Goal: Information Seeking & Learning: Learn about a topic

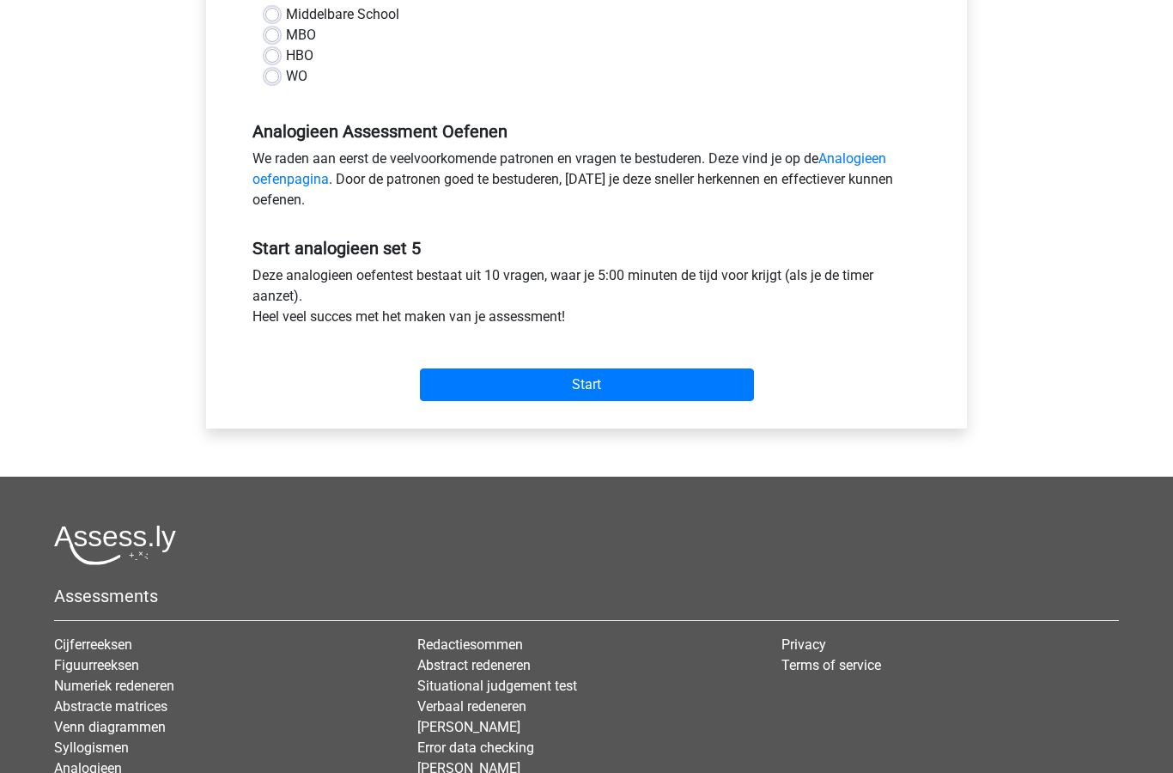
scroll to position [388, 0]
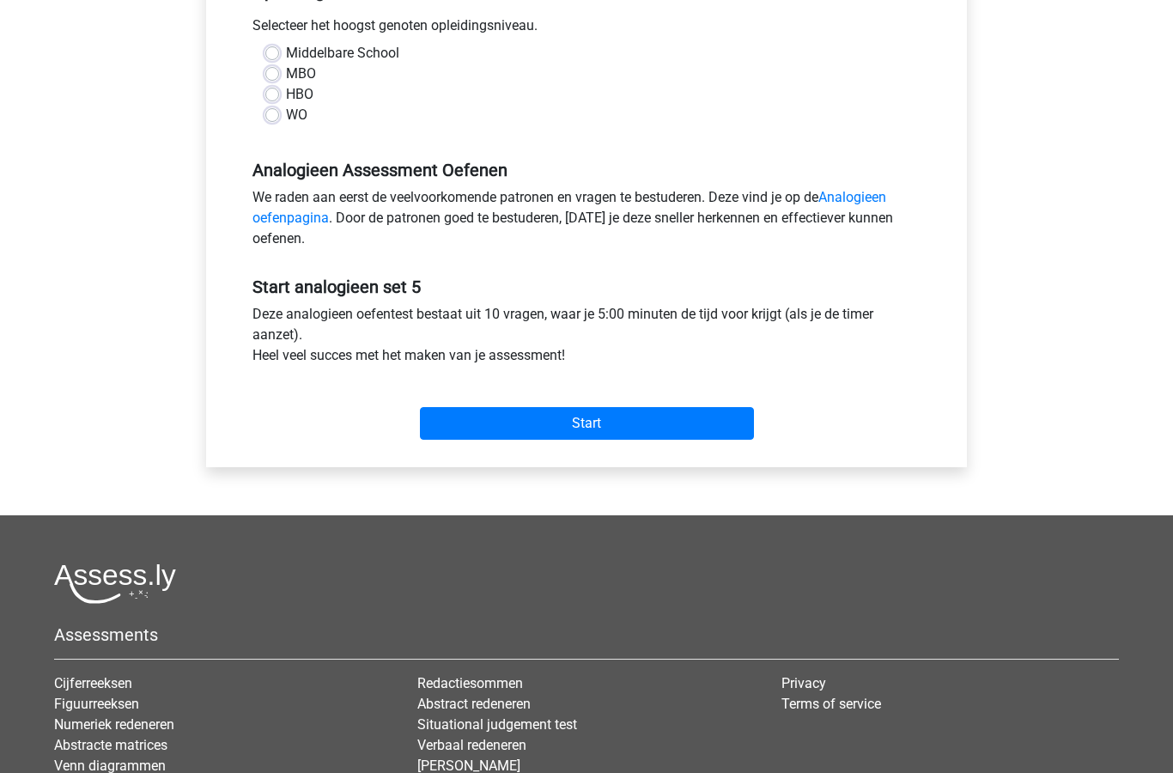
click at [661, 424] on input "Start" at bounding box center [587, 423] width 334 height 33
click at [286, 119] on label "WO" at bounding box center [296, 115] width 21 height 21
click at [276, 119] on input "WO" at bounding box center [272, 113] width 14 height 17
radio input "true"
click at [627, 423] on input "Start" at bounding box center [587, 423] width 334 height 33
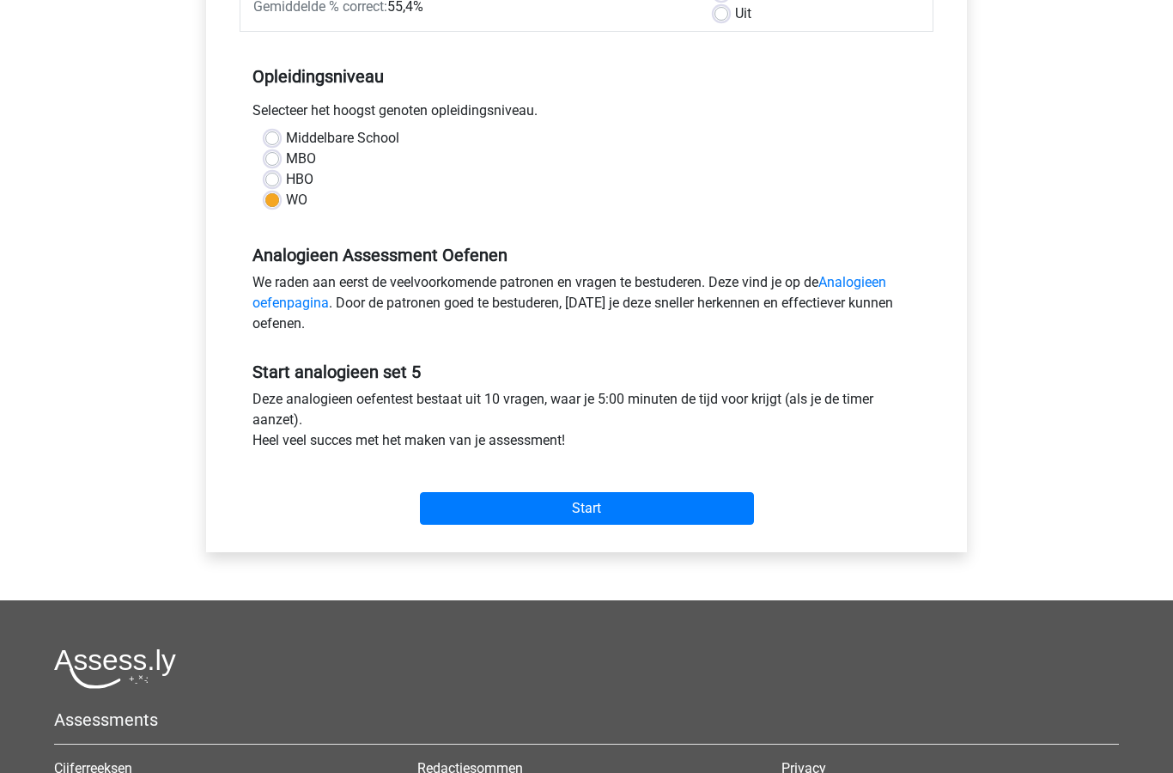
scroll to position [298, 0]
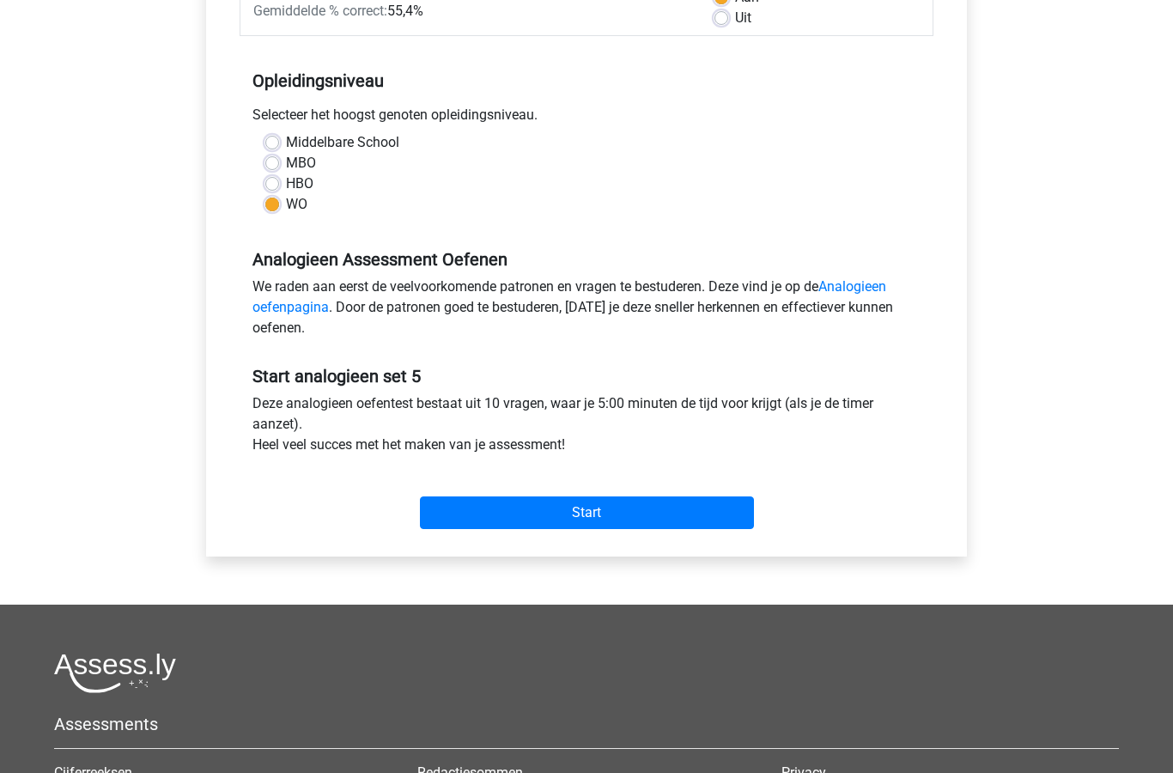
click at [607, 515] on input "Start" at bounding box center [587, 513] width 334 height 33
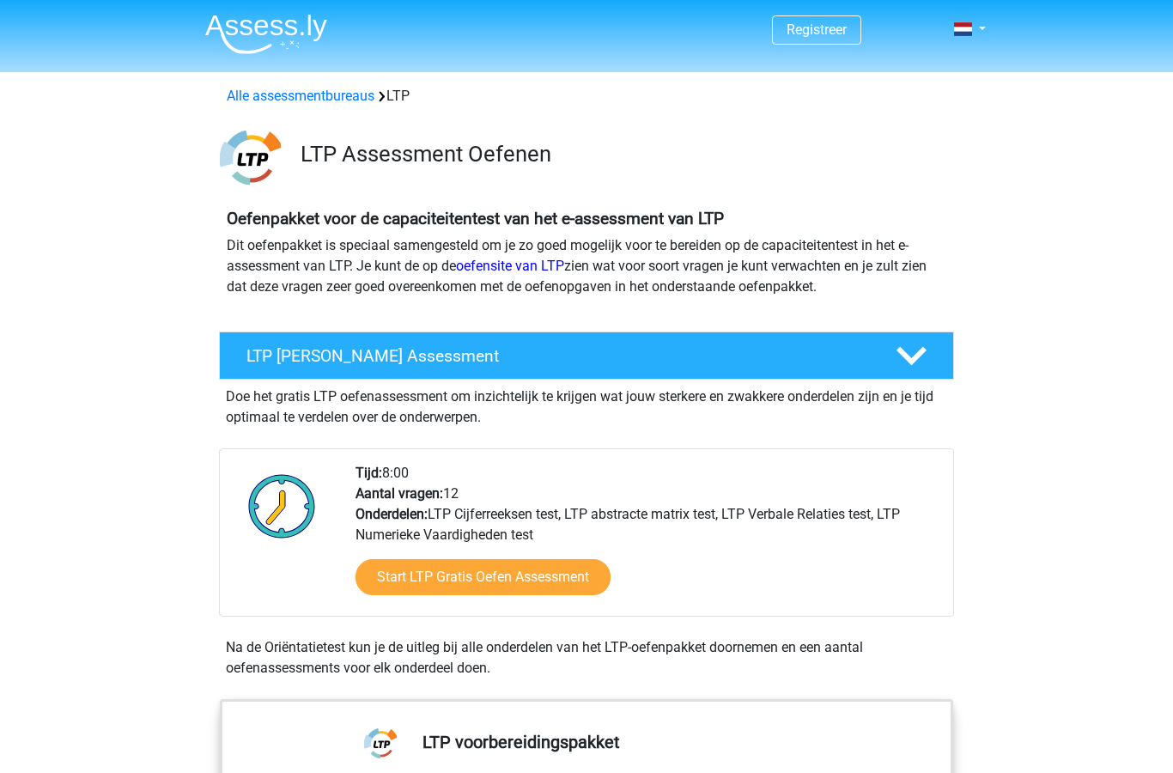
scroll to position [1780, 0]
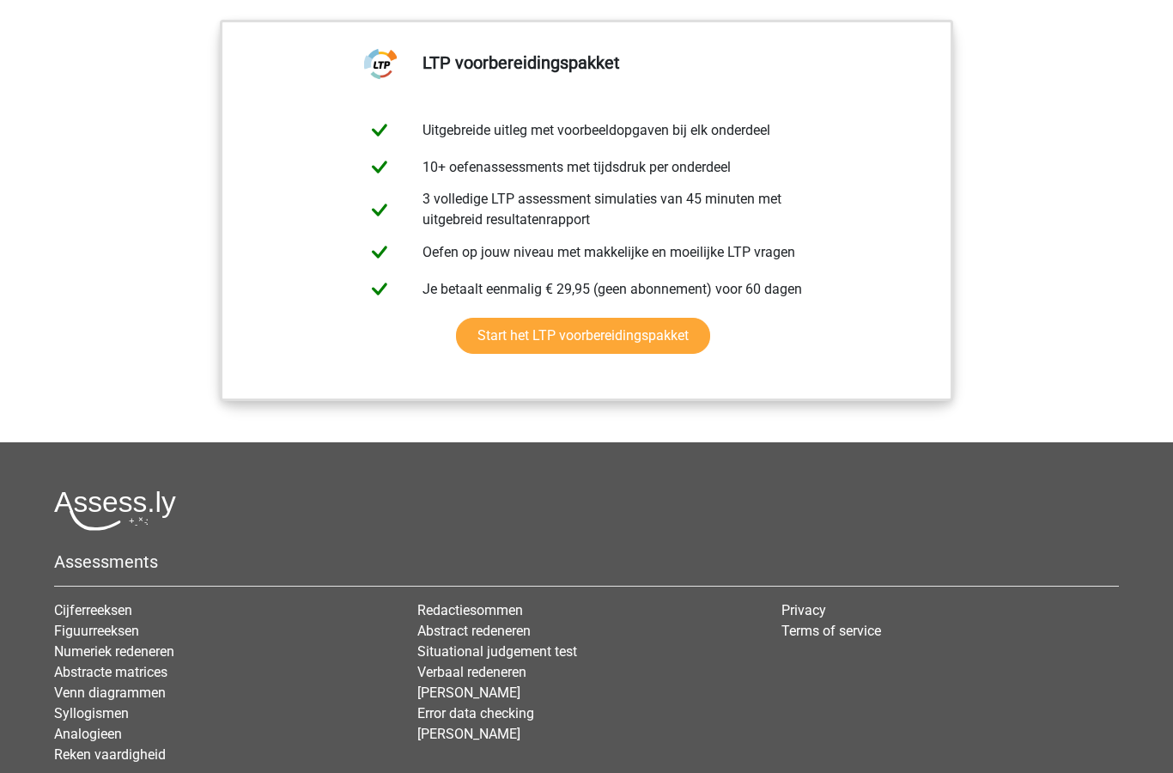
click at [641, 342] on link "Start het LTP voorbereidingspakket" at bounding box center [583, 336] width 254 height 36
click at [641, 345] on link "Start het LTP voorbereidingspakket" at bounding box center [583, 336] width 254 height 36
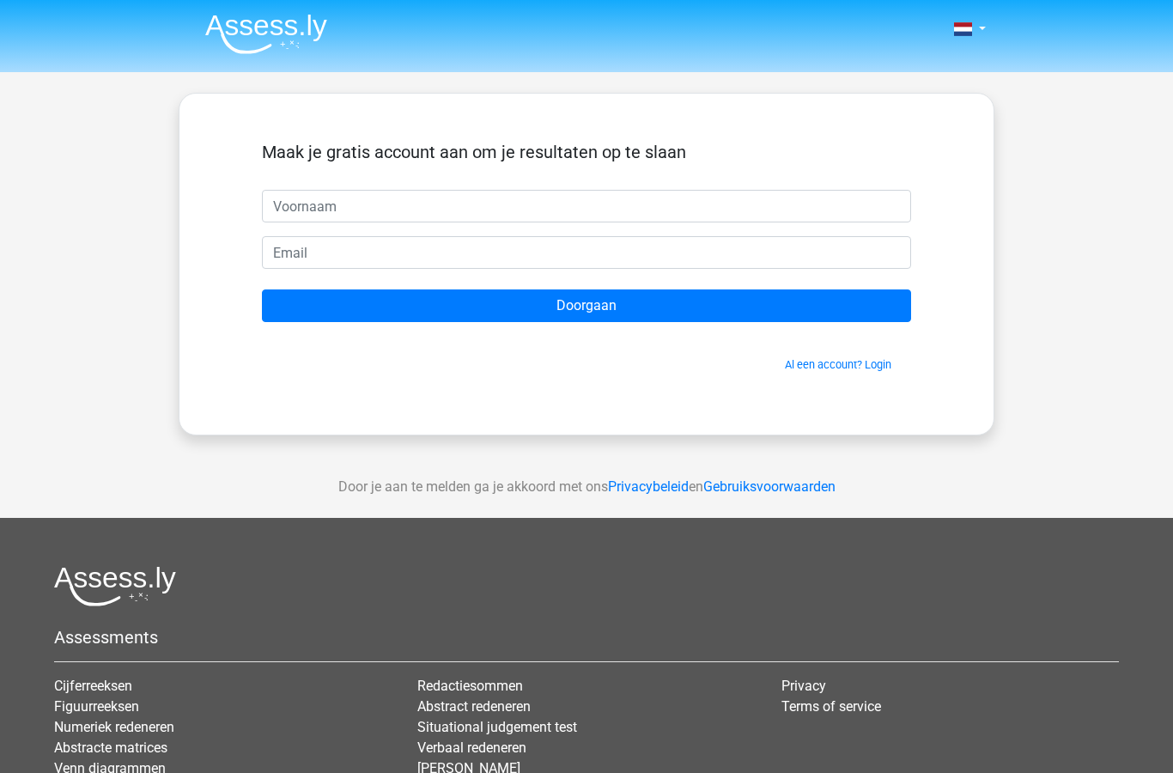
click at [810, 370] on link "Al een account? Login" at bounding box center [838, 364] width 107 height 13
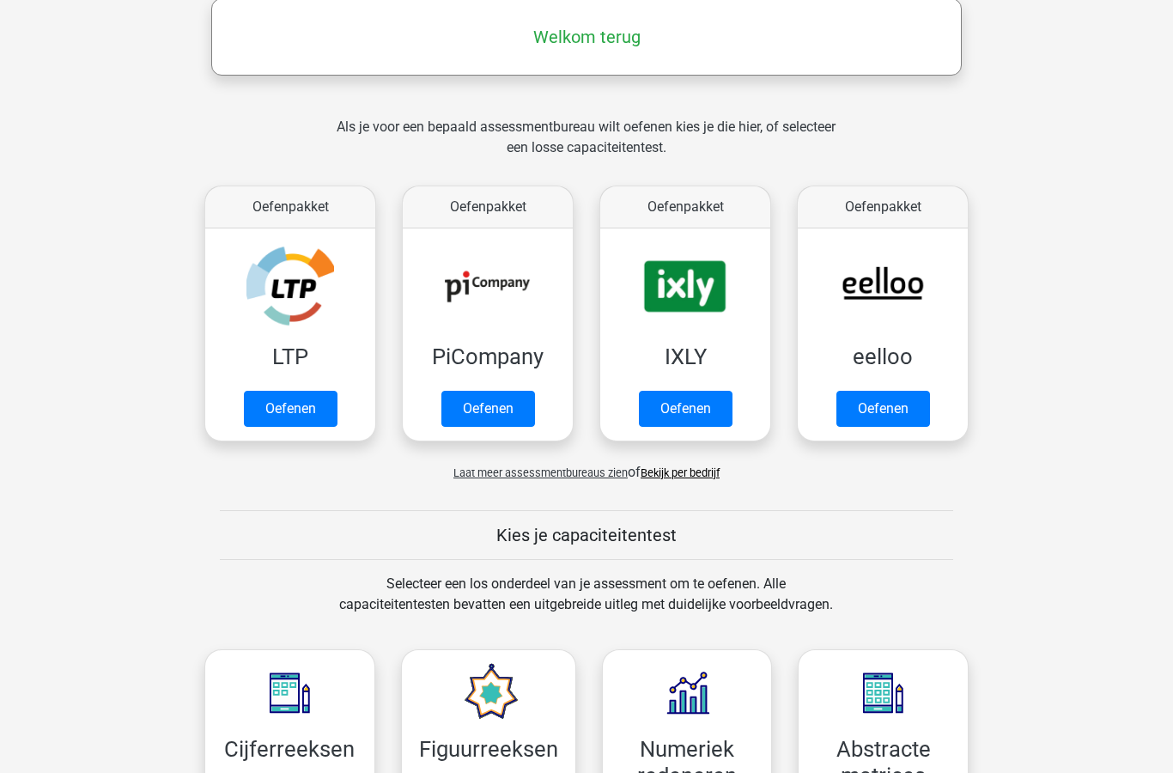
scroll to position [275, 0]
click at [280, 405] on link "Oefenen" at bounding box center [291, 409] width 94 height 36
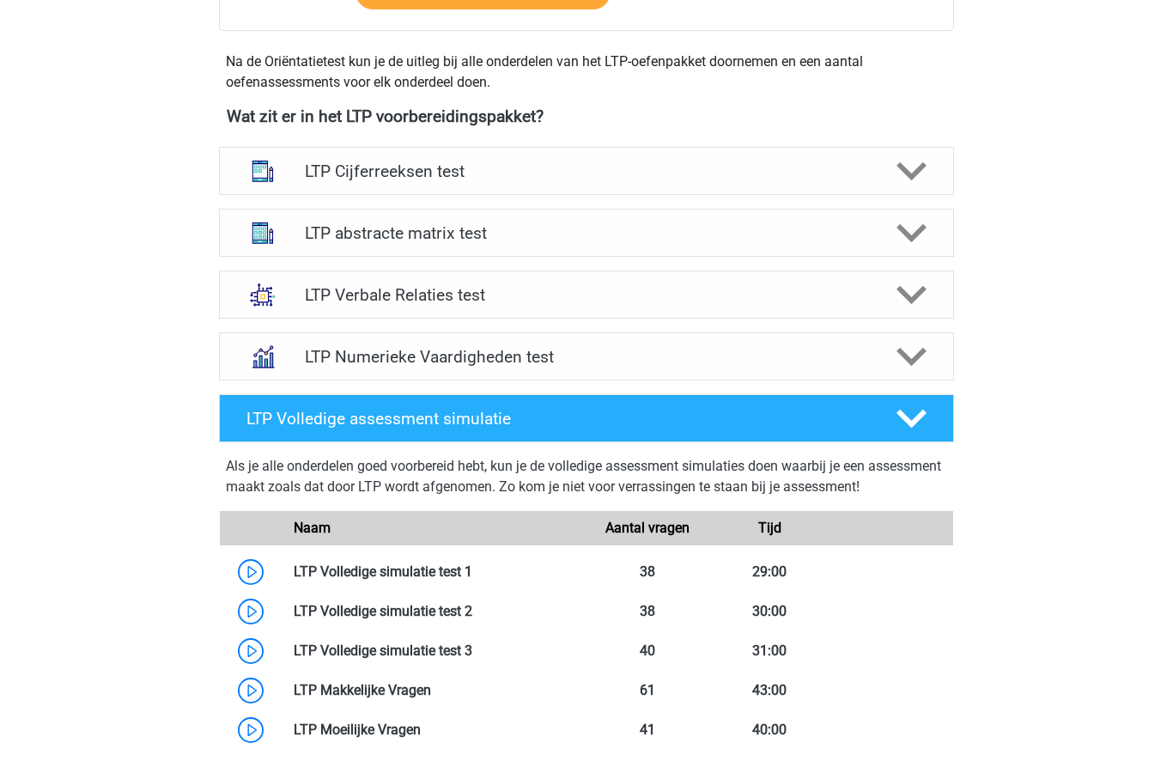
scroll to position [586, 0]
click at [909, 296] on polygon at bounding box center [912, 295] width 30 height 19
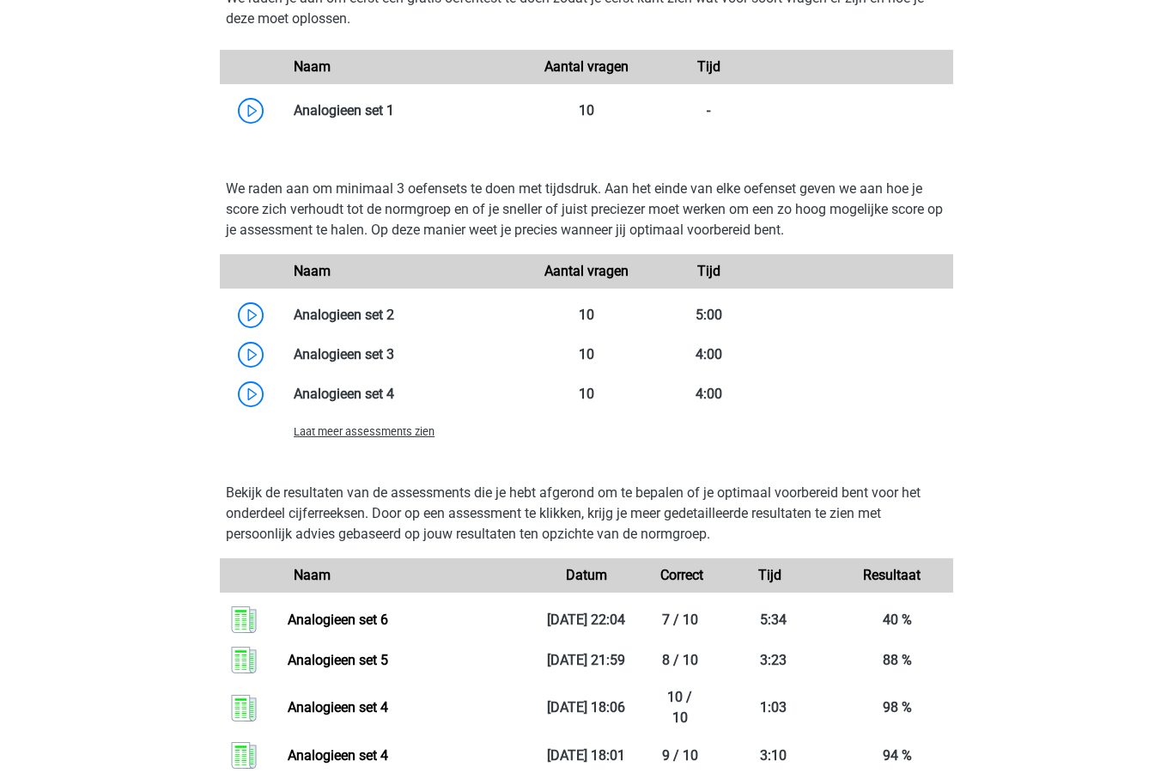
scroll to position [1463, 0]
click at [1041, 127] on div "A alexandralauvenberg@ziggo.nl Nederlands" at bounding box center [586, 339] width 1173 height 3605
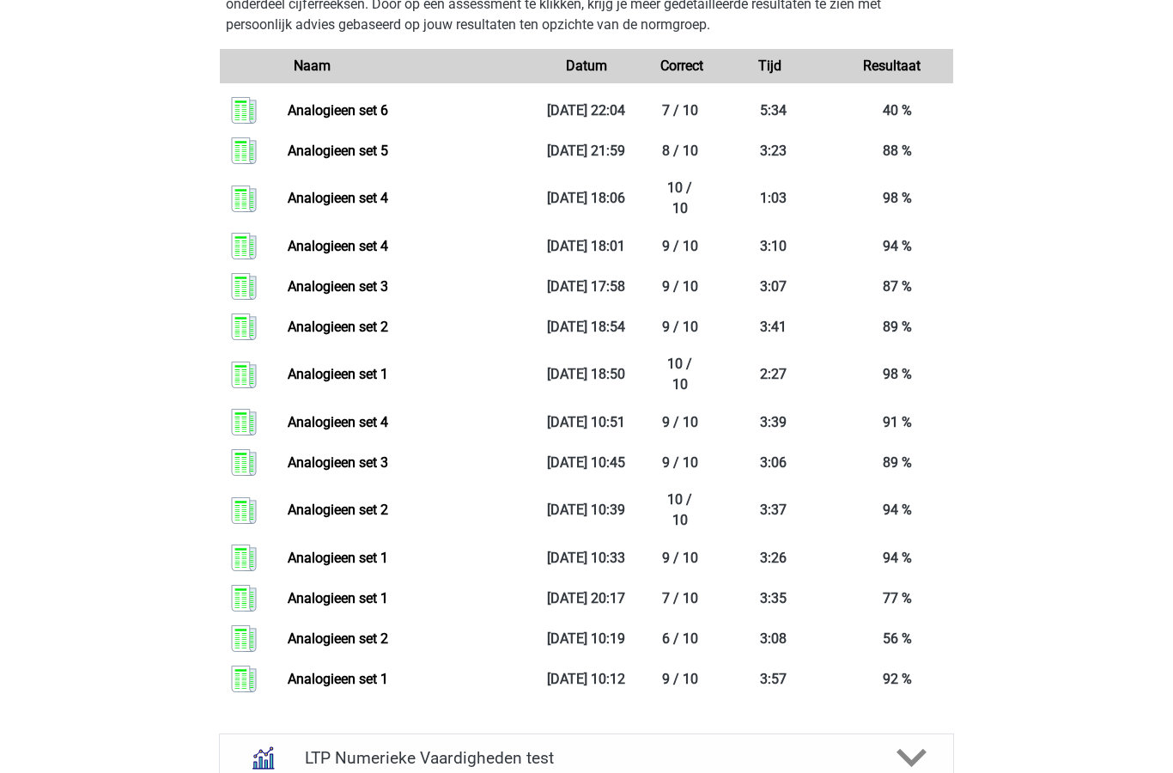
scroll to position [1972, 0]
click at [356, 382] on link "Analogieen set 1" at bounding box center [338, 374] width 101 height 16
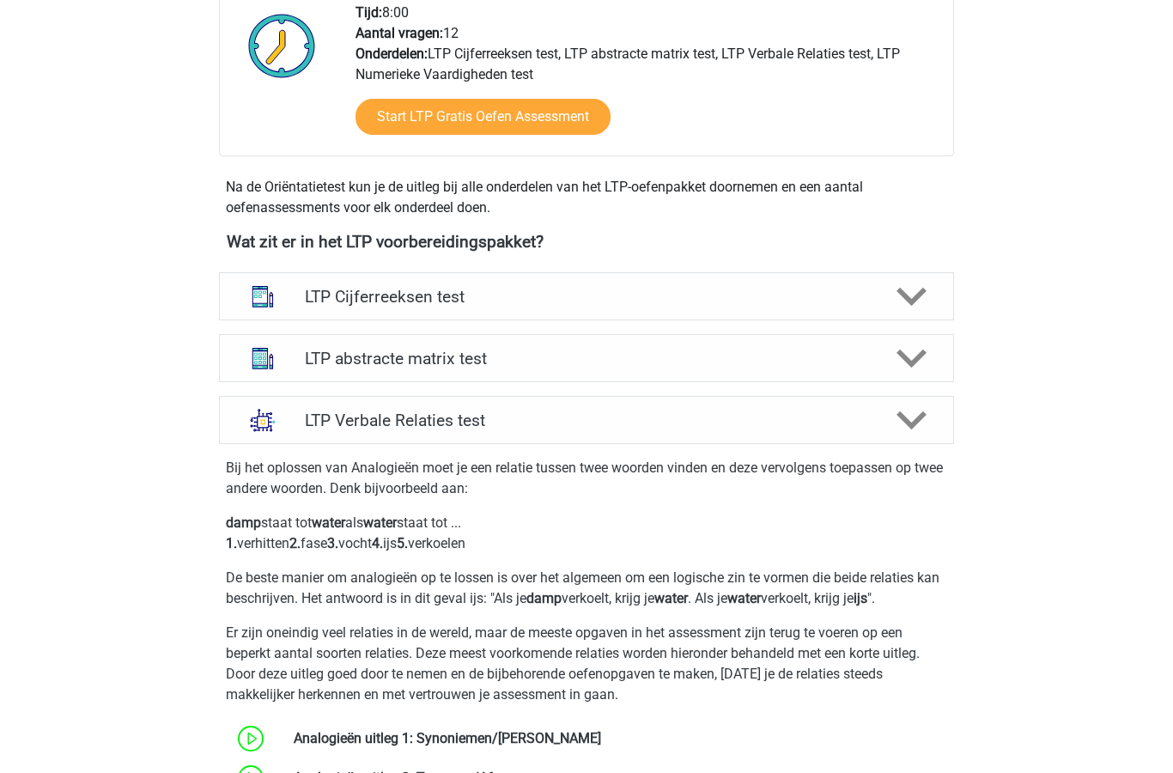
scroll to position [469, 0]
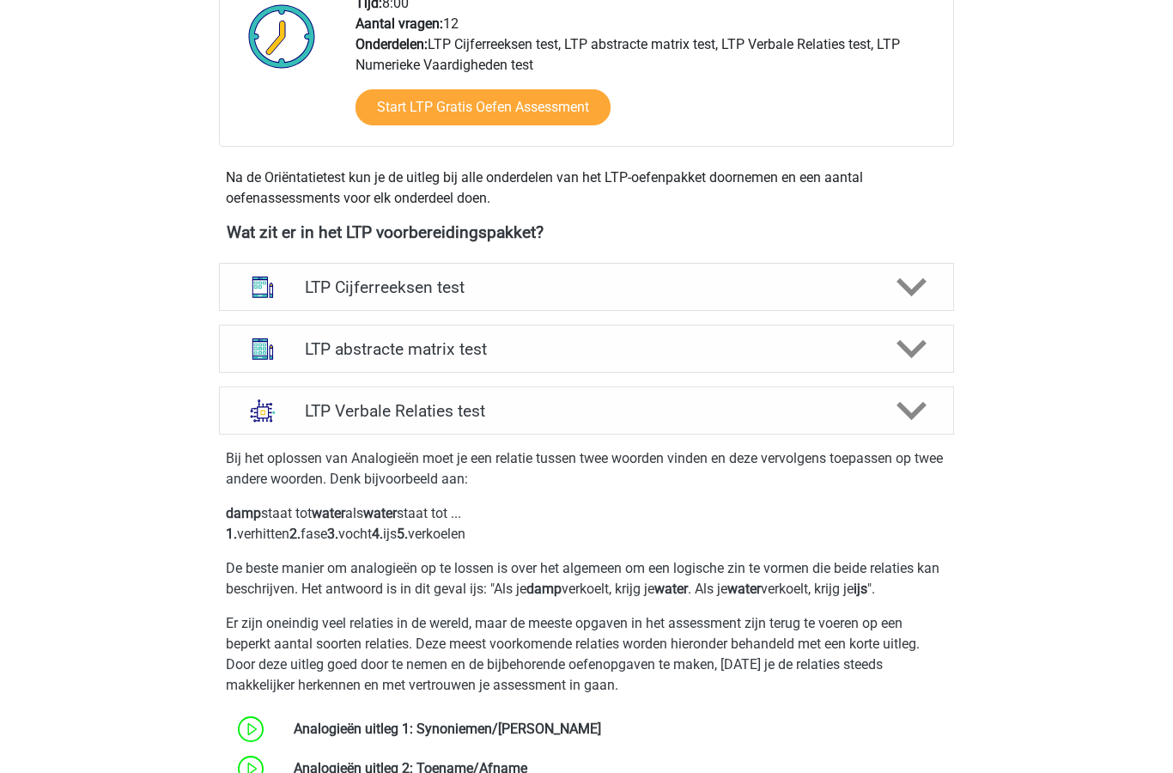
click at [918, 410] on polygon at bounding box center [912, 412] width 30 height 19
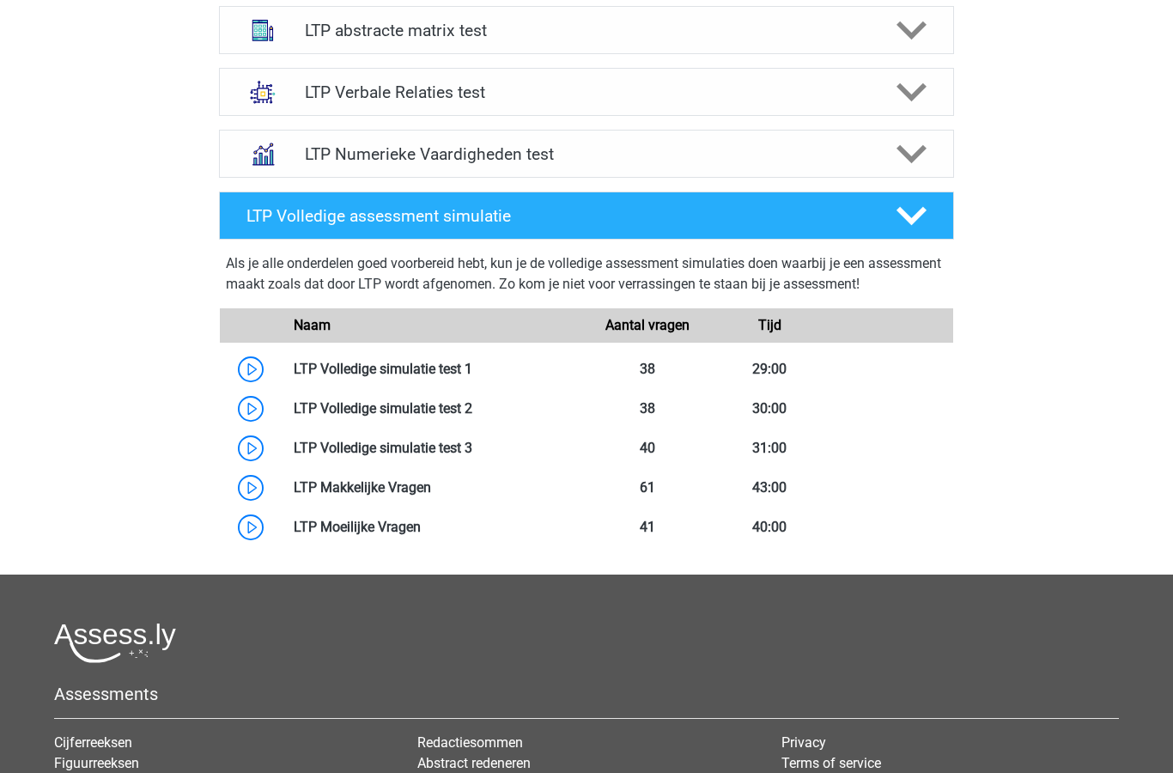
scroll to position [789, 0]
click at [449, 222] on h4 "LTP Volledige assessment simulatie" at bounding box center [558, 216] width 622 height 20
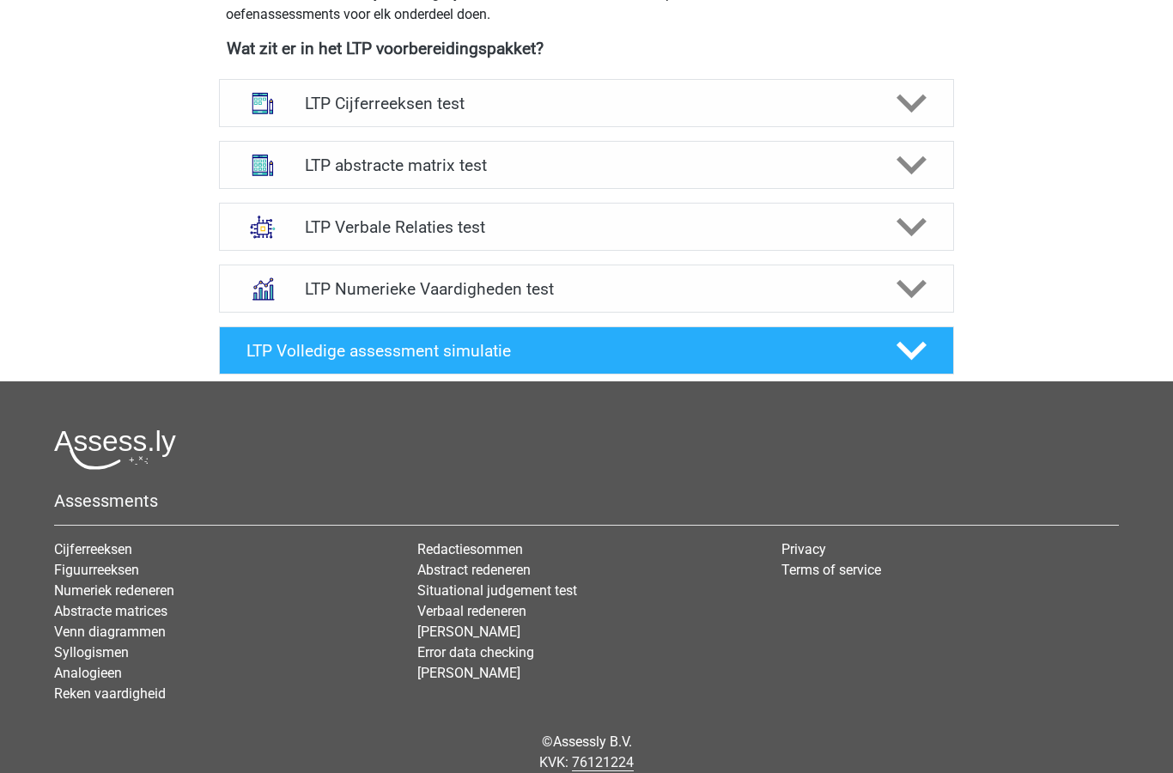
scroll to position [647, 0]
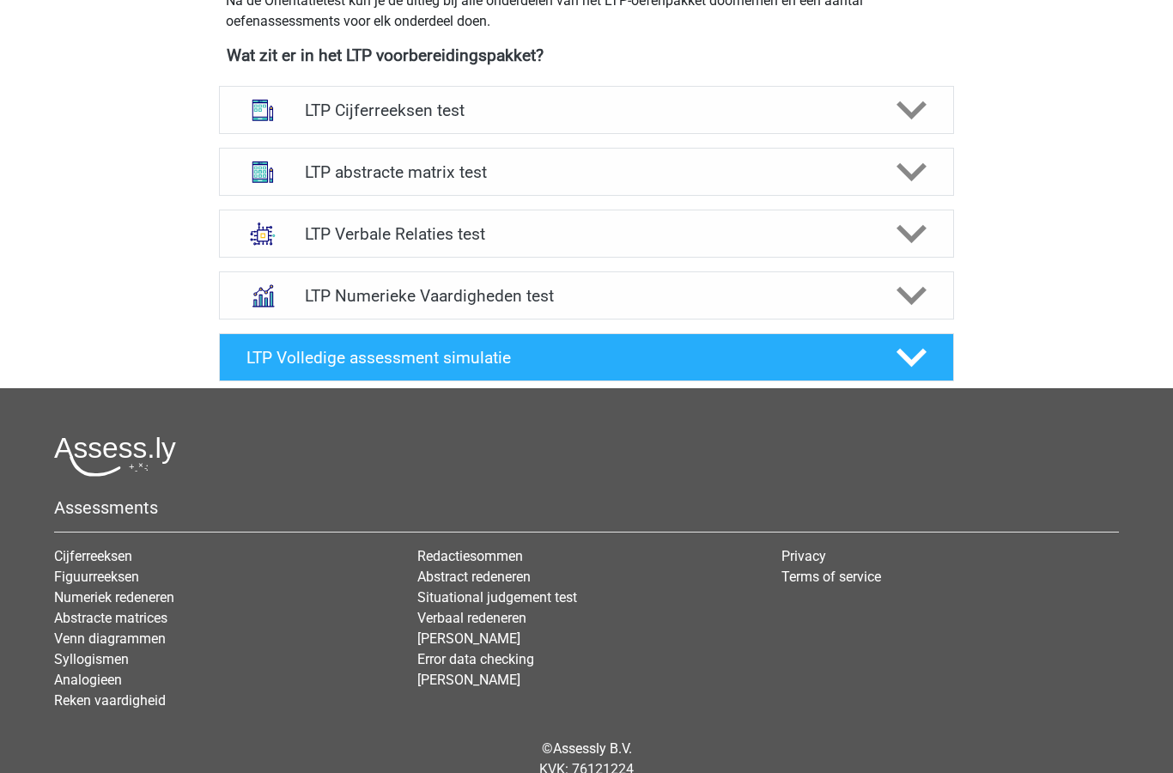
click at [914, 364] on polygon at bounding box center [912, 358] width 30 height 19
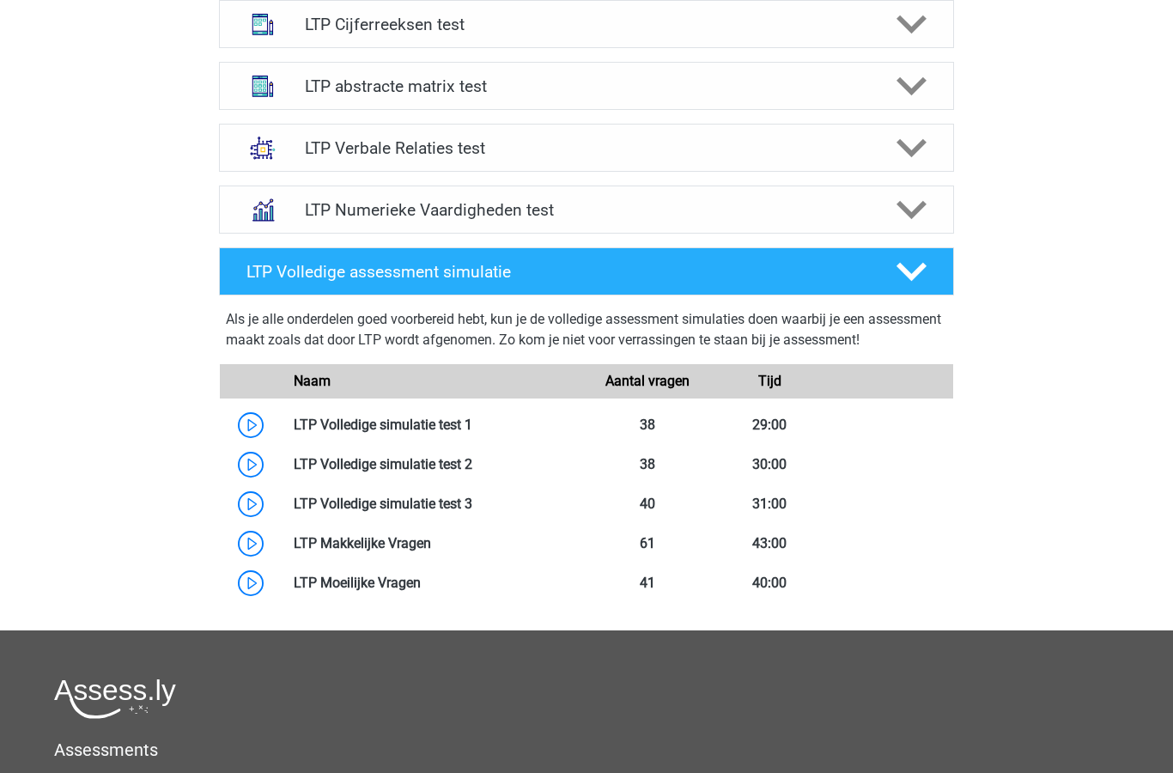
scroll to position [732, 0]
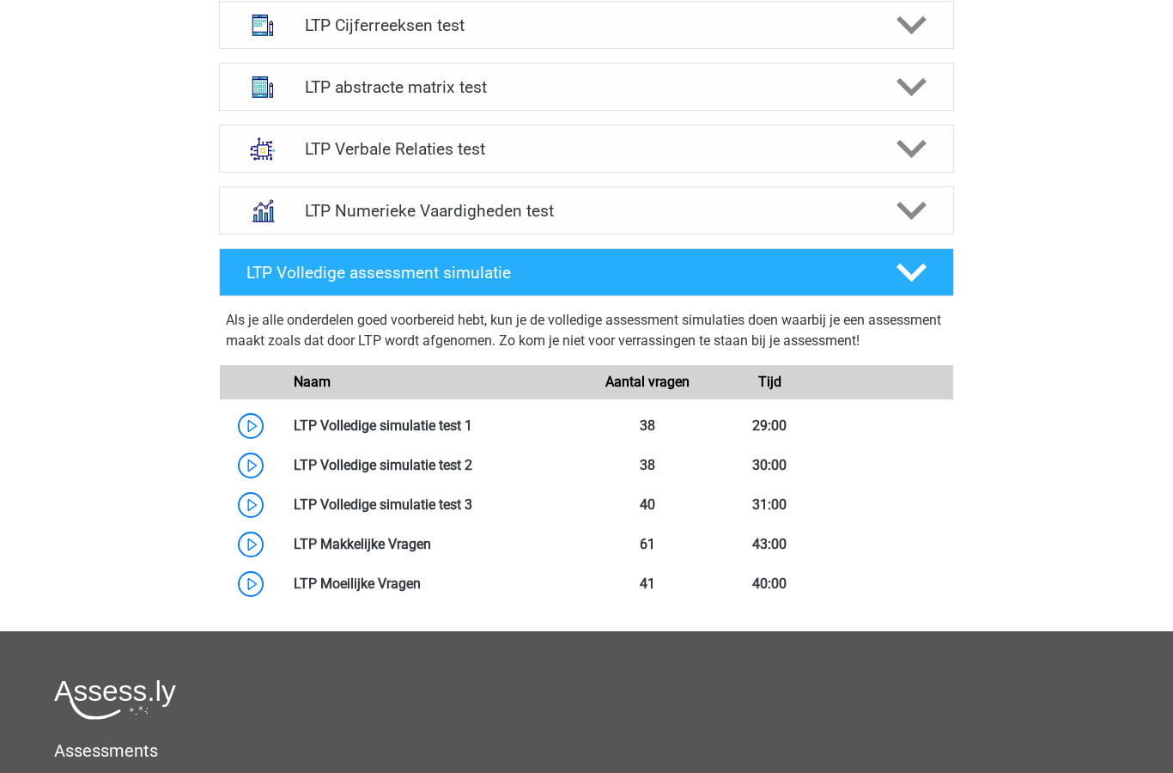
click at [917, 213] on polygon at bounding box center [912, 211] width 30 height 19
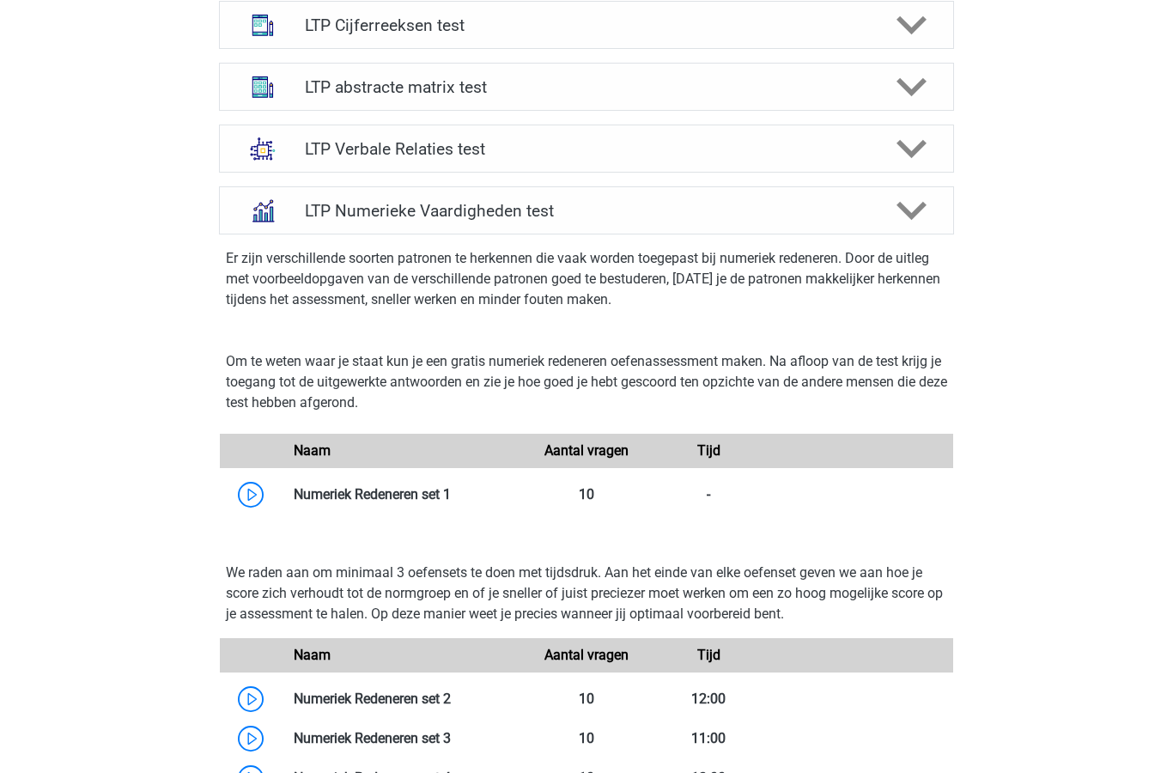
click at [915, 149] on polygon at bounding box center [912, 149] width 30 height 19
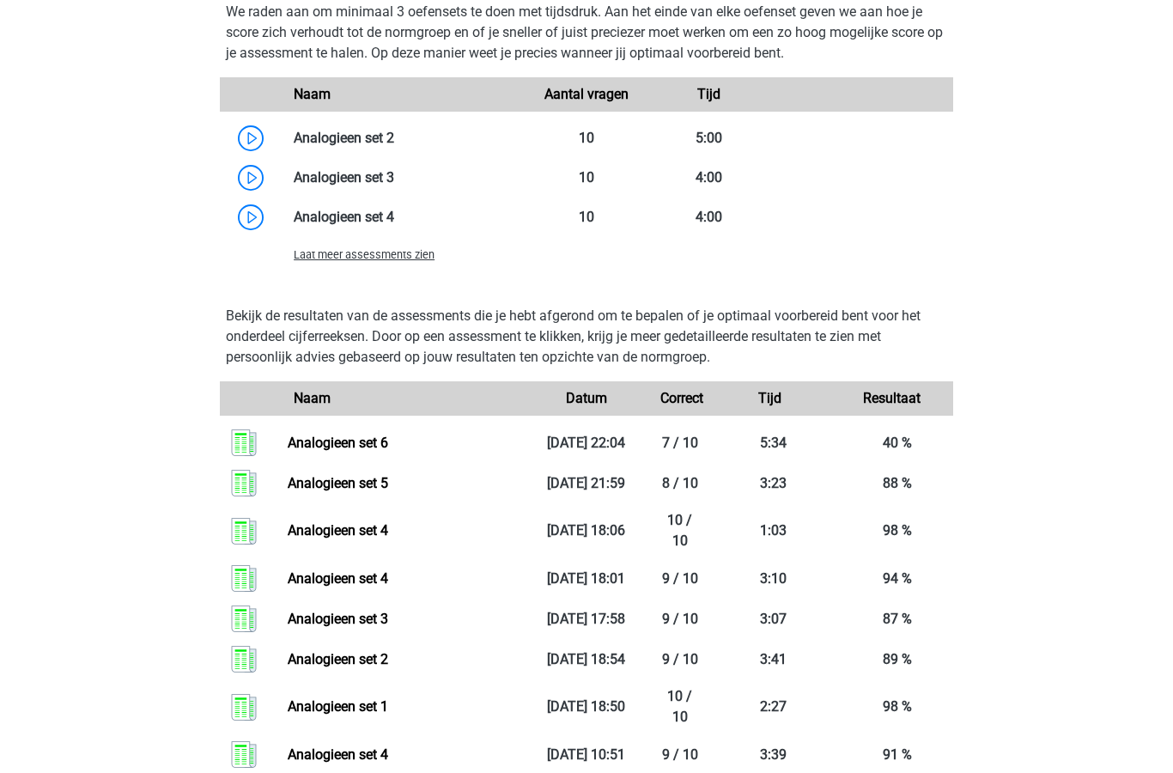
scroll to position [1640, 0]
click at [288, 451] on link "Analogieen set 6" at bounding box center [338, 443] width 101 height 16
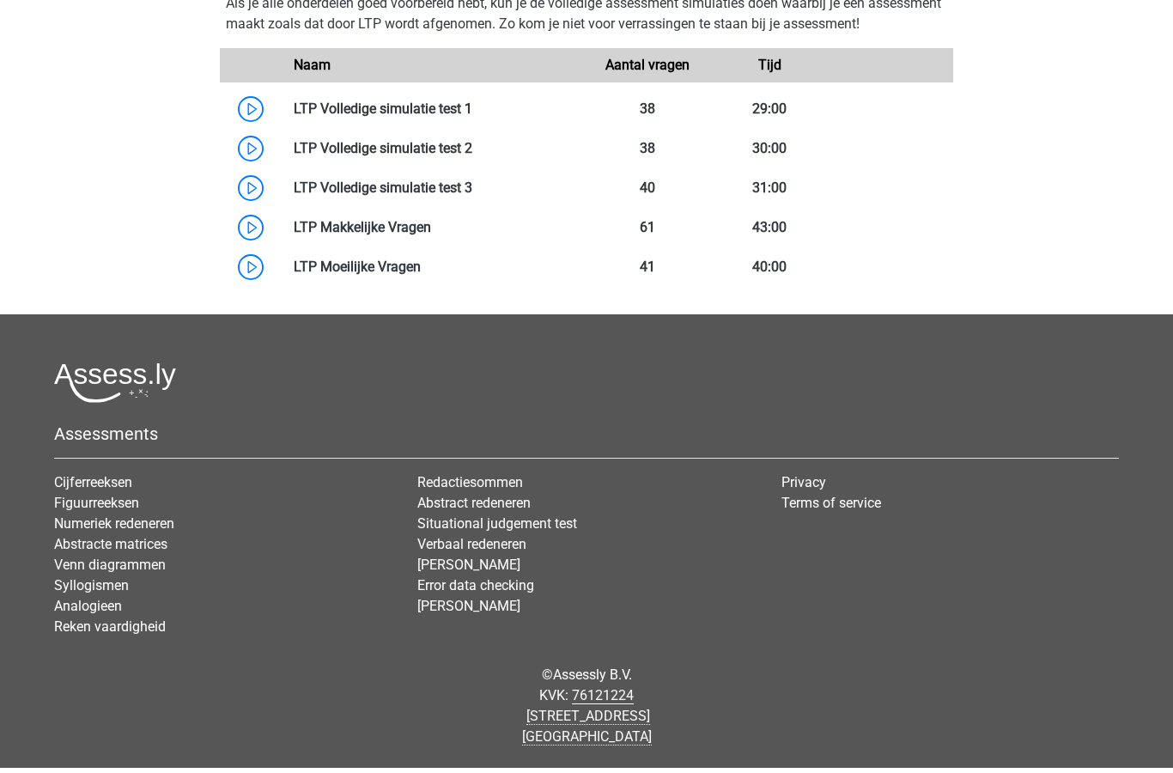
scroll to position [3721, 0]
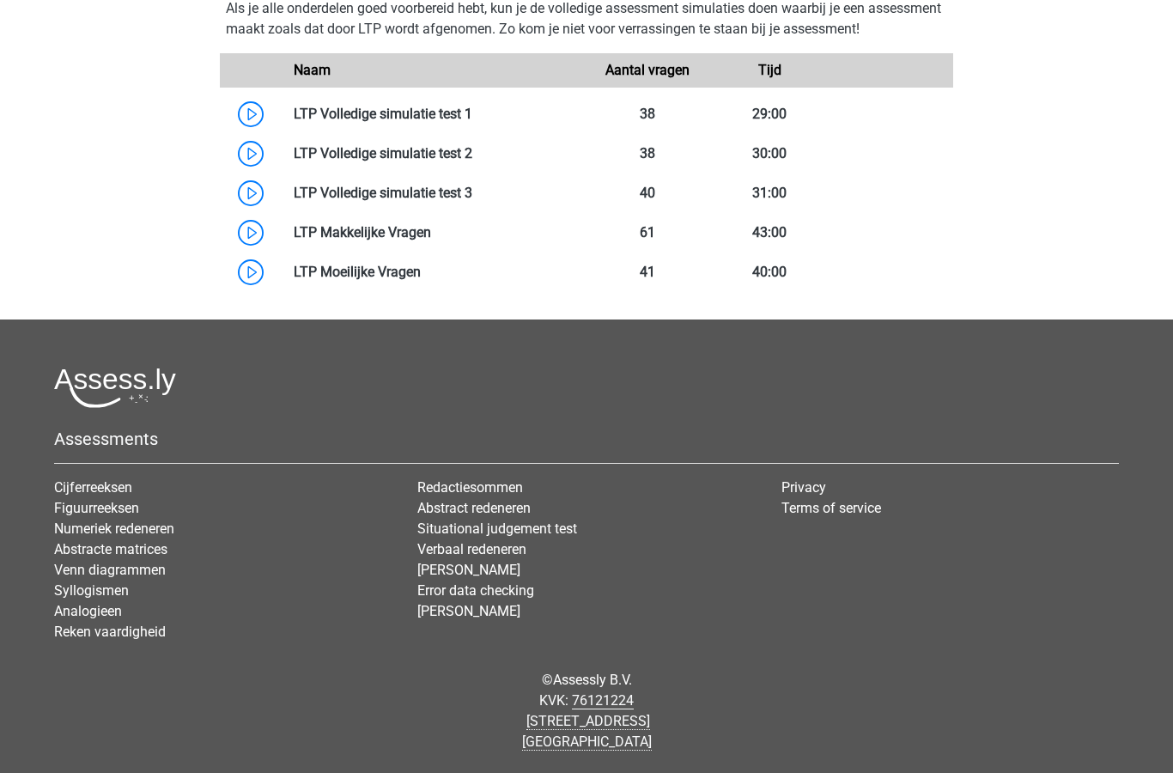
click at [110, 615] on link "Analogieen" at bounding box center [88, 611] width 68 height 16
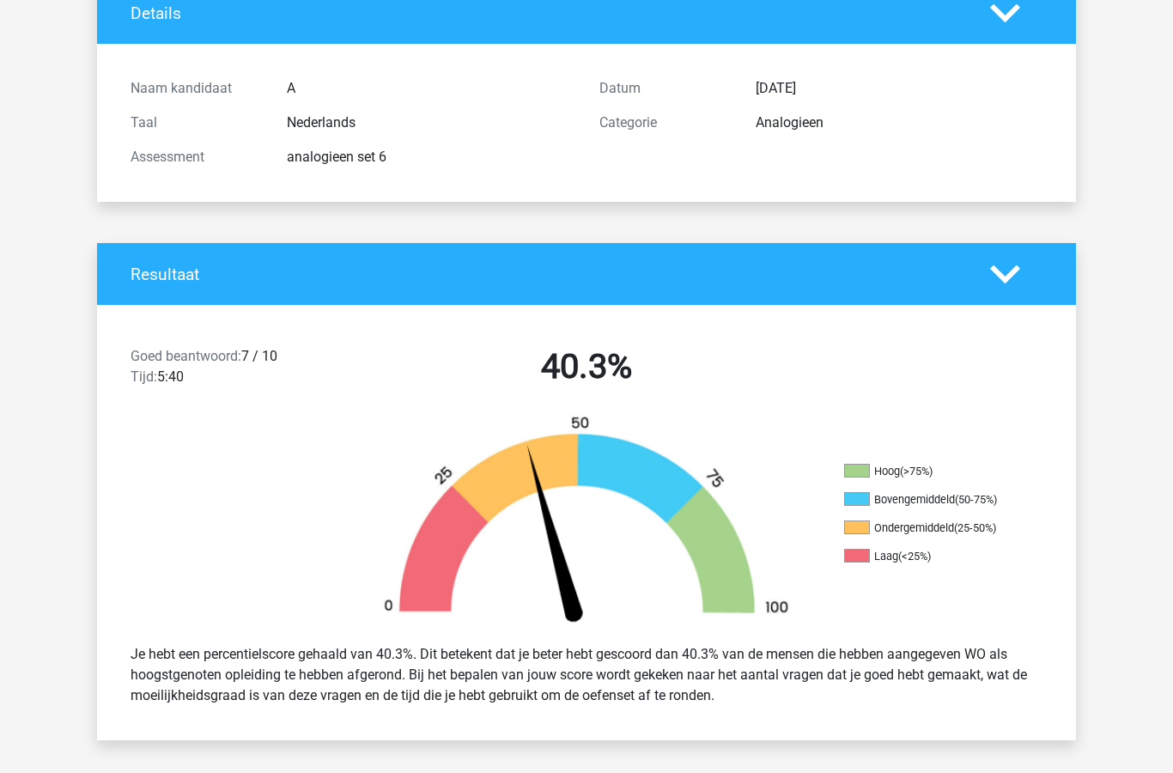
click at [1003, 282] on icon at bounding box center [1006, 275] width 30 height 30
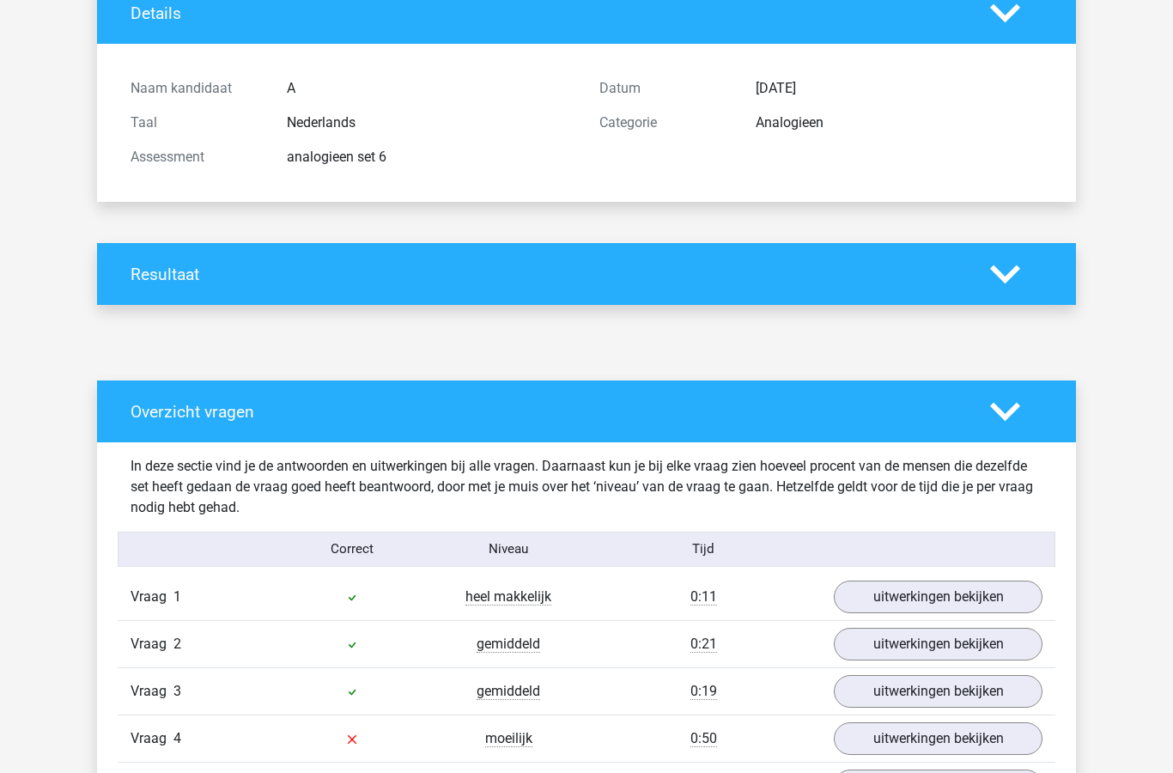
click at [1014, 420] on icon at bounding box center [1006, 412] width 30 height 30
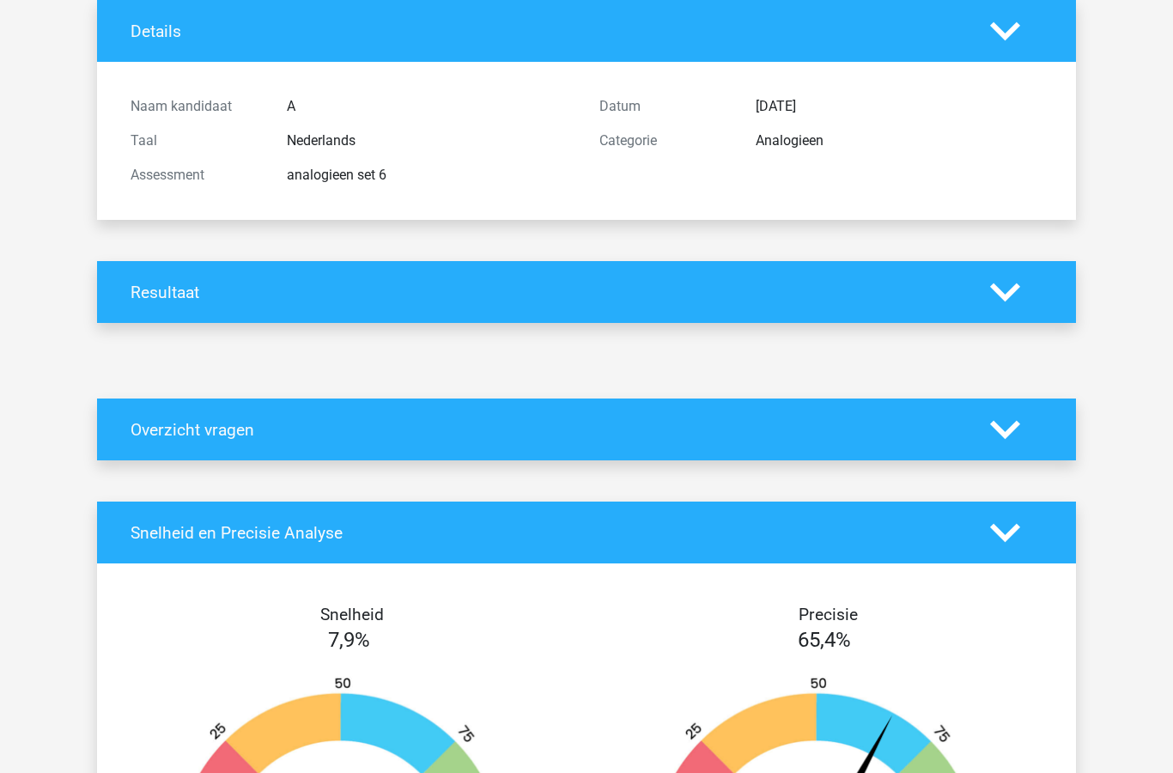
scroll to position [0, 0]
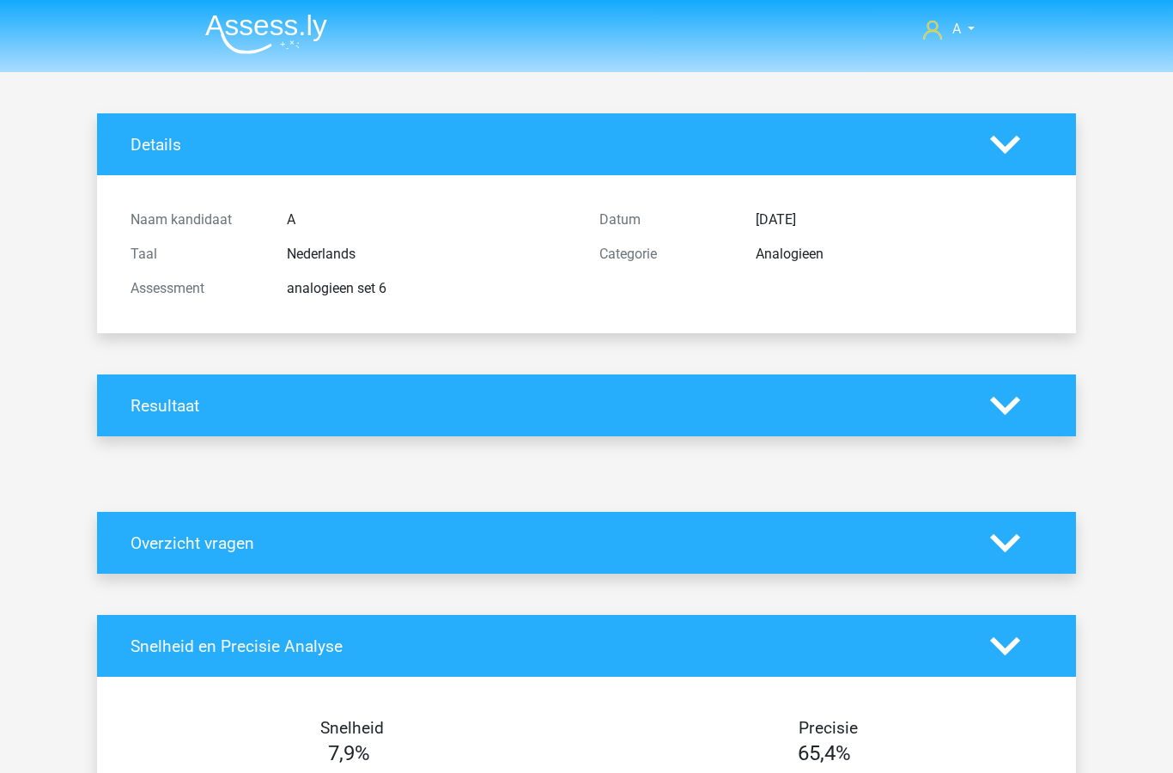
click at [1009, 147] on polygon at bounding box center [1006, 144] width 30 height 19
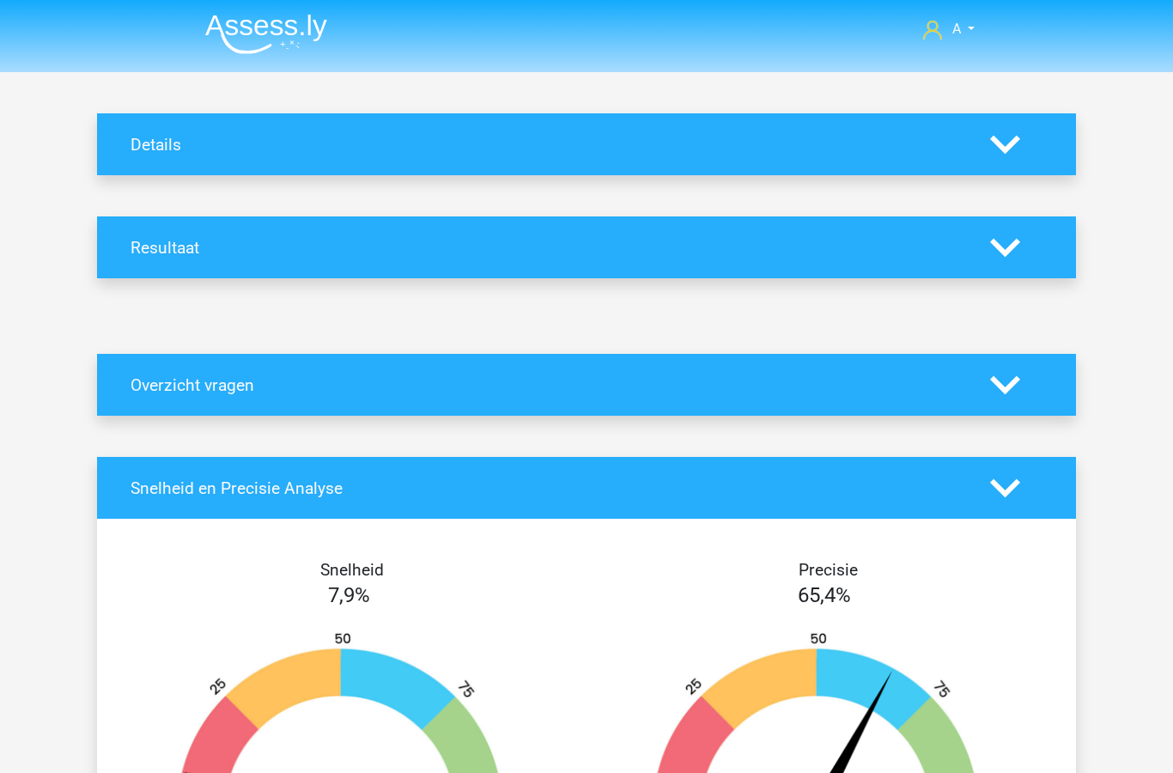
click at [963, 30] on link "A" at bounding box center [949, 29] width 65 height 21
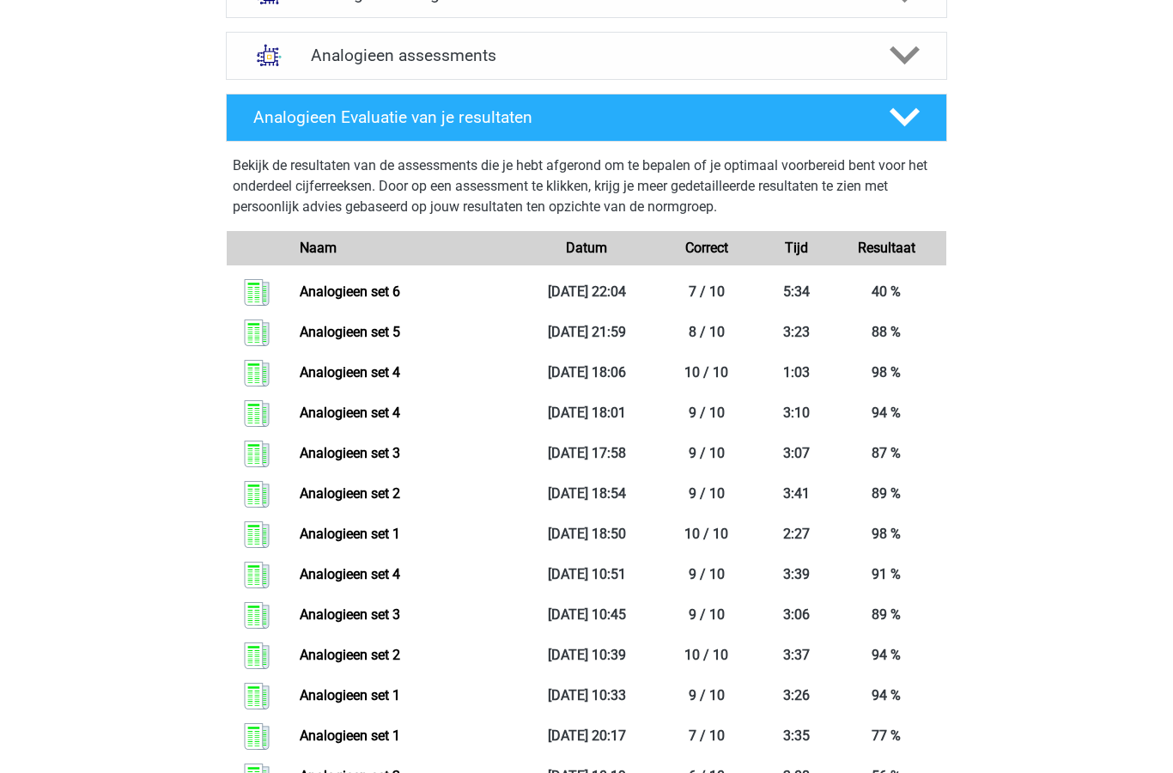
scroll to position [630, 0]
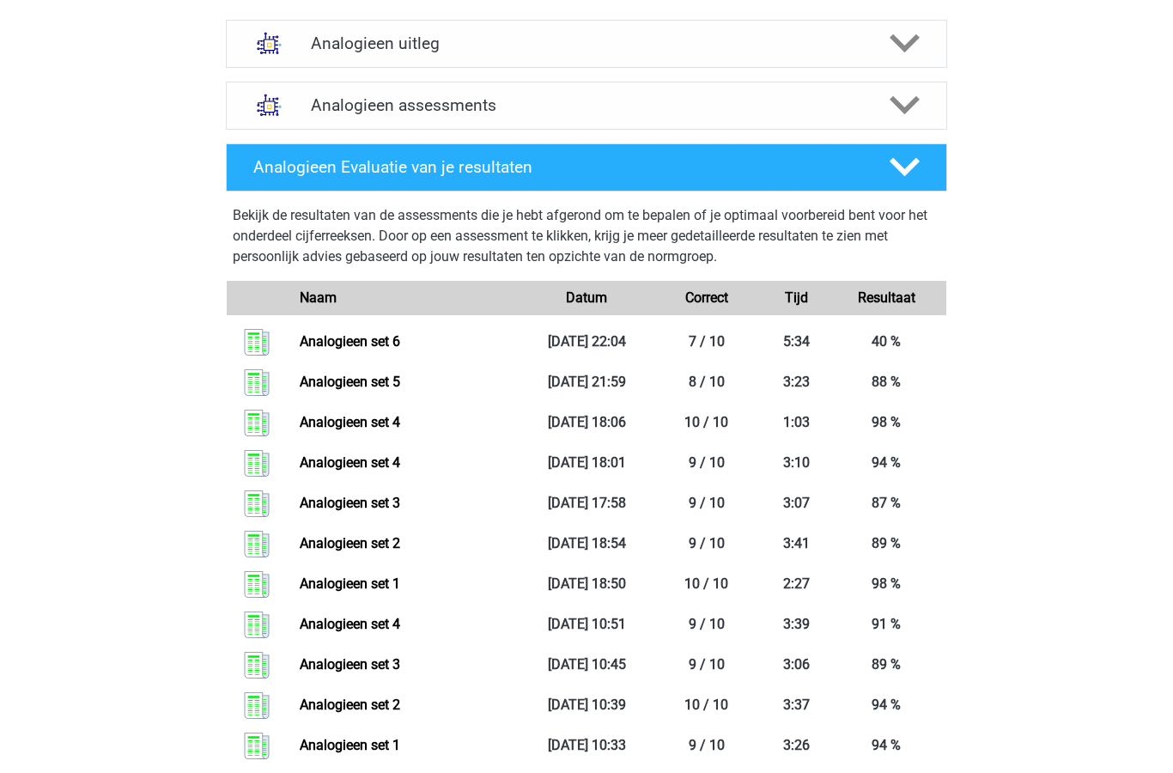
click at [630, 179] on div "Analogieen Evaluatie van je resultaten" at bounding box center [587, 167] width 722 height 48
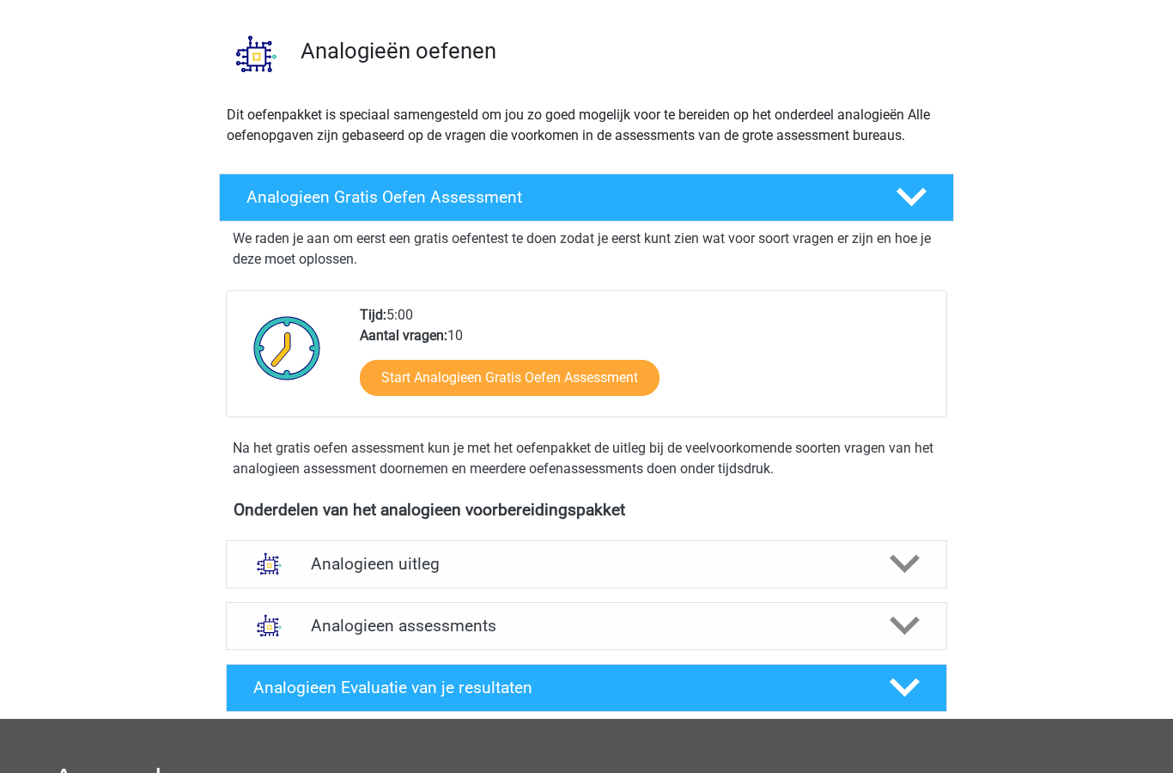
scroll to position [109, 0]
click at [578, 392] on link "Start Analogieen Gratis Oefen Assessment" at bounding box center [510, 379] width 300 height 36
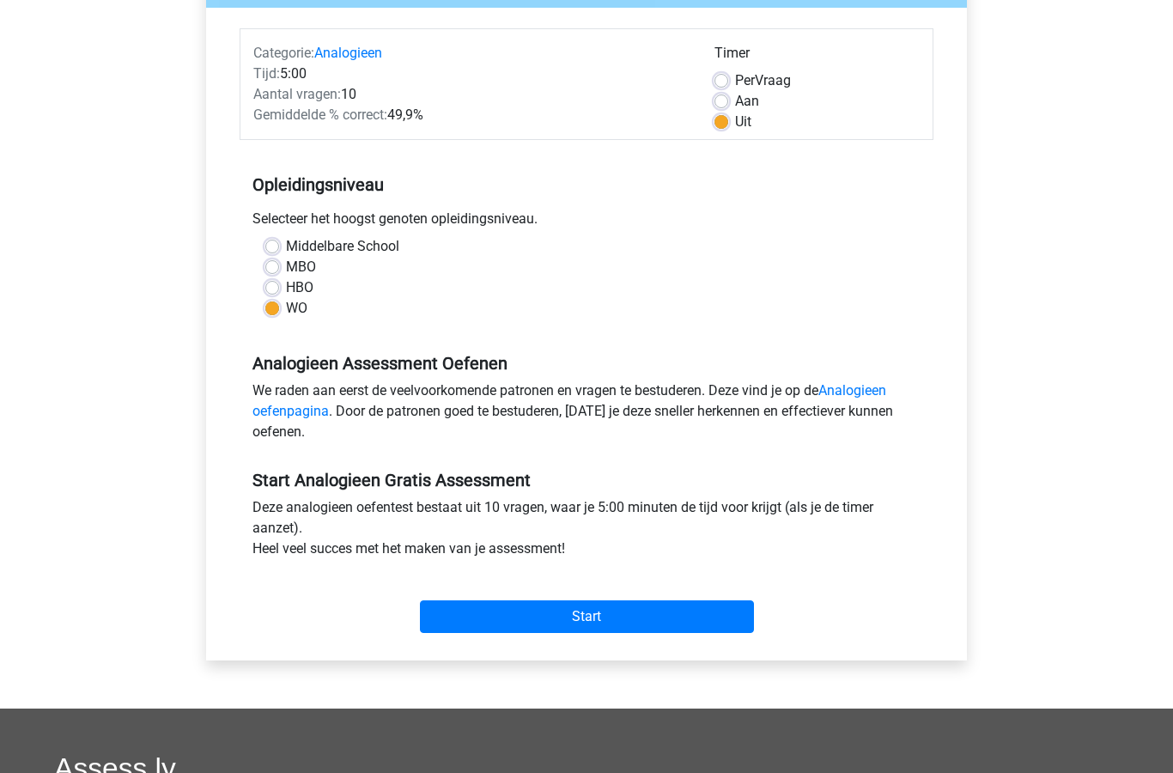
scroll to position [235, 0]
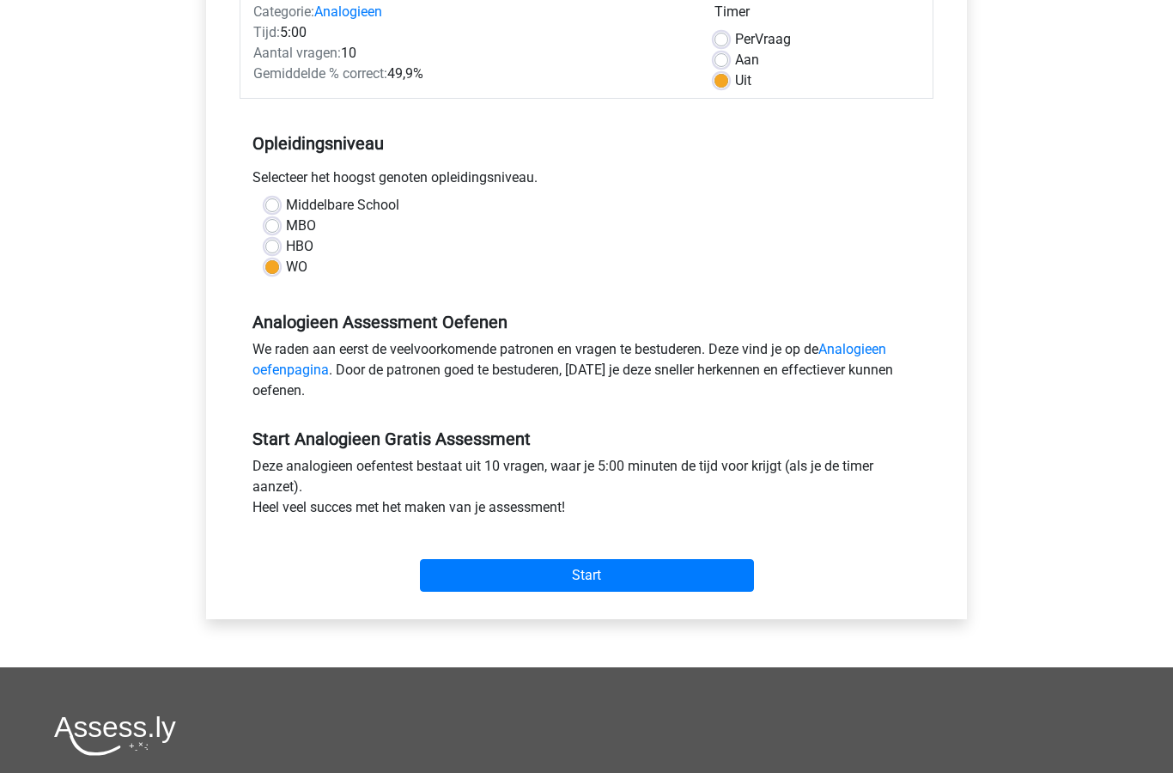
click at [626, 575] on input "Start" at bounding box center [587, 576] width 334 height 33
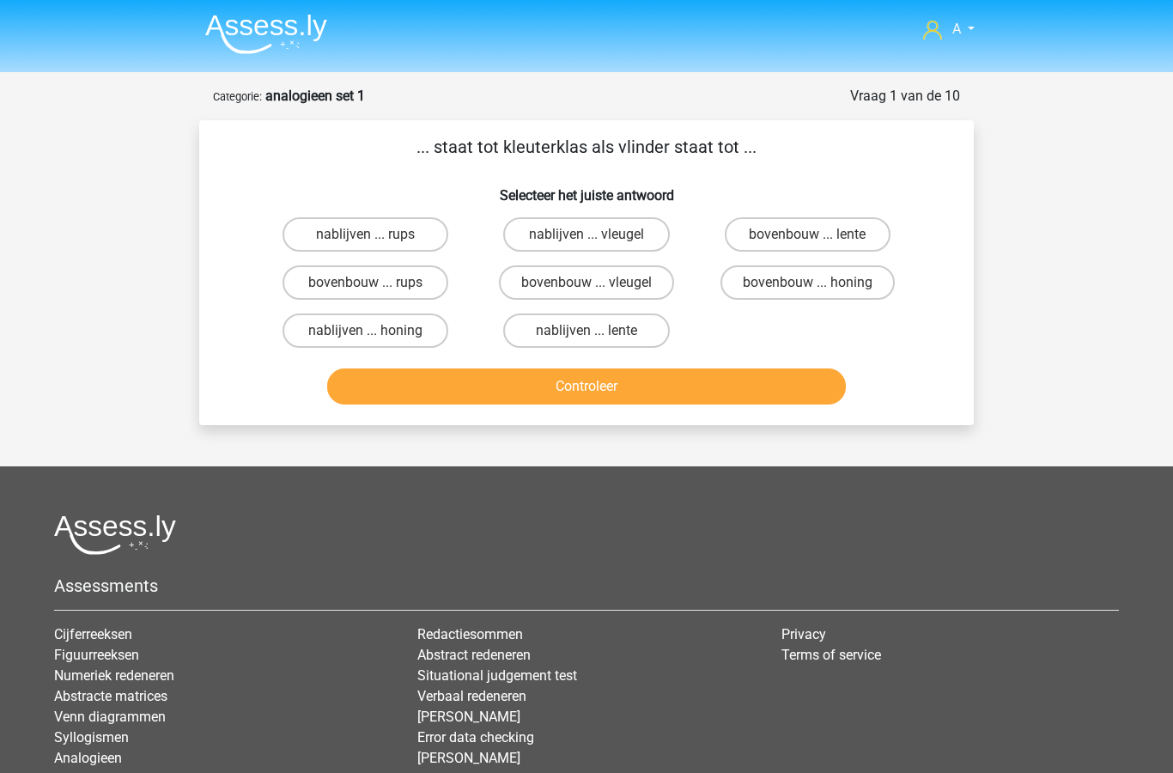
click at [399, 294] on label "bovenbouw ... rups" at bounding box center [366, 282] width 166 height 34
click at [377, 294] on input "bovenbouw ... rups" at bounding box center [371, 288] width 11 height 11
radio input "true"
click at [728, 387] on button "Controleer" at bounding box center [587, 387] width 520 height 36
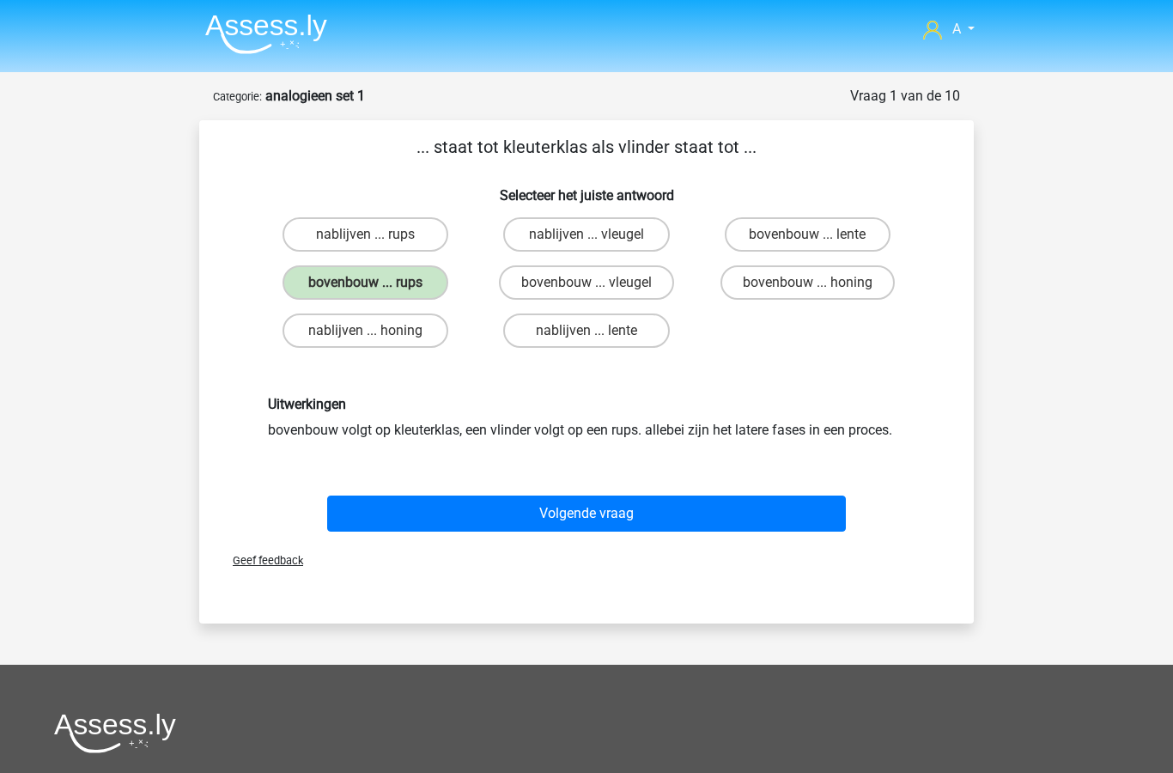
click at [621, 520] on button "Volgende vraag" at bounding box center [587, 514] width 520 height 36
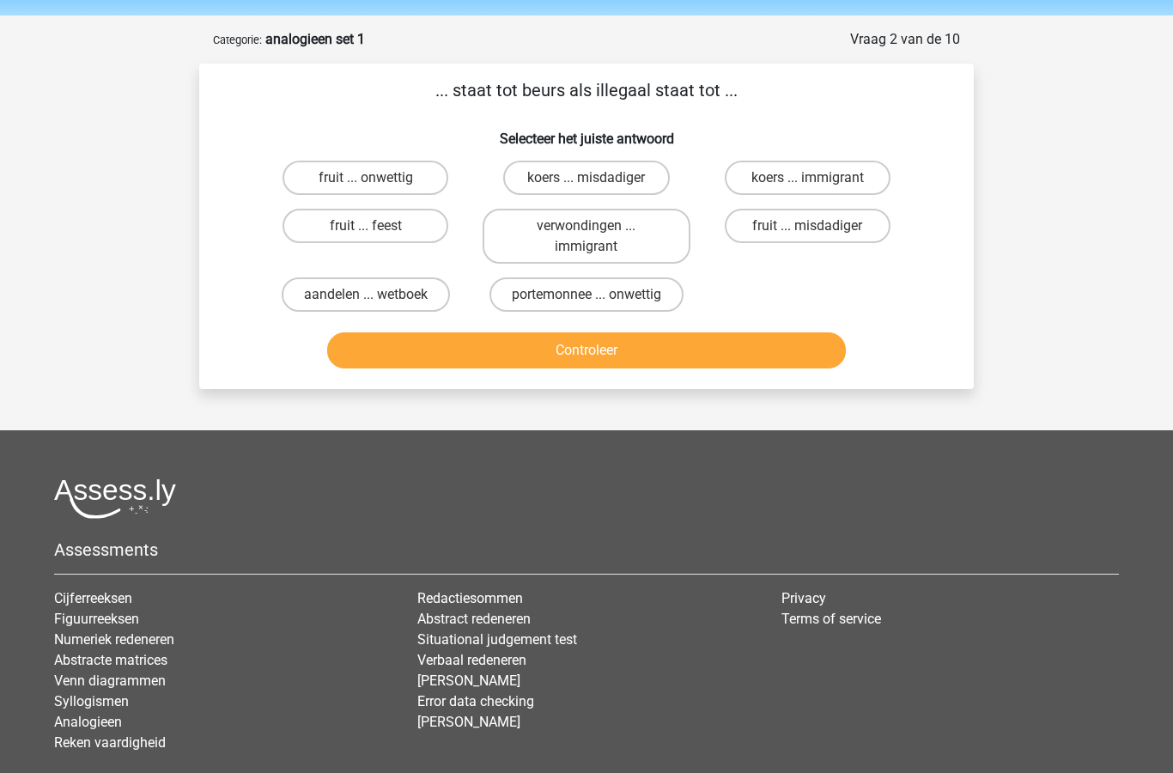
scroll to position [85, 0]
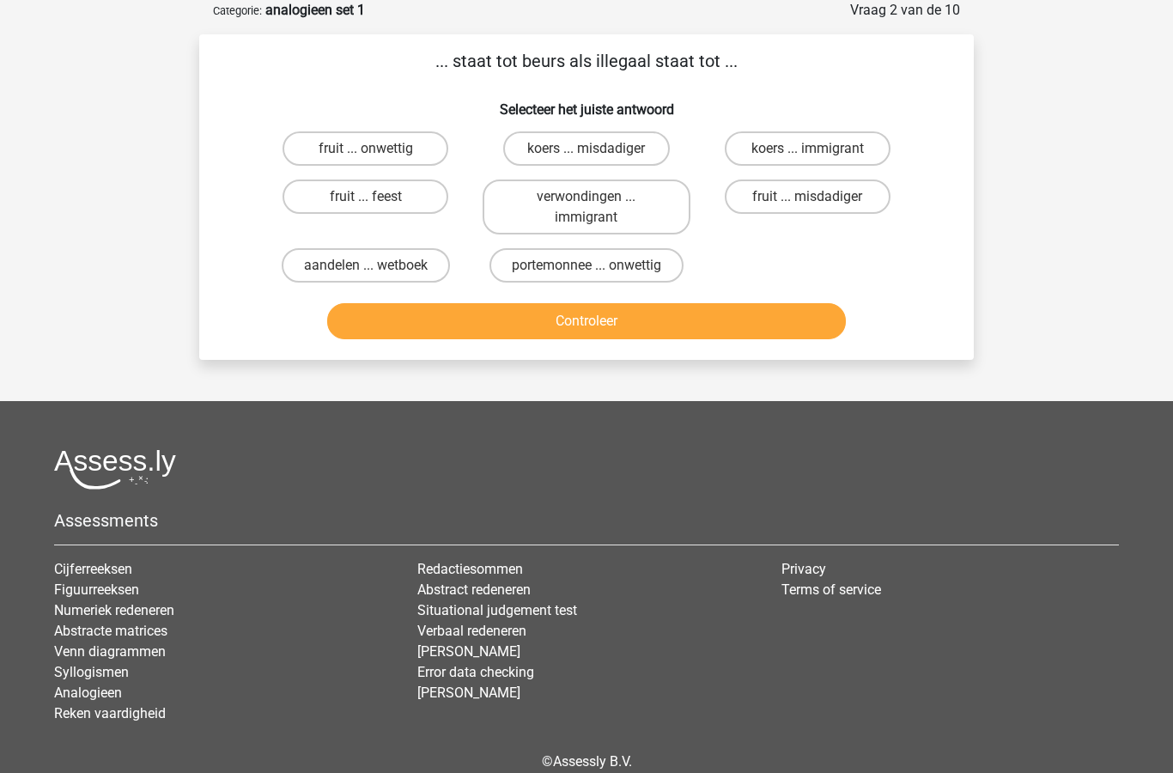
click at [629, 271] on label "portemonnee ... onwettig" at bounding box center [587, 266] width 194 height 34
click at [598, 271] on input "portemonnee ... onwettig" at bounding box center [592, 271] width 11 height 11
radio input "true"
click at [668, 321] on button "Controleer" at bounding box center [587, 321] width 520 height 36
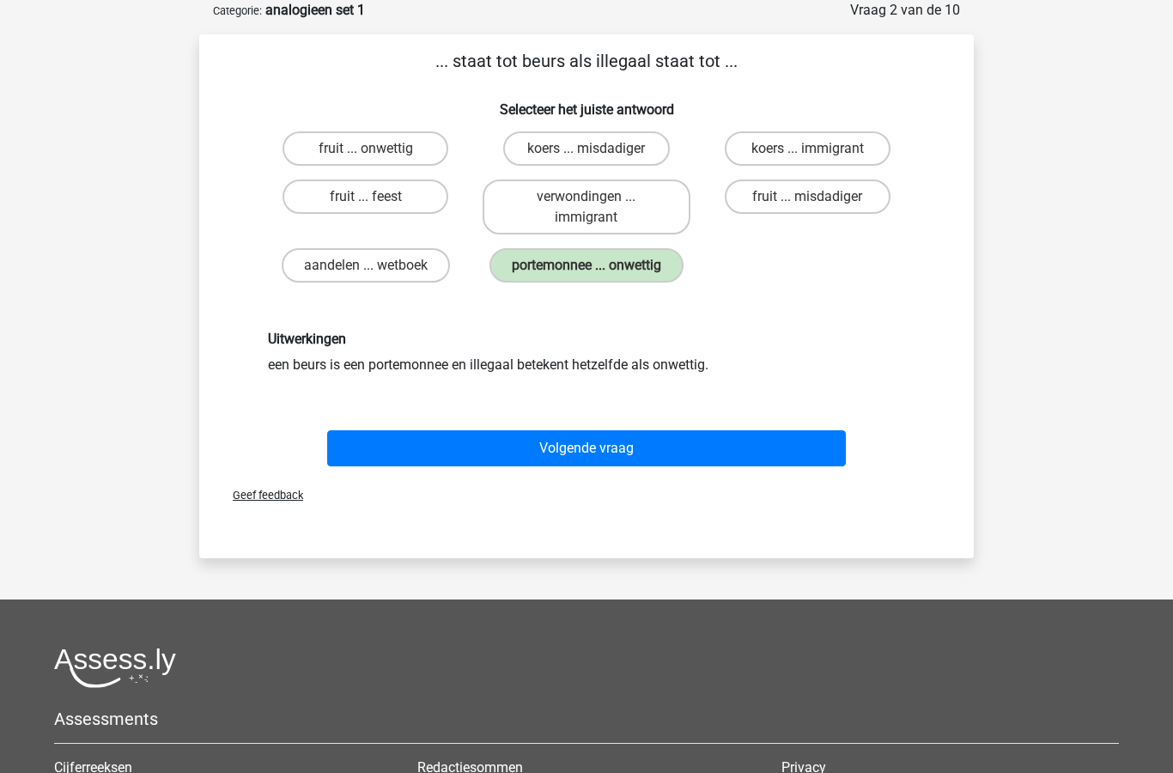
click at [621, 448] on button "Volgende vraag" at bounding box center [587, 448] width 520 height 36
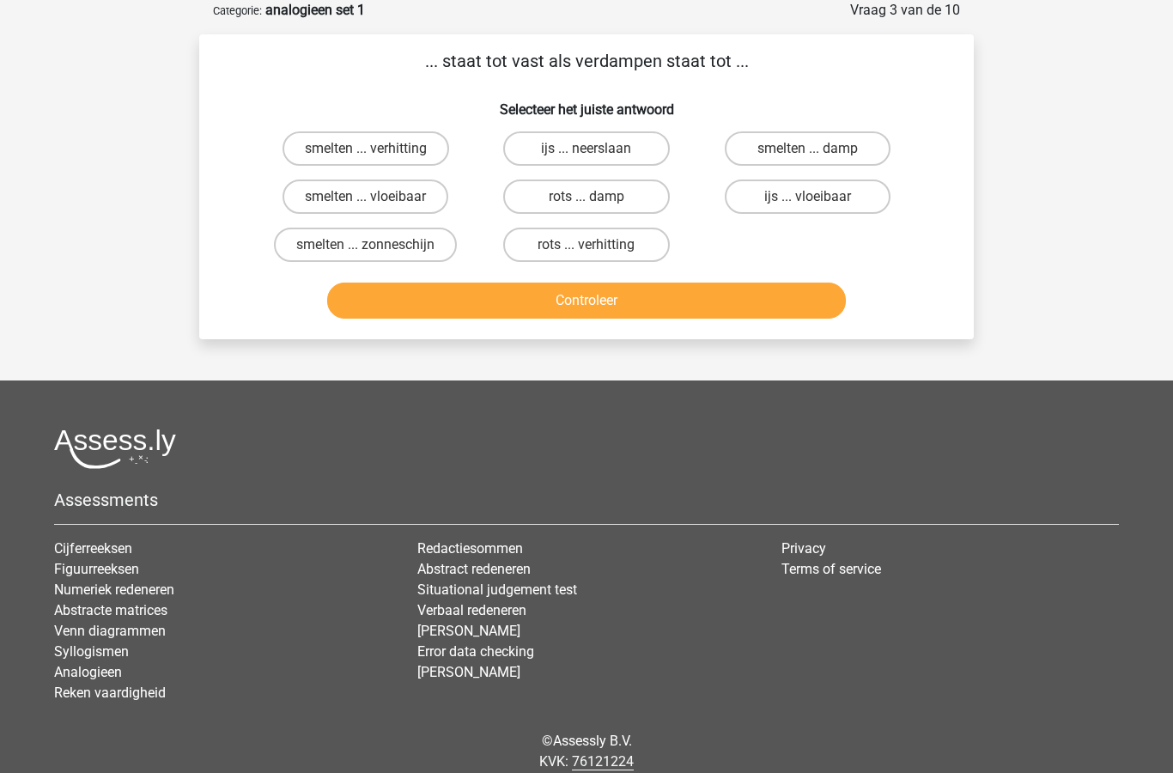
click at [424, 199] on label "smelten ... vloeibaar" at bounding box center [366, 197] width 166 height 34
click at [377, 199] on input "smelten ... vloeibaar" at bounding box center [371, 202] width 11 height 11
radio input "true"
click at [606, 310] on button "Controleer" at bounding box center [587, 301] width 520 height 36
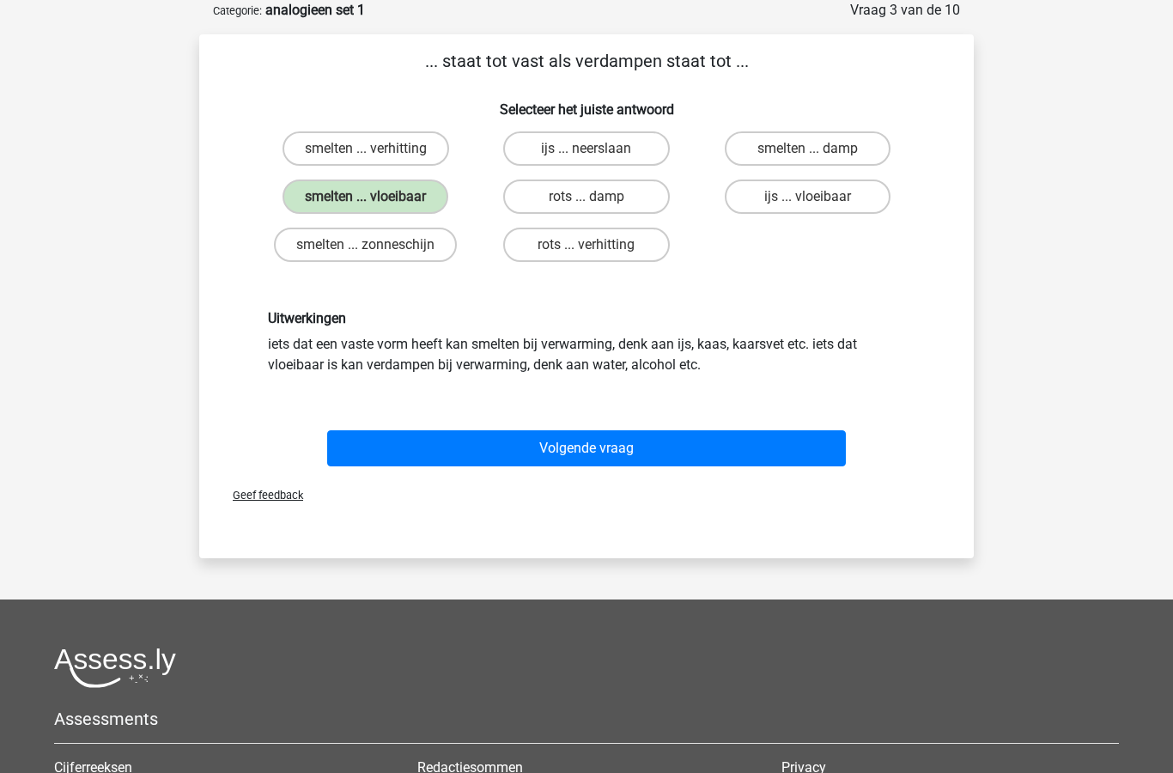
click at [626, 457] on button "Volgende vraag" at bounding box center [587, 448] width 520 height 36
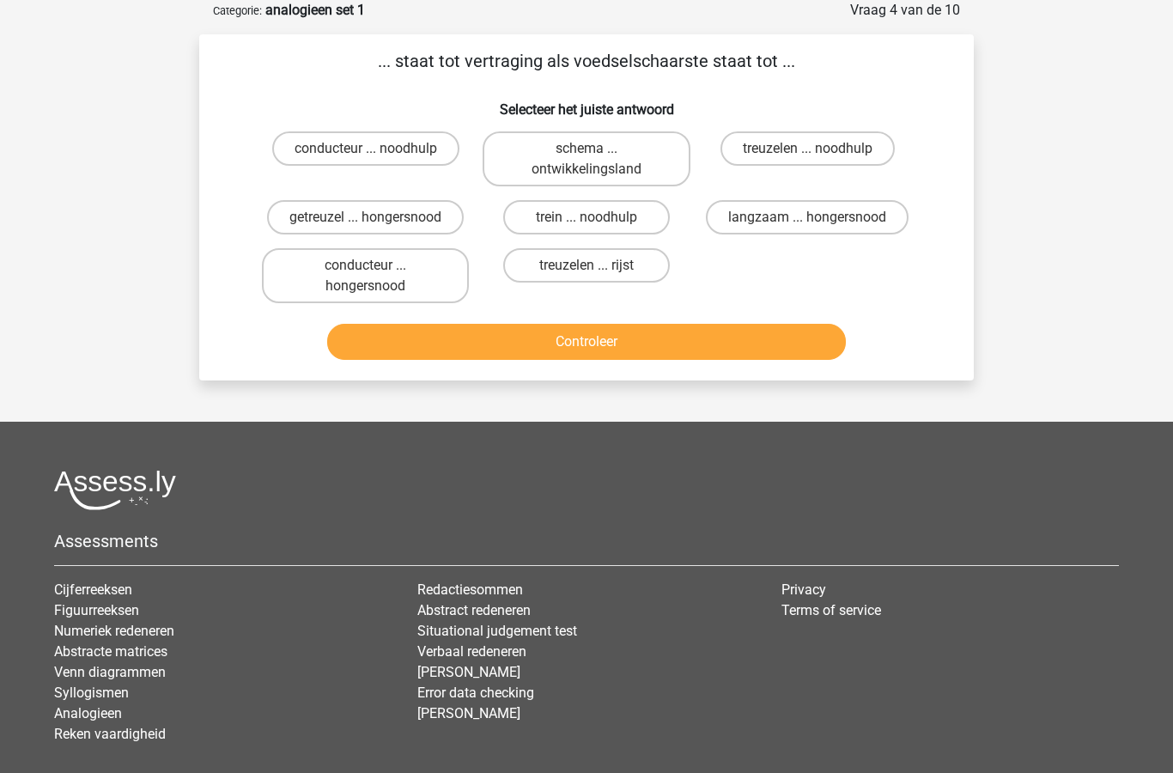
click at [428, 235] on label "getreuzel ... hongersnood" at bounding box center [365, 217] width 197 height 34
click at [377, 229] on input "getreuzel ... hongersnood" at bounding box center [371, 222] width 11 height 11
radio input "true"
click at [613, 360] on button "Controleer" at bounding box center [587, 342] width 520 height 36
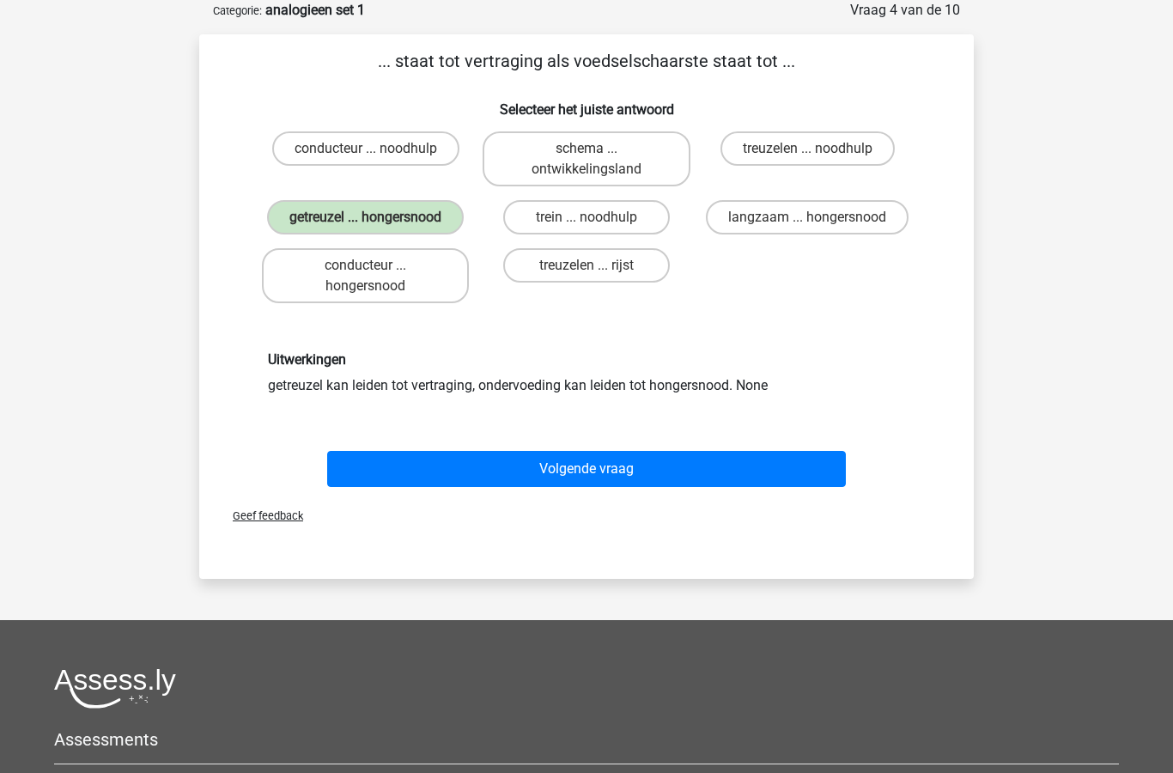
click at [617, 487] on button "Volgende vraag" at bounding box center [587, 469] width 520 height 36
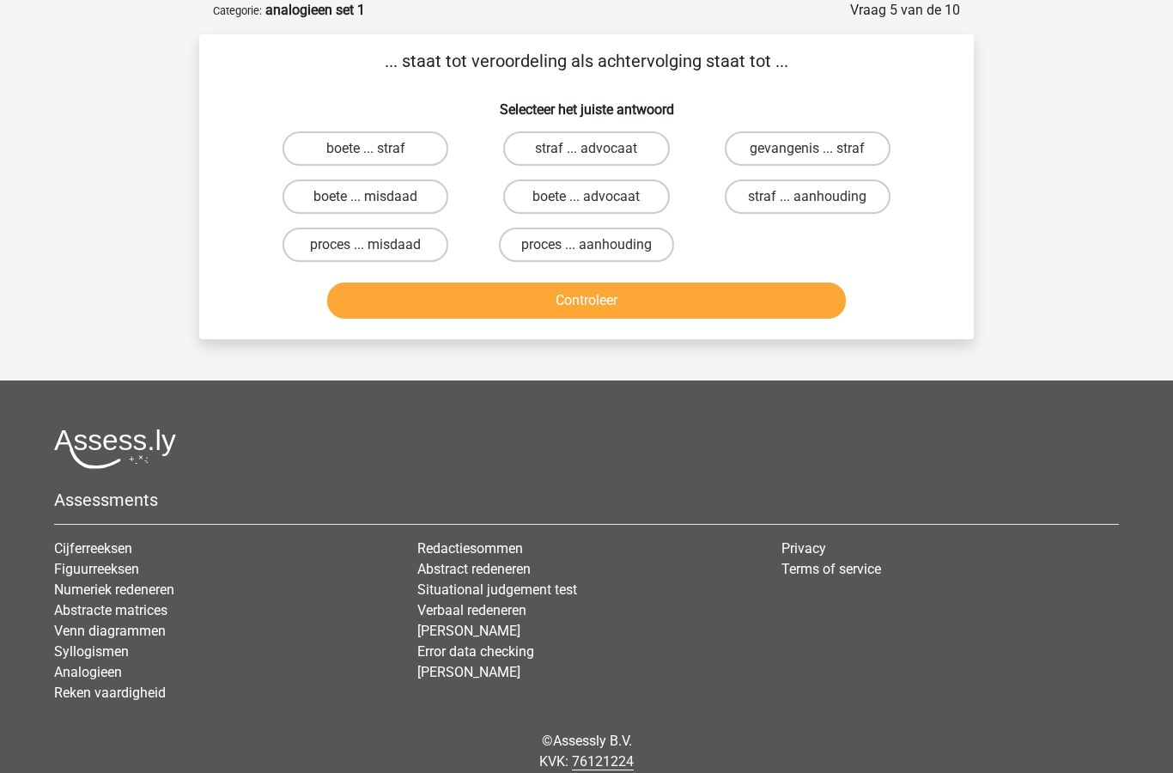
click at [632, 249] on label "proces ... aanhouding" at bounding box center [586, 245] width 175 height 34
click at [598, 249] on input "proces ... aanhouding" at bounding box center [592, 250] width 11 height 11
radio input "true"
click at [679, 298] on button "Controleer" at bounding box center [587, 301] width 520 height 36
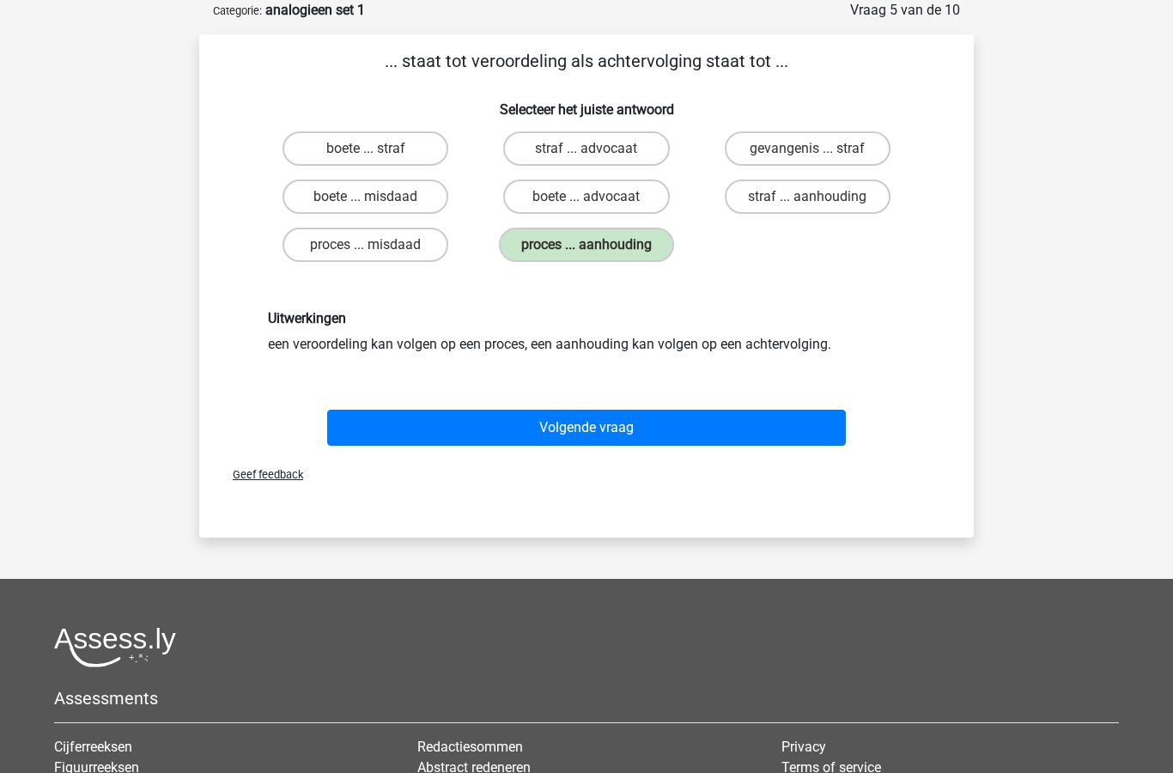
click at [637, 427] on button "Volgende vraag" at bounding box center [587, 428] width 520 height 36
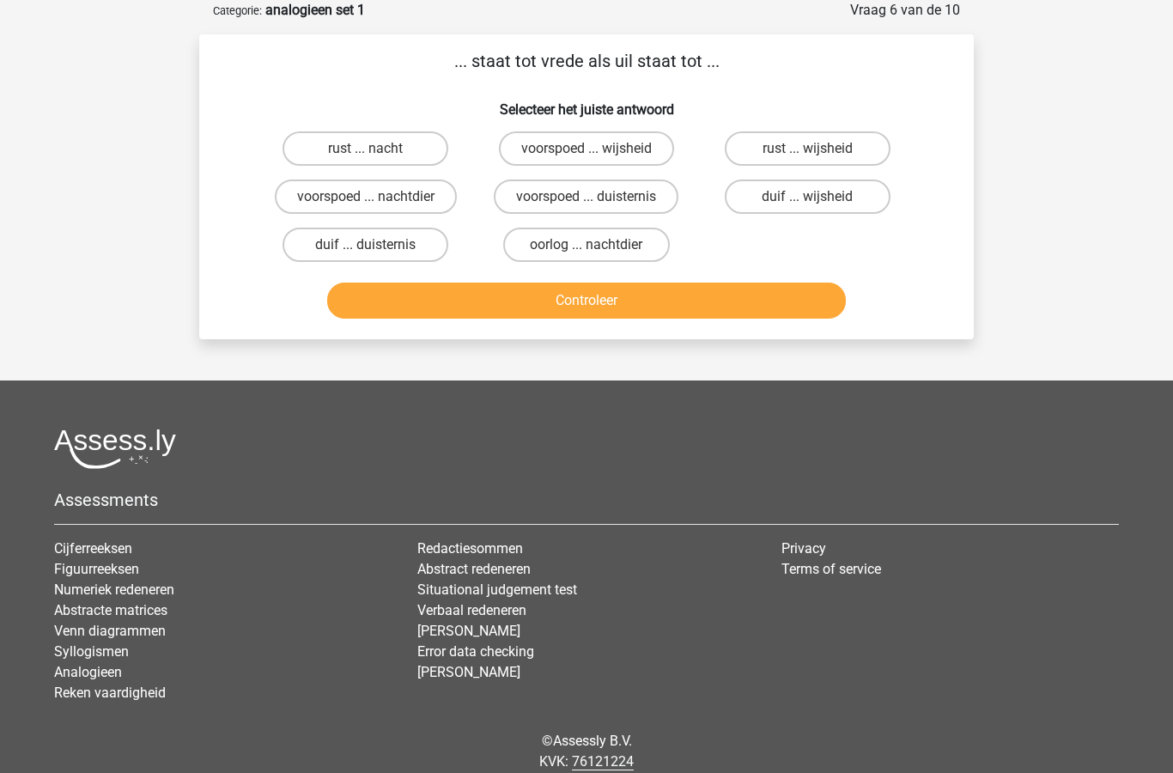
click at [826, 196] on label "duif ... wijsheid" at bounding box center [808, 197] width 166 height 34
click at [819, 197] on input "duif ... wijsheid" at bounding box center [813, 202] width 11 height 11
radio input "true"
click at [651, 313] on button "Controleer" at bounding box center [587, 301] width 520 height 36
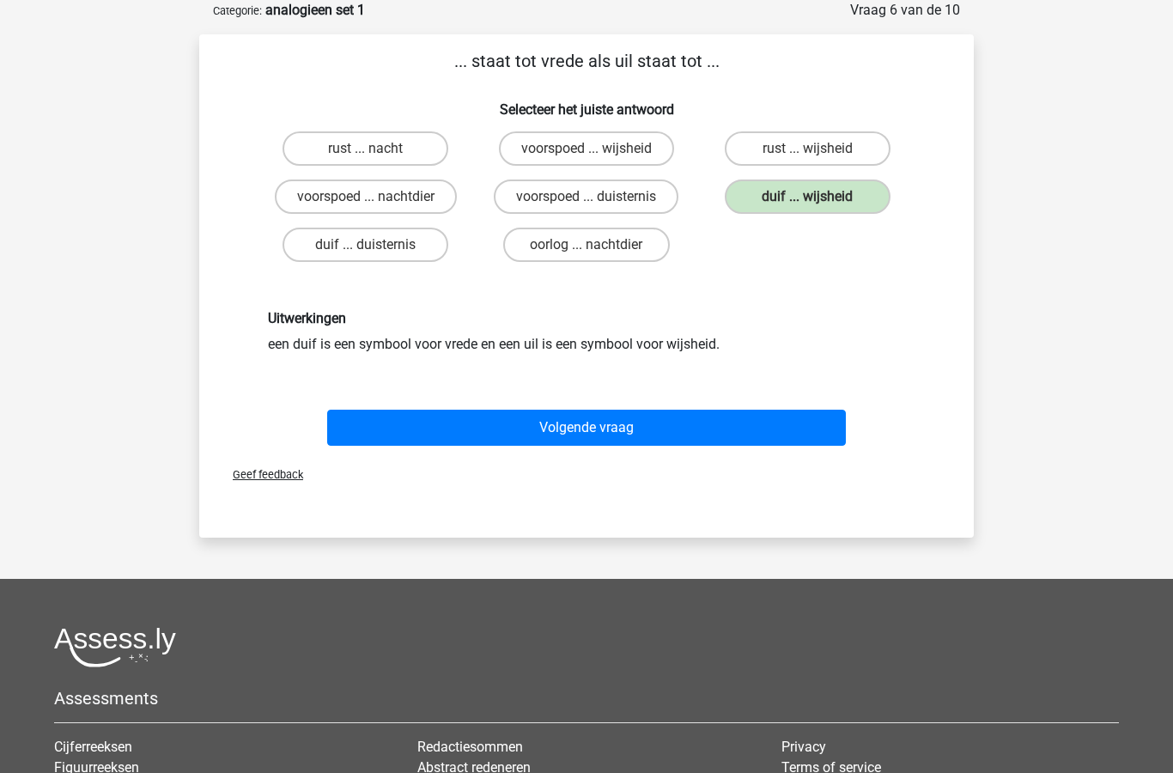
click at [621, 424] on button "Volgende vraag" at bounding box center [587, 428] width 520 height 36
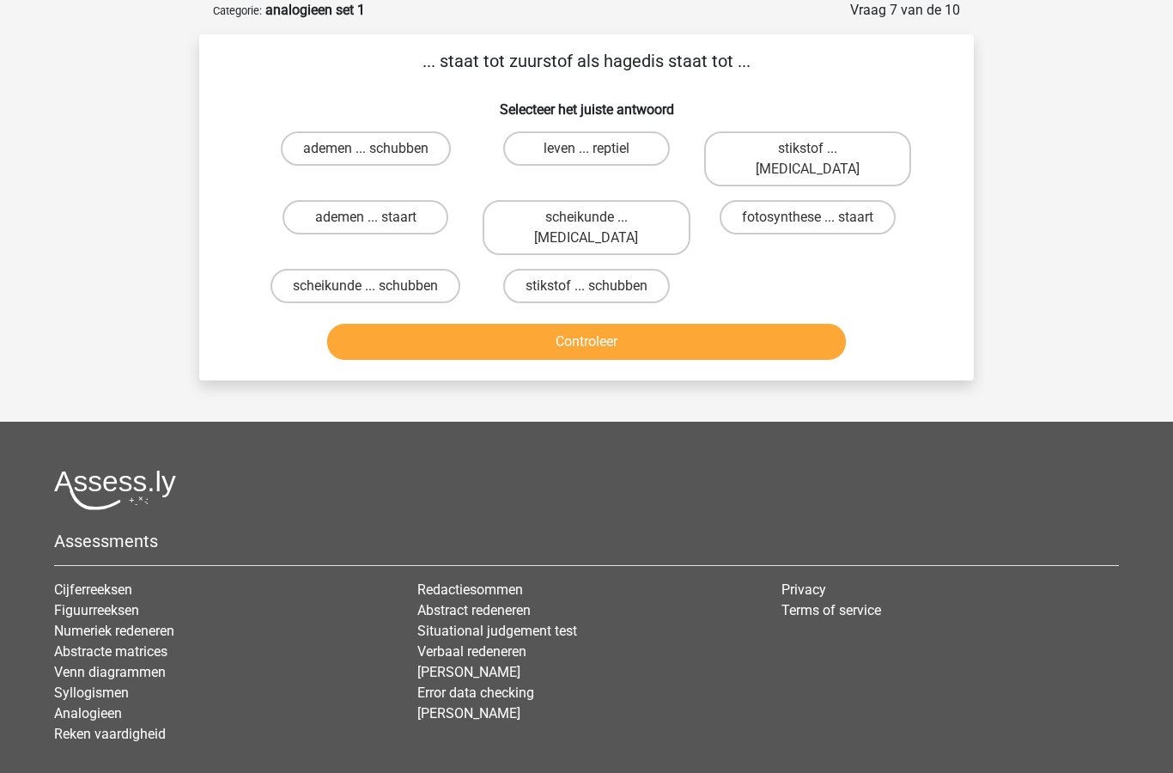
click at [836, 155] on label "stikstof ... krokodil" at bounding box center [807, 158] width 207 height 55
click at [819, 155] on input "stikstof ... krokodil" at bounding box center [813, 154] width 11 height 11
radio input "true"
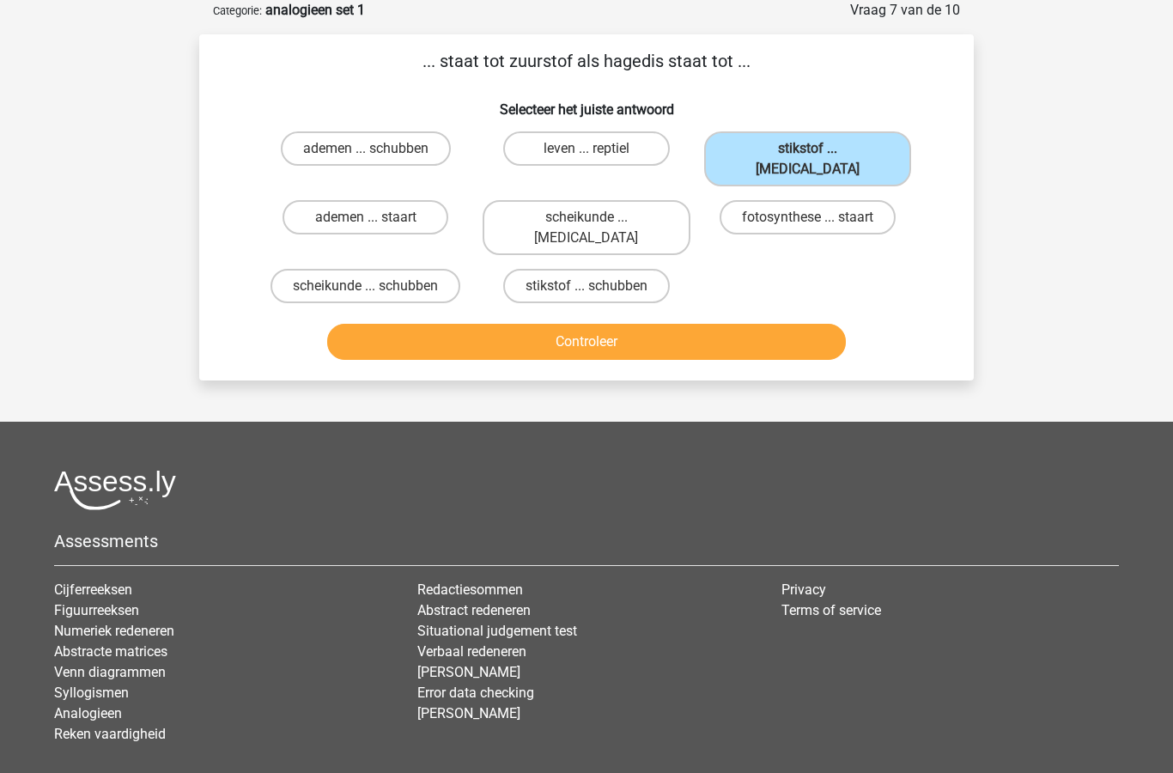
click at [684, 324] on button "Controleer" at bounding box center [587, 342] width 520 height 36
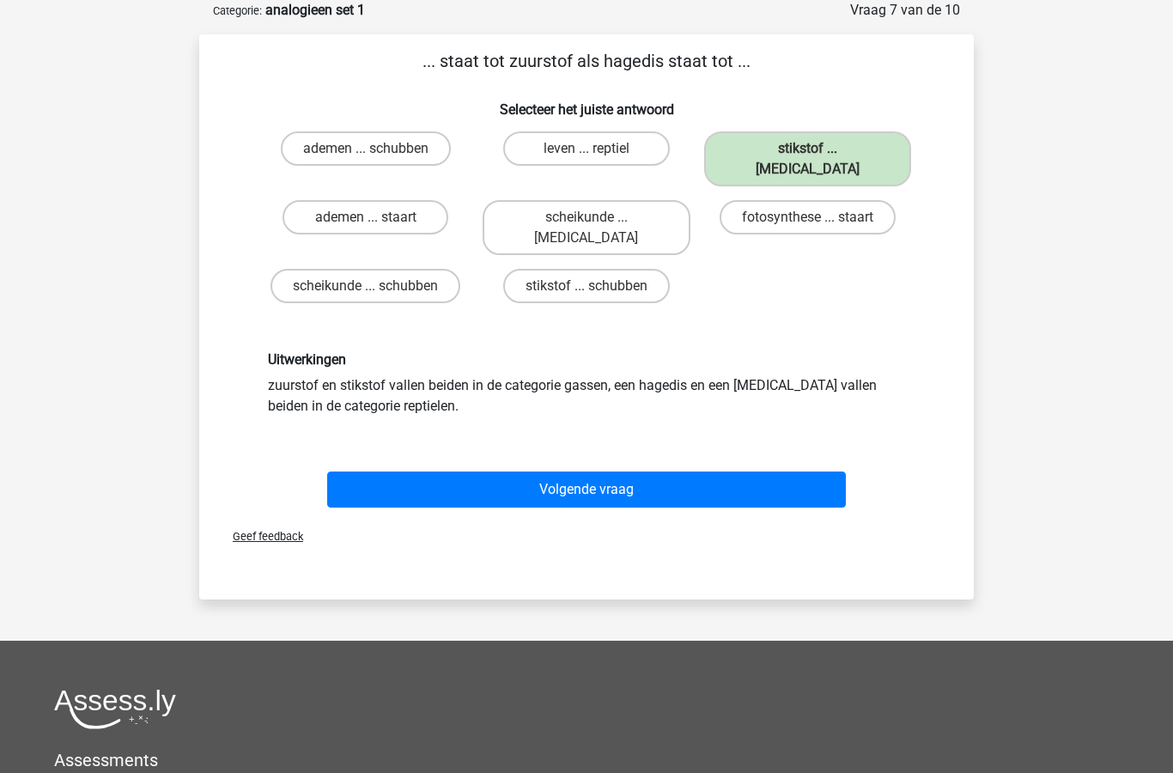
click at [643, 472] on button "Volgende vraag" at bounding box center [587, 490] width 520 height 36
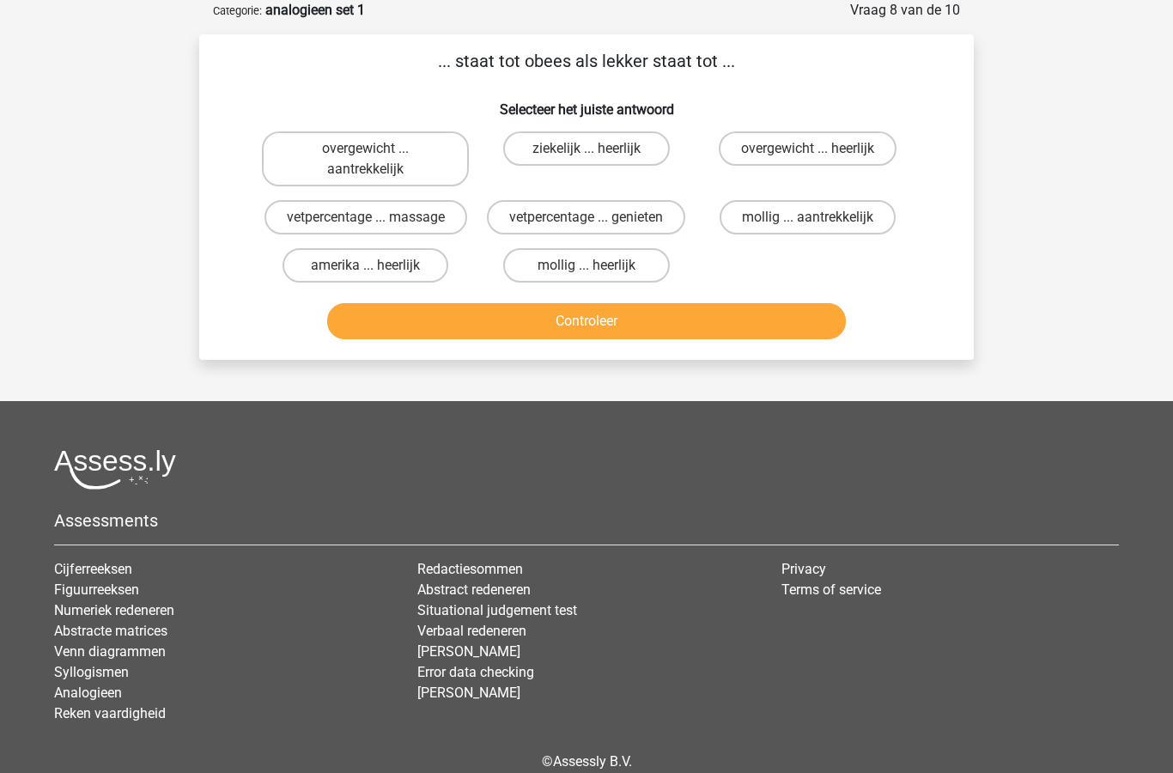
click at [614, 270] on label "mollig ... heerlijk" at bounding box center [586, 265] width 166 height 34
click at [598, 270] on input "mollig ... heerlijk" at bounding box center [592, 270] width 11 height 11
radio input "true"
click at [668, 332] on button "Controleer" at bounding box center [587, 321] width 520 height 36
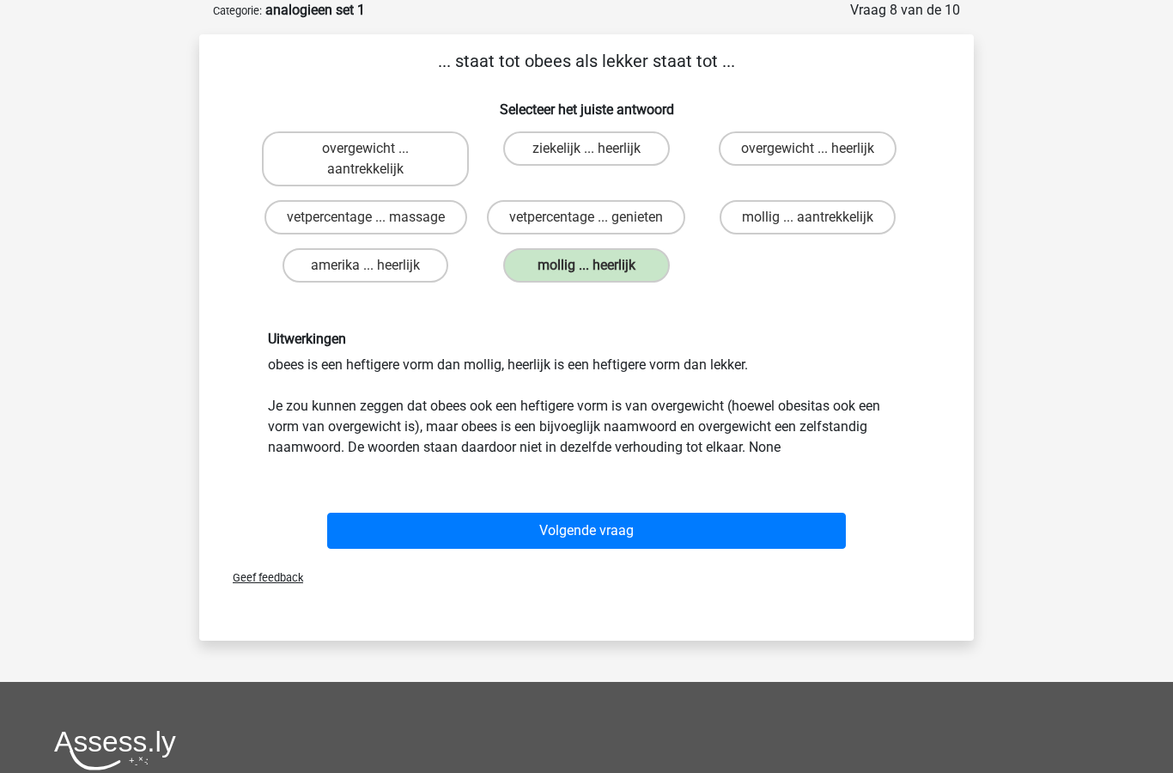
click at [616, 528] on button "Volgende vraag" at bounding box center [587, 531] width 520 height 36
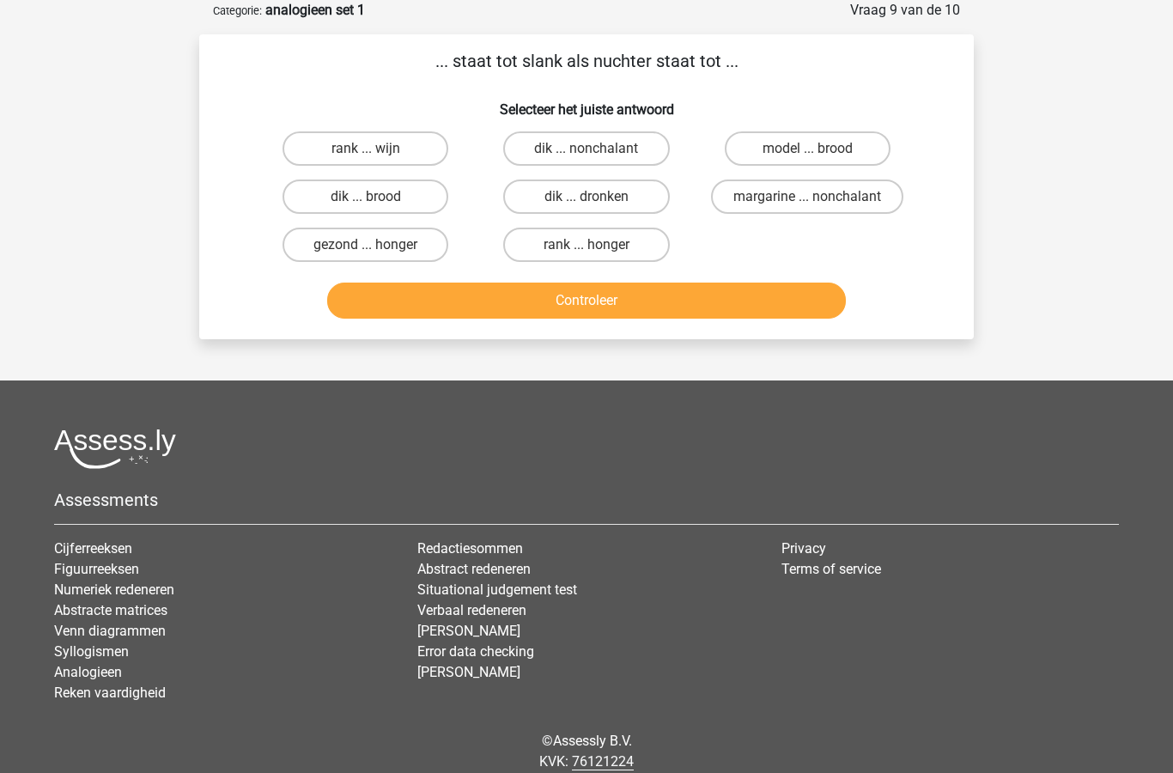
click at [621, 196] on label "dik ... dronken" at bounding box center [586, 197] width 166 height 34
click at [598, 197] on input "dik ... dronken" at bounding box center [592, 202] width 11 height 11
radio input "true"
click at [651, 308] on button "Controleer" at bounding box center [587, 301] width 520 height 36
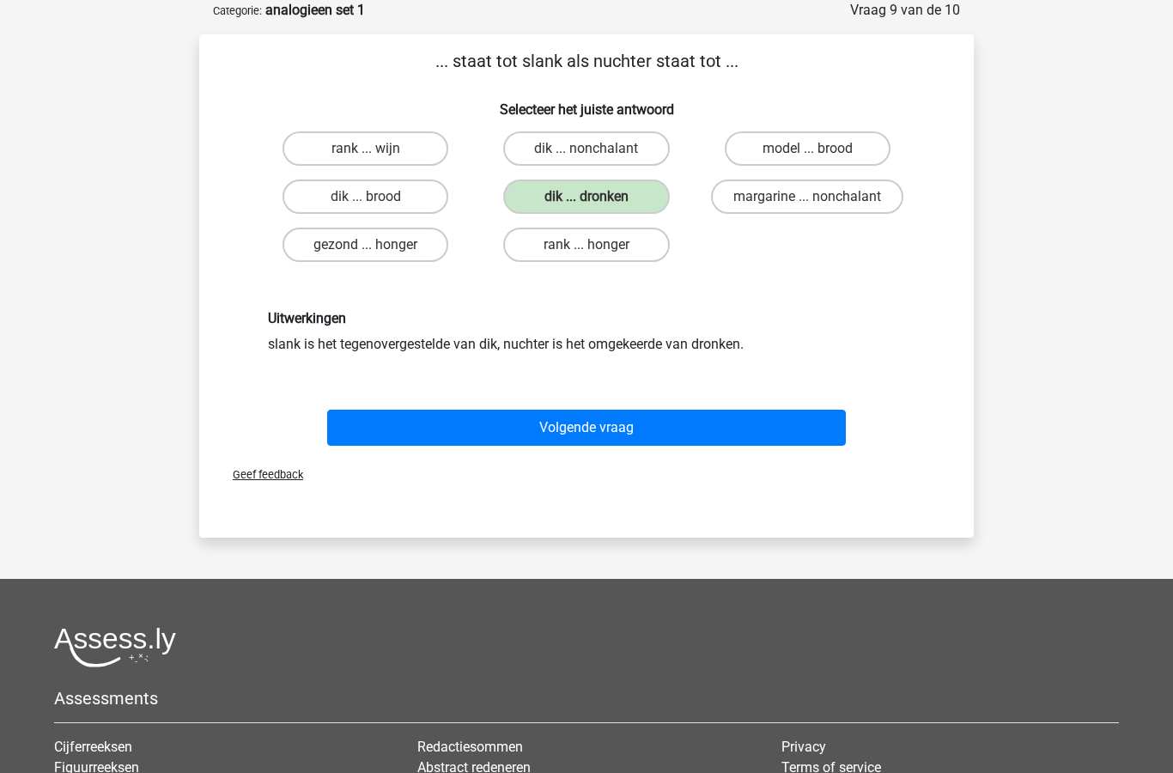
click at [591, 430] on button "Volgende vraag" at bounding box center [587, 428] width 520 height 36
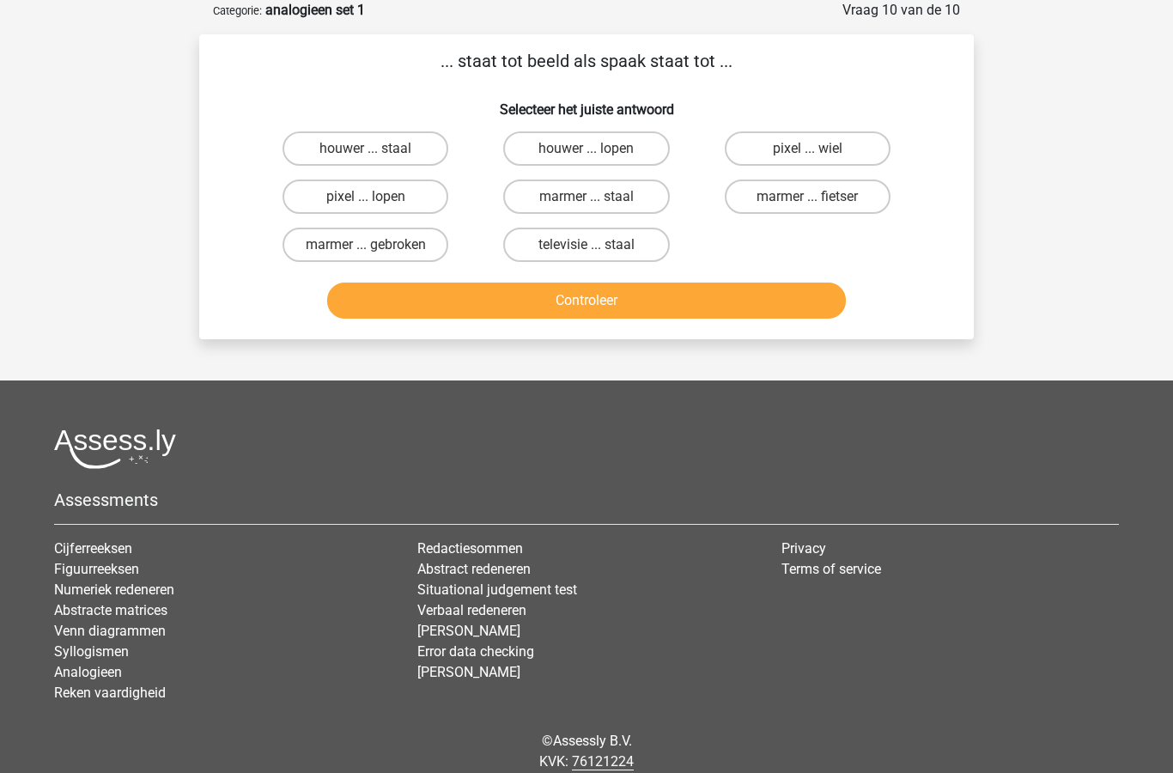
click at [832, 153] on label "pixel ... wiel" at bounding box center [808, 148] width 166 height 34
click at [819, 153] on input "pixel ... wiel" at bounding box center [813, 154] width 11 height 11
radio input "true"
click at [631, 312] on button "Controleer" at bounding box center [587, 301] width 520 height 36
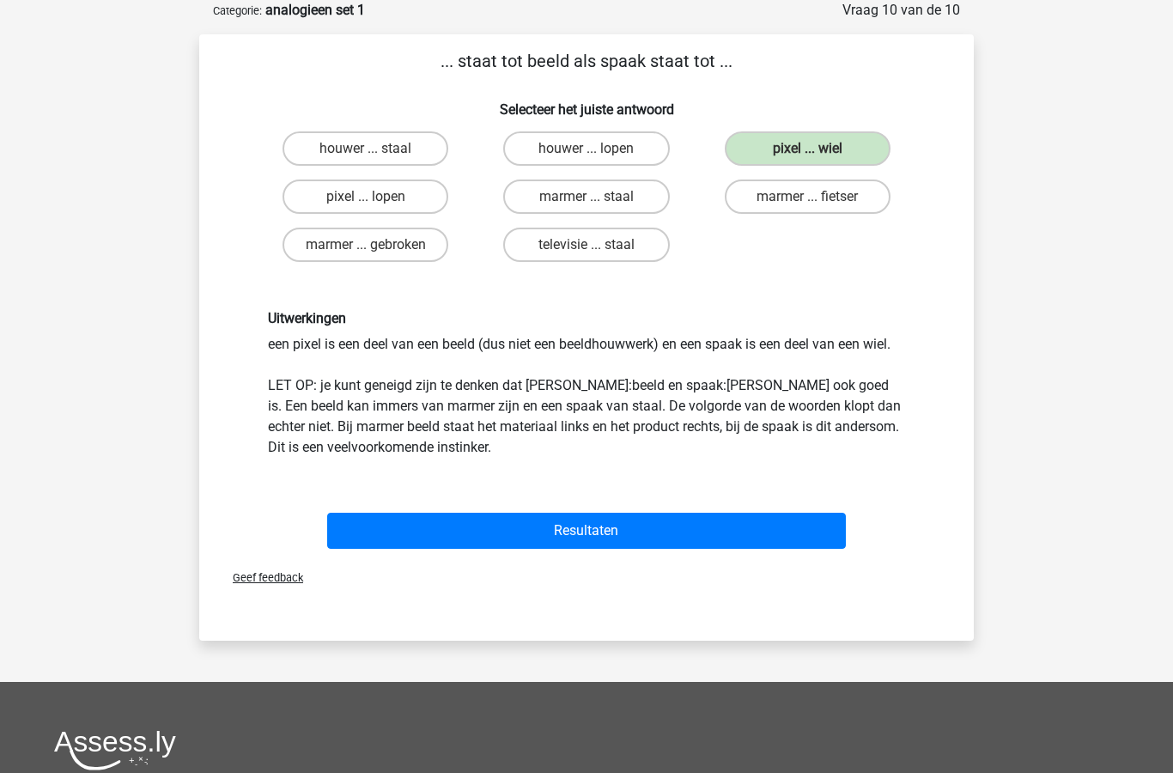
click at [606, 524] on button "Resultaten" at bounding box center [587, 531] width 520 height 36
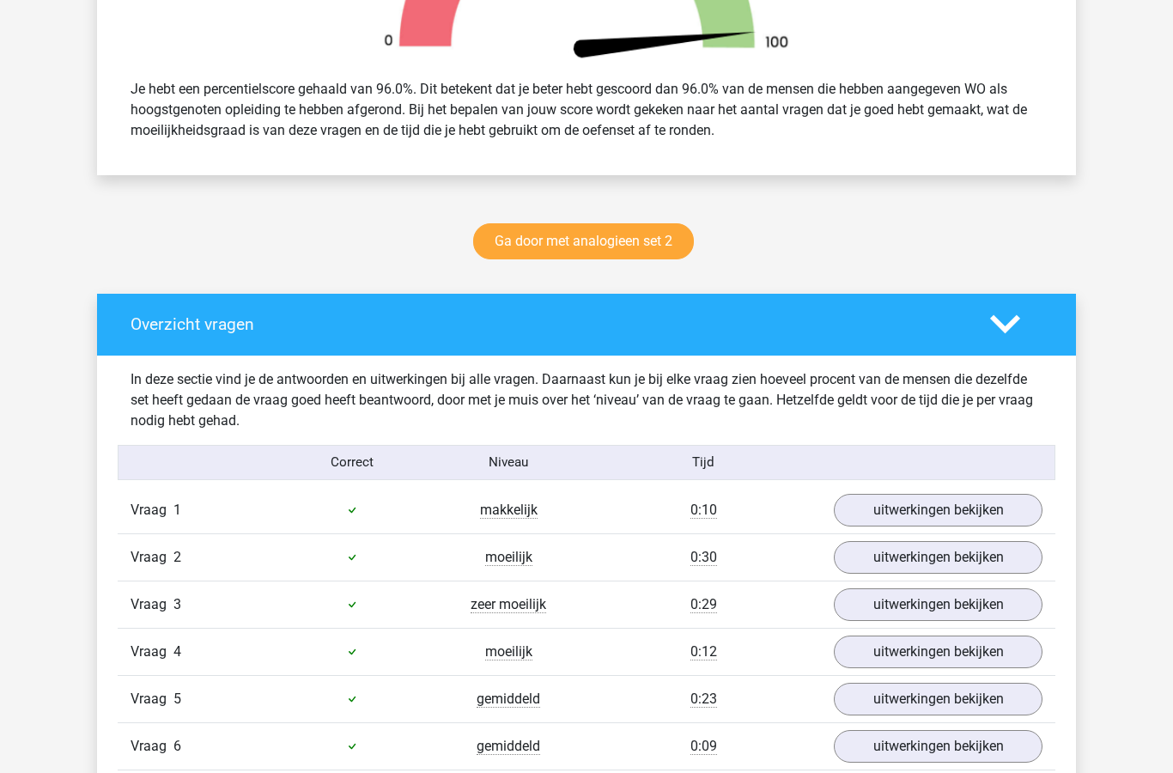
scroll to position [708, 0]
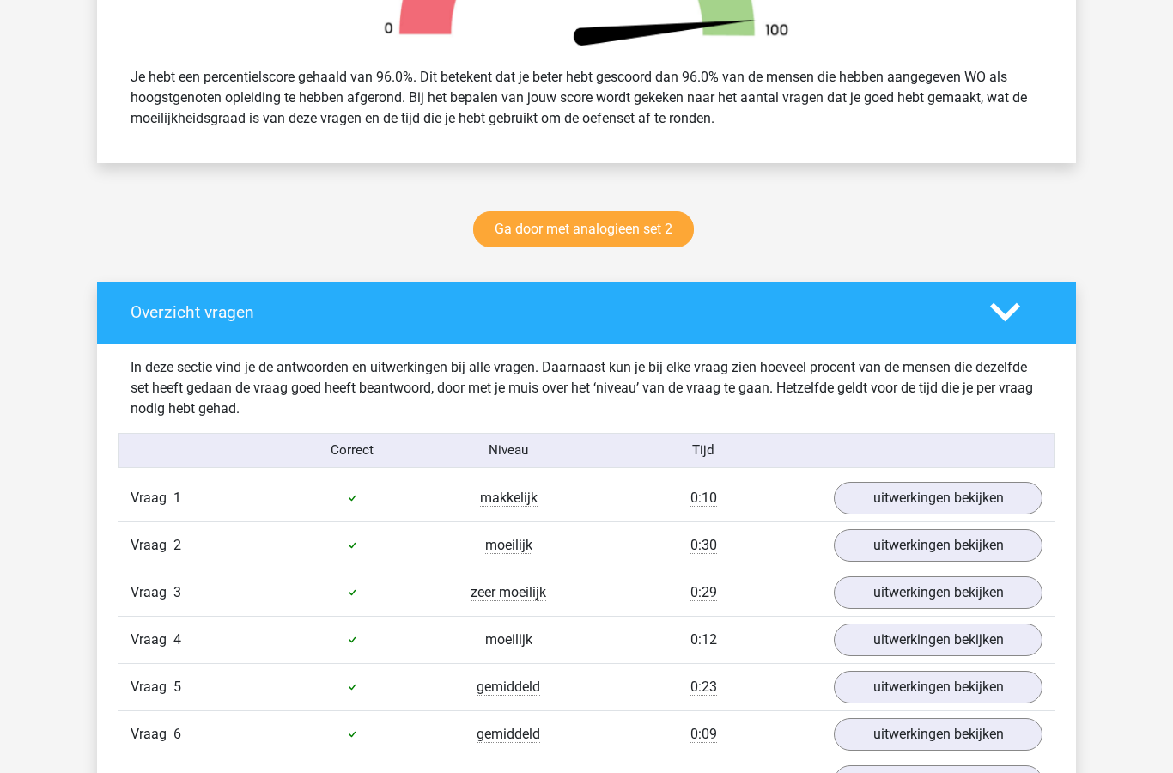
click at [645, 233] on link "Ga door met analogieen set 2" at bounding box center [583, 230] width 221 height 36
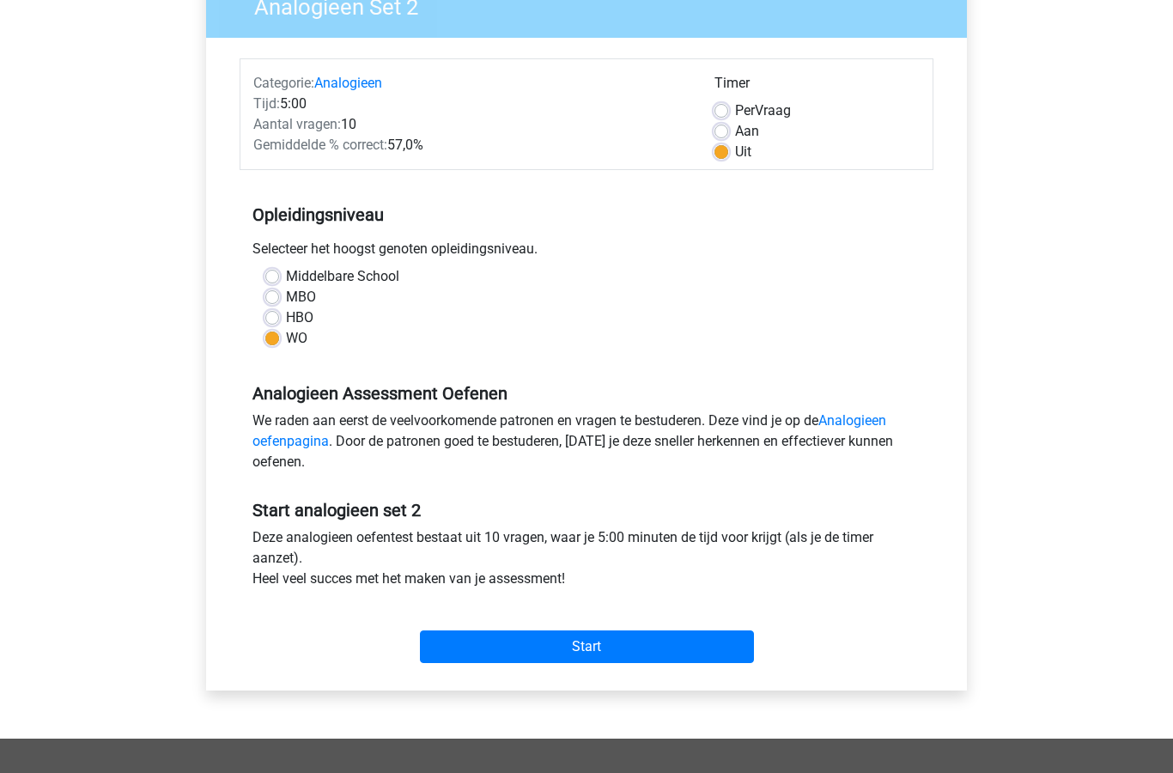
scroll to position [187, 0]
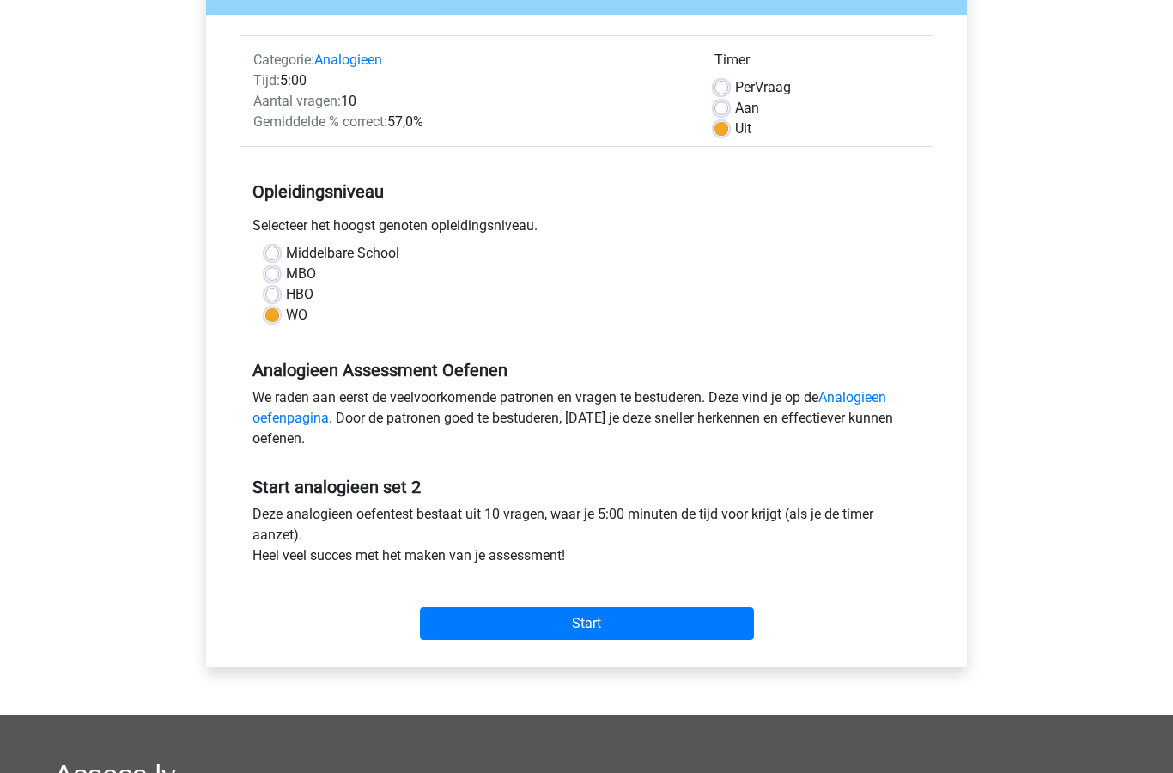
click at [638, 629] on input "Start" at bounding box center [587, 624] width 334 height 33
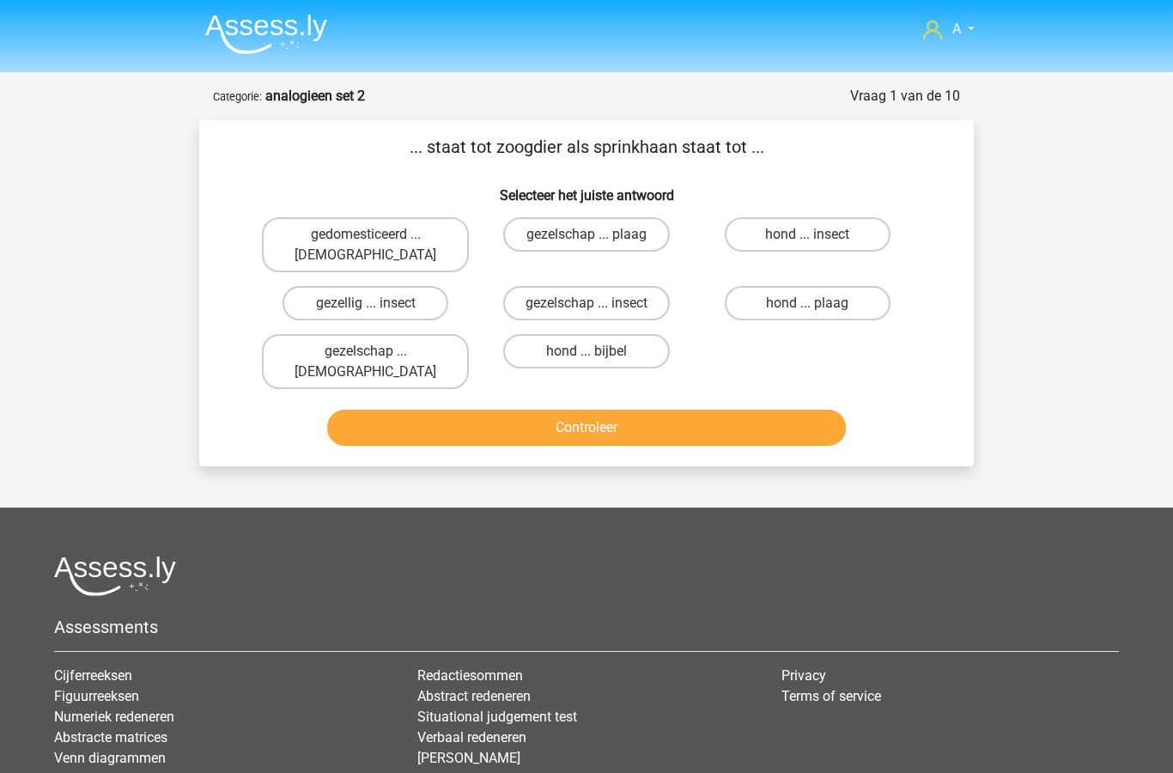
click at [834, 232] on label "hond ... insect" at bounding box center [808, 234] width 166 height 34
click at [819, 235] on input "hond ... insect" at bounding box center [813, 240] width 11 height 11
radio input "true"
click at [628, 410] on button "Controleer" at bounding box center [587, 428] width 520 height 36
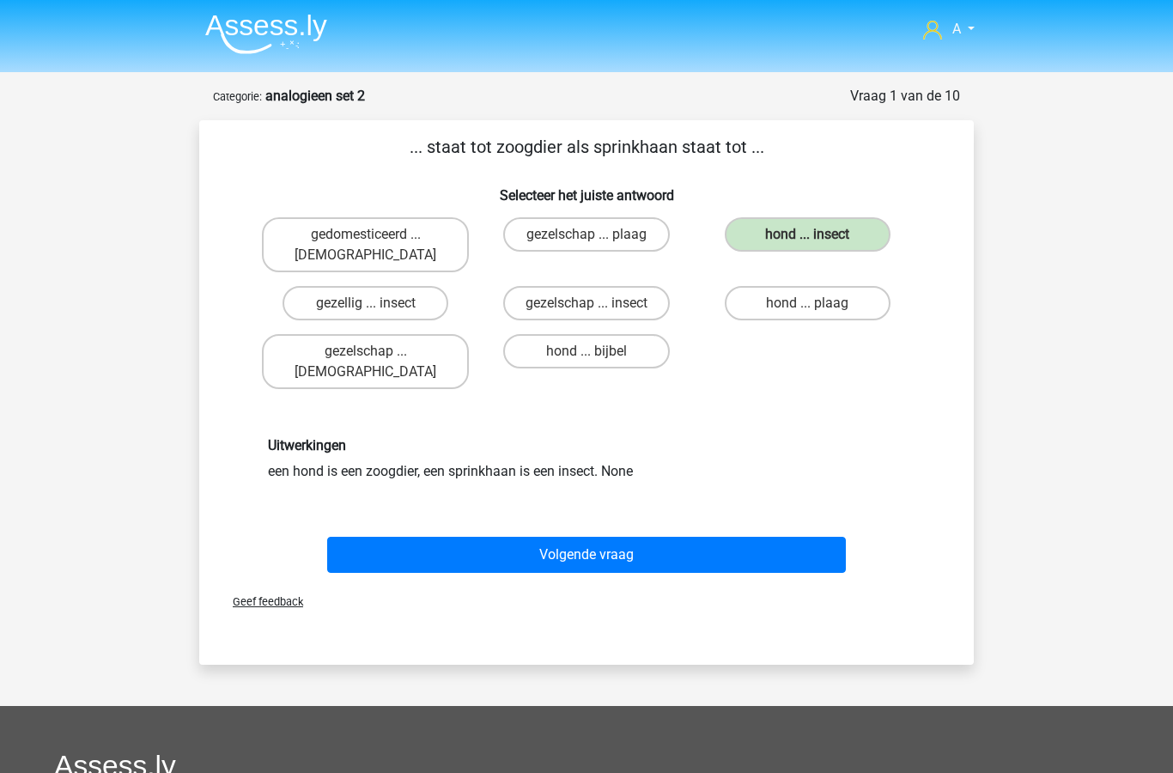
click at [602, 537] on button "Volgende vraag" at bounding box center [587, 555] width 520 height 36
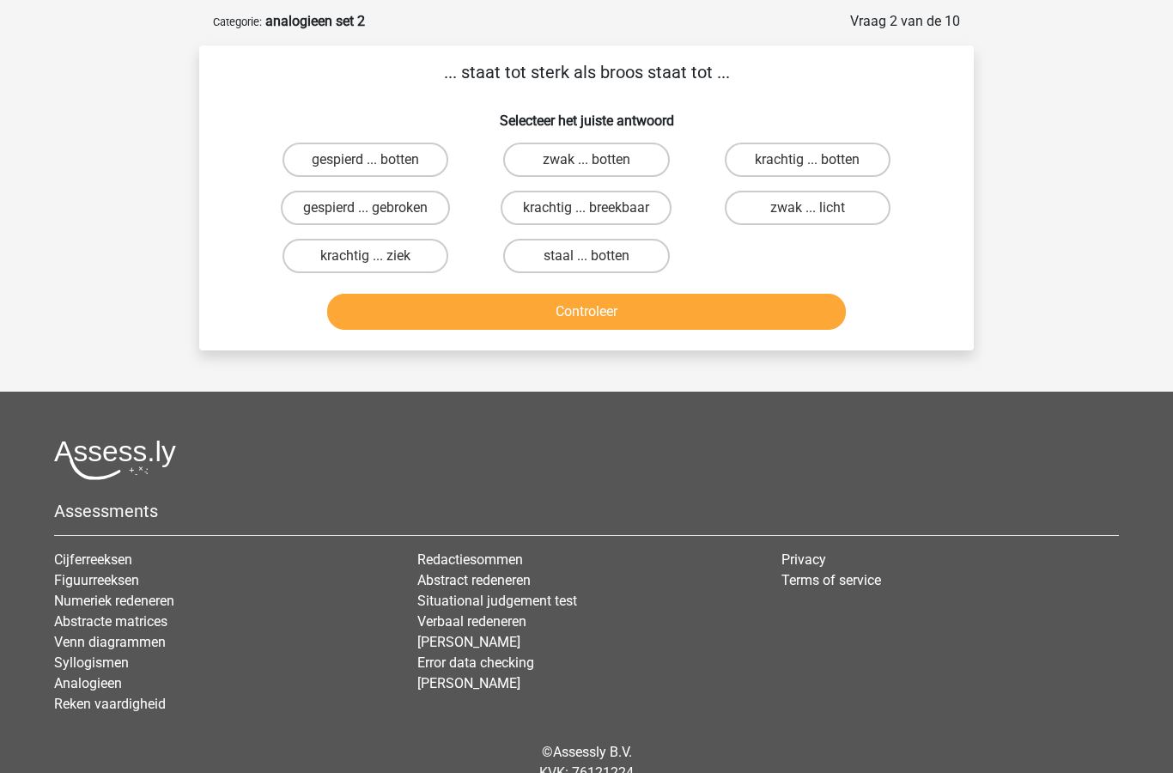
scroll to position [85, 0]
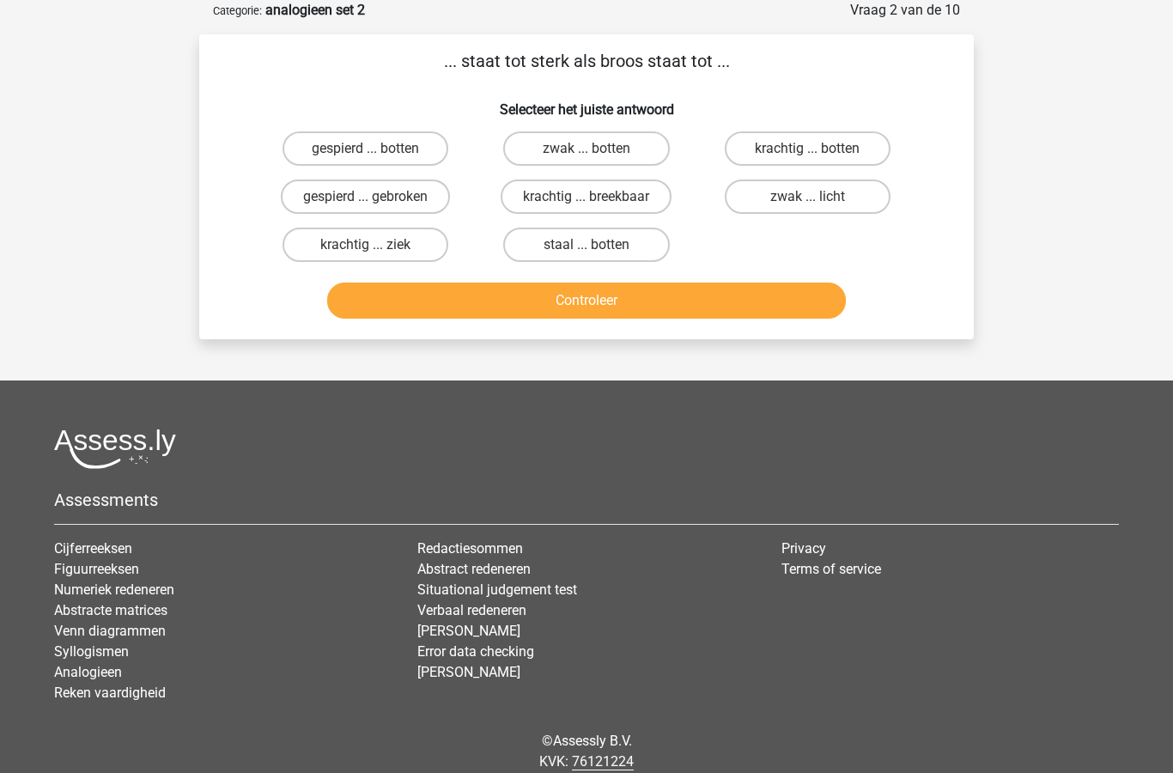
click at [626, 203] on label "krachtig ... breekbaar" at bounding box center [586, 197] width 171 height 34
click at [598, 203] on input "krachtig ... breekbaar" at bounding box center [592, 203] width 11 height 11
radio input "true"
click at [620, 308] on button "Controleer" at bounding box center [587, 301] width 520 height 36
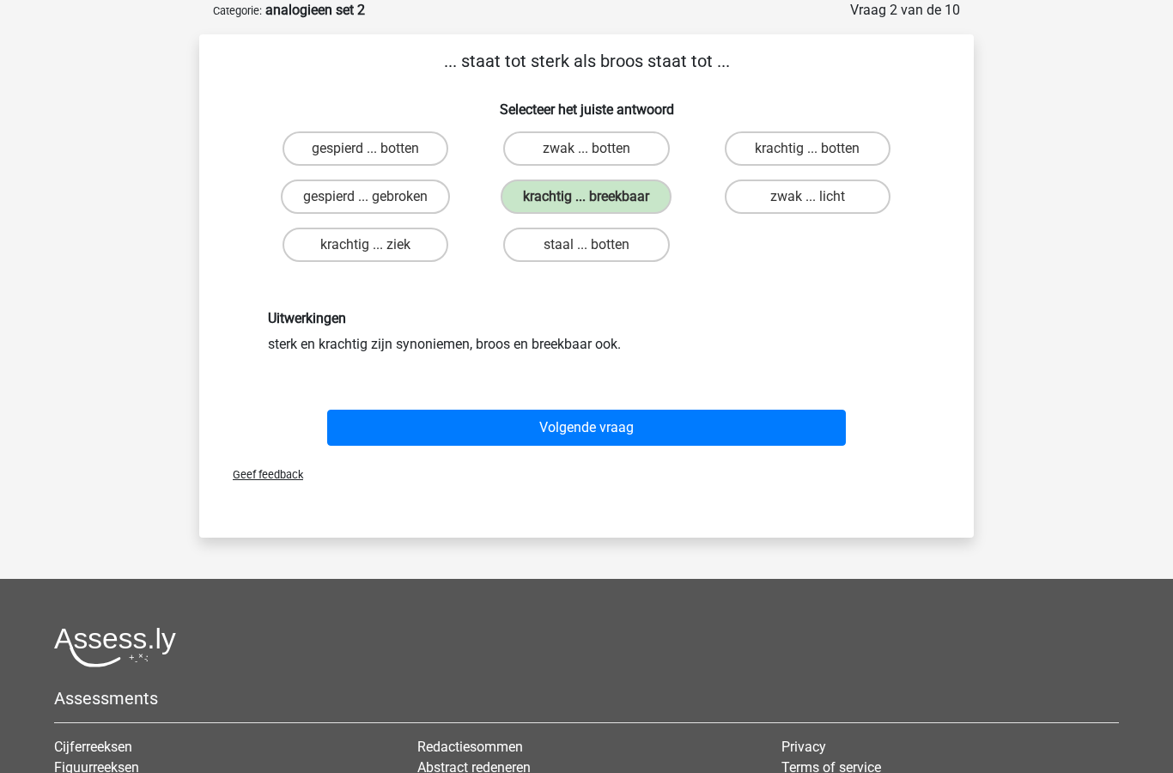
click at [629, 428] on button "Volgende vraag" at bounding box center [587, 428] width 520 height 36
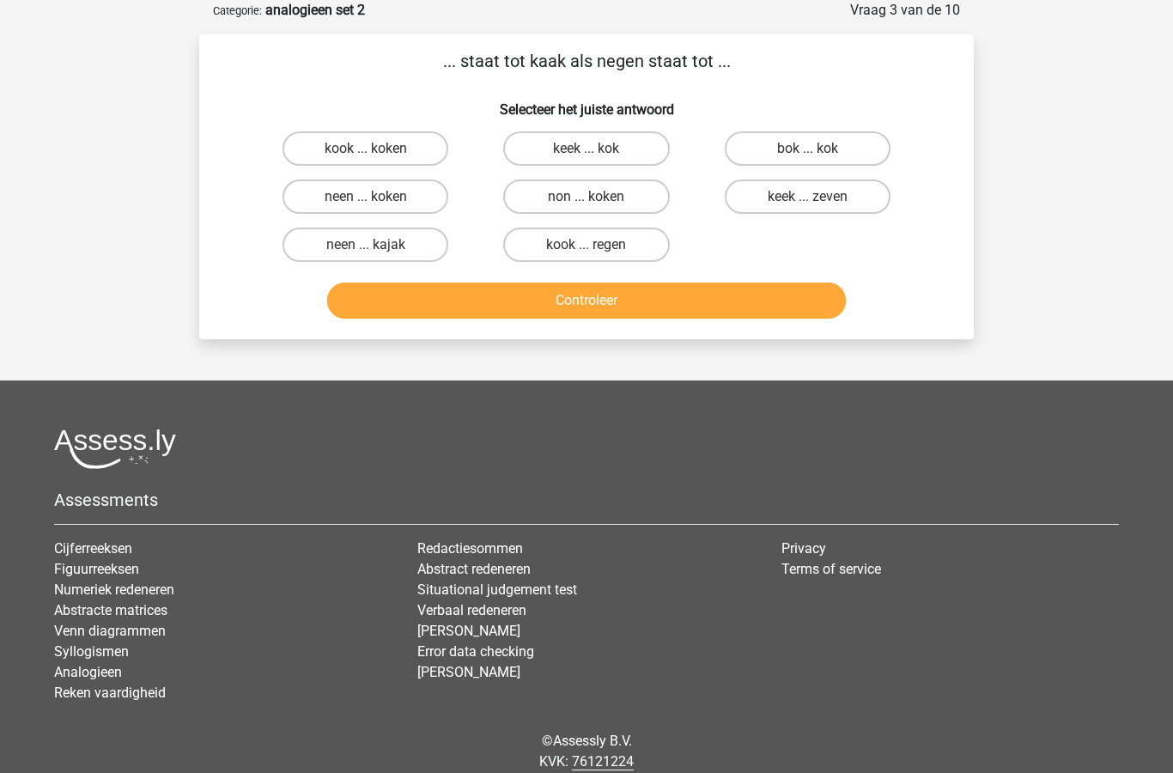
click at [406, 249] on label "neen ... kajak" at bounding box center [366, 245] width 166 height 34
click at [377, 249] on input "neen ... kajak" at bounding box center [371, 250] width 11 height 11
radio input "true"
click at [622, 296] on button "Controleer" at bounding box center [587, 301] width 520 height 36
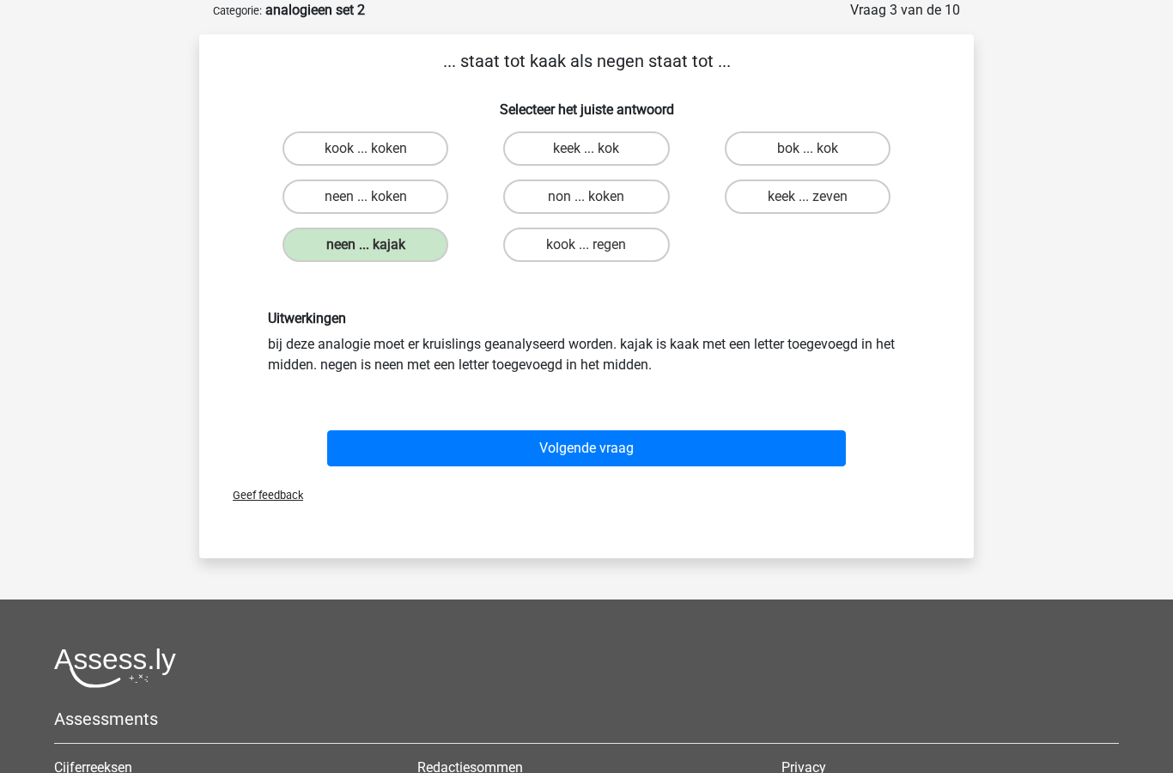
click at [621, 454] on button "Volgende vraag" at bounding box center [587, 448] width 520 height 36
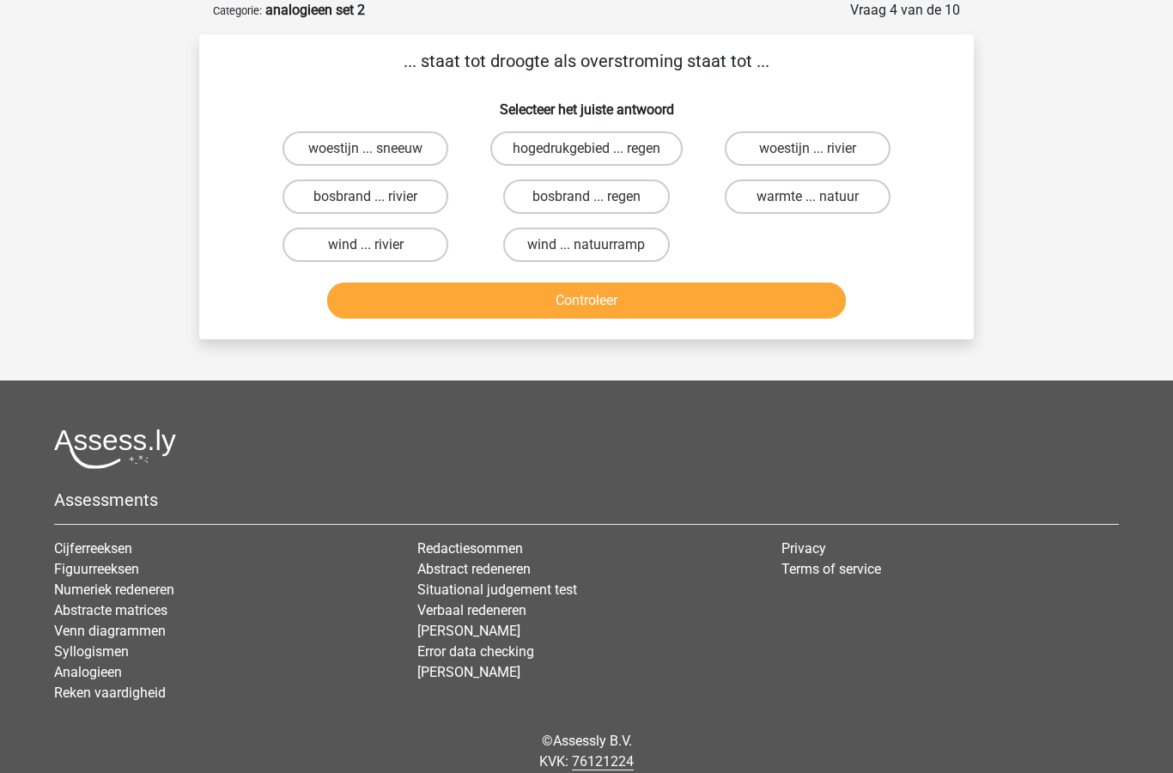
click at [621, 196] on label "bosbrand ... regen" at bounding box center [586, 197] width 166 height 34
click at [598, 197] on input "bosbrand ... regen" at bounding box center [592, 202] width 11 height 11
radio input "true"
click at [625, 312] on button "Controleer" at bounding box center [587, 301] width 520 height 36
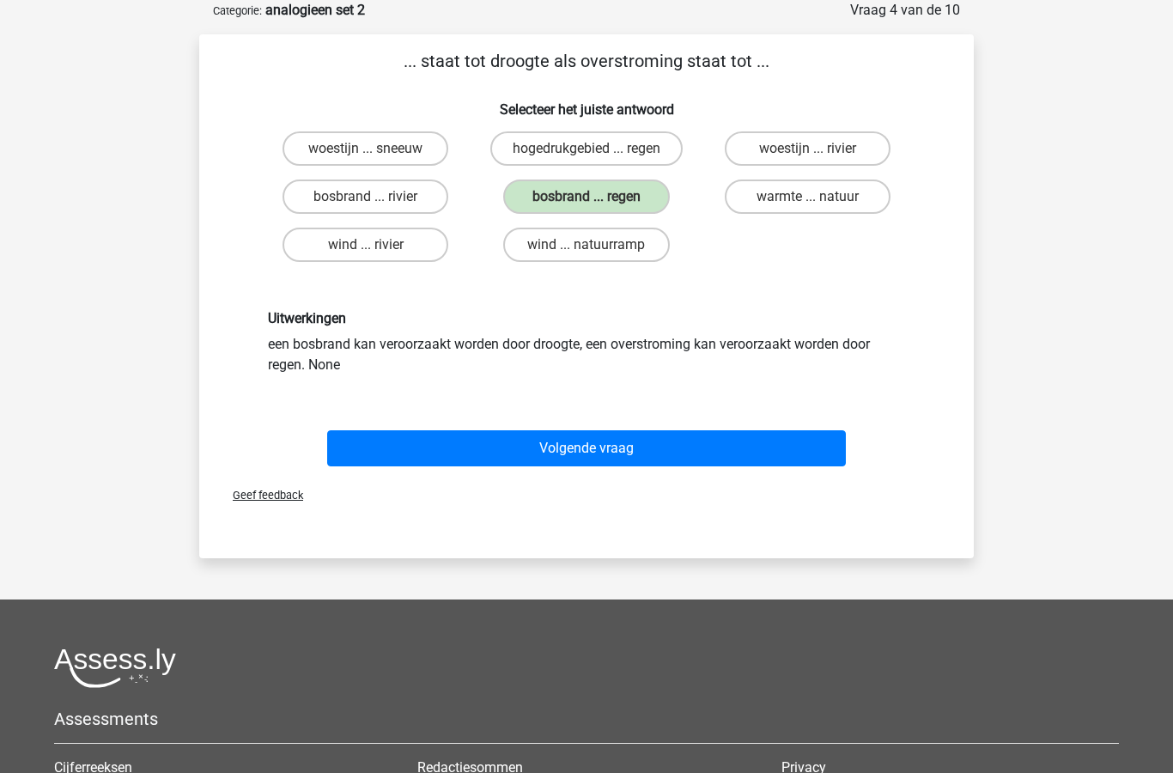
click at [595, 450] on button "Volgende vraag" at bounding box center [587, 448] width 520 height 36
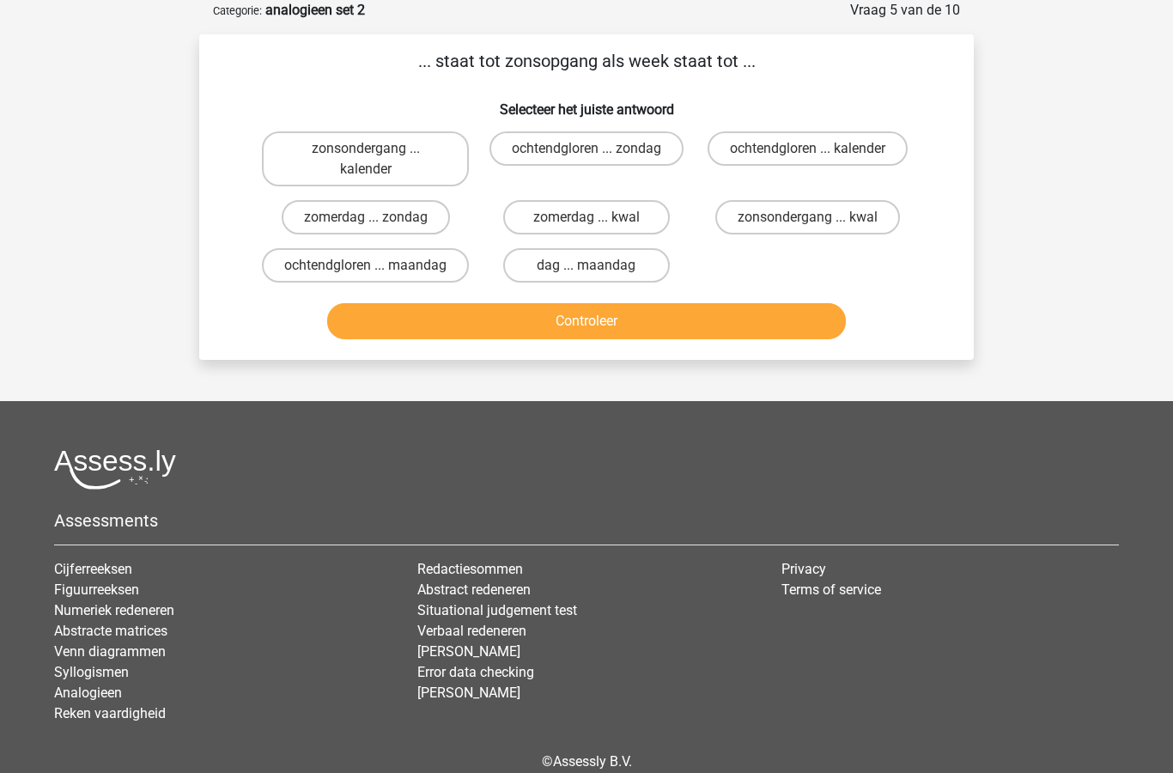
click at [416, 279] on label "ochtendgloren ... maandag" at bounding box center [365, 265] width 207 height 34
click at [377, 277] on input "ochtendgloren ... maandag" at bounding box center [371, 270] width 11 height 11
radio input "true"
click at [570, 281] on label "dag ... maandag" at bounding box center [586, 265] width 166 height 34
click at [587, 277] on input "dag ... maandag" at bounding box center [592, 270] width 11 height 11
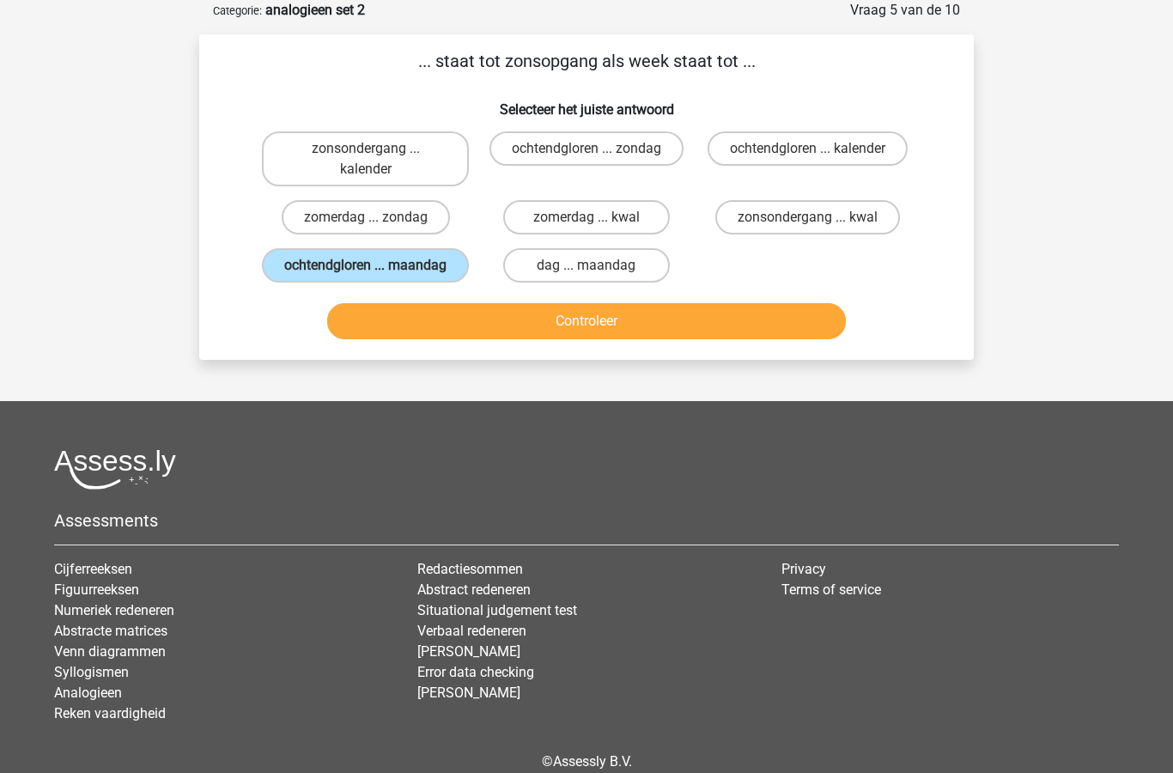
radio input "true"
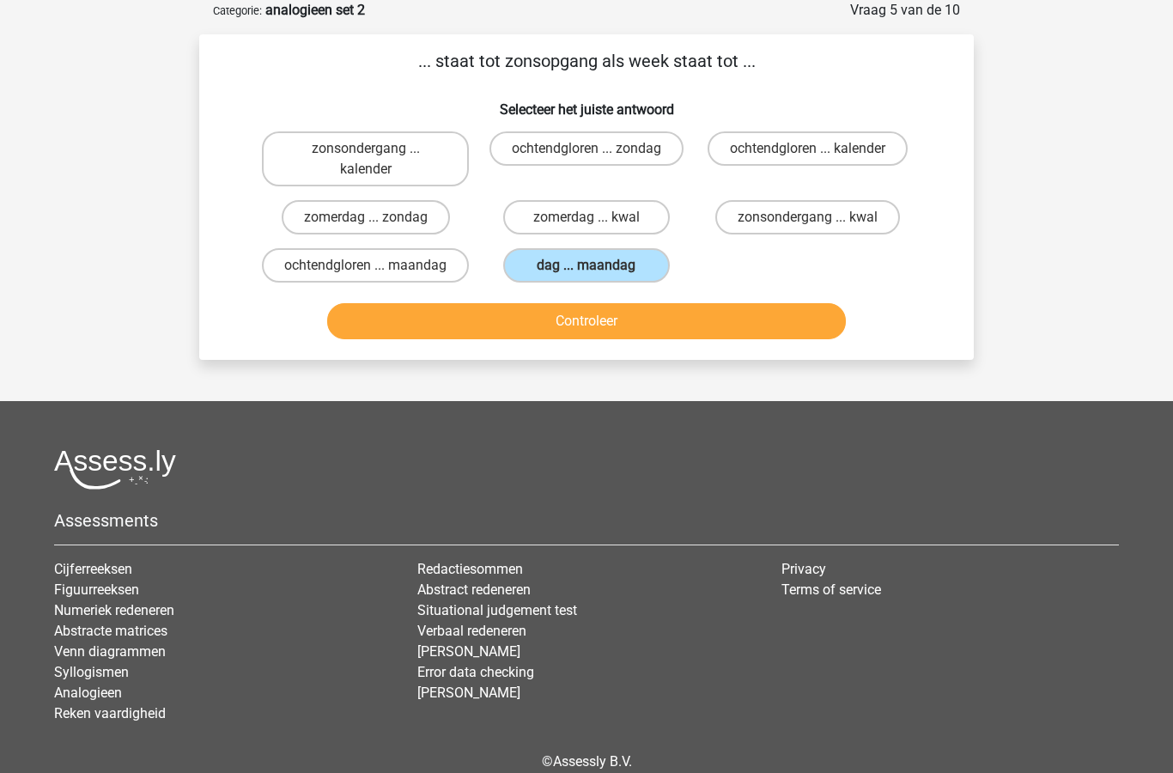
click at [628, 339] on button "Controleer" at bounding box center [587, 321] width 520 height 36
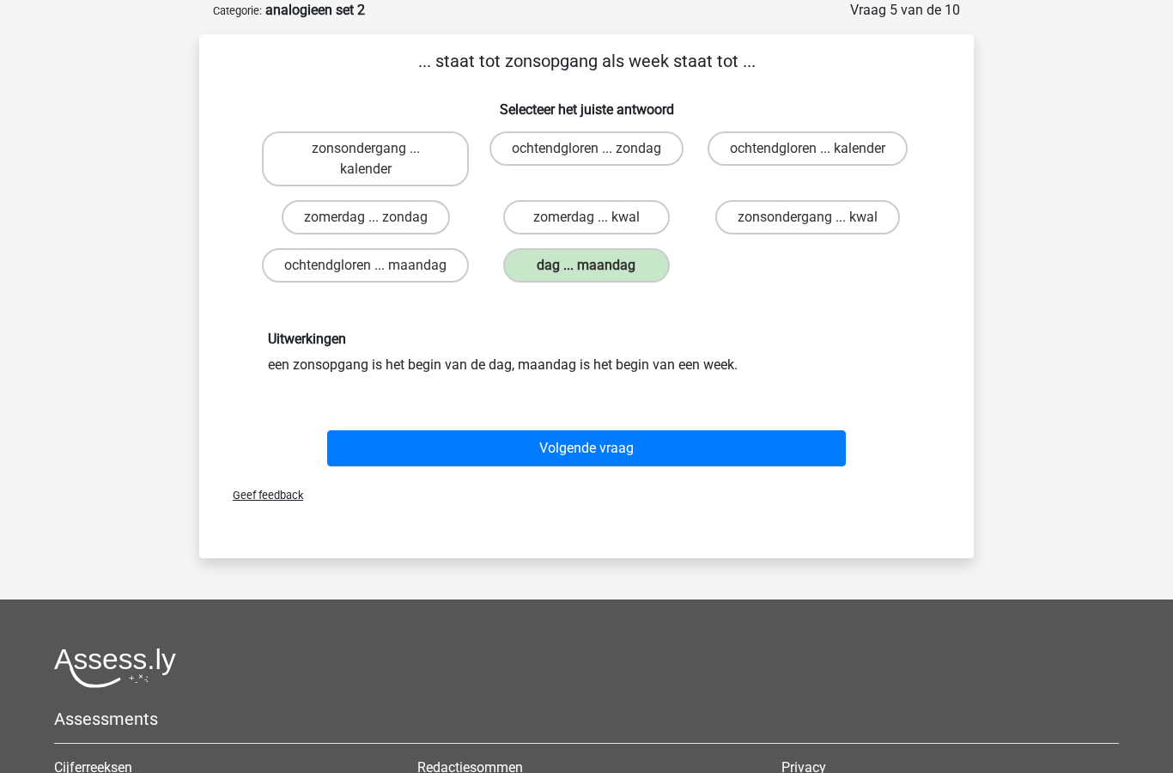
click at [612, 464] on button "Volgende vraag" at bounding box center [587, 448] width 520 height 36
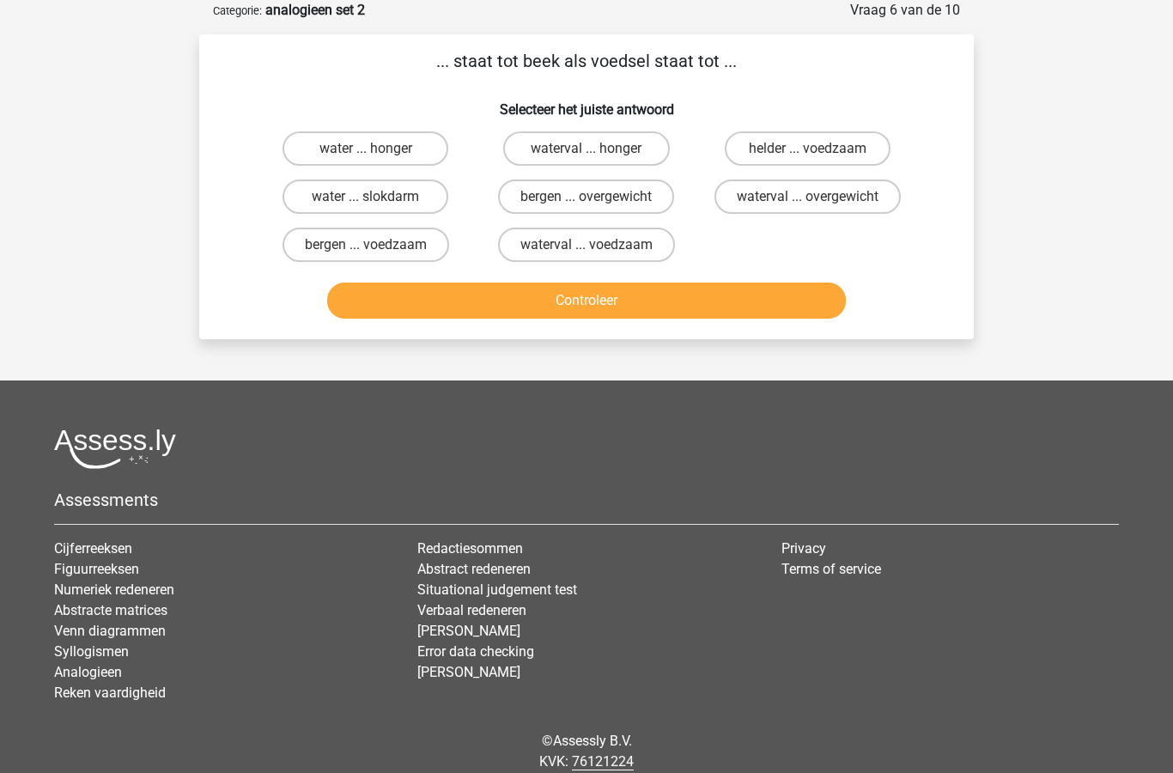
click at [408, 197] on label "water ... slokdarm" at bounding box center [366, 197] width 166 height 34
click at [377, 197] on input "water ... slokdarm" at bounding box center [371, 202] width 11 height 11
radio input "true"
click at [605, 314] on button "Controleer" at bounding box center [587, 301] width 520 height 36
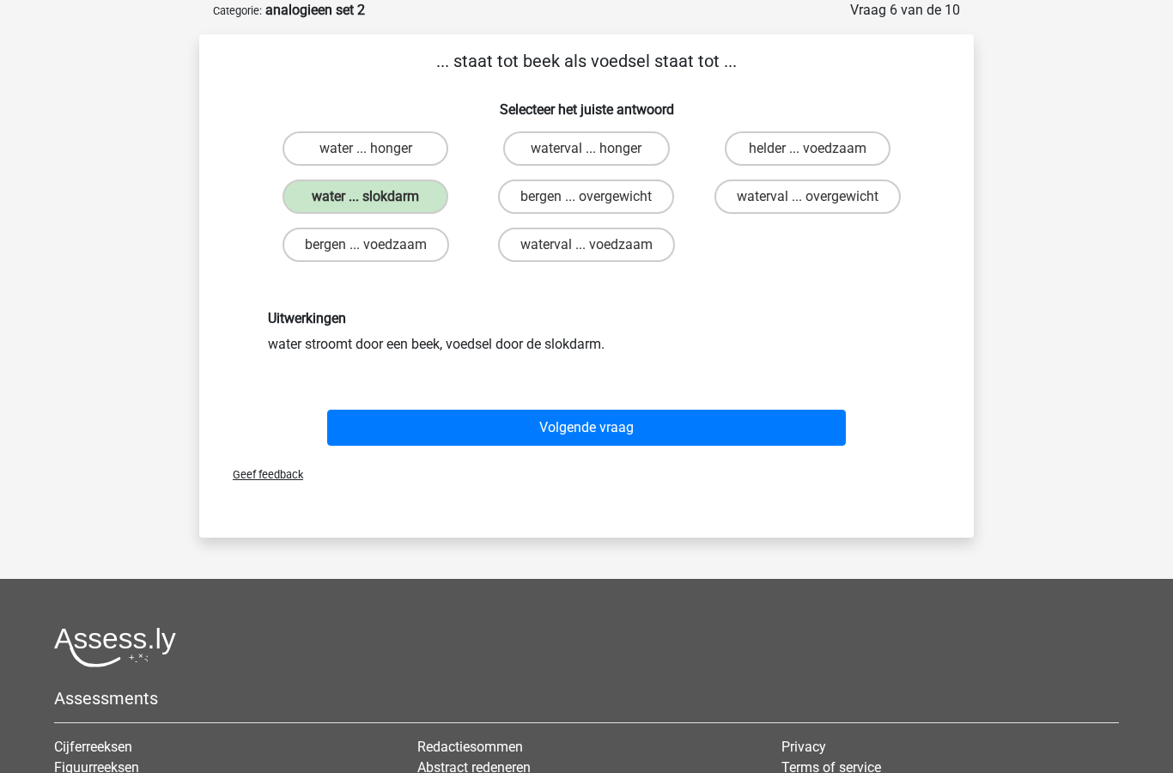
click at [603, 423] on button "Volgende vraag" at bounding box center [587, 428] width 520 height 36
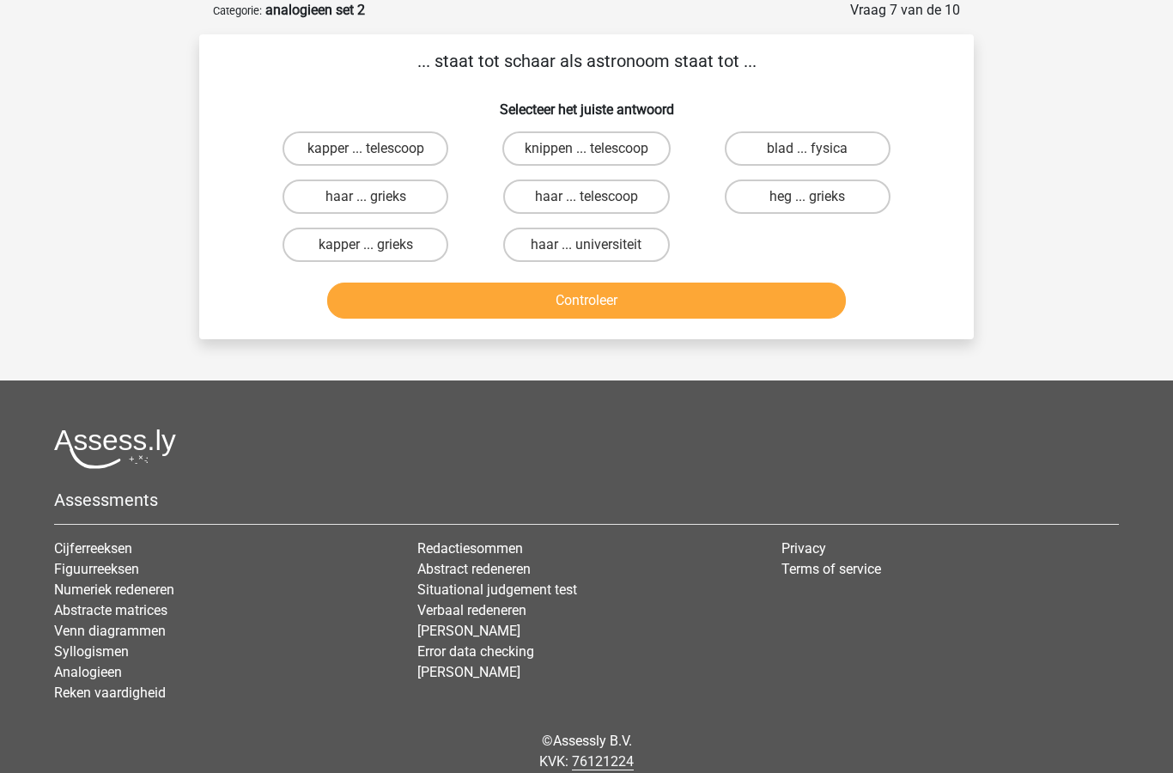
click at [414, 162] on label "kapper ... telescoop" at bounding box center [366, 148] width 166 height 34
click at [377, 160] on input "kapper ... telescoop" at bounding box center [371, 154] width 11 height 11
radio input "true"
click at [536, 308] on button "Controleer" at bounding box center [587, 301] width 520 height 36
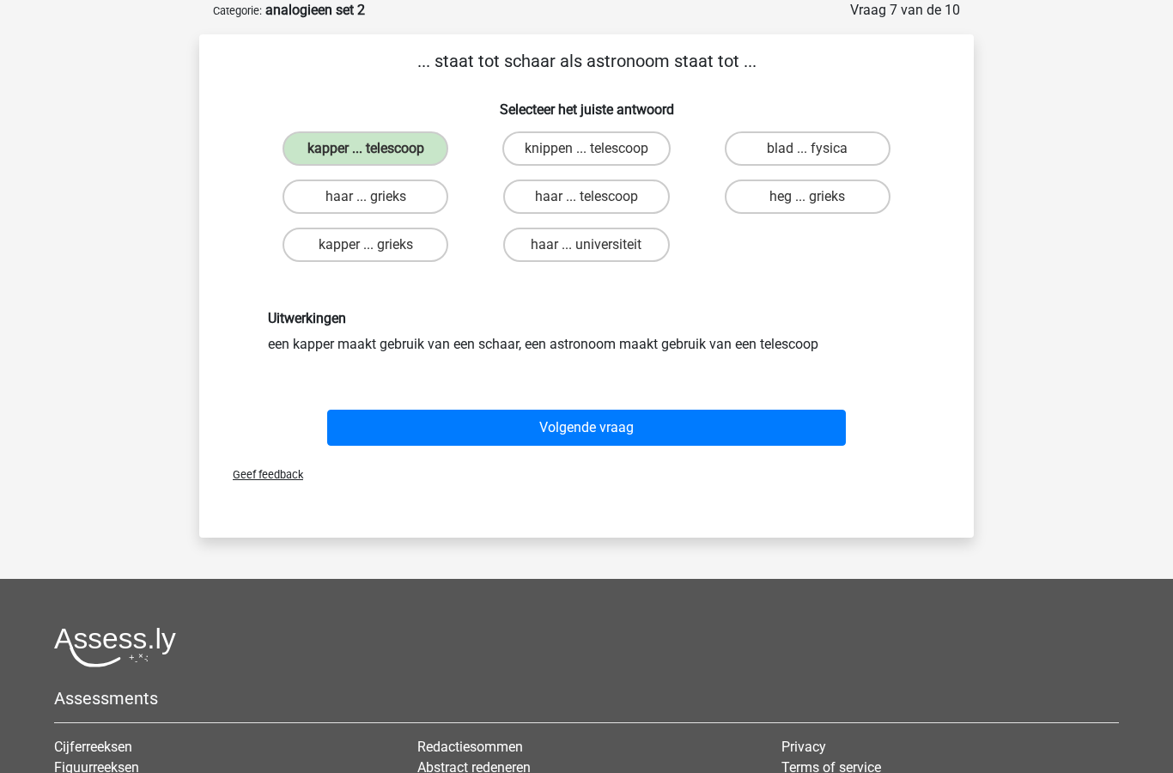
click at [600, 428] on button "Volgende vraag" at bounding box center [587, 428] width 520 height 36
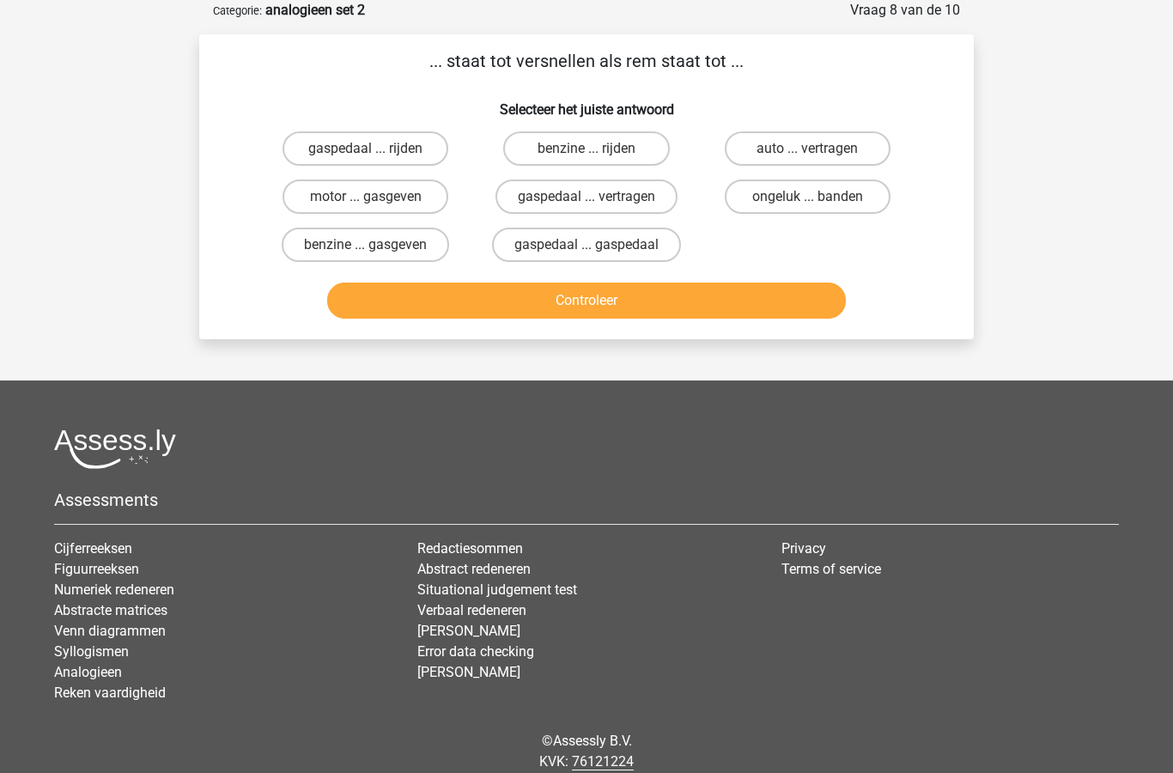
click at [637, 199] on label "gaspedaal ... vertragen" at bounding box center [587, 197] width 182 height 34
click at [598, 199] on input "gaspedaal ... vertragen" at bounding box center [592, 202] width 11 height 11
radio input "true"
click at [658, 308] on button "Controleer" at bounding box center [587, 301] width 520 height 36
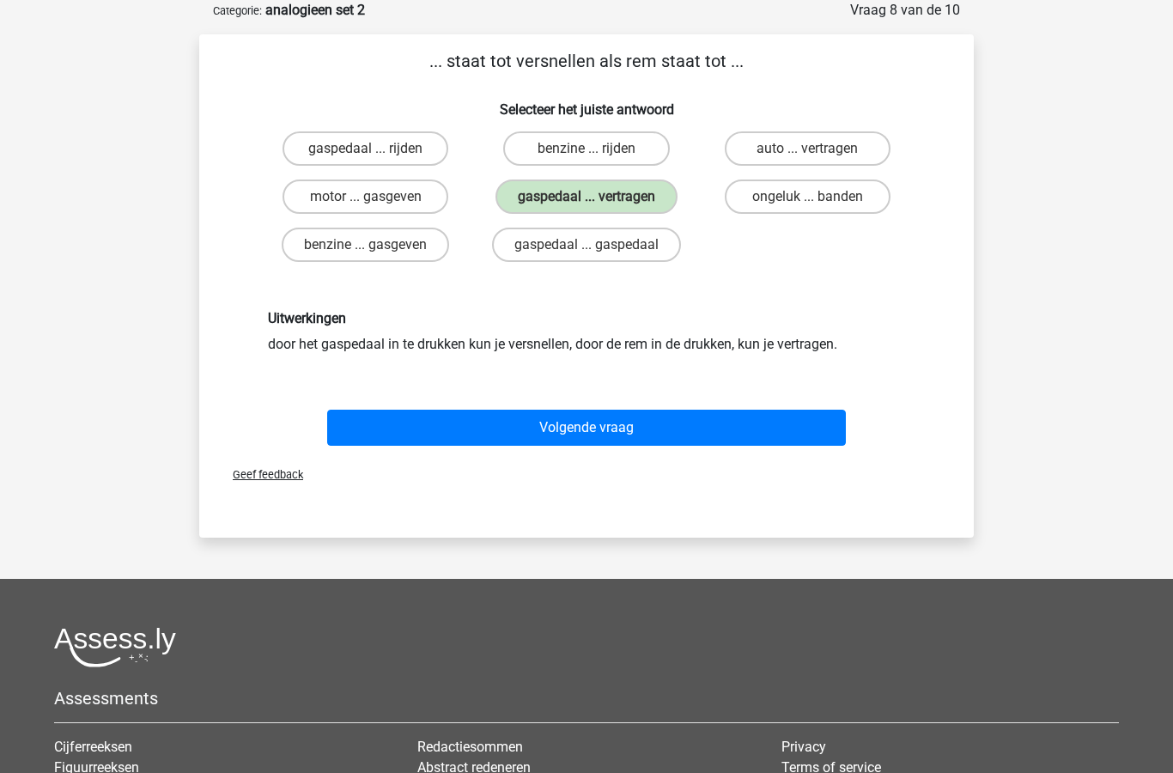
click at [594, 432] on button "Volgende vraag" at bounding box center [587, 428] width 520 height 36
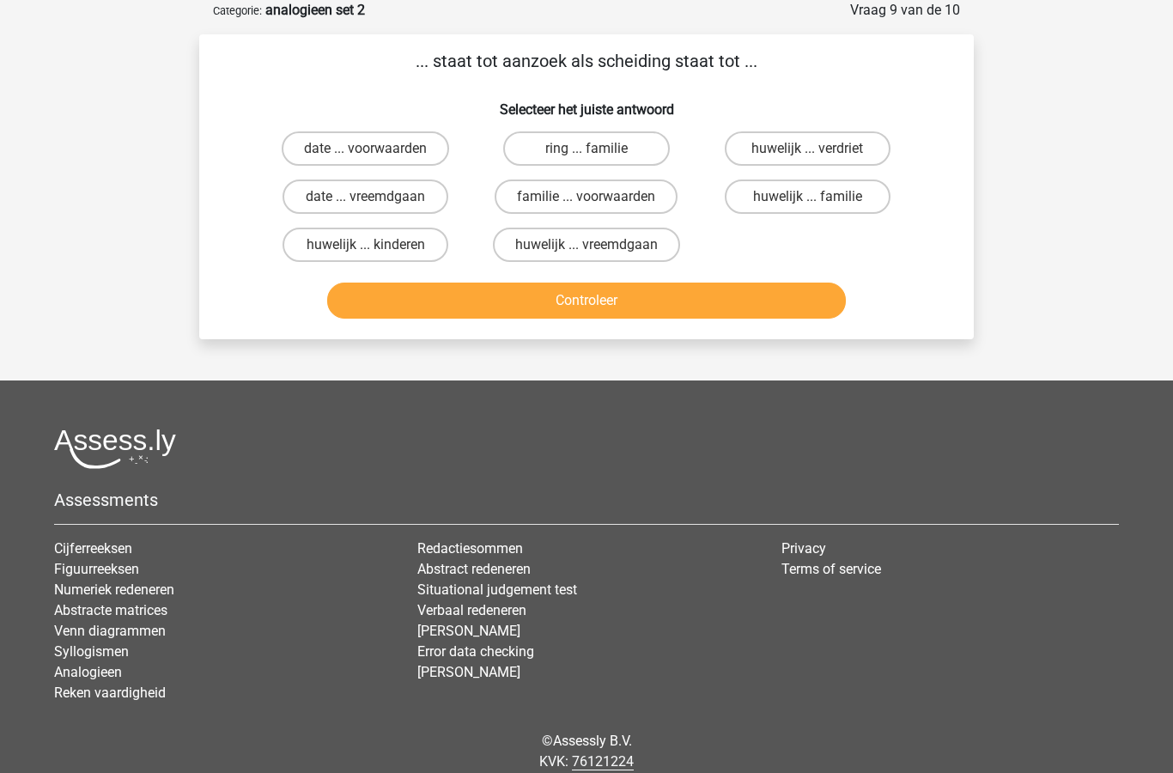
click at [622, 253] on label "huwelijk ... vreemdgaan" at bounding box center [586, 245] width 187 height 34
click at [598, 253] on input "huwelijk ... vreemdgaan" at bounding box center [592, 250] width 11 height 11
radio input "true"
click at [657, 307] on button "Controleer" at bounding box center [587, 301] width 520 height 36
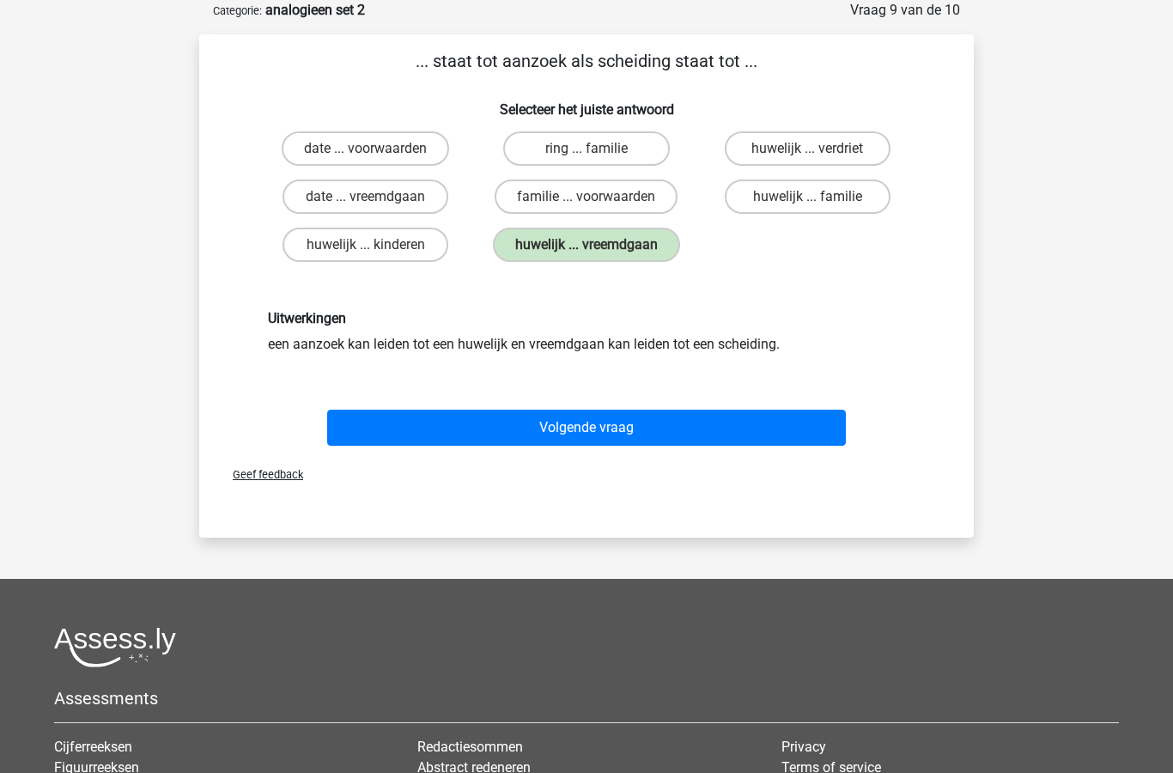
click at [614, 426] on button "Volgende vraag" at bounding box center [587, 428] width 520 height 36
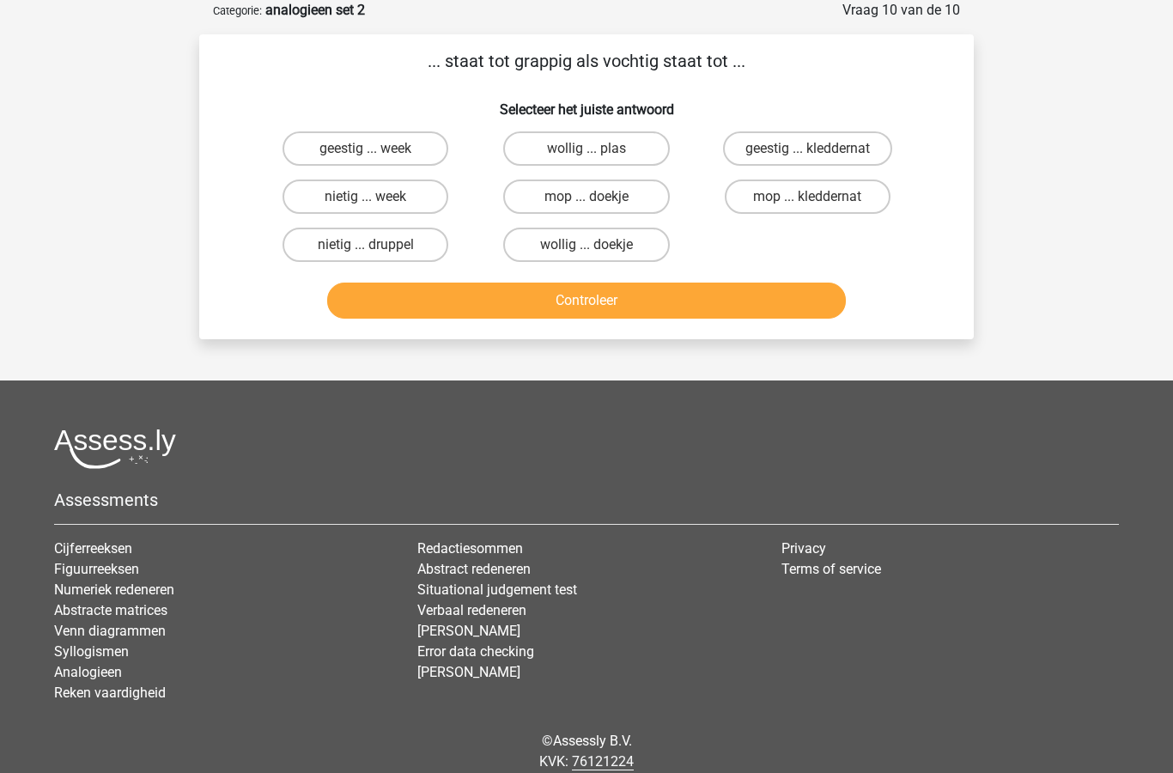
click at [835, 141] on label "geestig ... kleddernat" at bounding box center [807, 148] width 169 height 34
click at [819, 149] on input "geestig ... kleddernat" at bounding box center [813, 154] width 11 height 11
radio input "true"
click at [693, 310] on button "Controleer" at bounding box center [587, 301] width 520 height 36
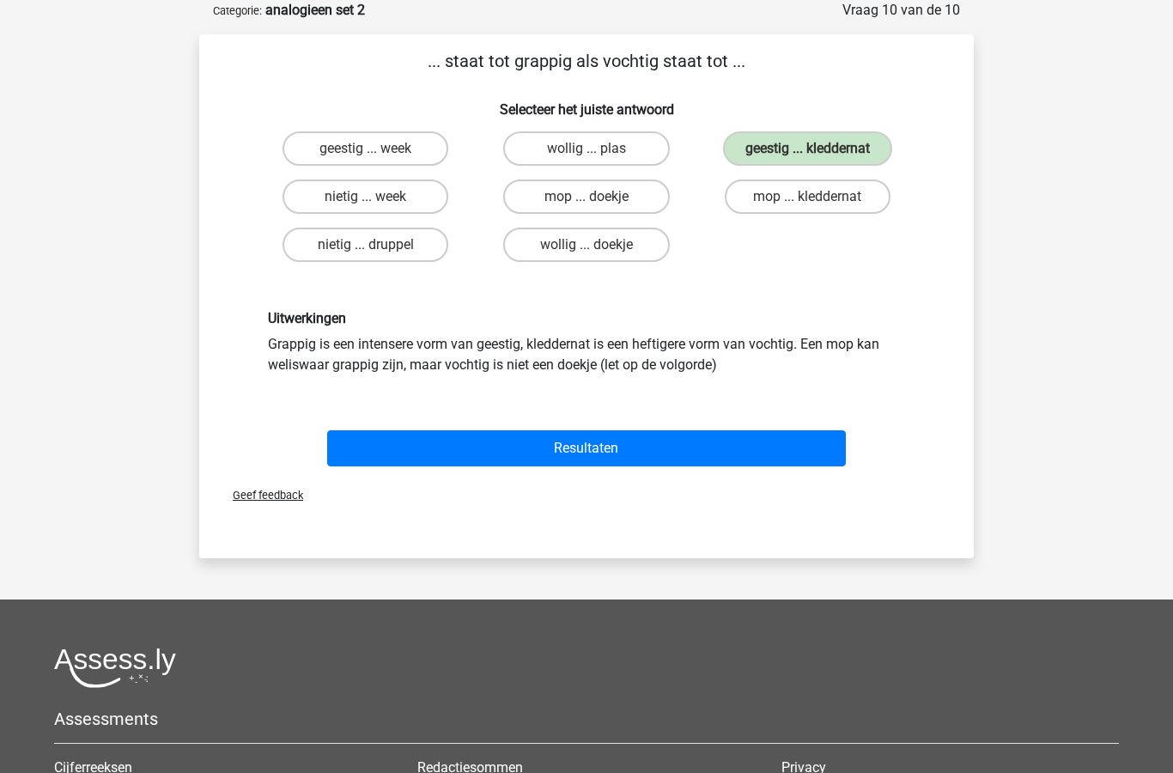
click at [648, 448] on button "Resultaten" at bounding box center [587, 448] width 520 height 36
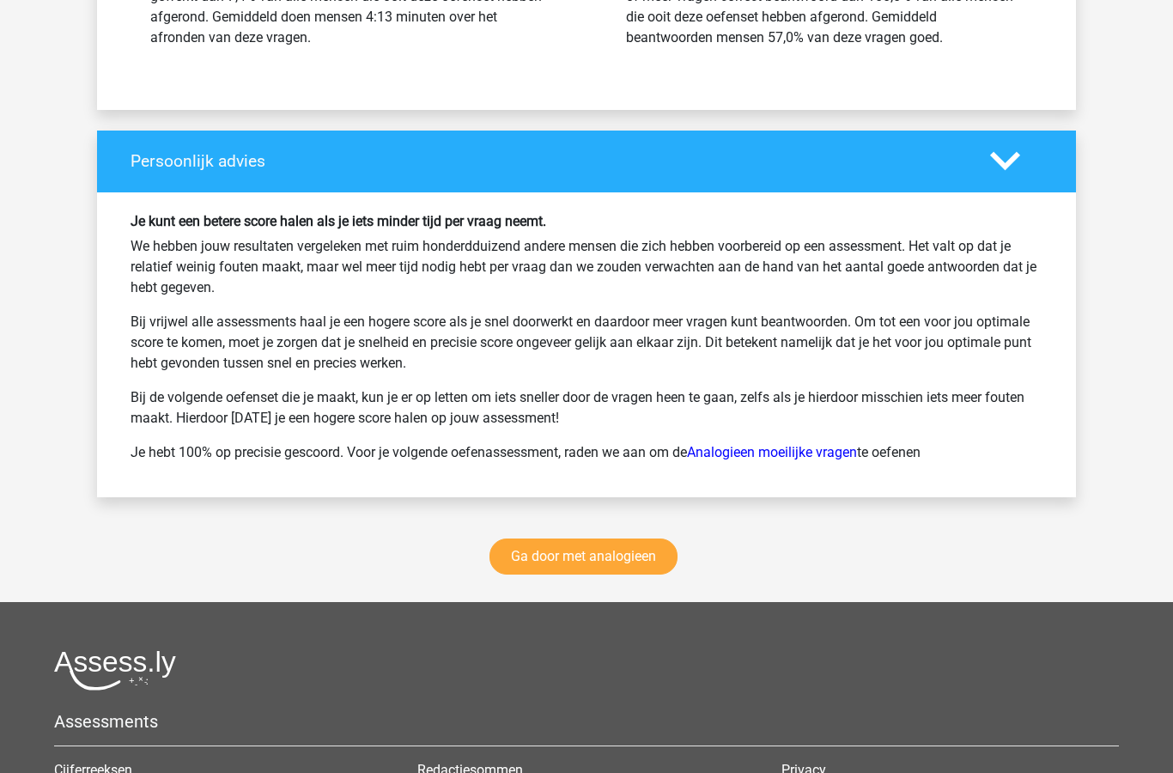
scroll to position [2157, 0]
click at [637, 568] on link "Ga door met analogieen" at bounding box center [584, 557] width 188 height 36
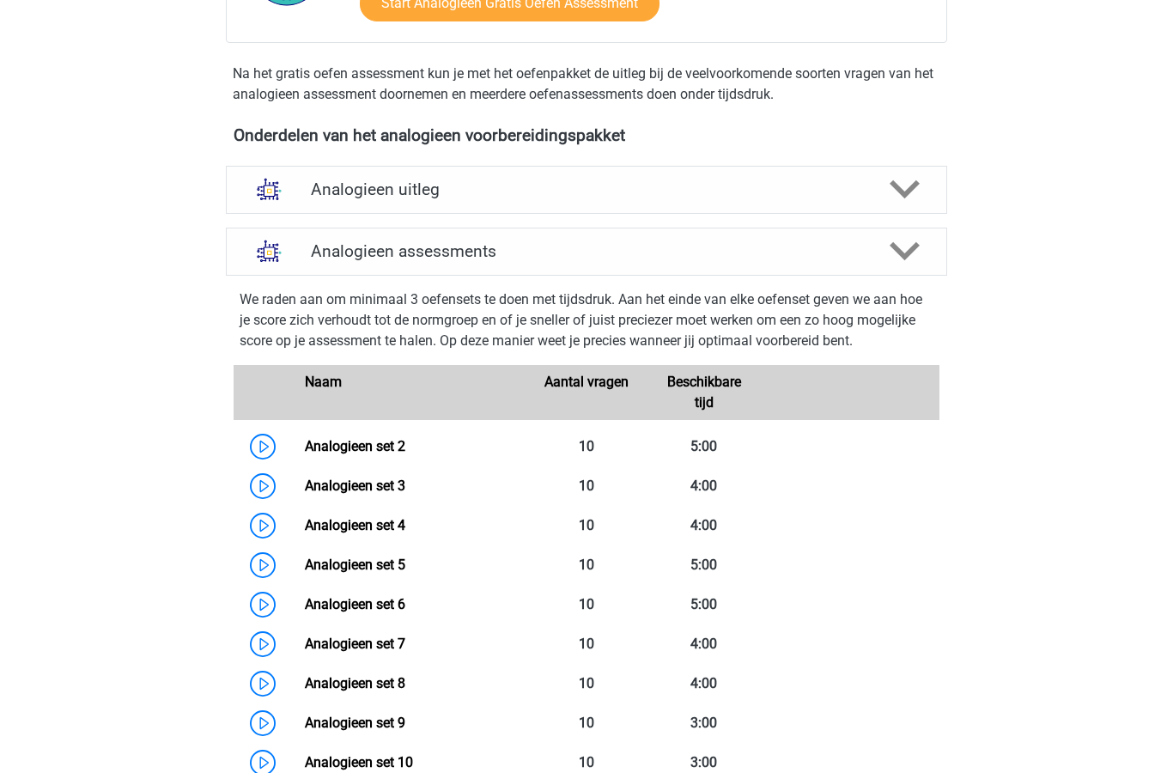
scroll to position [500, 0]
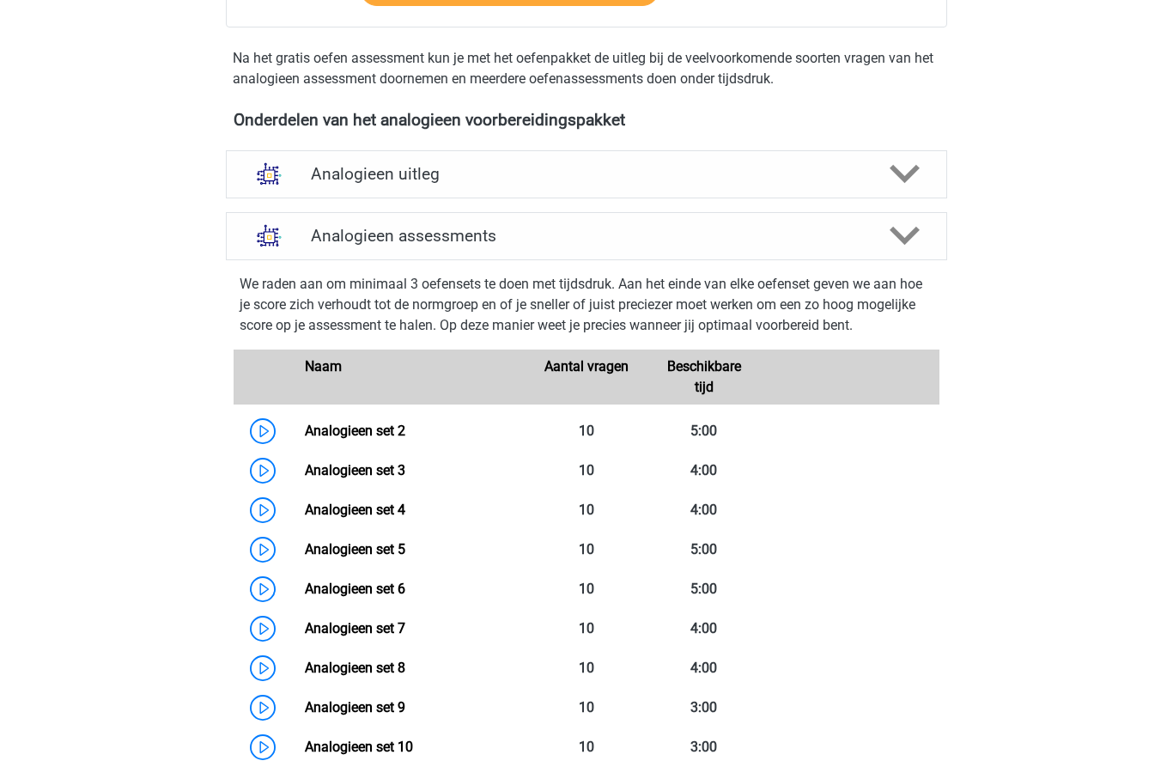
click at [385, 439] on link "Analogieen set 2" at bounding box center [355, 431] width 101 height 16
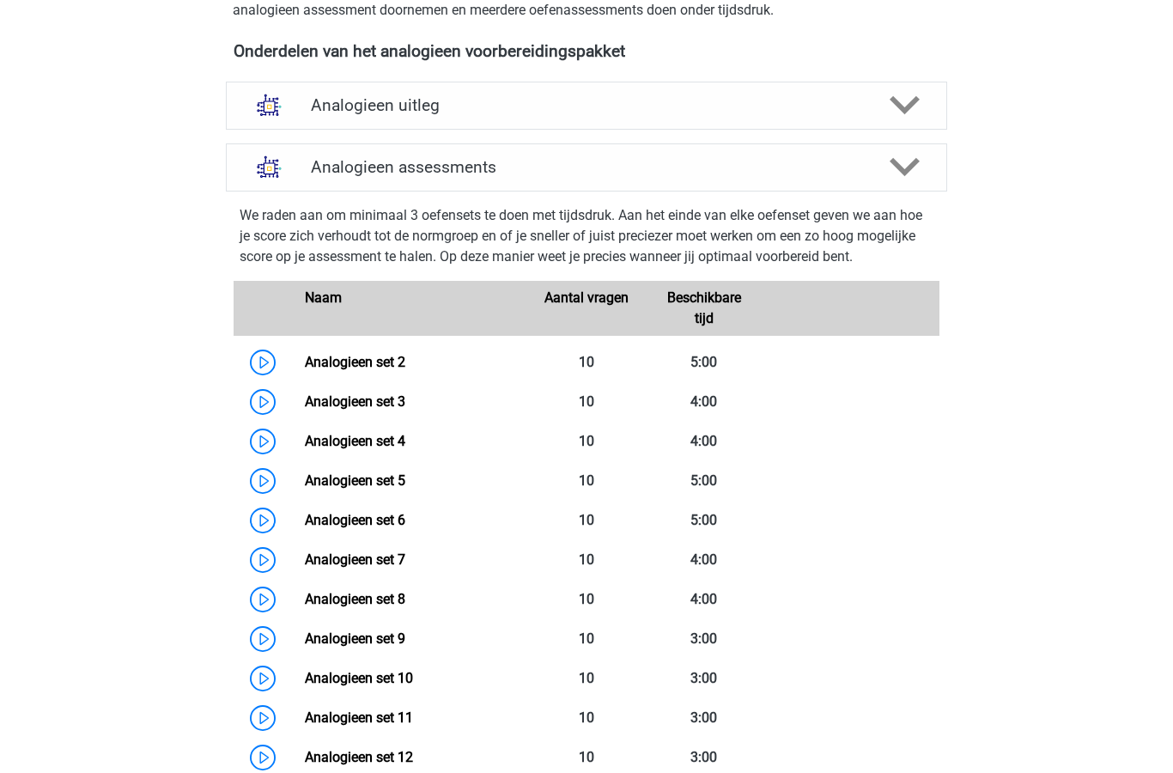
click at [389, 410] on link "Analogieen set 3" at bounding box center [355, 401] width 101 height 16
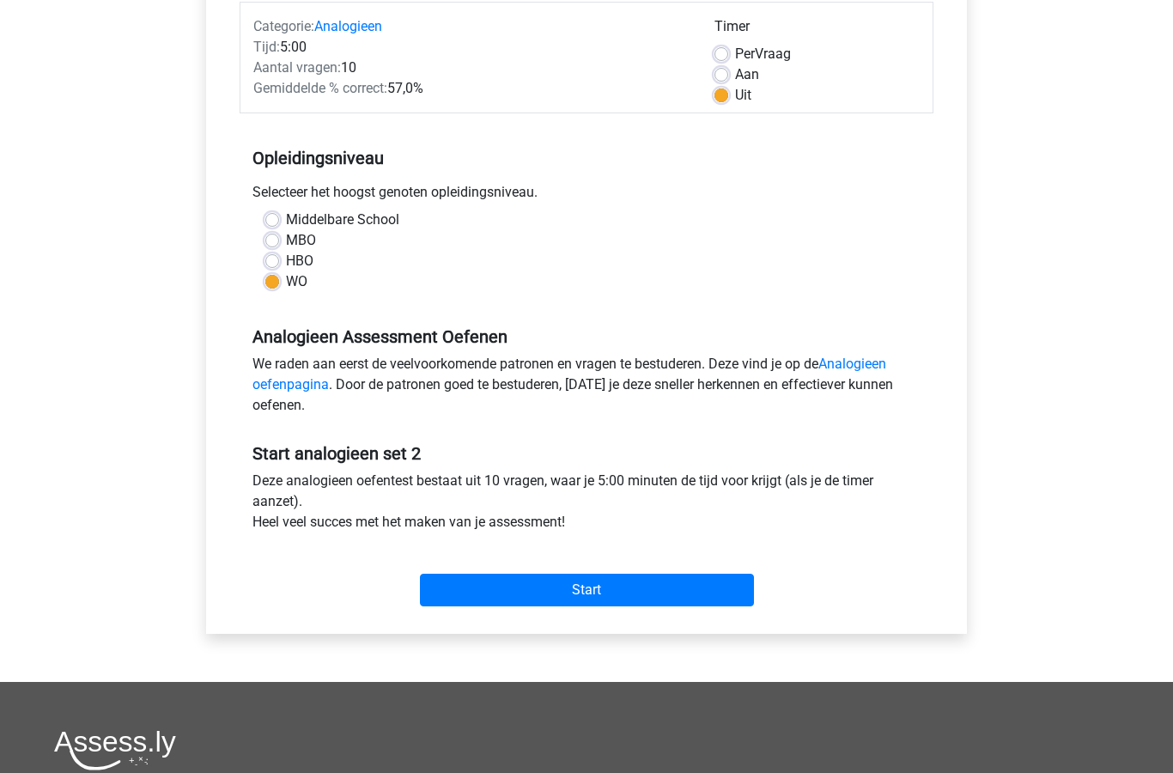
scroll to position [222, 0]
click at [652, 601] on input "Start" at bounding box center [587, 590] width 334 height 33
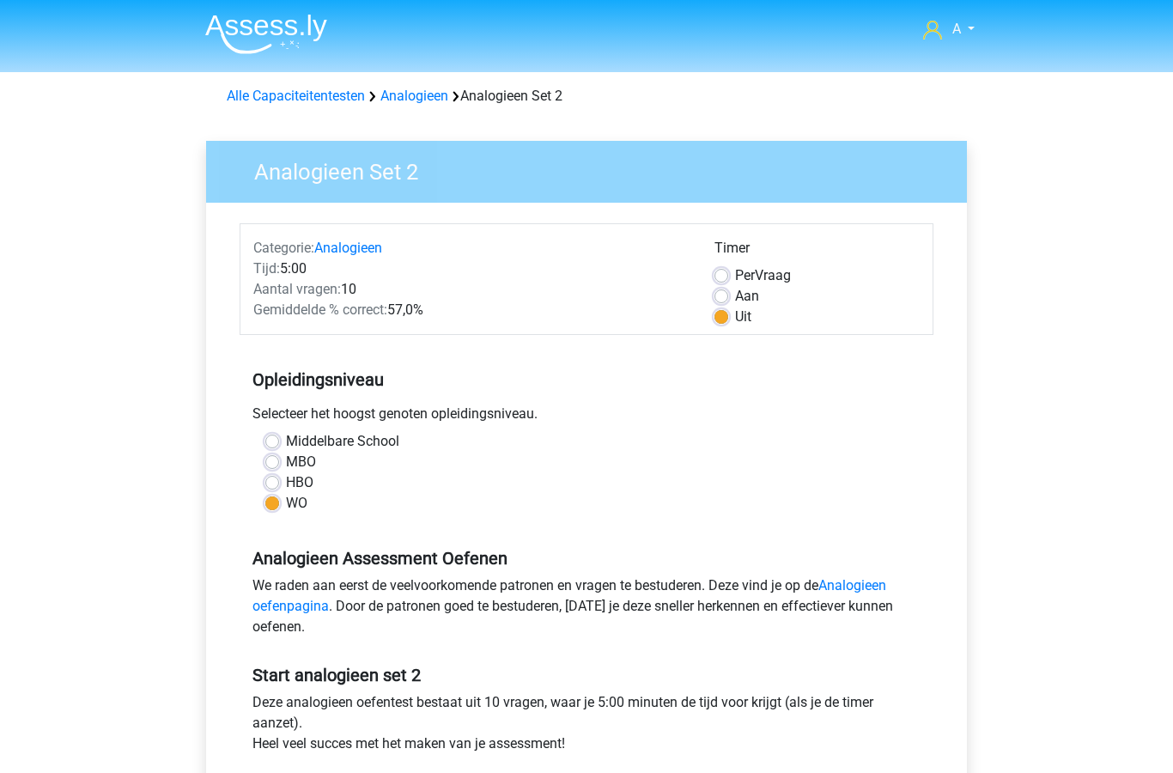
scroll to position [290, 0]
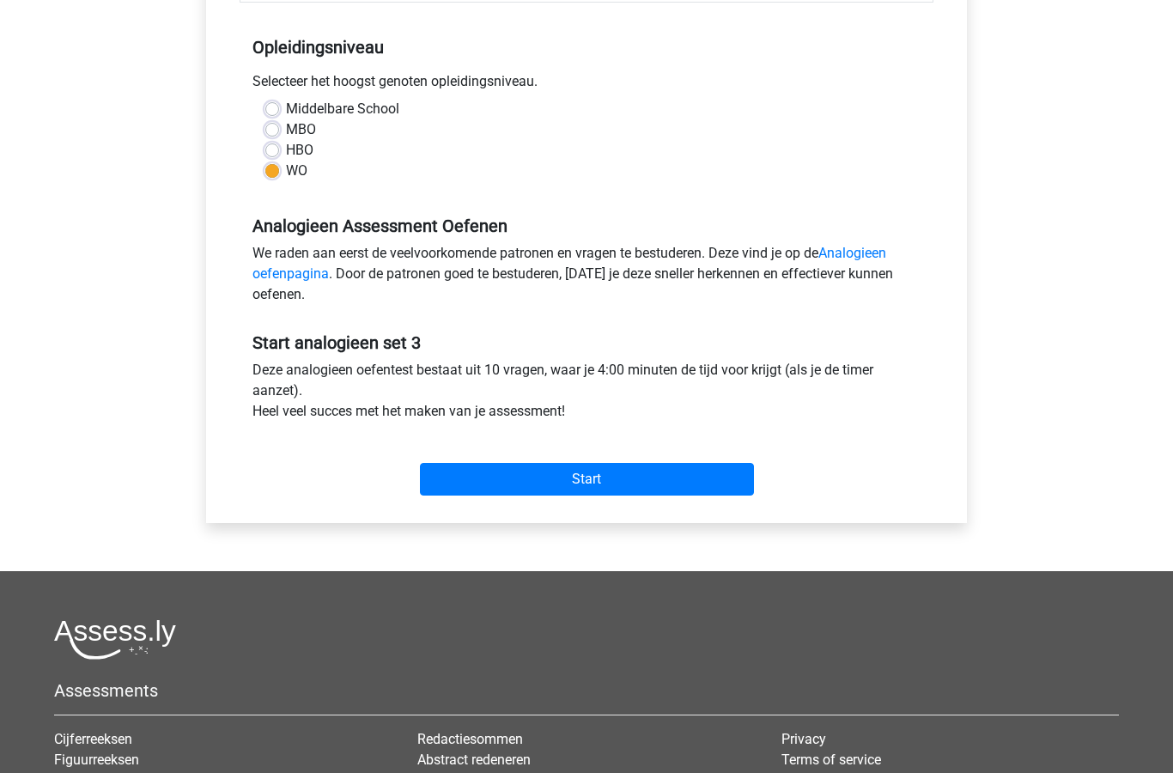
scroll to position [332, 0]
click at [655, 485] on input "Start" at bounding box center [587, 479] width 334 height 33
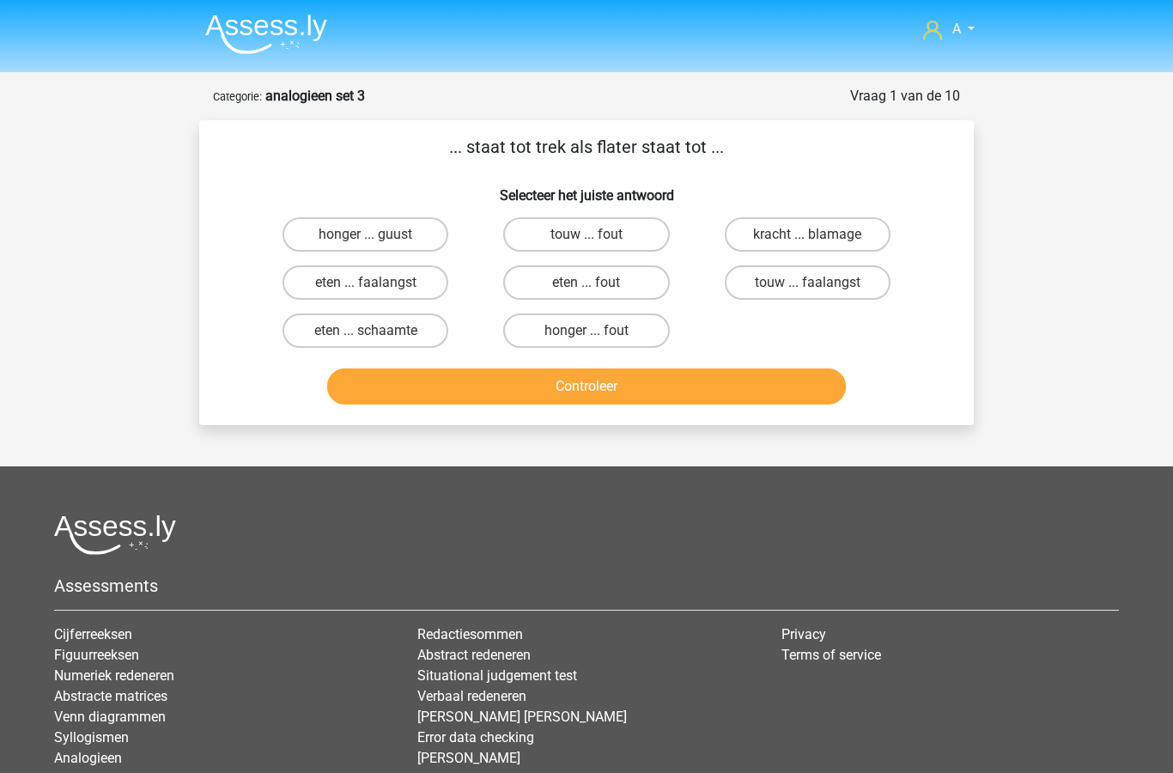
click at [632, 329] on label "honger ... fout" at bounding box center [586, 331] width 166 height 34
click at [598, 331] on input "honger ... fout" at bounding box center [592, 336] width 11 height 11
radio input "true"
click at [647, 385] on button "Controleer" at bounding box center [587, 387] width 520 height 36
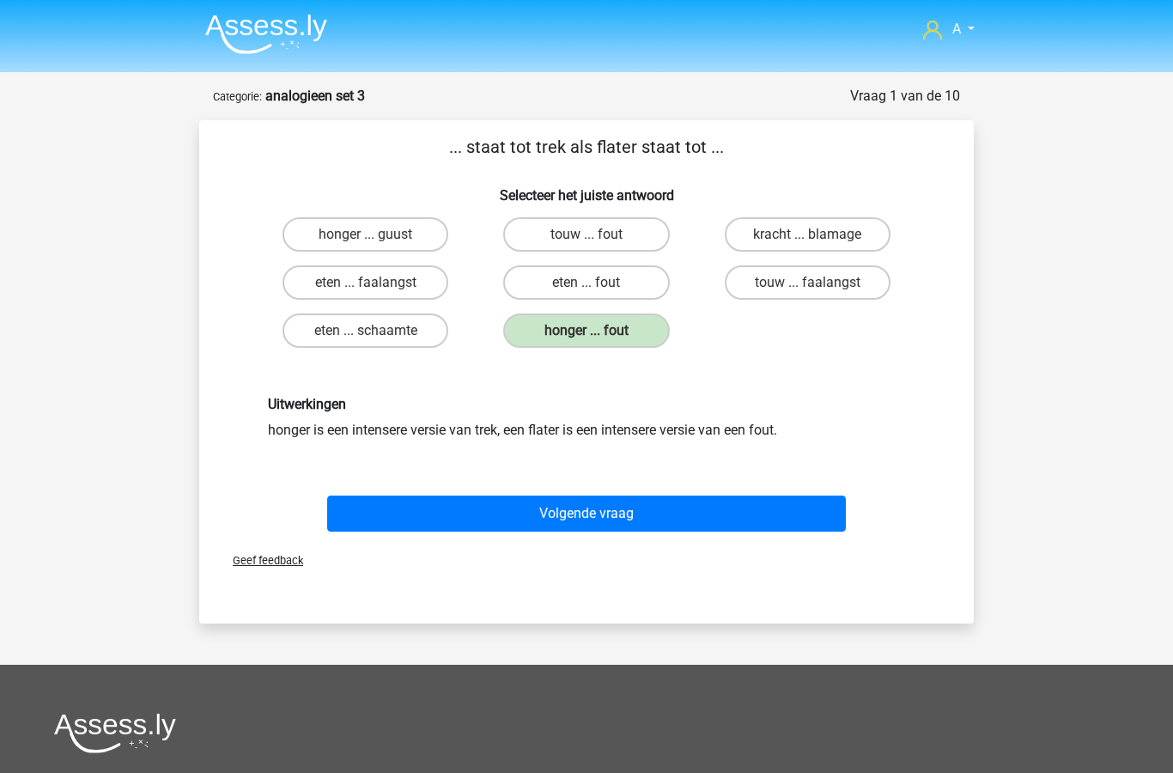
click at [651, 513] on button "Volgende vraag" at bounding box center [587, 514] width 520 height 36
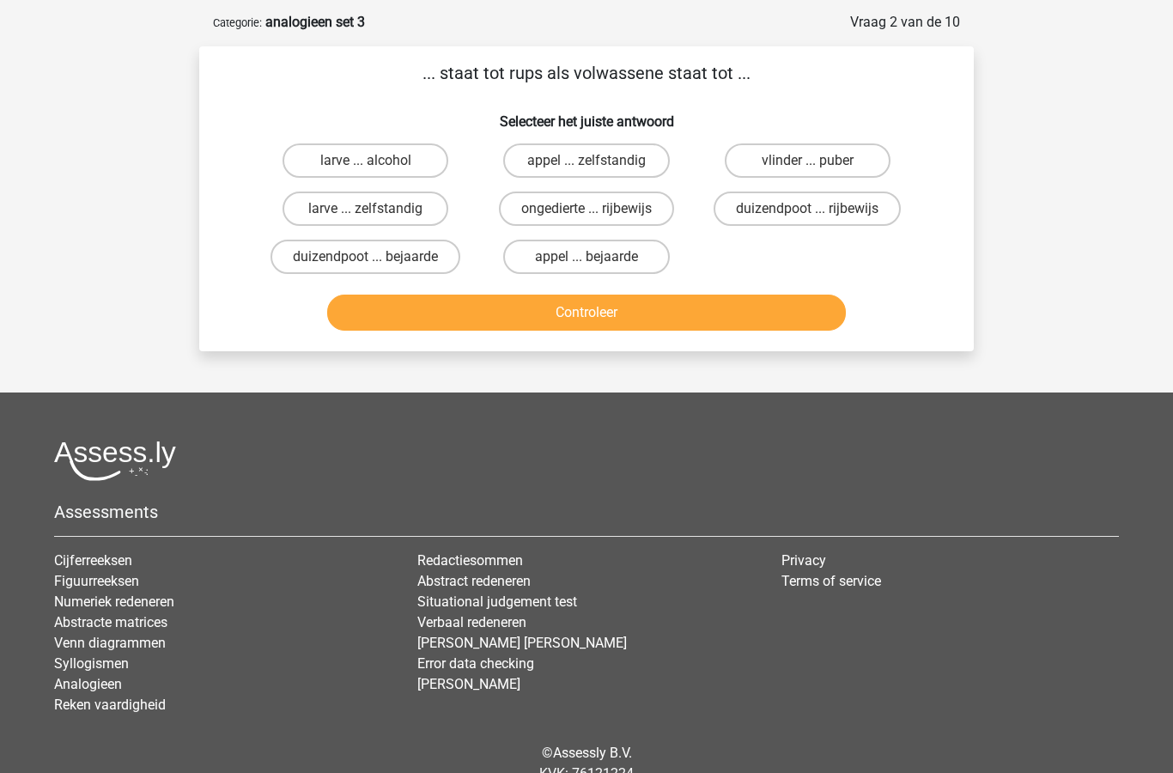
scroll to position [85, 0]
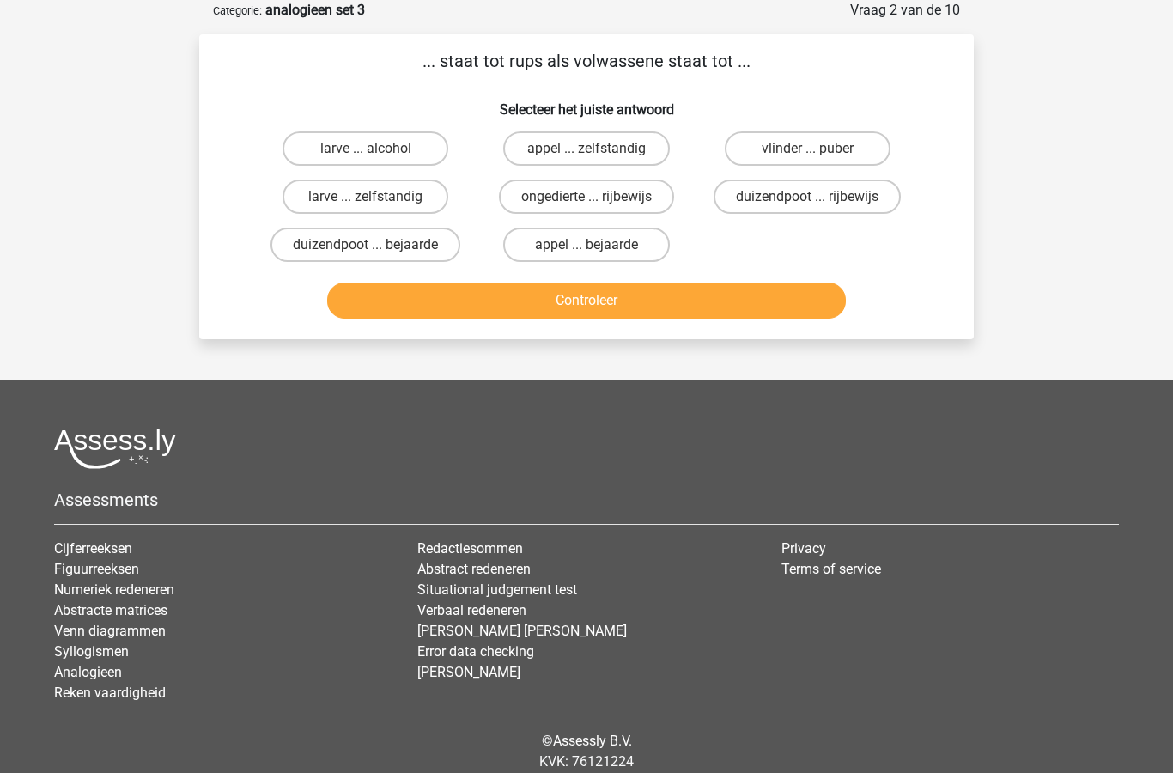
click at [839, 151] on label "vlinder ... puber" at bounding box center [808, 149] width 166 height 34
click at [819, 151] on input "vlinder ... puber" at bounding box center [813, 154] width 11 height 11
radio input "true"
click at [719, 308] on button "Controleer" at bounding box center [587, 301] width 520 height 36
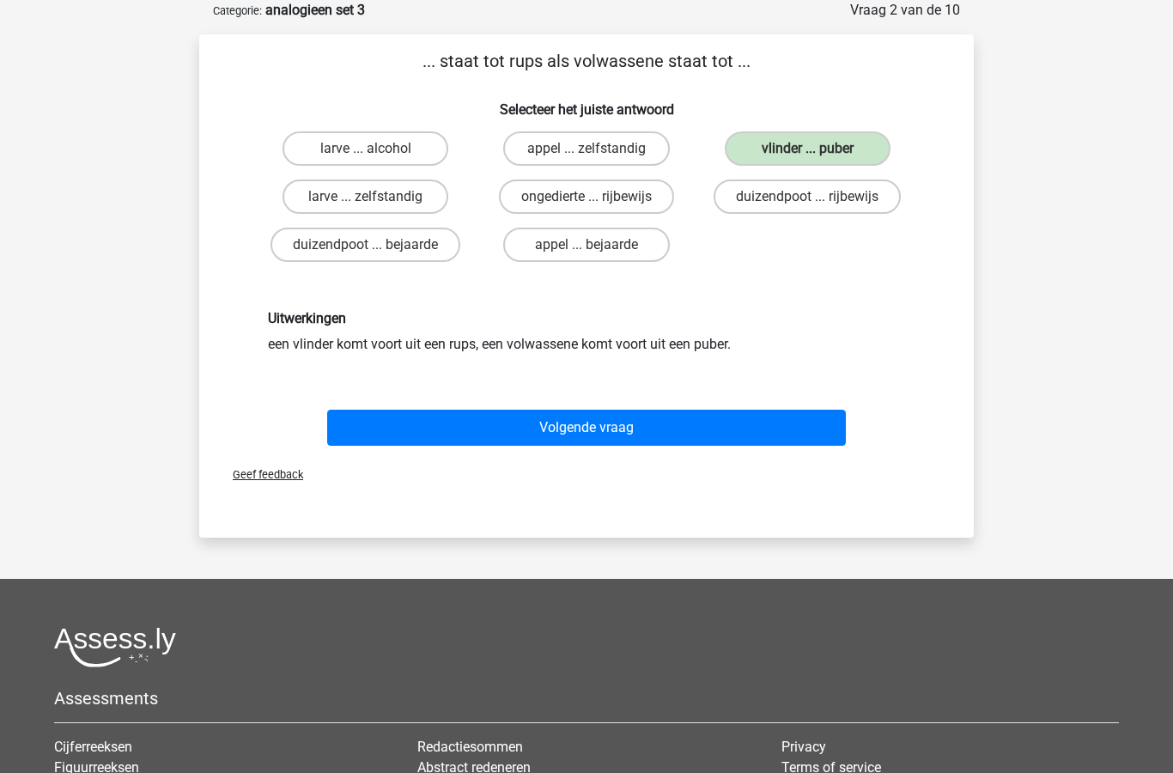
click at [649, 439] on button "Volgende vraag" at bounding box center [587, 428] width 520 height 36
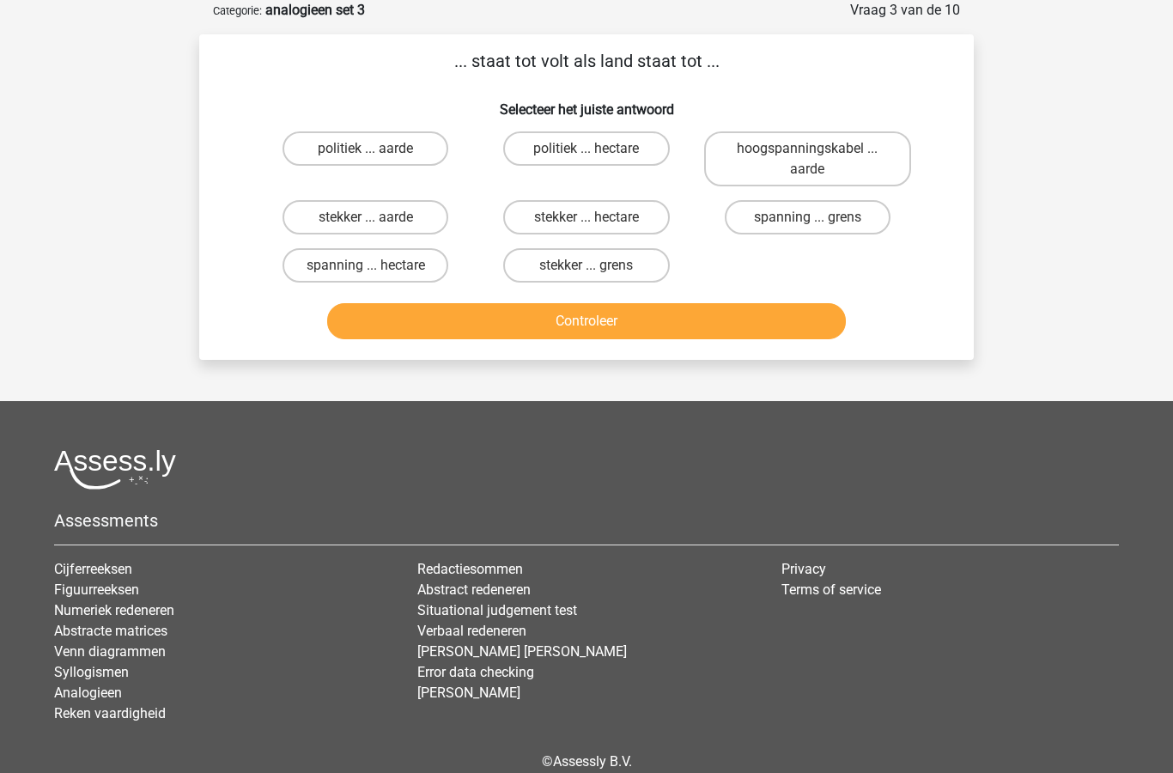
click at [408, 273] on label "spanning ... hectare" at bounding box center [366, 265] width 166 height 34
click at [377, 273] on input "spanning ... hectare" at bounding box center [371, 270] width 11 height 11
radio input "true"
click at [564, 325] on button "Controleer" at bounding box center [587, 321] width 520 height 36
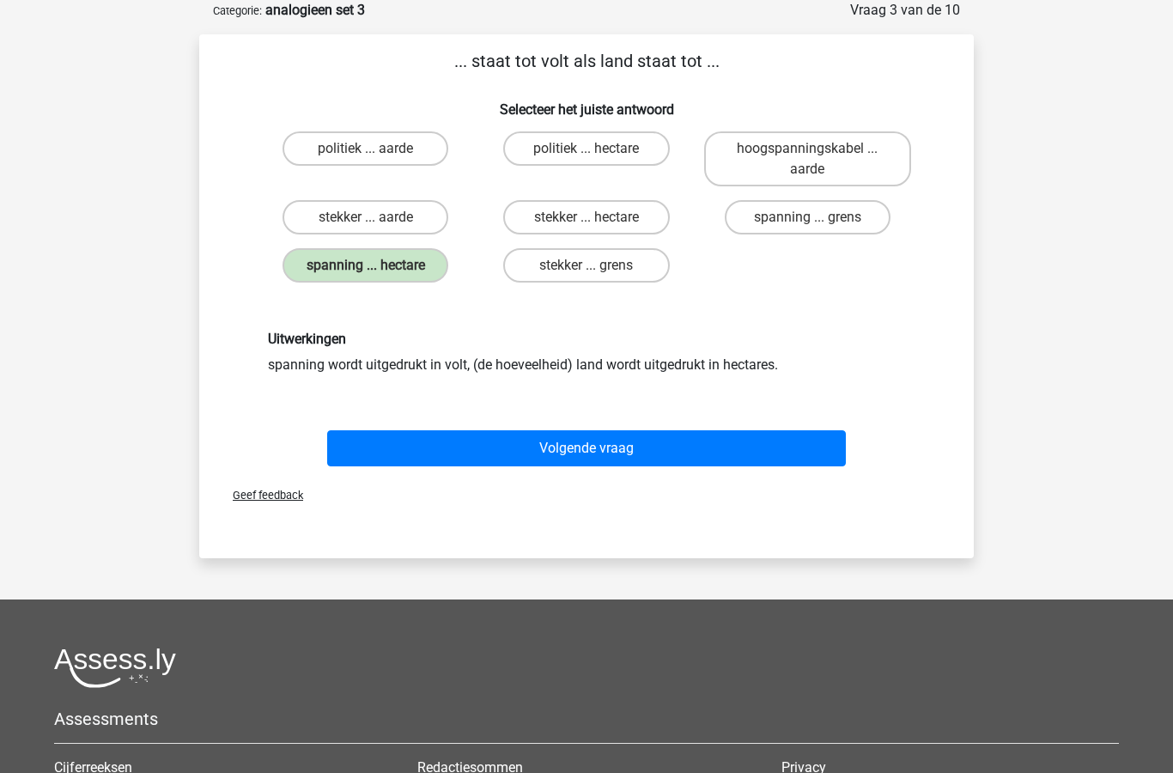
click at [611, 448] on button "Volgende vraag" at bounding box center [587, 448] width 520 height 36
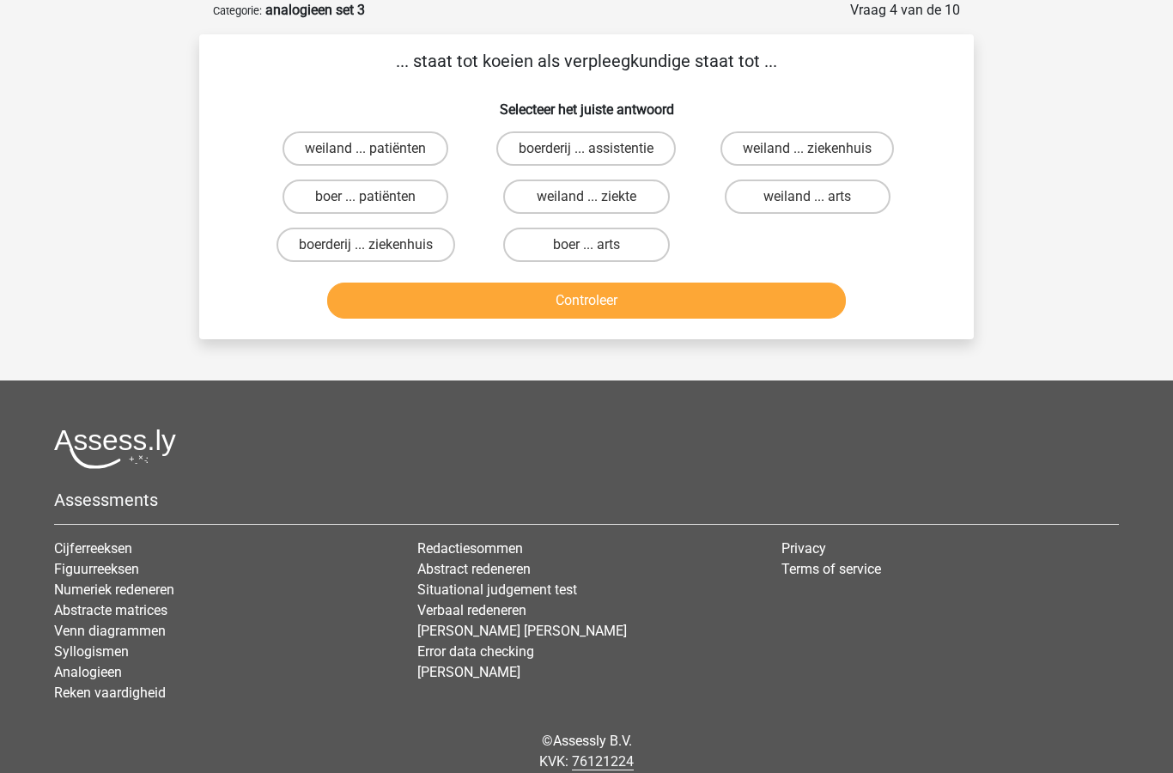
click at [405, 200] on label "boer ... patiënten" at bounding box center [366, 197] width 166 height 34
click at [377, 200] on input "boer ... patiënten" at bounding box center [371, 202] width 11 height 11
radio input "true"
click at [646, 302] on button "Controleer" at bounding box center [587, 301] width 520 height 36
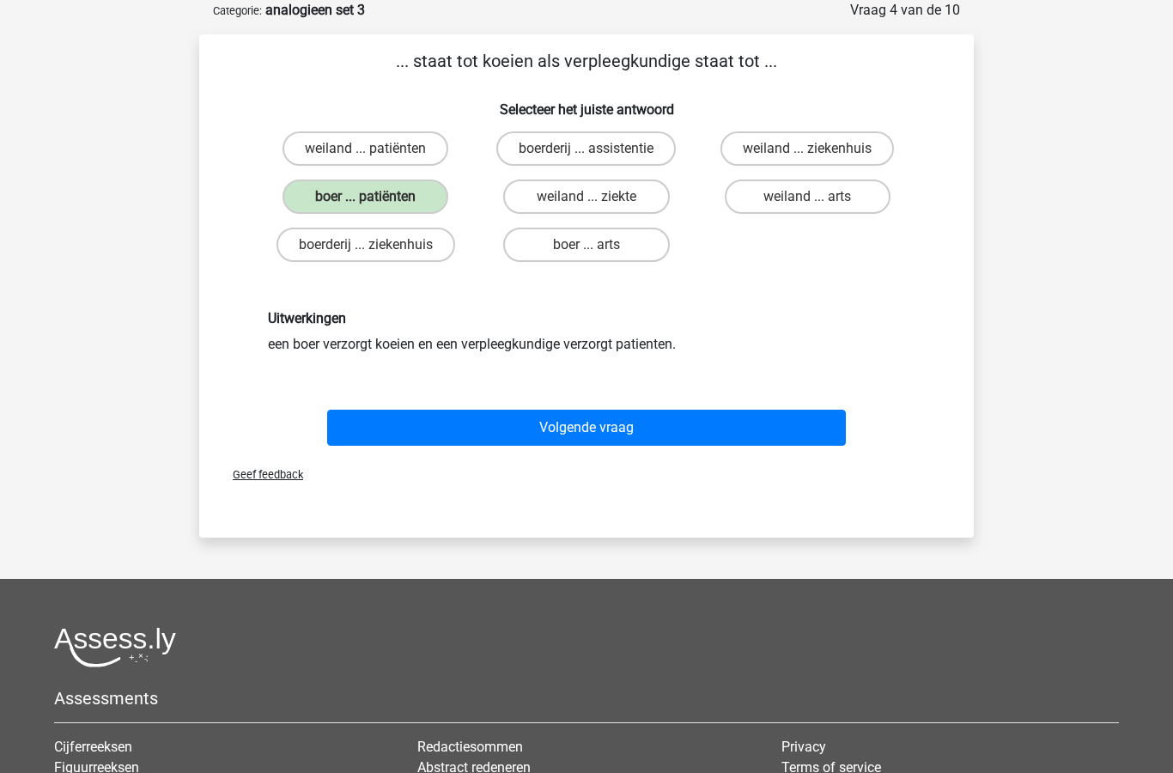
click at [616, 437] on button "Volgende vraag" at bounding box center [587, 428] width 520 height 36
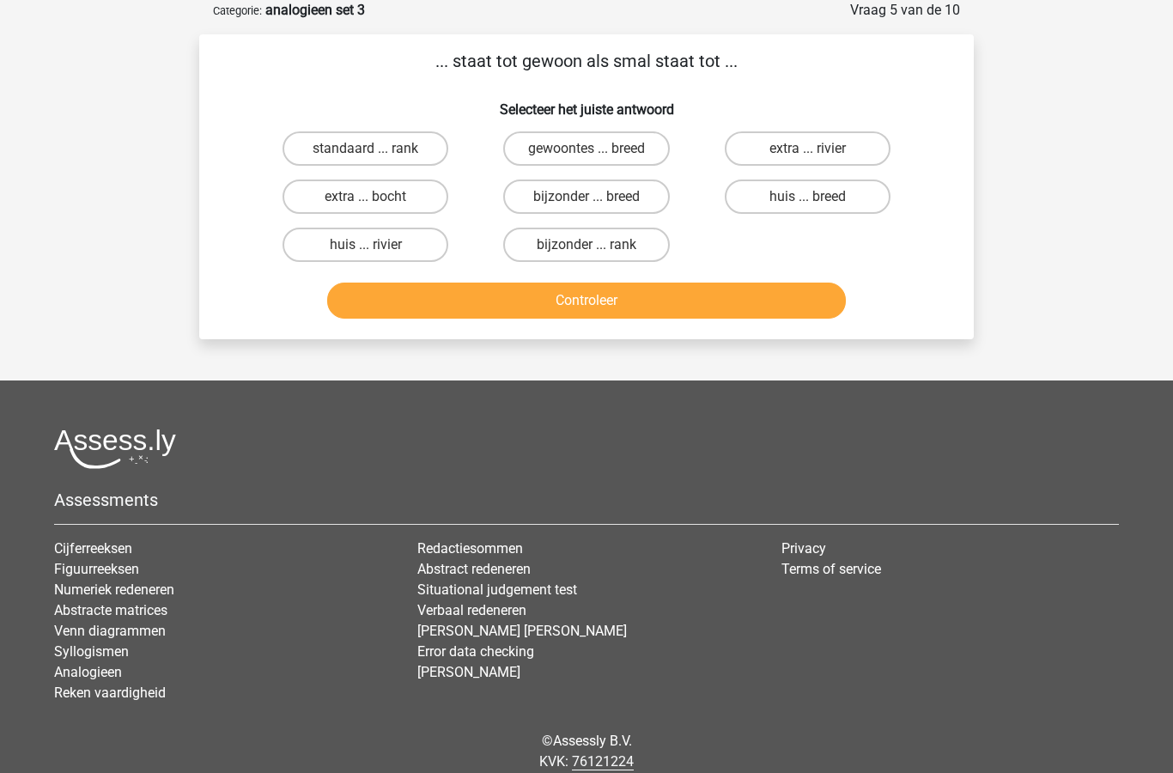
click at [383, 155] on label "standaard ... rank" at bounding box center [366, 148] width 166 height 34
click at [377, 155] on input "standaard ... rank" at bounding box center [371, 154] width 11 height 11
radio input "true"
click at [615, 306] on button "Controleer" at bounding box center [587, 301] width 520 height 36
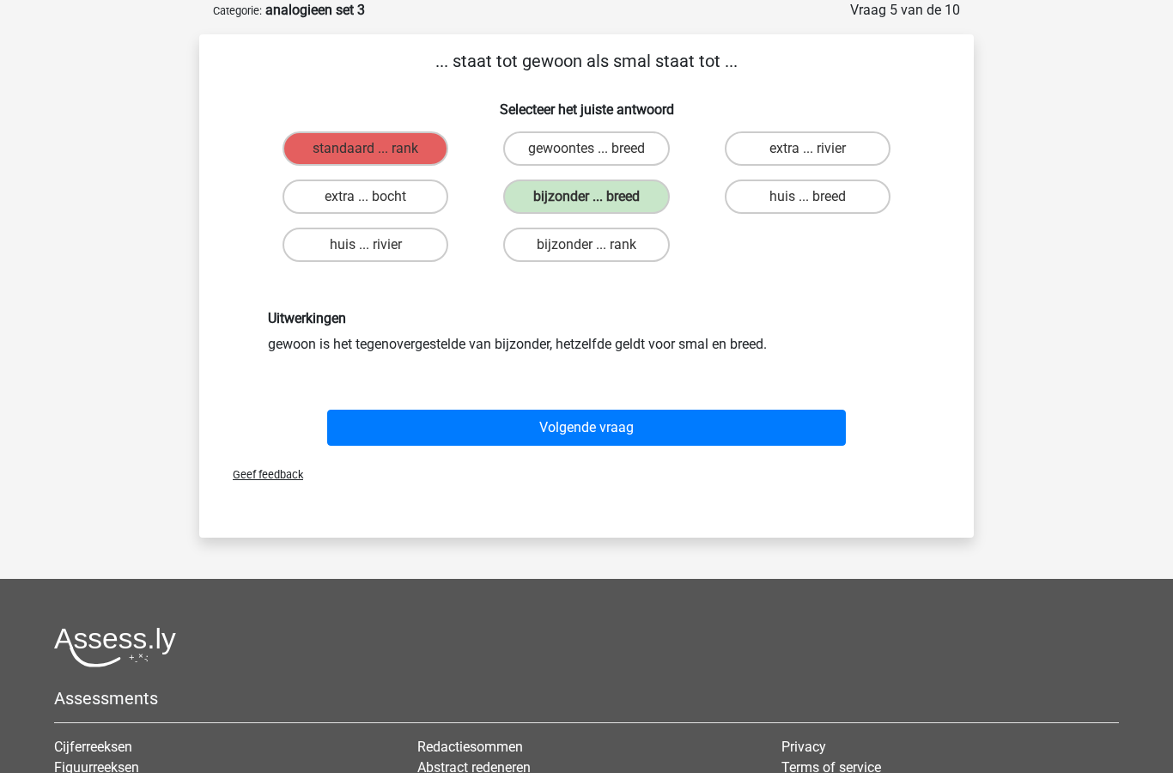
click at [632, 416] on button "Volgende vraag" at bounding box center [587, 428] width 520 height 36
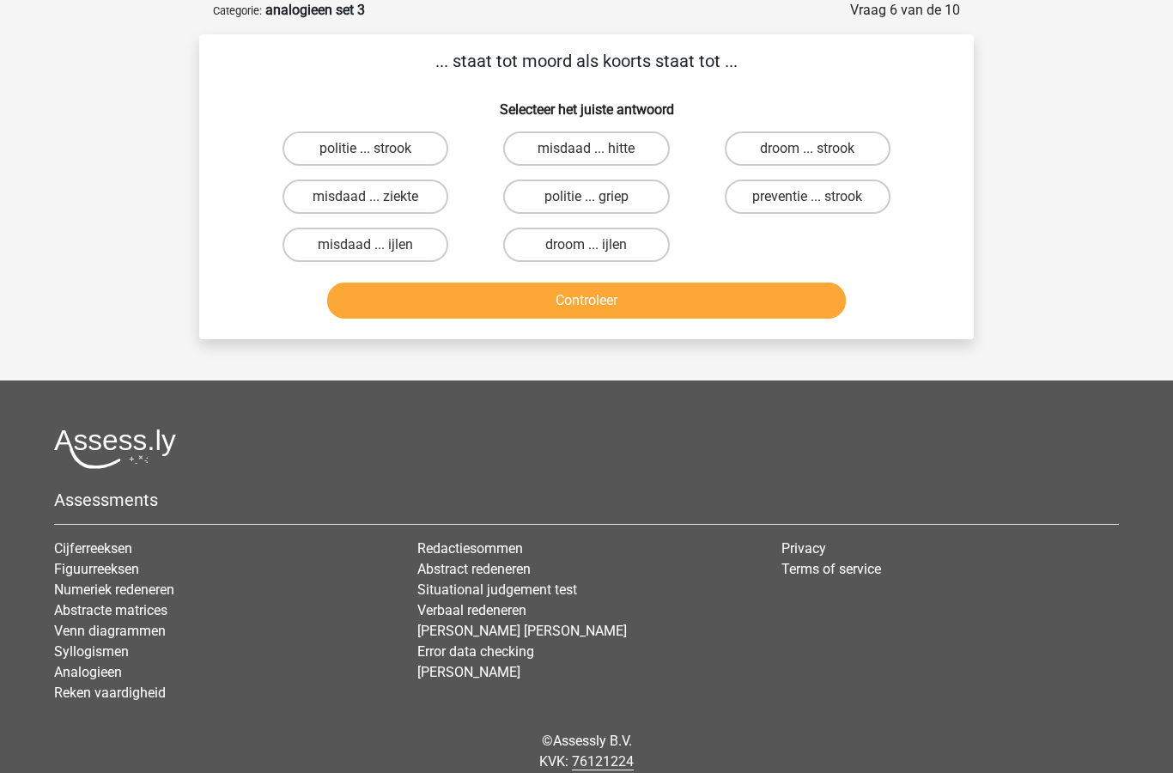
click at [833, 150] on label "droom ... strook" at bounding box center [808, 148] width 166 height 34
click at [819, 150] on input "droom ... strook" at bounding box center [813, 154] width 11 height 11
radio input "true"
click at [653, 302] on button "Controleer" at bounding box center [587, 301] width 520 height 36
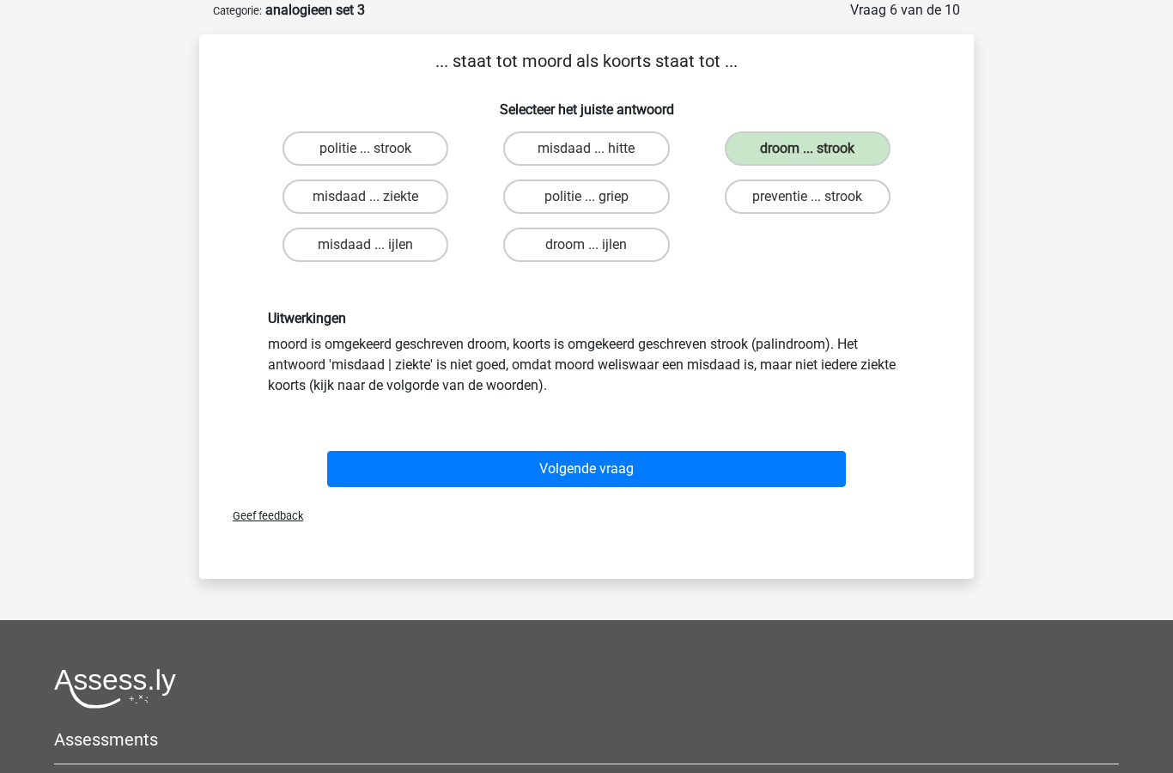
click at [619, 475] on button "Volgende vraag" at bounding box center [587, 469] width 520 height 36
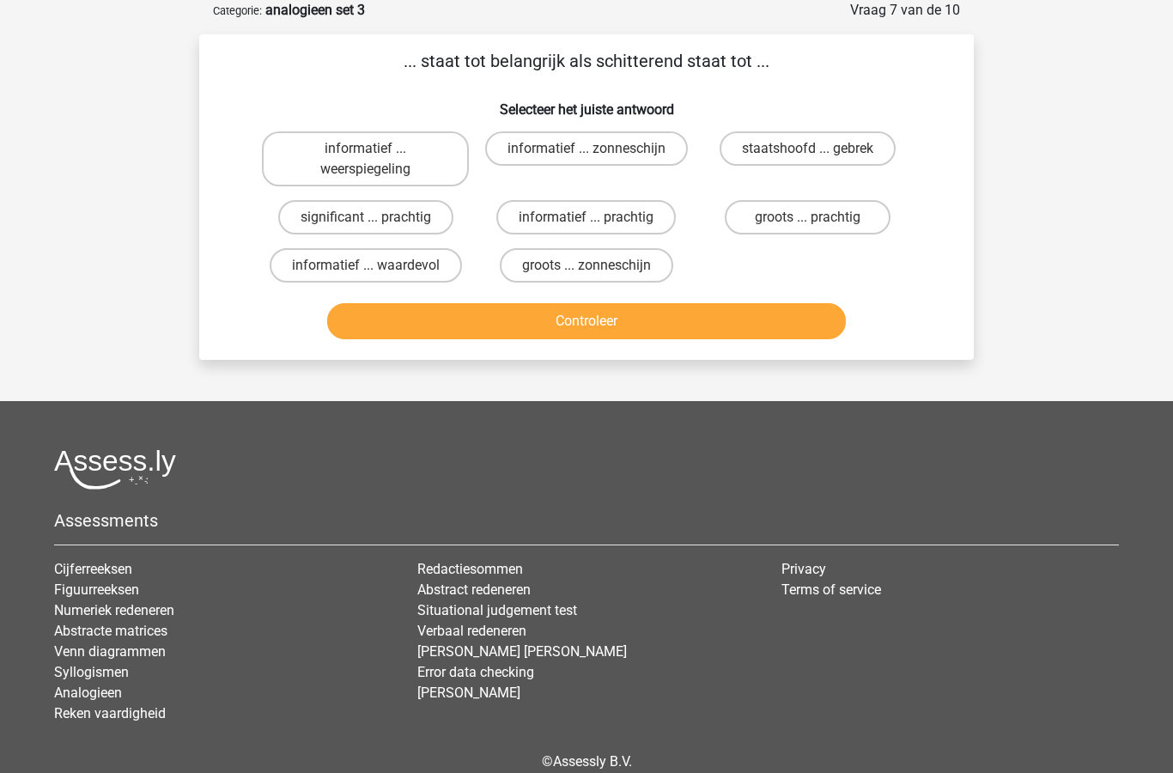
click at [370, 211] on label "significant ... prachtig" at bounding box center [365, 217] width 175 height 34
click at [370, 217] on input "significant ... prachtig" at bounding box center [371, 222] width 11 height 11
radio input "true"
click at [583, 330] on button "Controleer" at bounding box center [587, 321] width 520 height 36
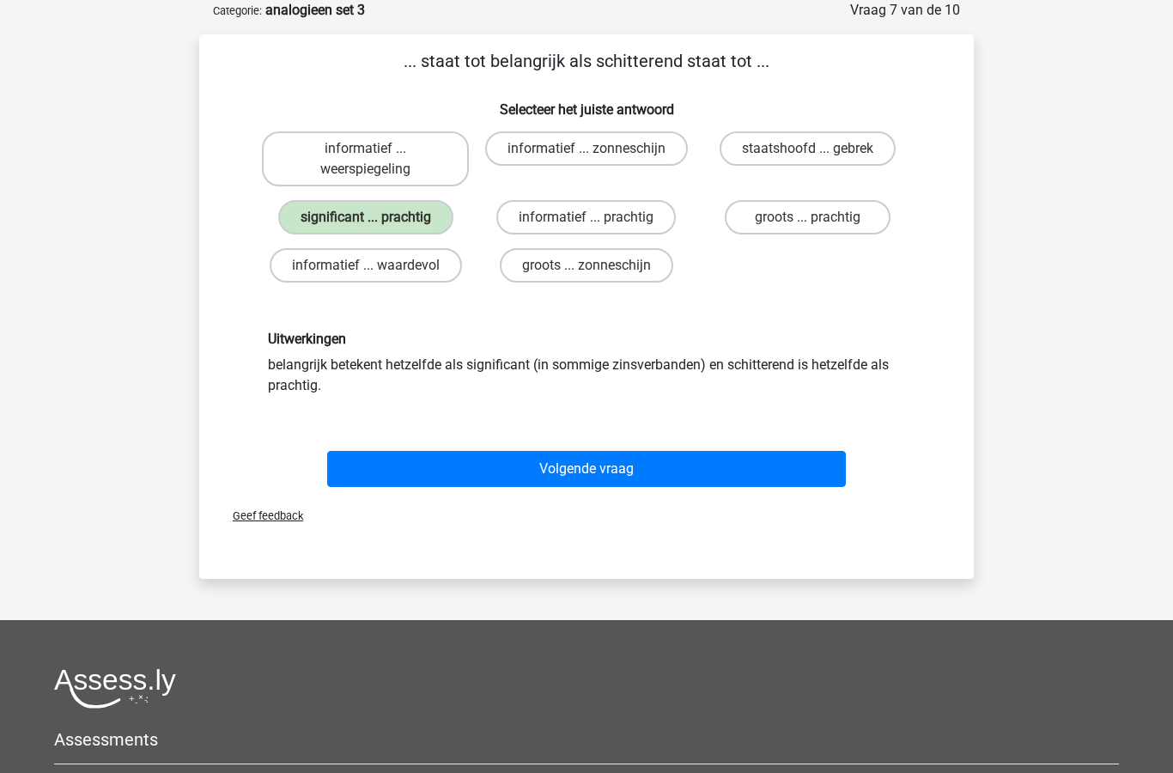
click at [619, 462] on button "Volgende vraag" at bounding box center [587, 469] width 520 height 36
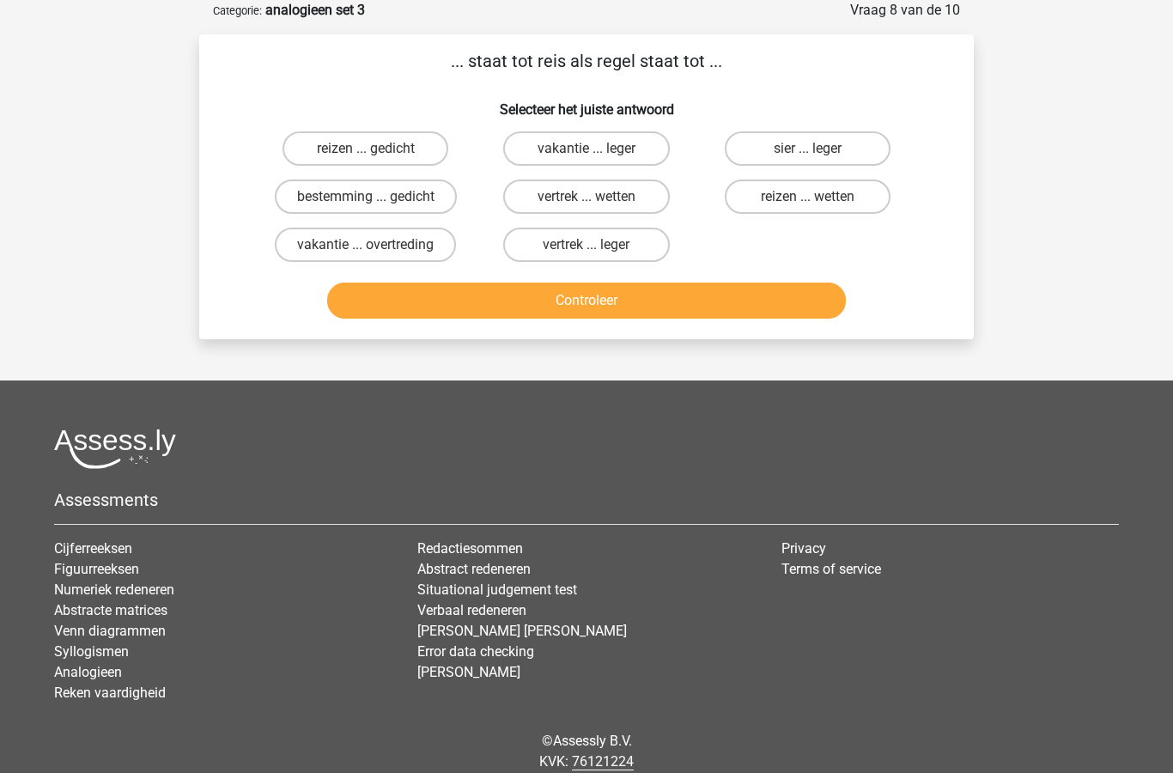
click at [841, 149] on label "sier ... leger" at bounding box center [808, 148] width 166 height 34
click at [819, 149] on input "sier ... leger" at bounding box center [813, 154] width 11 height 11
radio input "true"
click at [666, 307] on button "Controleer" at bounding box center [587, 301] width 520 height 36
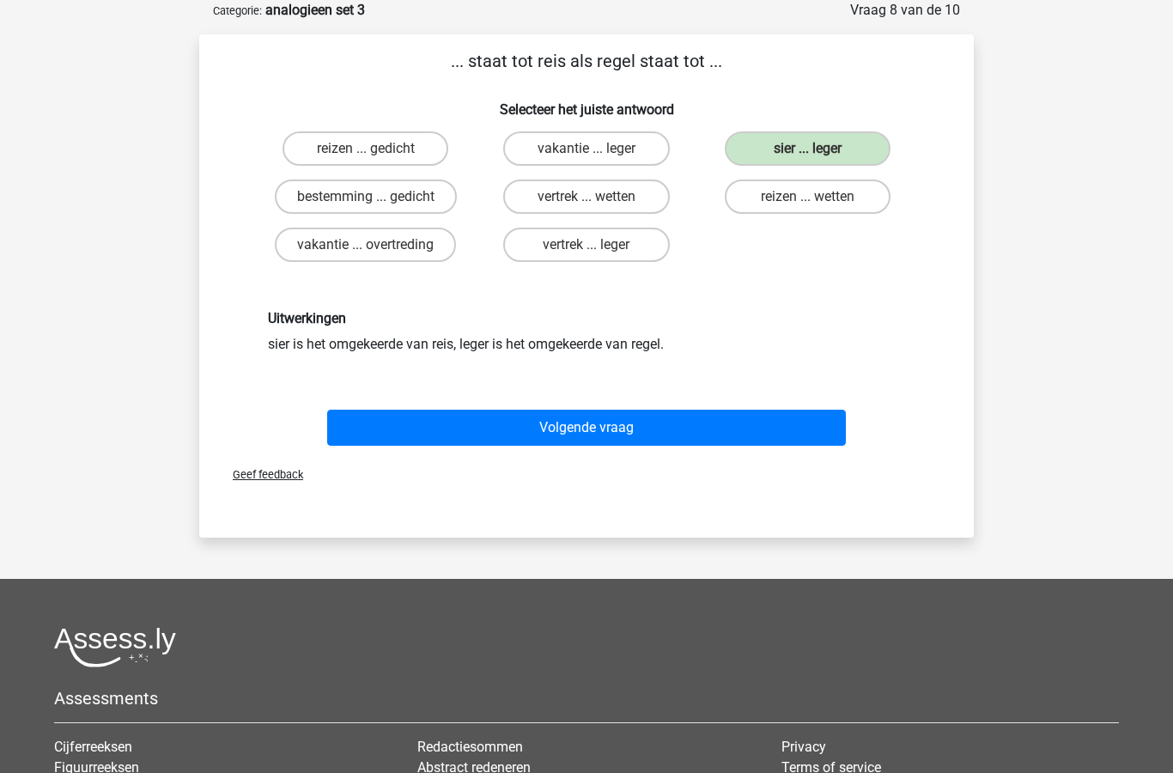
click at [620, 431] on button "Volgende vraag" at bounding box center [587, 428] width 520 height 36
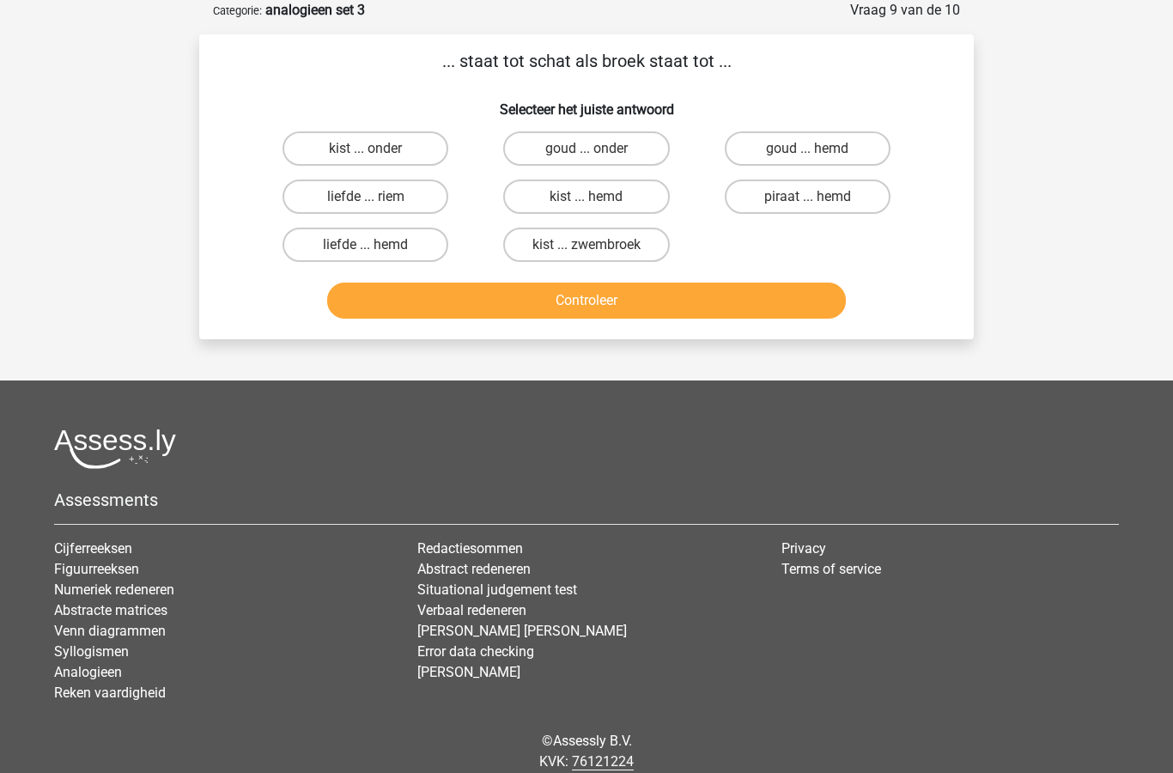
click at [392, 151] on label "kist ... onder" at bounding box center [366, 148] width 166 height 34
click at [377, 151] on input "kist ... onder" at bounding box center [371, 154] width 11 height 11
radio input "true"
click at [639, 301] on button "Controleer" at bounding box center [587, 301] width 520 height 36
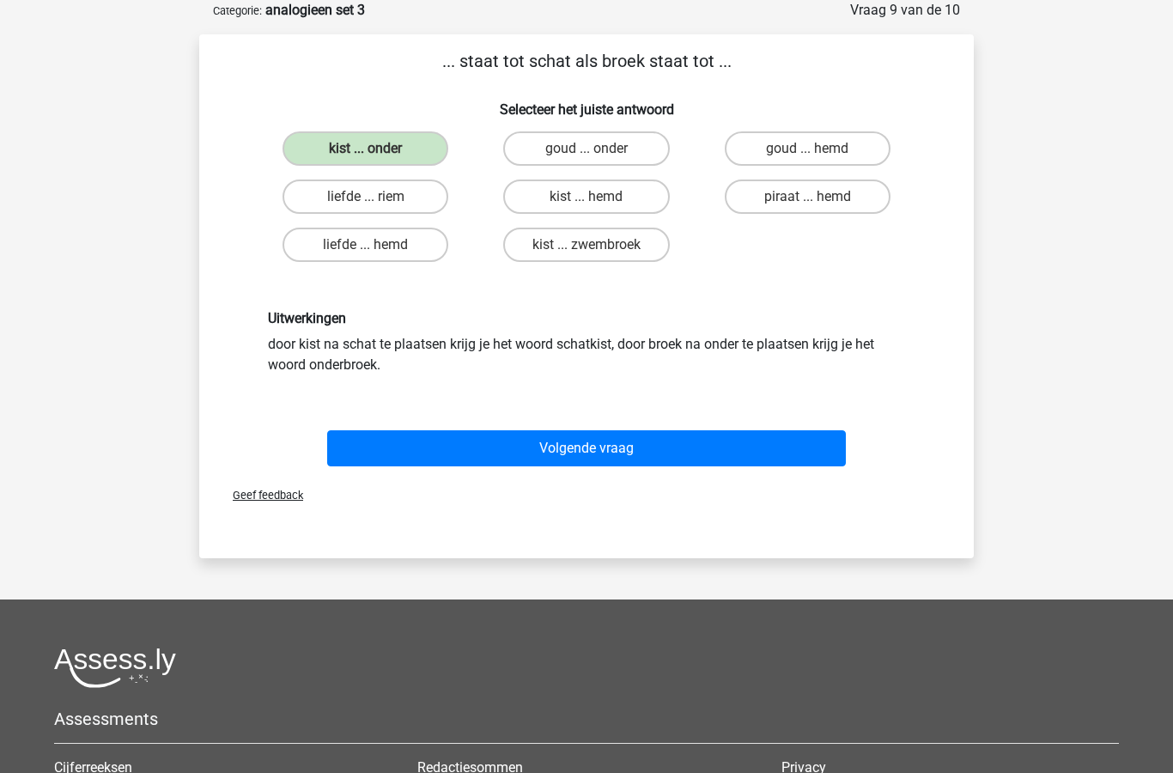
click at [601, 447] on button "Volgende vraag" at bounding box center [587, 448] width 520 height 36
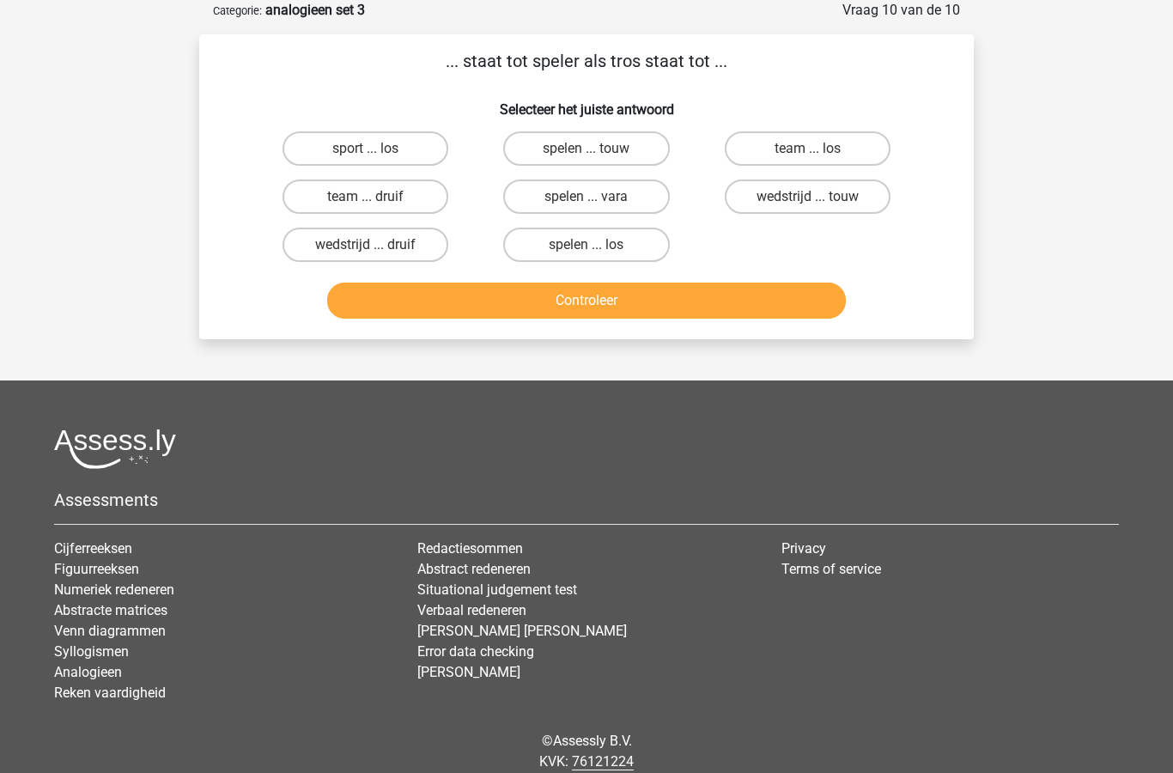
click at [416, 206] on label "team ... druif" at bounding box center [366, 197] width 166 height 34
click at [377, 206] on input "team ... druif" at bounding box center [371, 202] width 11 height 11
radio input "true"
click at [625, 312] on button "Controleer" at bounding box center [587, 301] width 520 height 36
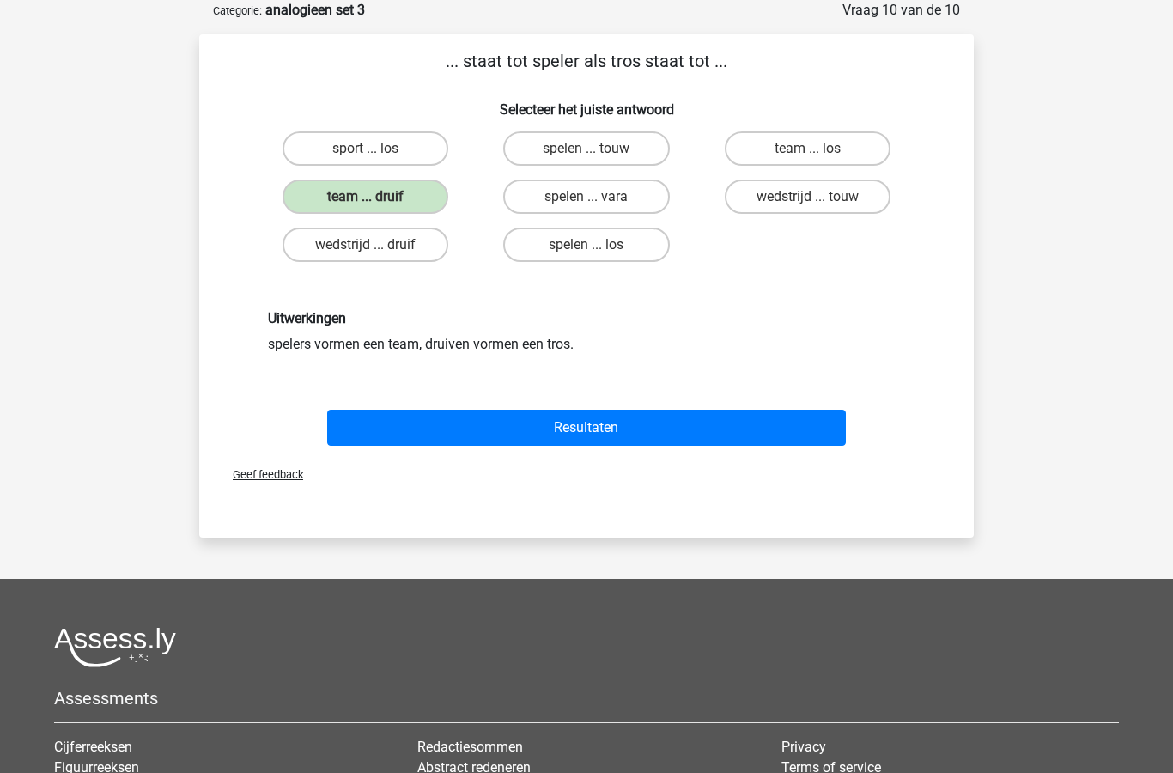
click at [599, 433] on button "Resultaten" at bounding box center [587, 428] width 520 height 36
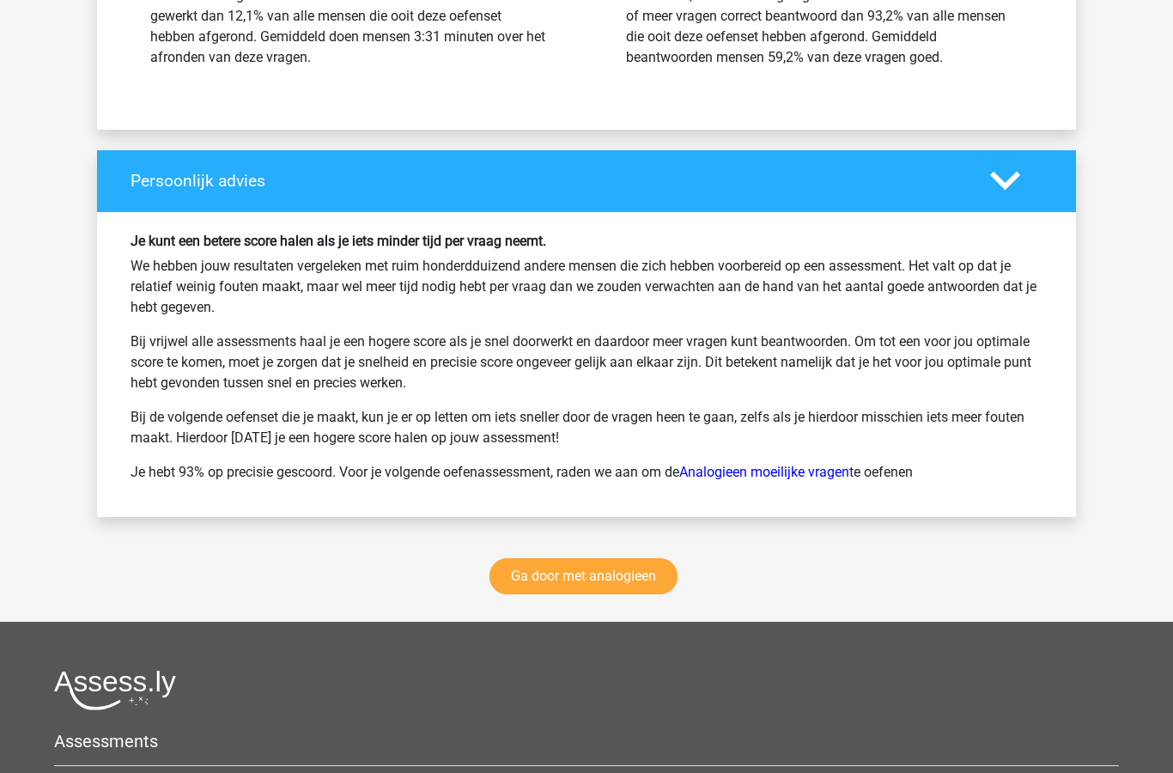
scroll to position [2136, 0]
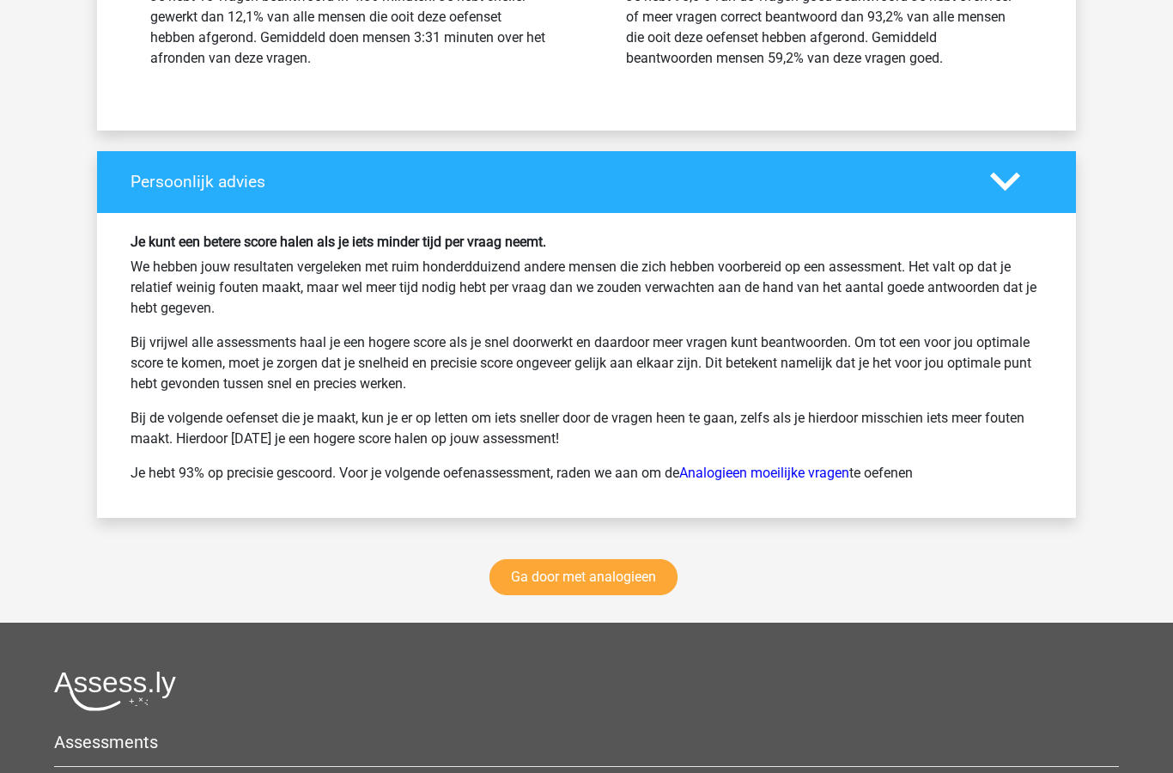
click at [622, 581] on link "Ga door met analogieen" at bounding box center [584, 578] width 188 height 36
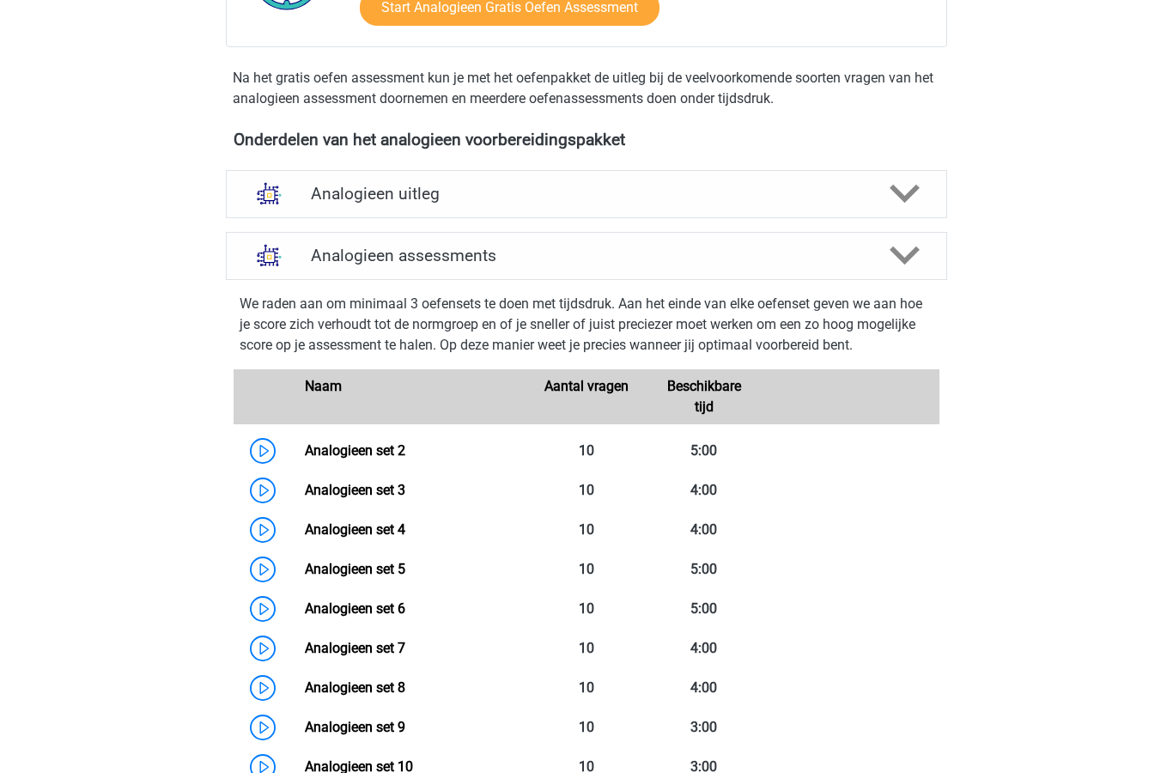
scroll to position [480, 0]
click at [387, 576] on link "Analogieen set 5" at bounding box center [355, 569] width 101 height 16
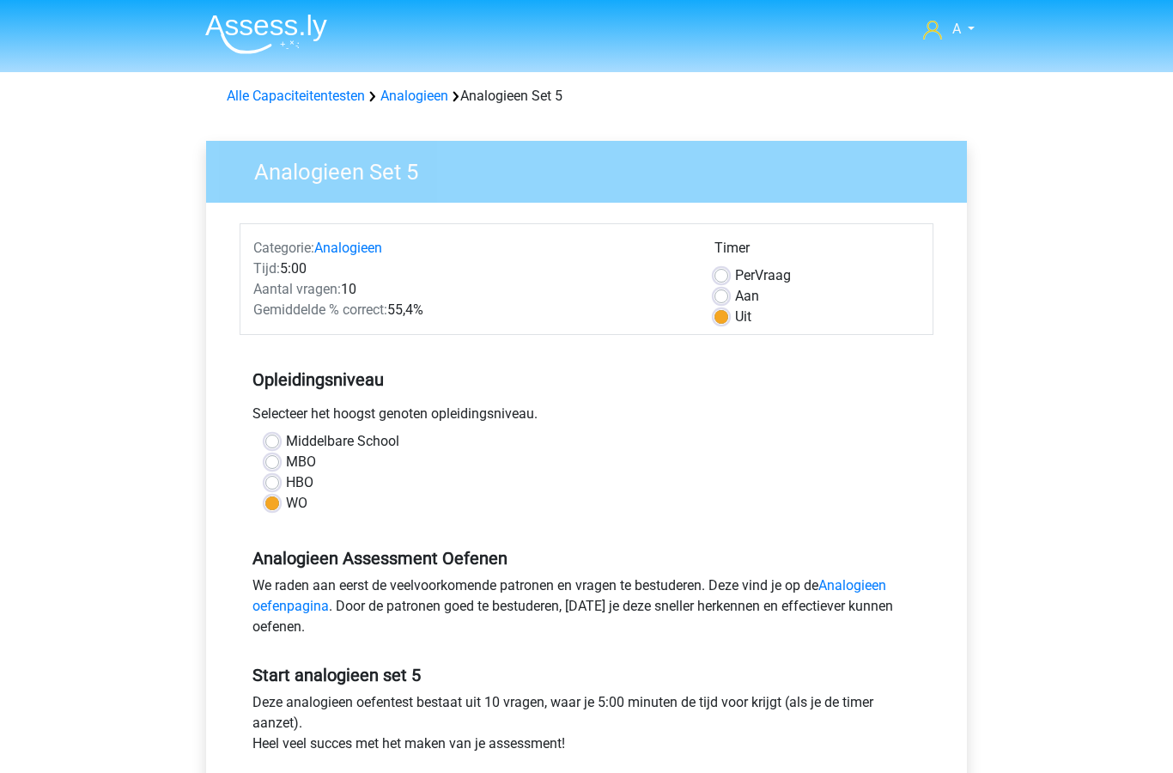
scroll to position [9, 0]
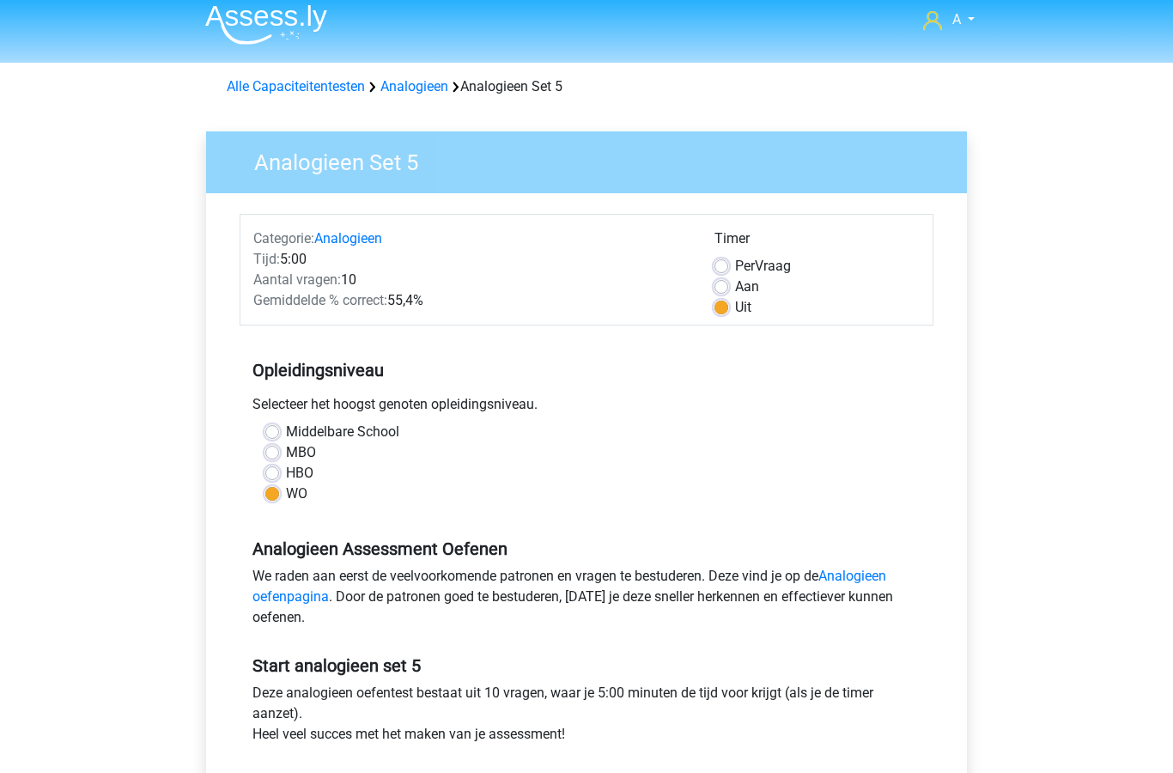
click at [735, 289] on label "Aan" at bounding box center [747, 287] width 24 height 21
click at [727, 289] on input "Aan" at bounding box center [722, 285] width 14 height 17
radio input "true"
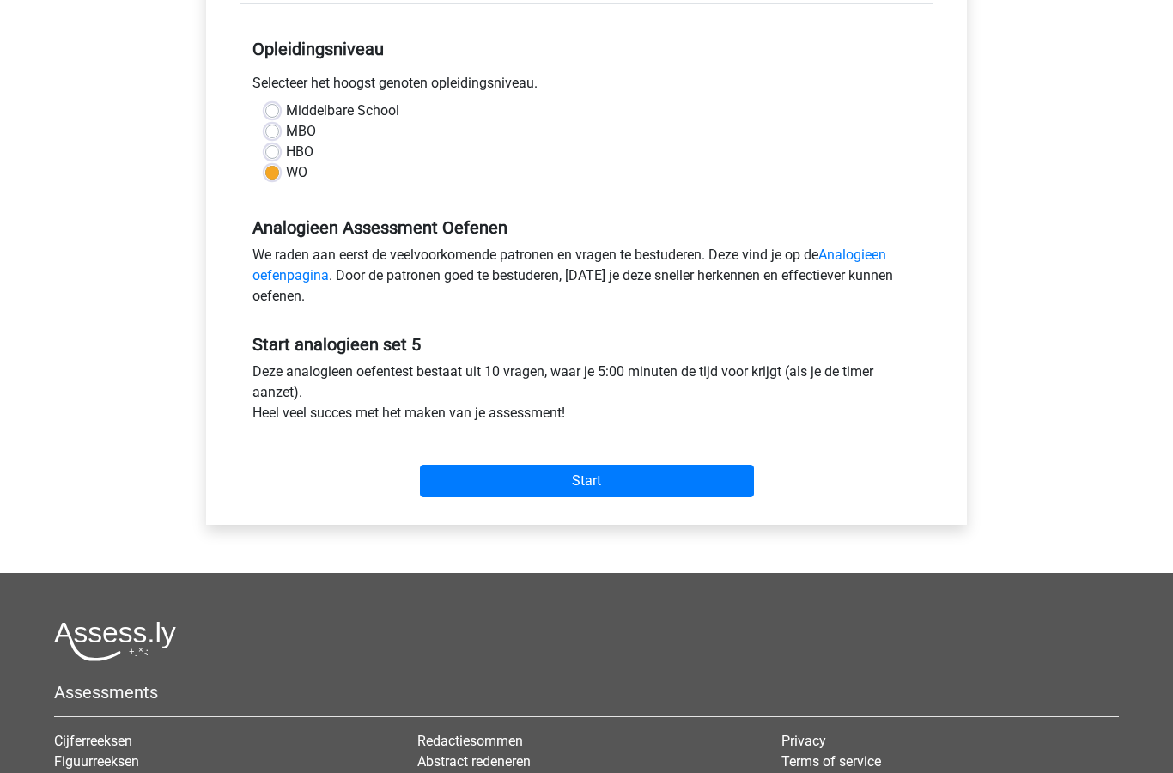
click at [641, 482] on input "Start" at bounding box center [587, 482] width 334 height 33
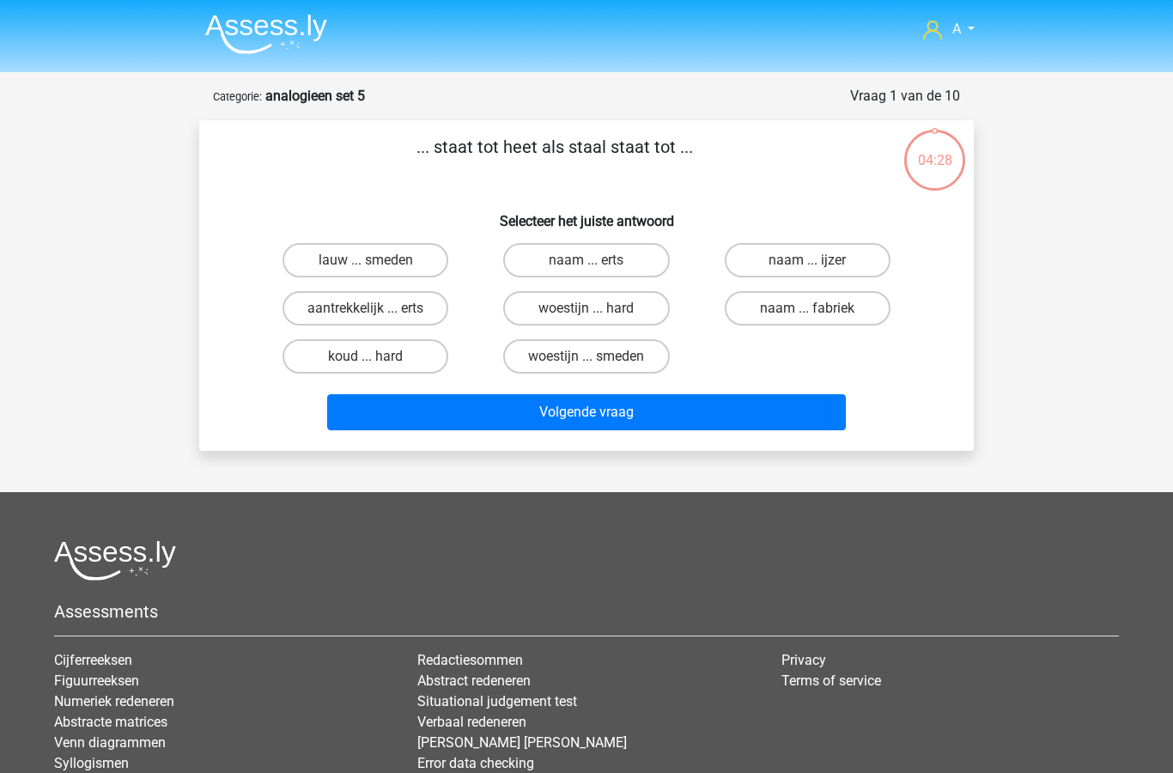
click at [612, 308] on label "woestijn ... hard" at bounding box center [586, 308] width 166 height 34
click at [598, 308] on input "woestijn ... hard" at bounding box center [592, 313] width 11 height 11
radio input "true"
click at [631, 413] on button "Volgende vraag" at bounding box center [587, 412] width 520 height 36
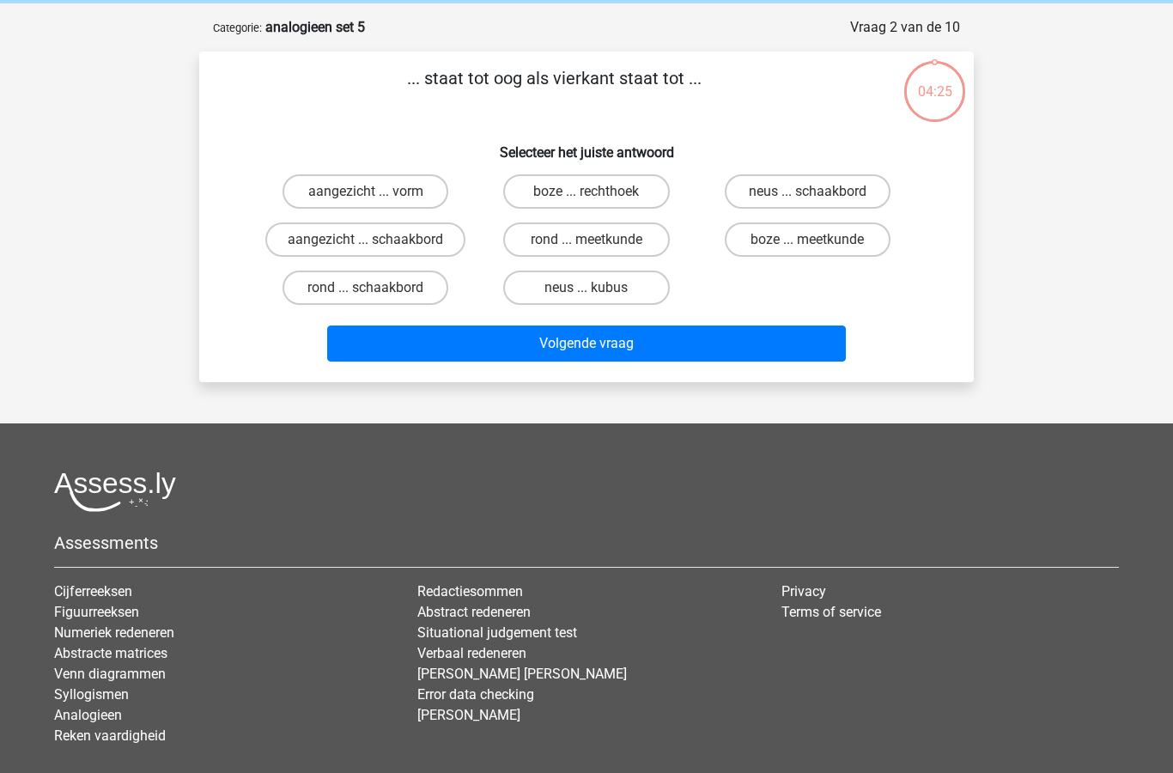
scroll to position [86, 0]
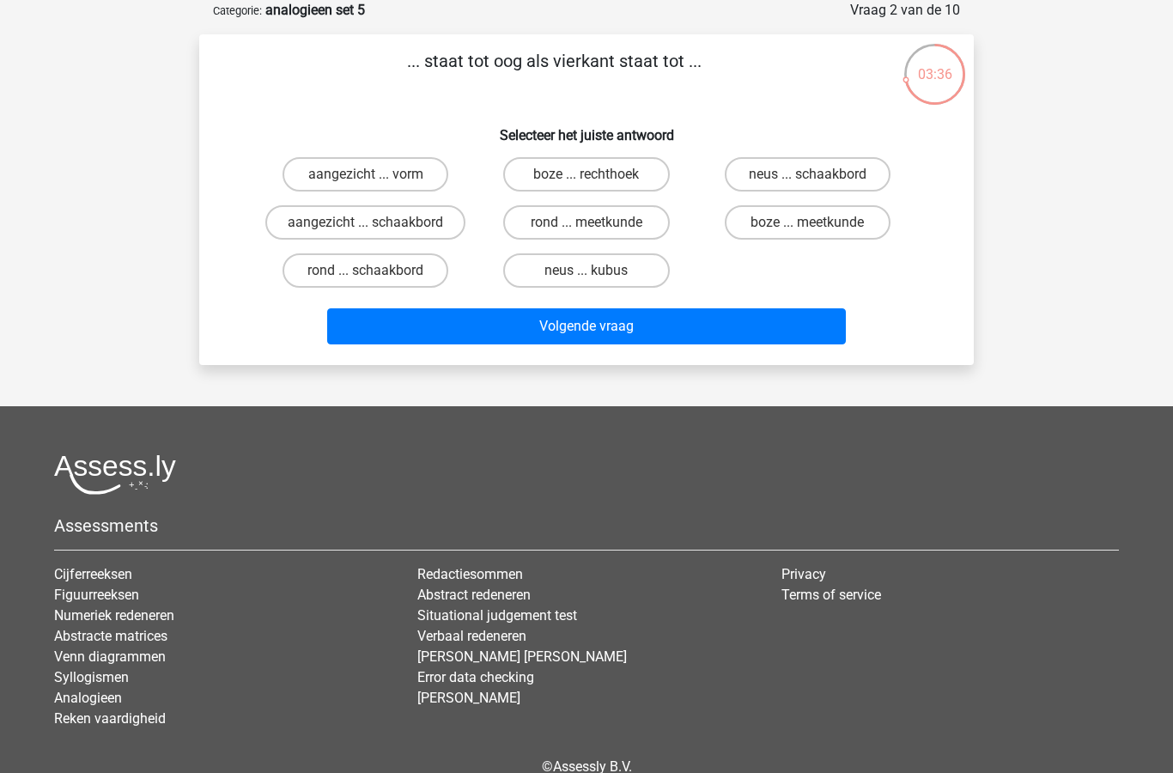
click at [387, 183] on label "aangezicht ... vorm" at bounding box center [366, 174] width 166 height 34
click at [377, 183] on input "aangezicht ... vorm" at bounding box center [371, 179] width 11 height 11
radio input "true"
click at [518, 326] on button "Volgende vraag" at bounding box center [587, 326] width 520 height 36
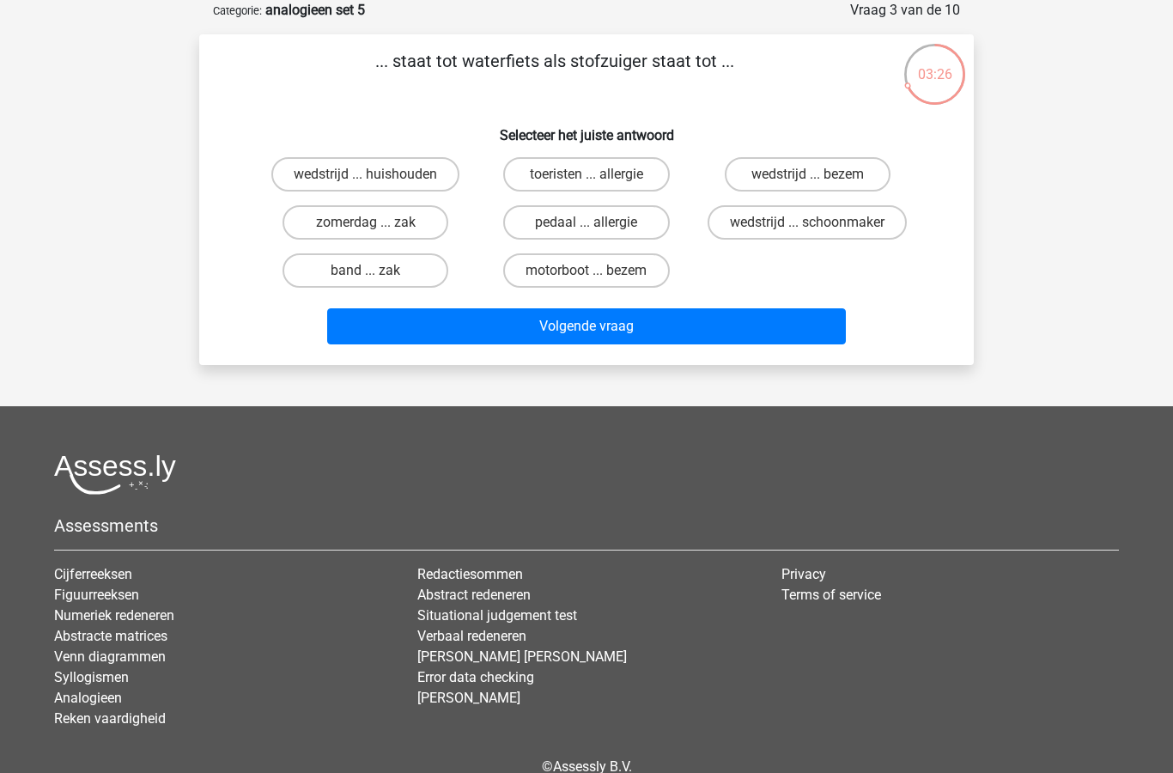
click at [585, 275] on label "motorboot ... bezem" at bounding box center [586, 270] width 166 height 34
click at [587, 275] on input "motorboot ... bezem" at bounding box center [592, 276] width 11 height 11
radio input "true"
click at [614, 336] on button "Volgende vraag" at bounding box center [587, 326] width 520 height 36
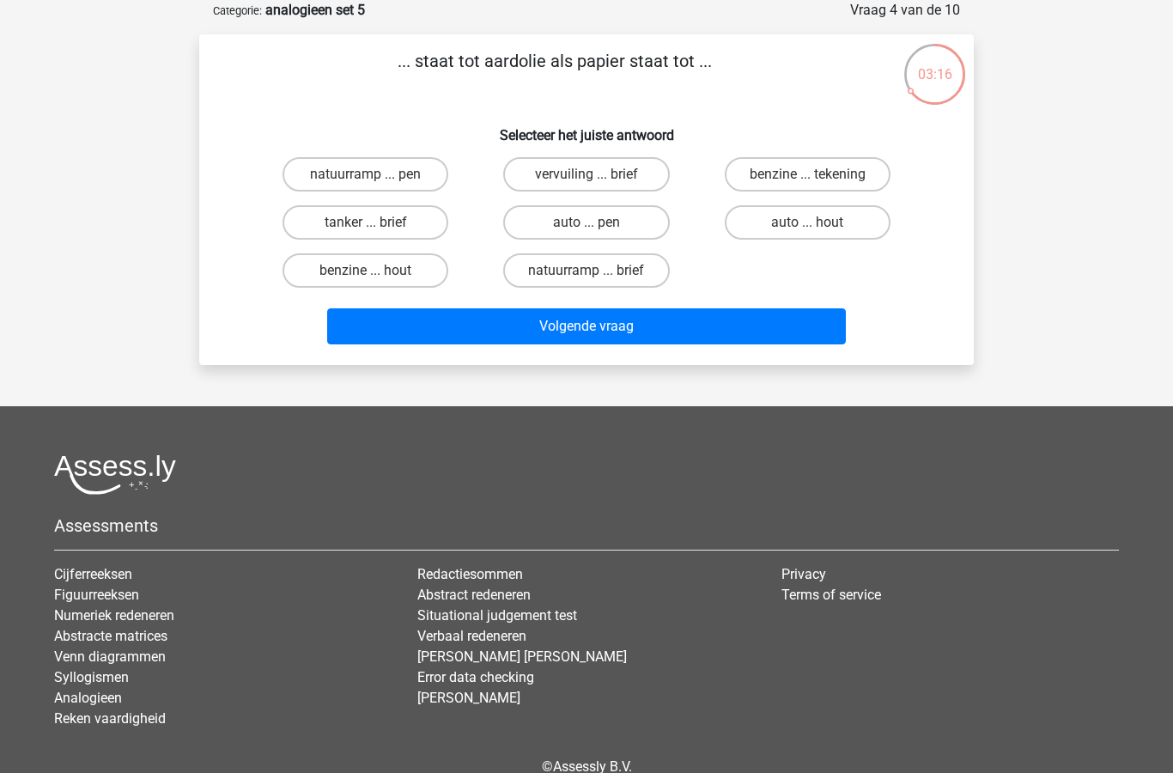
click at [405, 277] on label "benzine ... hout" at bounding box center [366, 270] width 166 height 34
click at [377, 277] on input "benzine ... hout" at bounding box center [371, 276] width 11 height 11
radio input "true"
click at [610, 326] on button "Volgende vraag" at bounding box center [587, 326] width 520 height 36
click at [793, 171] on label "vochtig ... enorm" at bounding box center [808, 174] width 166 height 34
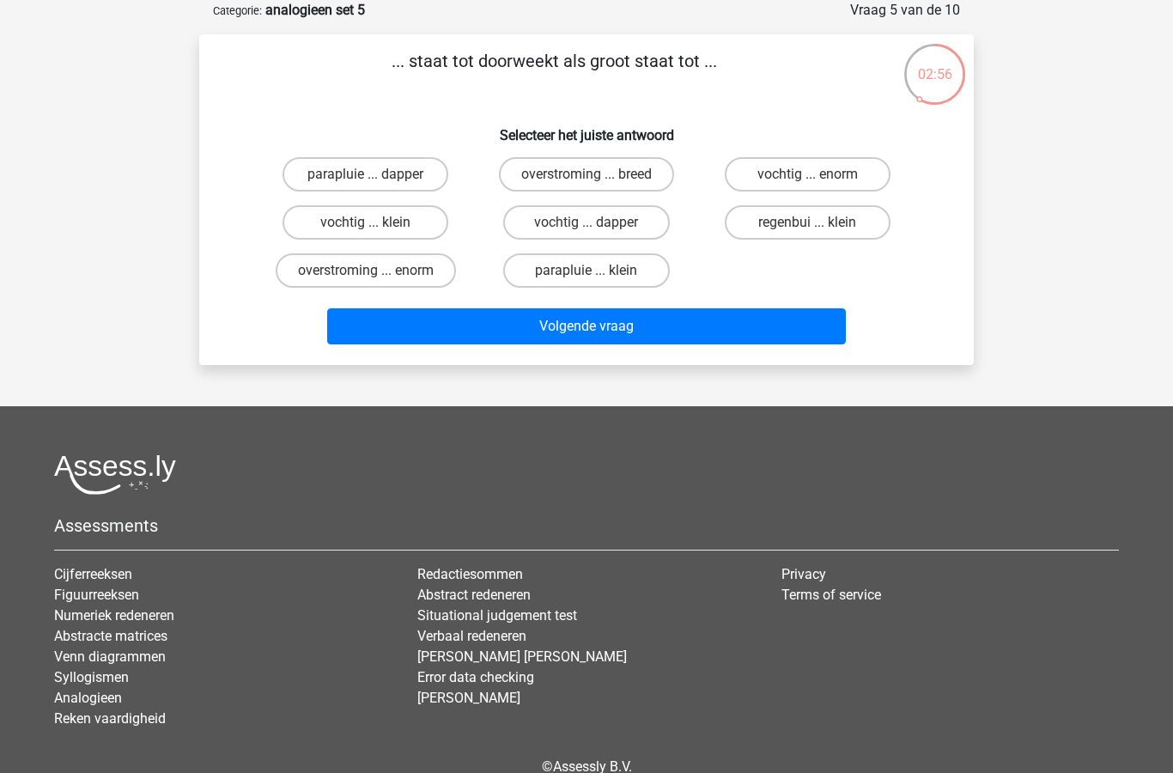
click at [808, 174] on input "vochtig ... enorm" at bounding box center [813, 179] width 11 height 11
radio input "true"
click at [624, 331] on button "Volgende vraag" at bounding box center [587, 326] width 520 height 36
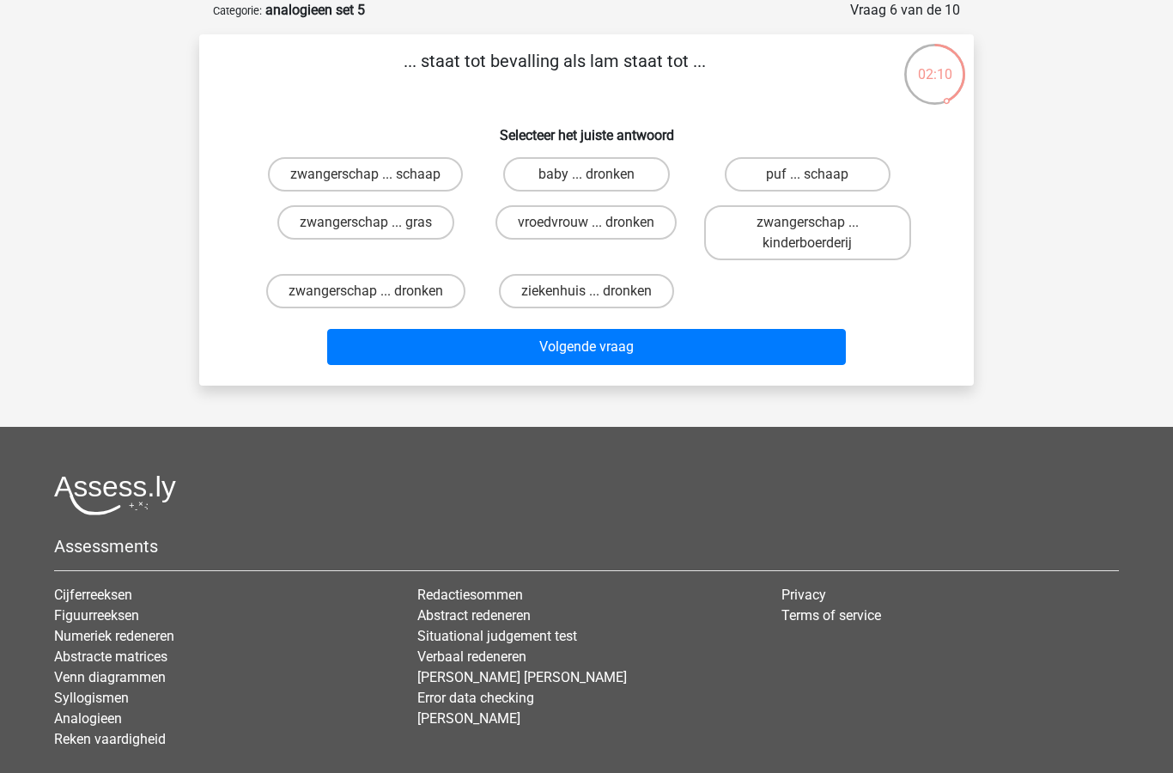
click at [409, 187] on label "zwangerschap ... schaap" at bounding box center [365, 174] width 195 height 34
click at [377, 186] on input "zwangerschap ... schaap" at bounding box center [371, 179] width 11 height 11
radio input "true"
click at [616, 349] on button "Volgende vraag" at bounding box center [587, 347] width 520 height 36
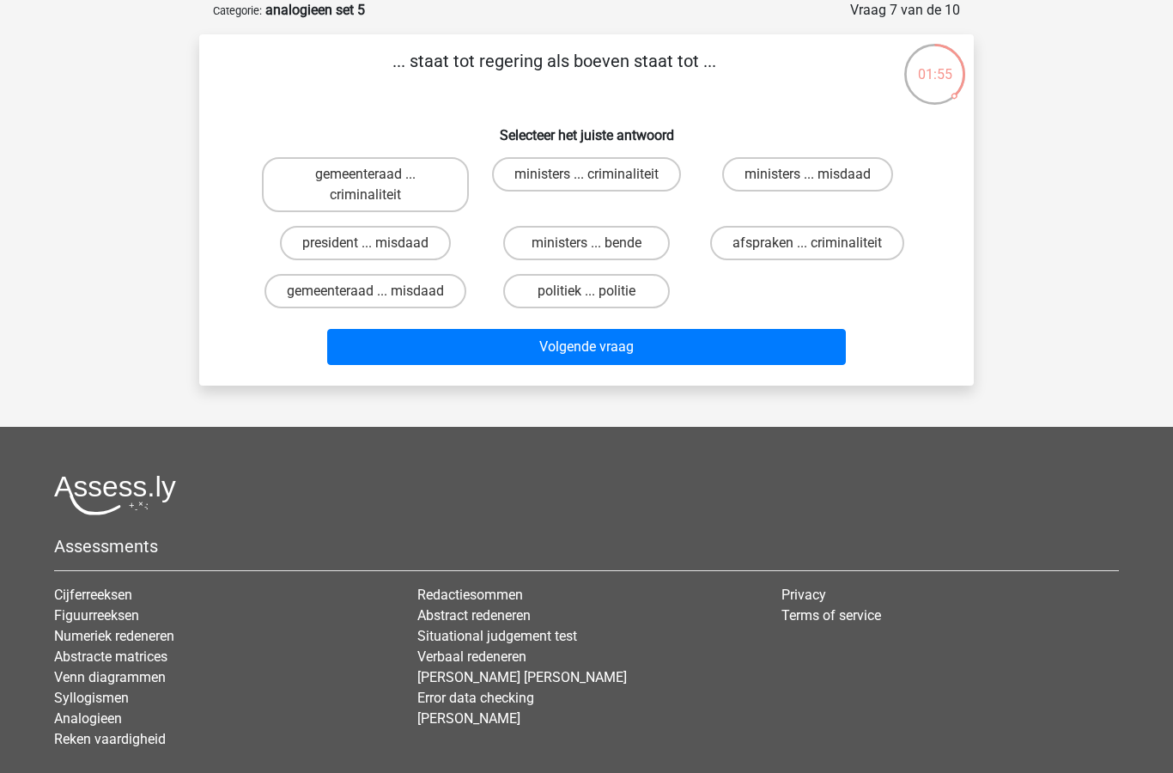
click at [594, 237] on label "ministers ... bende" at bounding box center [586, 243] width 166 height 34
click at [594, 243] on input "ministers ... bende" at bounding box center [592, 248] width 11 height 11
radio input "true"
click at [644, 351] on button "Volgende vraag" at bounding box center [587, 347] width 520 height 36
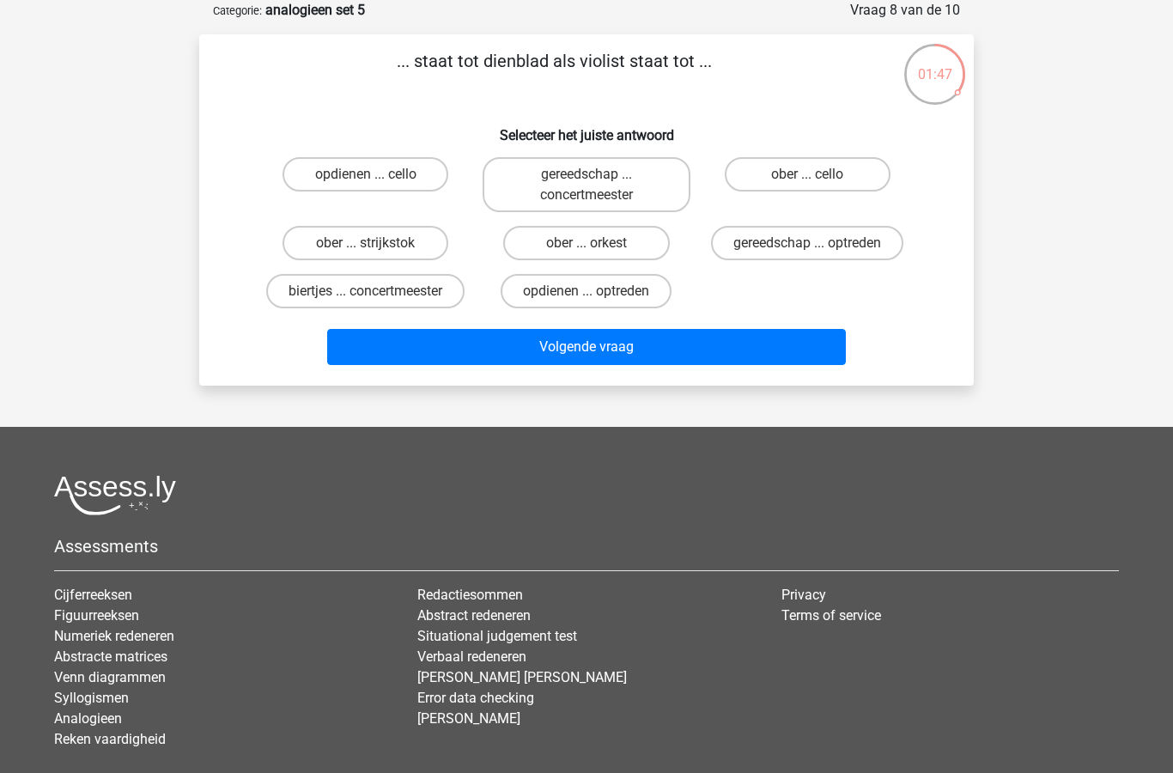
click at [408, 244] on label "ober ... strijkstok" at bounding box center [366, 243] width 166 height 34
click at [377, 244] on input "ober ... strijkstok" at bounding box center [371, 248] width 11 height 11
radio input "true"
click at [597, 346] on button "Volgende vraag" at bounding box center [587, 347] width 520 height 36
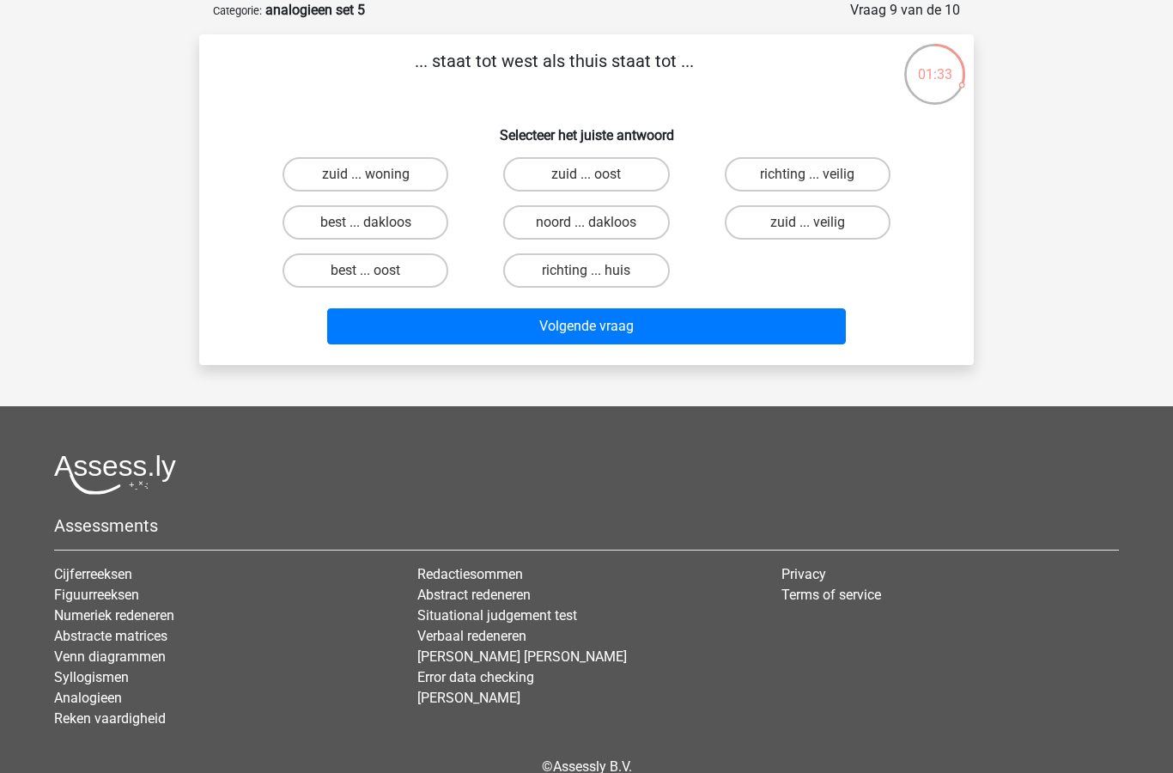
click at [393, 283] on label "best ... oost" at bounding box center [366, 270] width 166 height 34
click at [377, 282] on input "best ... oost" at bounding box center [371, 276] width 11 height 11
radio input "true"
click at [619, 326] on button "Volgende vraag" at bounding box center [587, 326] width 520 height 36
click at [606, 226] on label "werken ... kennis" at bounding box center [586, 222] width 166 height 34
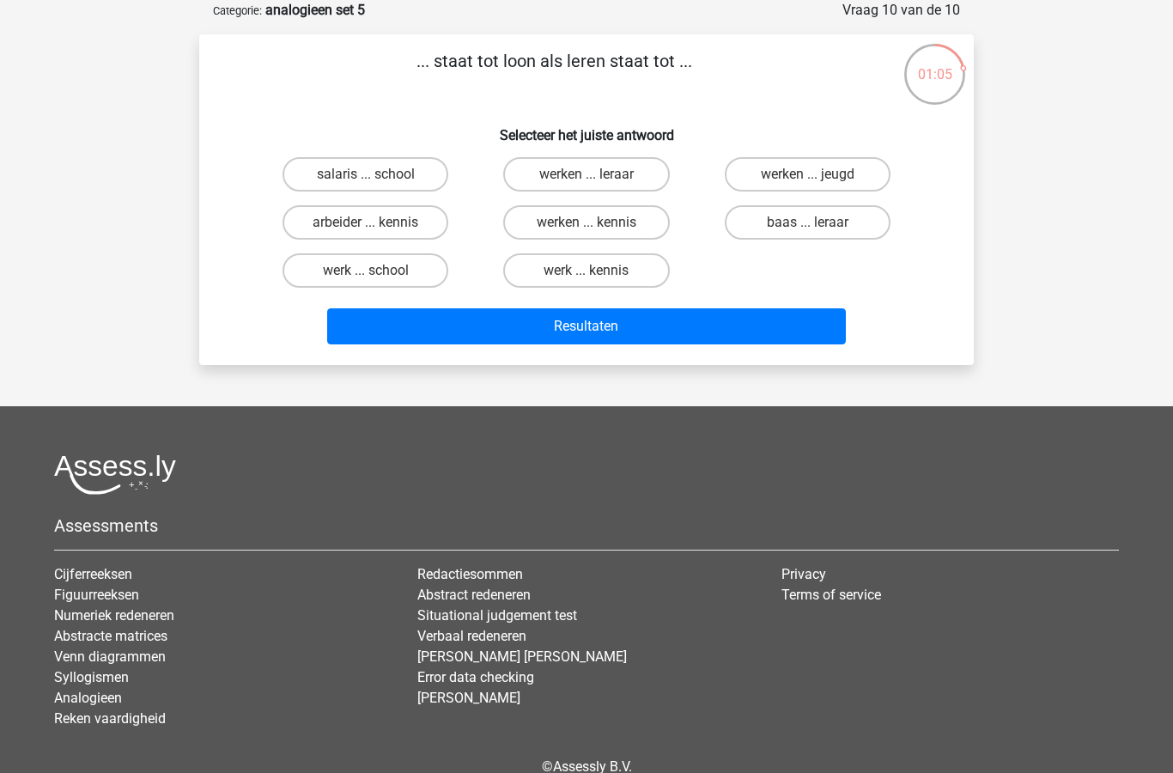
click at [598, 226] on input "werken ... kennis" at bounding box center [592, 227] width 11 height 11
radio input "true"
click at [610, 334] on button "Resultaten" at bounding box center [587, 326] width 520 height 36
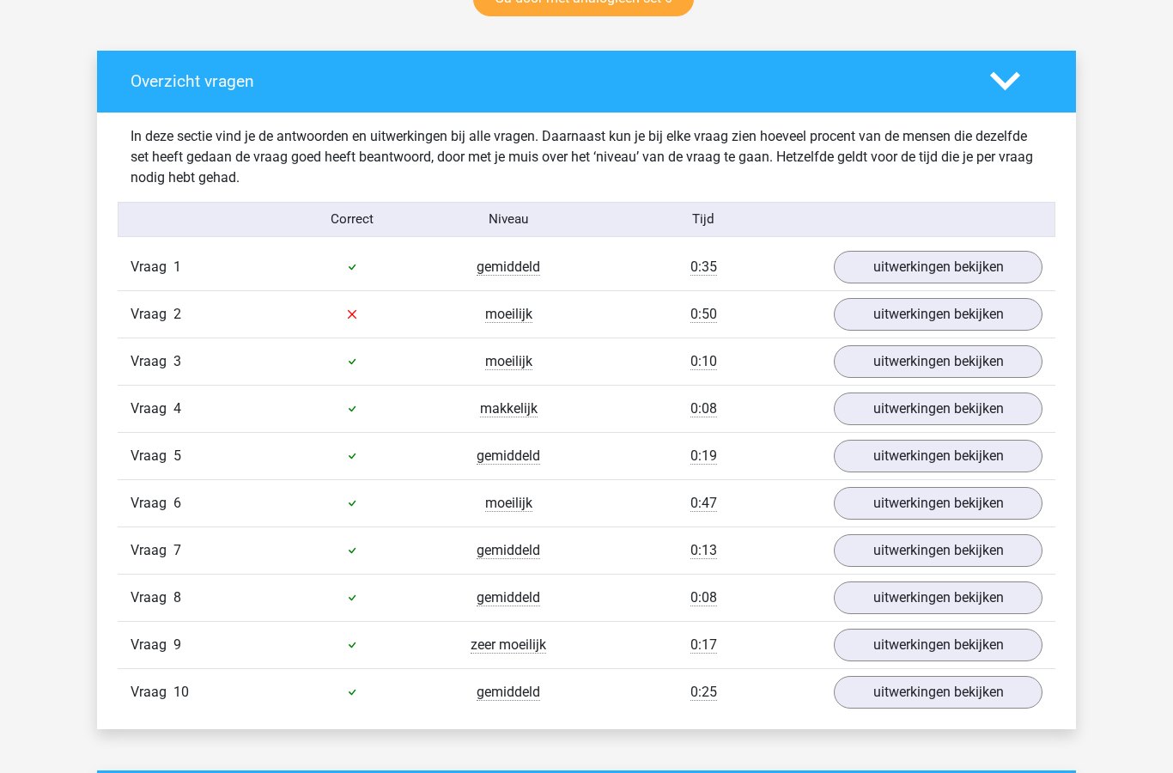
scroll to position [942, 0]
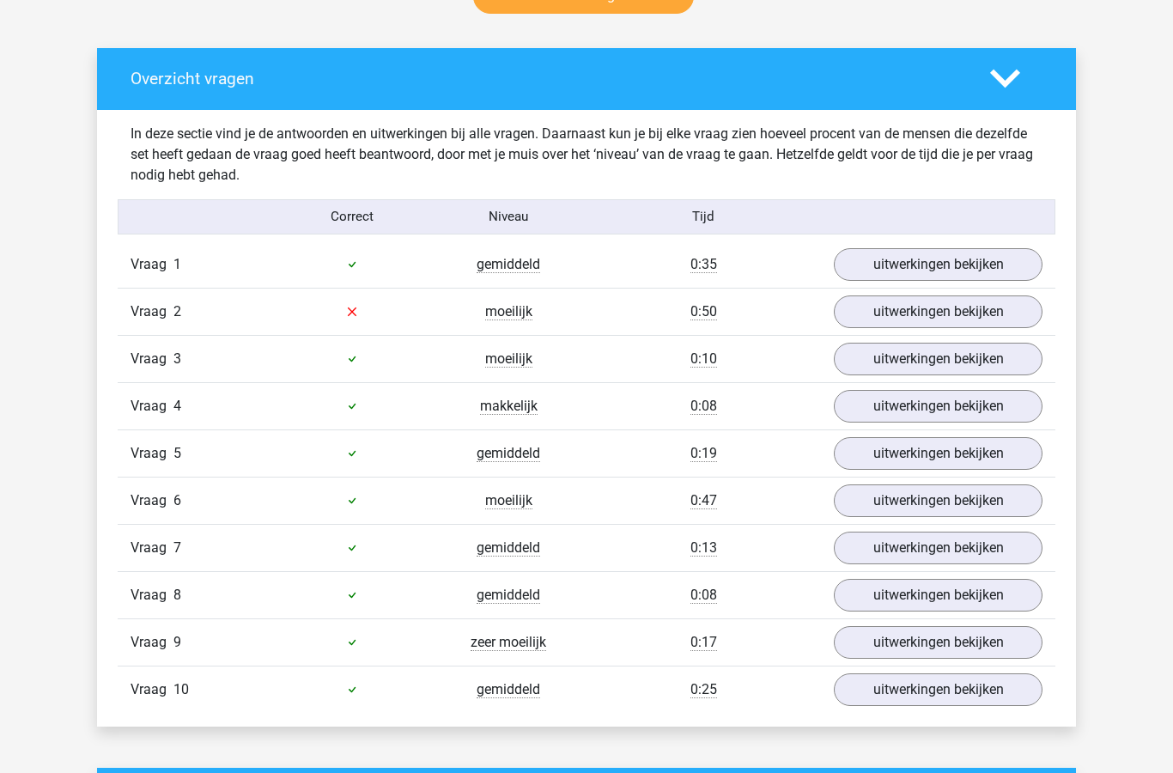
click at [942, 312] on link "uitwerkingen bekijken" at bounding box center [938, 312] width 209 height 33
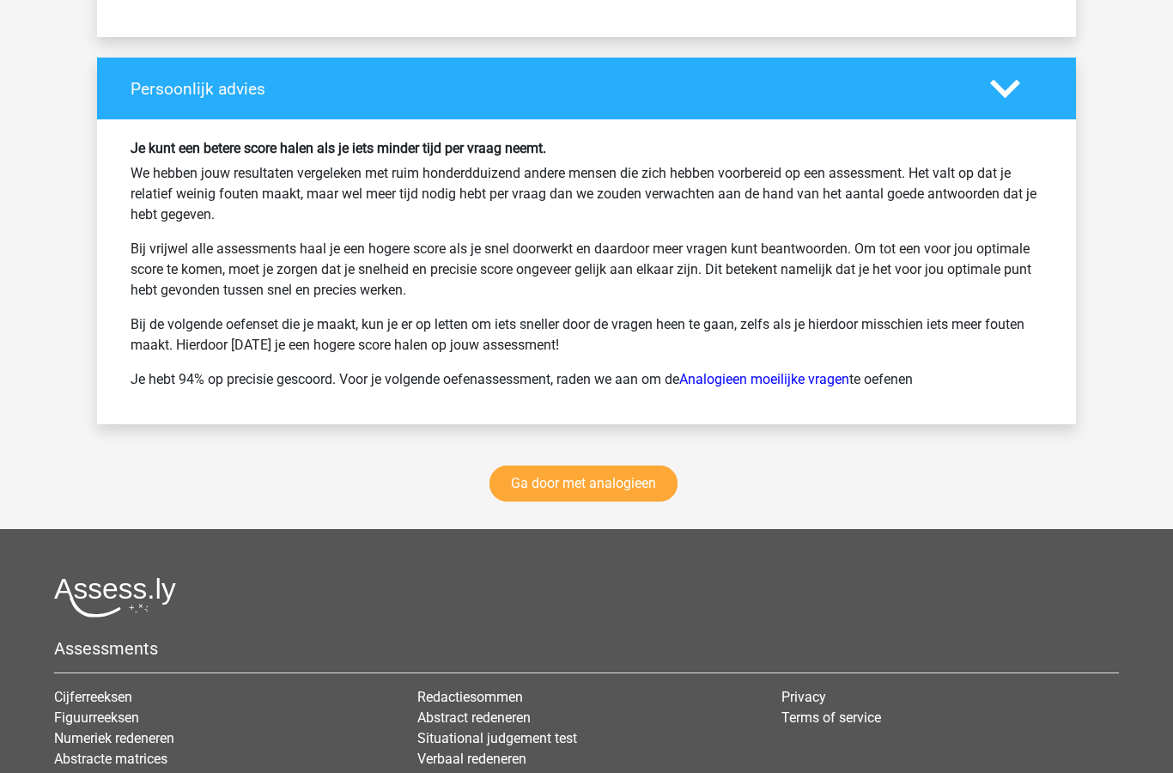
scroll to position [2660, 0]
click at [609, 491] on link "Ga door met analogieen" at bounding box center [584, 484] width 188 height 36
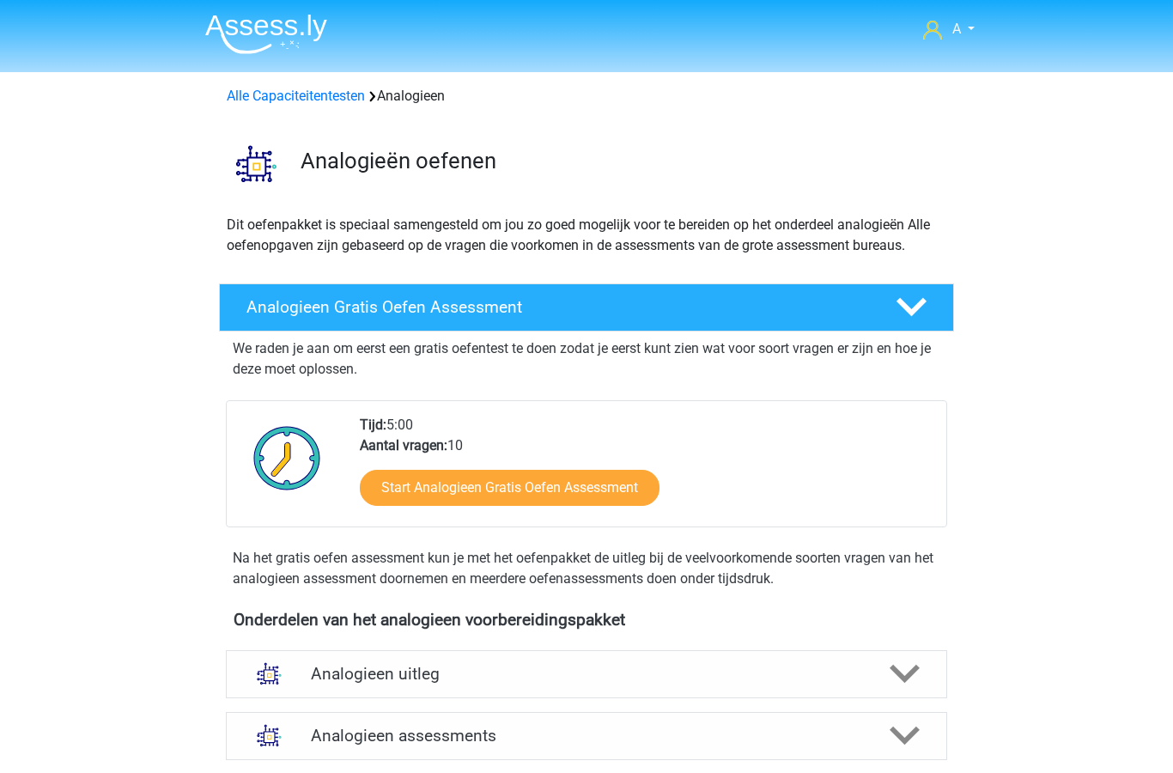
scroll to position [705, 0]
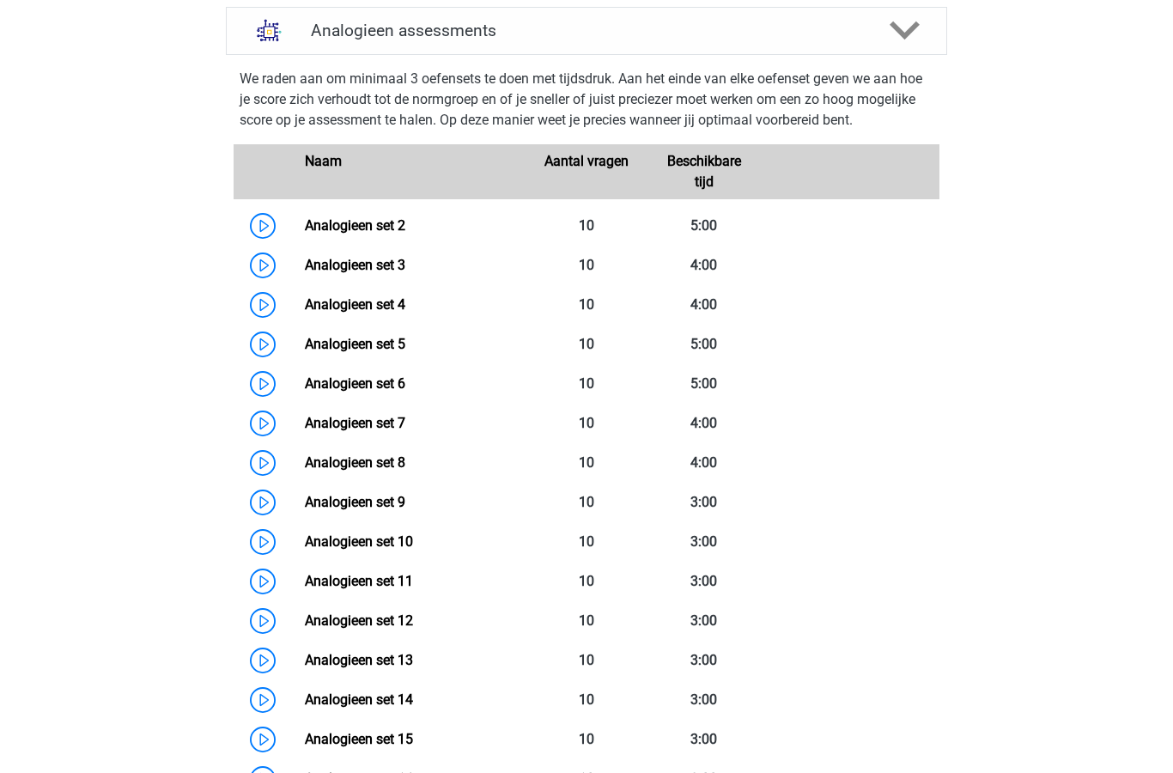
click at [404, 389] on link "Analogieen set 6" at bounding box center [355, 383] width 101 height 16
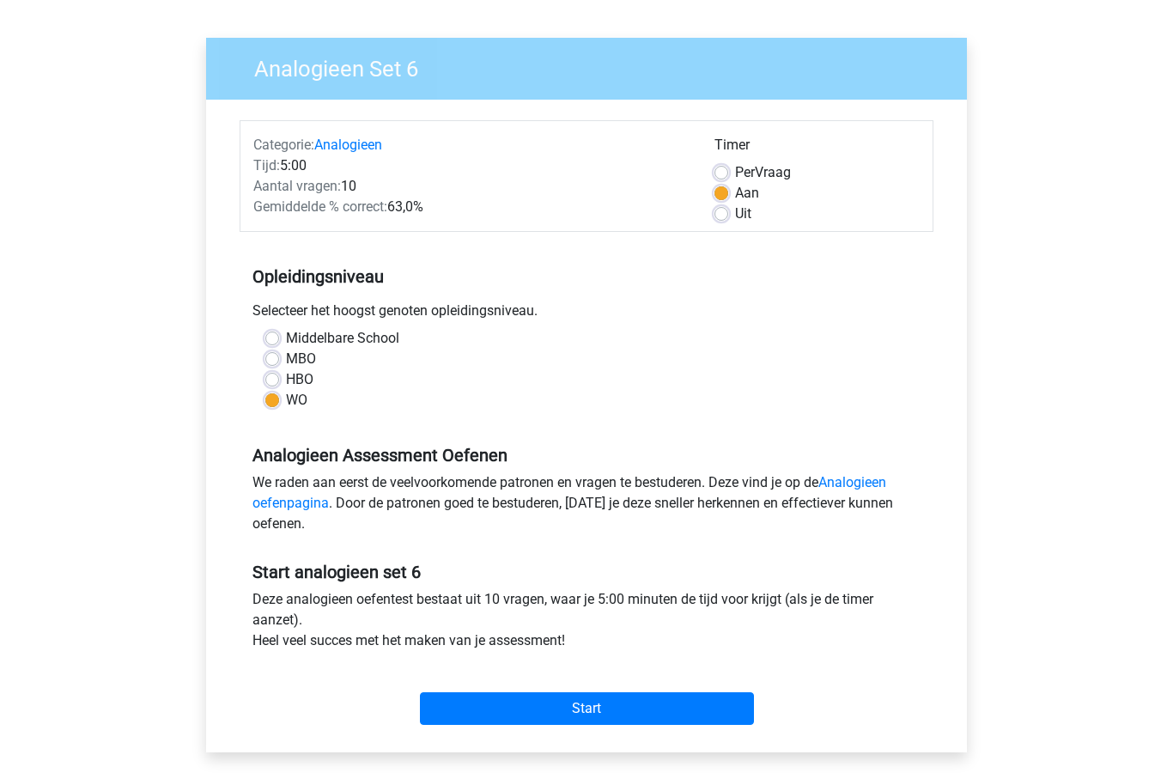
scroll to position [105, 0]
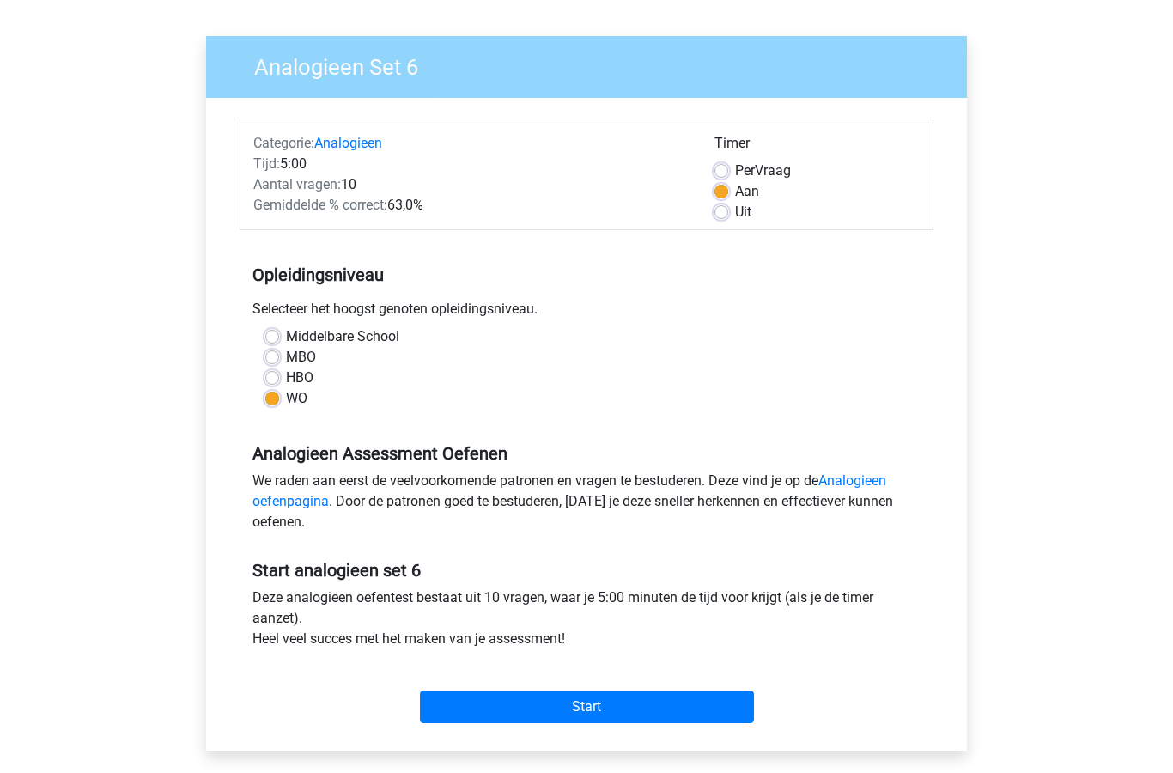
click at [606, 711] on input "Start" at bounding box center [587, 707] width 334 height 33
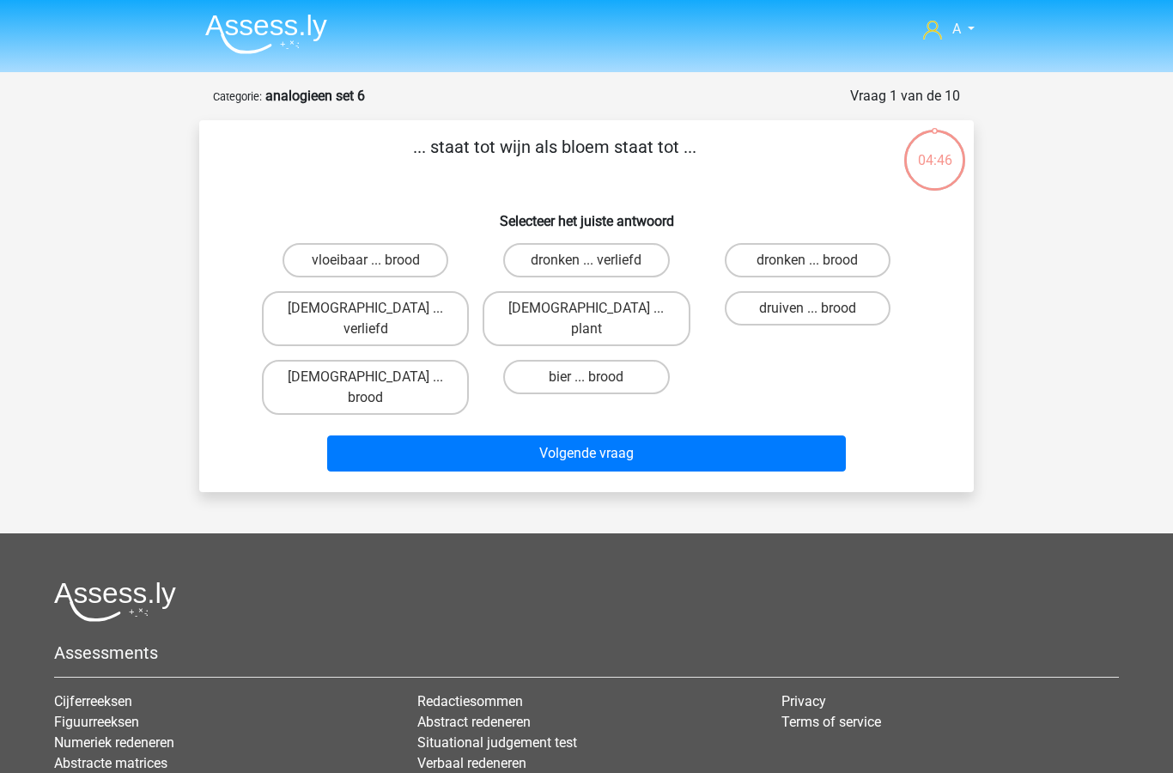
click at [810, 312] on input "druiven ... brood" at bounding box center [813, 313] width 11 height 11
radio input "true"
click at [645, 436] on button "Volgende vraag" at bounding box center [587, 454] width 520 height 36
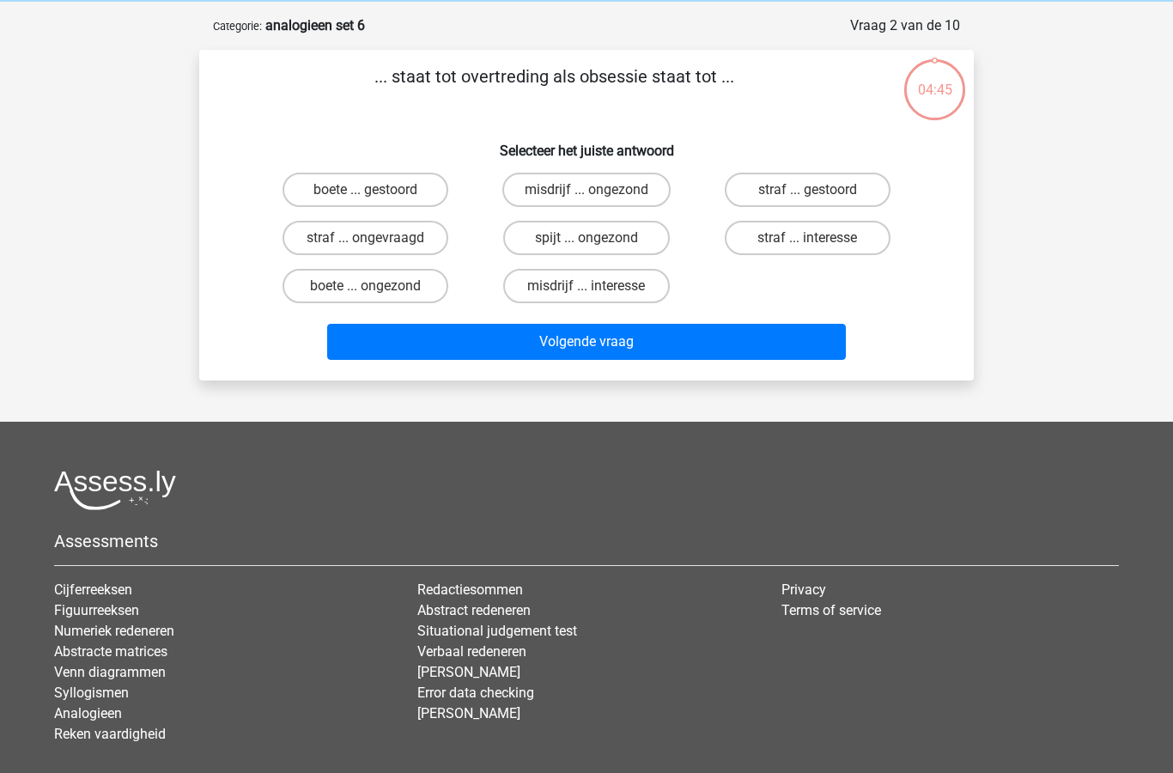
scroll to position [86, 0]
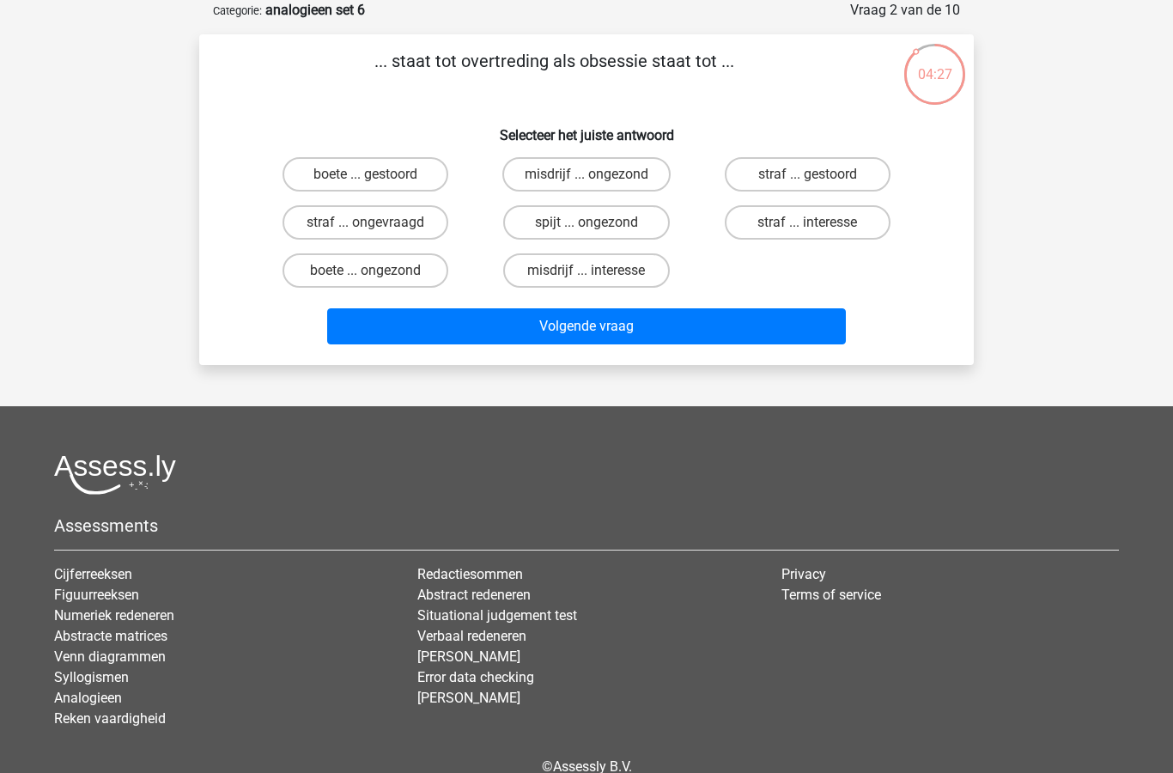
click at [618, 264] on label "misdrijf ... interesse" at bounding box center [586, 270] width 166 height 34
click at [598, 271] on input "misdrijf ... interesse" at bounding box center [592, 276] width 11 height 11
radio input "true"
click at [607, 326] on button "Volgende vraag" at bounding box center [587, 326] width 520 height 36
click at [404, 232] on label "afstuderen ... bouwen" at bounding box center [365, 222] width 175 height 34
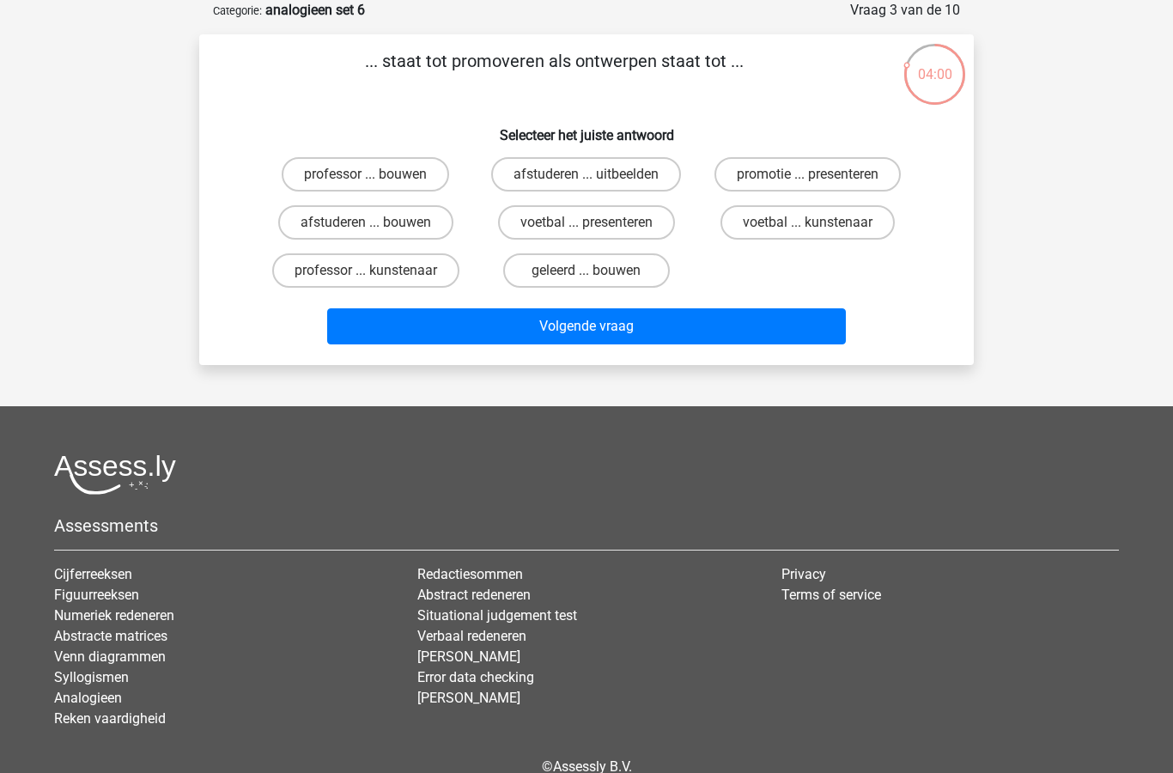
click at [377, 232] on input "afstuderen ... bouwen" at bounding box center [371, 227] width 11 height 11
radio input "true"
click at [597, 333] on button "Volgende vraag" at bounding box center [587, 326] width 520 height 36
click at [581, 180] on label "dutje ... agressief" at bounding box center [586, 174] width 166 height 34
click at [587, 180] on input "dutje ... agressief" at bounding box center [592, 179] width 11 height 11
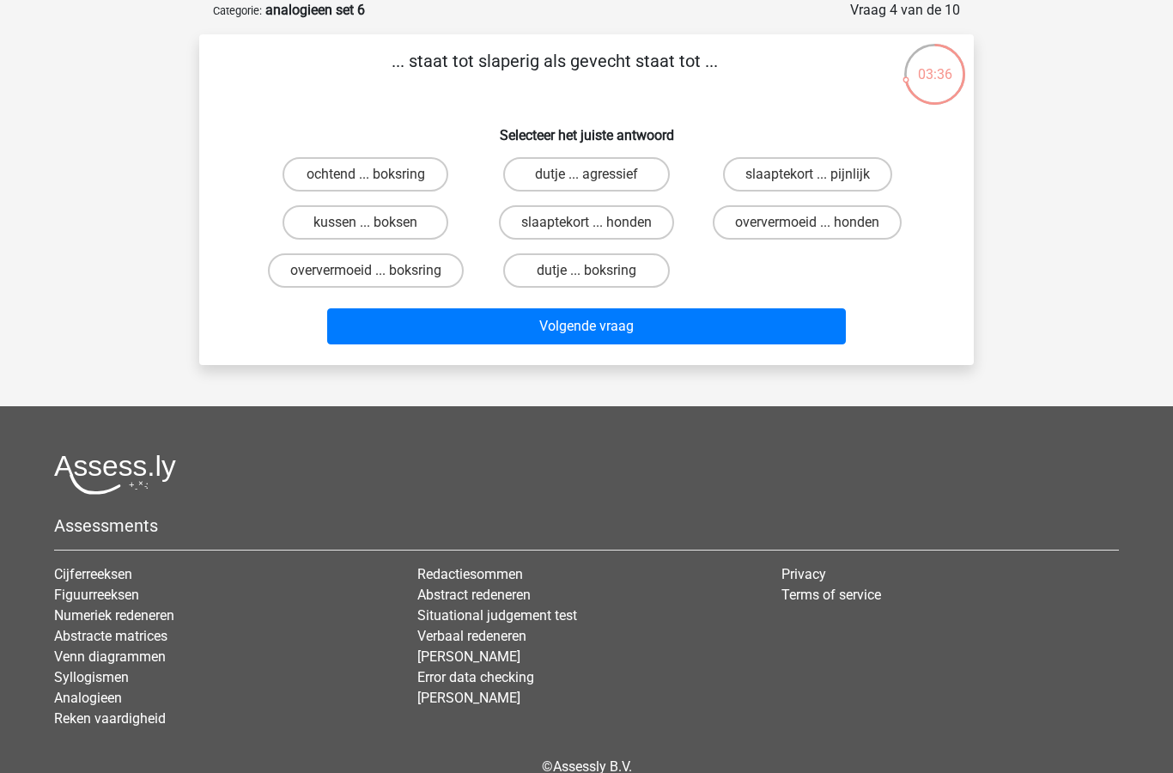
radio input "true"
click at [570, 334] on button "Volgende vraag" at bounding box center [587, 326] width 520 height 36
click at [616, 177] on label "statistiek ... elementen" at bounding box center [587, 174] width 180 height 34
click at [598, 177] on input "statistiek ... elementen" at bounding box center [592, 179] width 11 height 11
radio input "true"
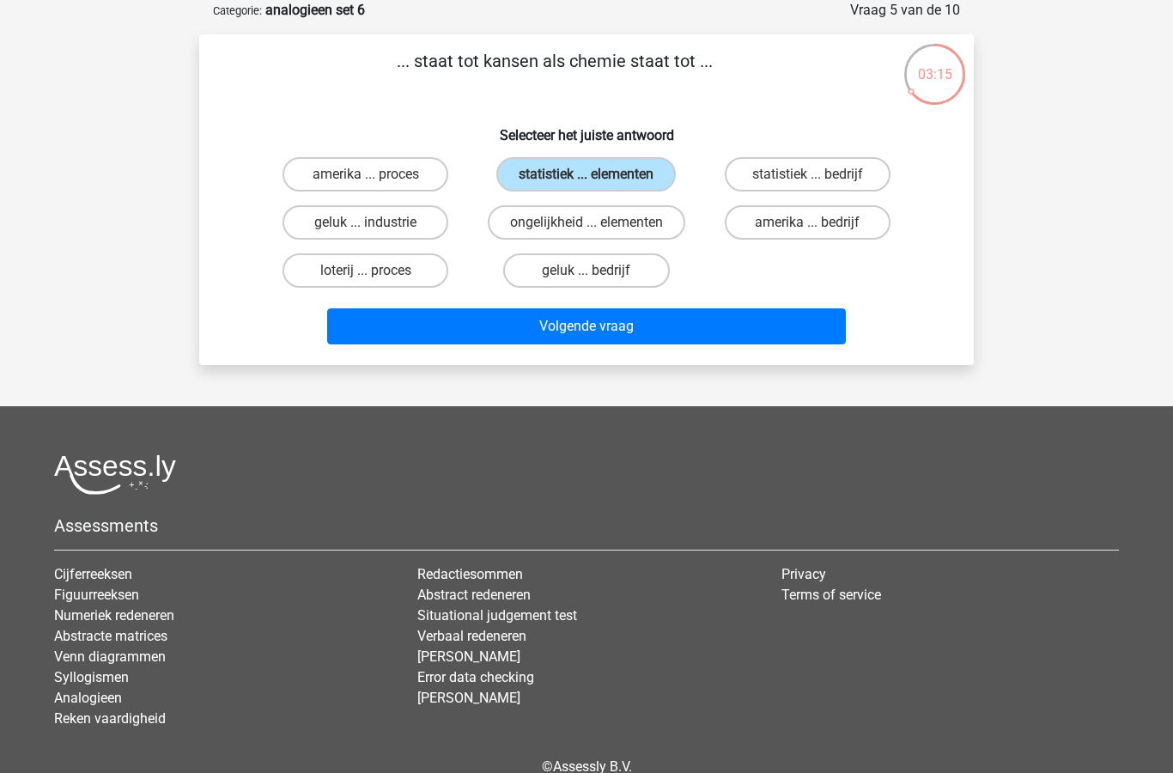
click at [619, 334] on button "Volgende vraag" at bounding box center [587, 326] width 520 height 36
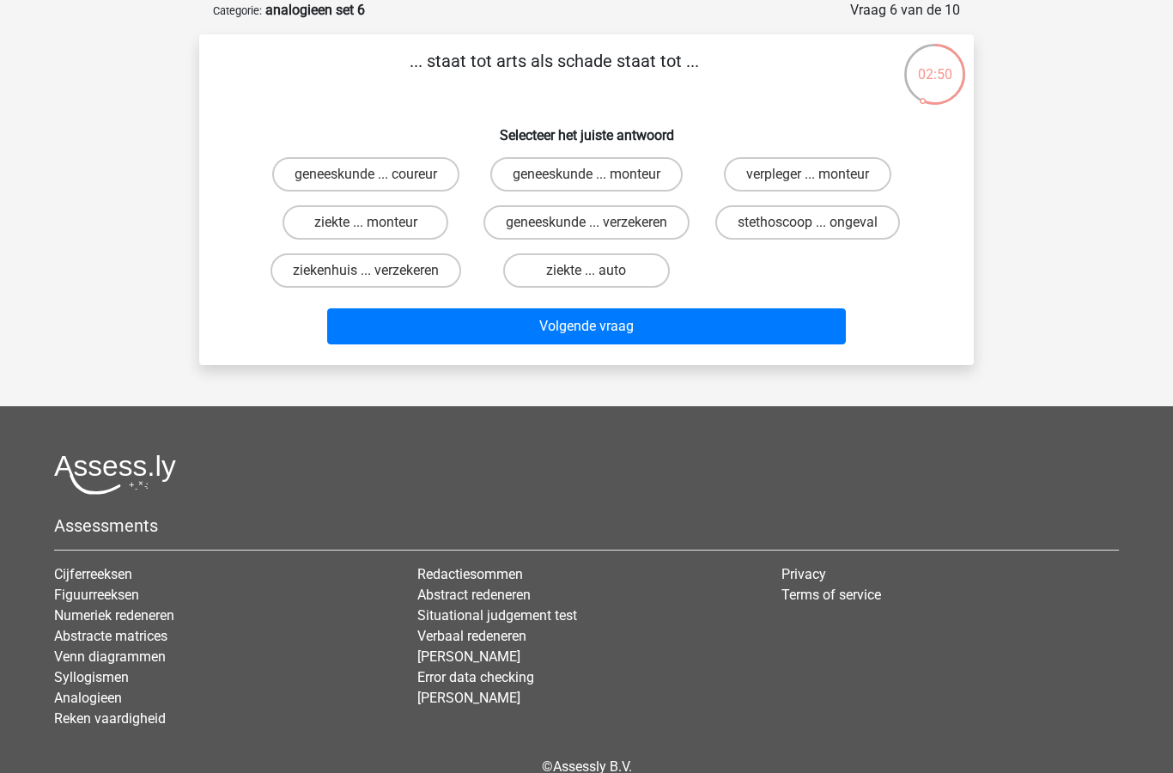
click at [405, 225] on label "ziekte ... monteur" at bounding box center [366, 222] width 166 height 34
click at [377, 225] on input "ziekte ... monteur" at bounding box center [371, 227] width 11 height 11
radio input "true"
click at [608, 344] on button "Volgende vraag" at bounding box center [587, 326] width 520 height 36
click at [399, 273] on label "bos ... musici" at bounding box center [366, 270] width 166 height 34
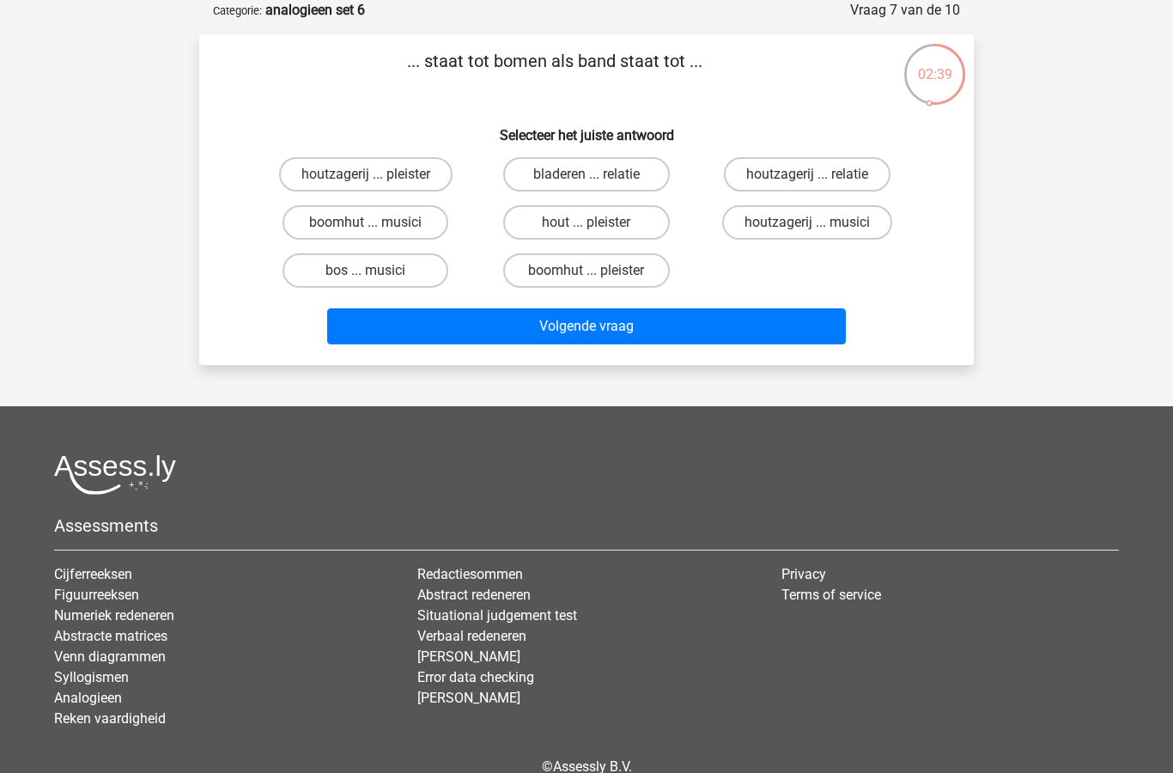
click at [377, 273] on input "bos ... musici" at bounding box center [371, 276] width 11 height 11
radio input "true"
click at [591, 329] on button "Volgende vraag" at bounding box center [587, 326] width 520 height 36
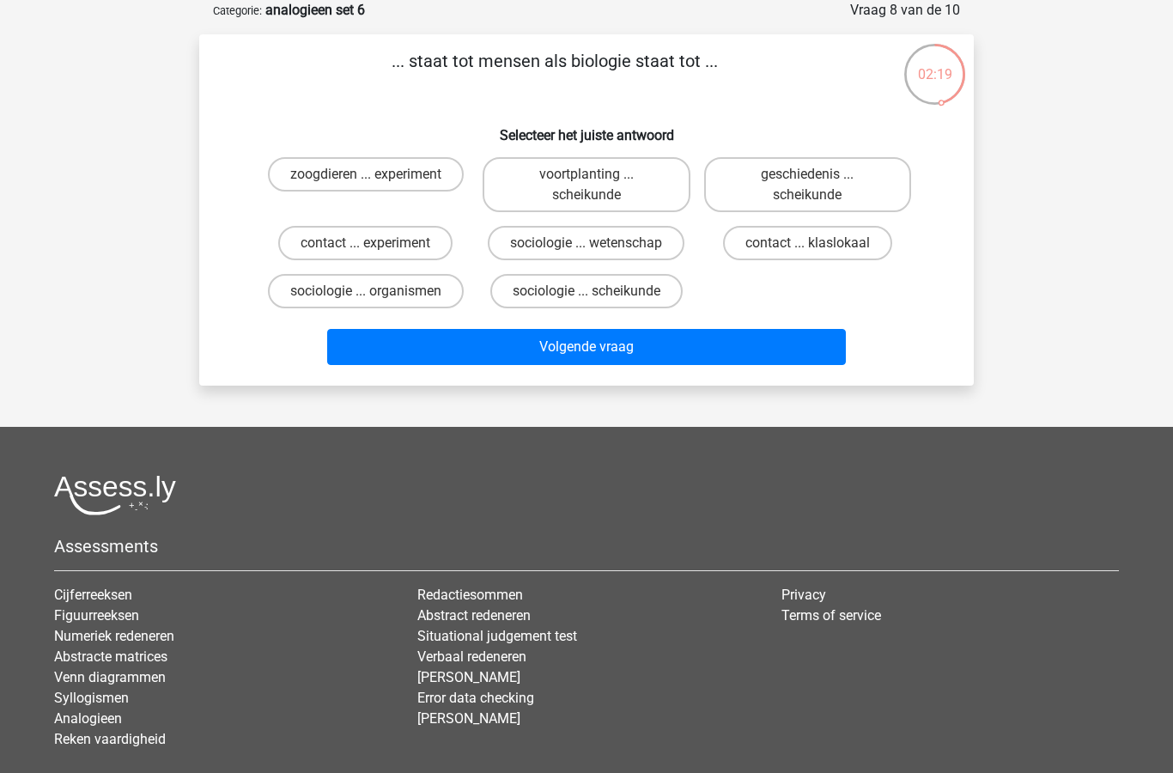
click at [411, 297] on label "sociologie ... organismen" at bounding box center [366, 291] width 196 height 34
click at [377, 297] on input "sociologie ... organismen" at bounding box center [371, 296] width 11 height 11
radio input "true"
click at [586, 348] on button "Volgende vraag" at bounding box center [587, 347] width 520 height 36
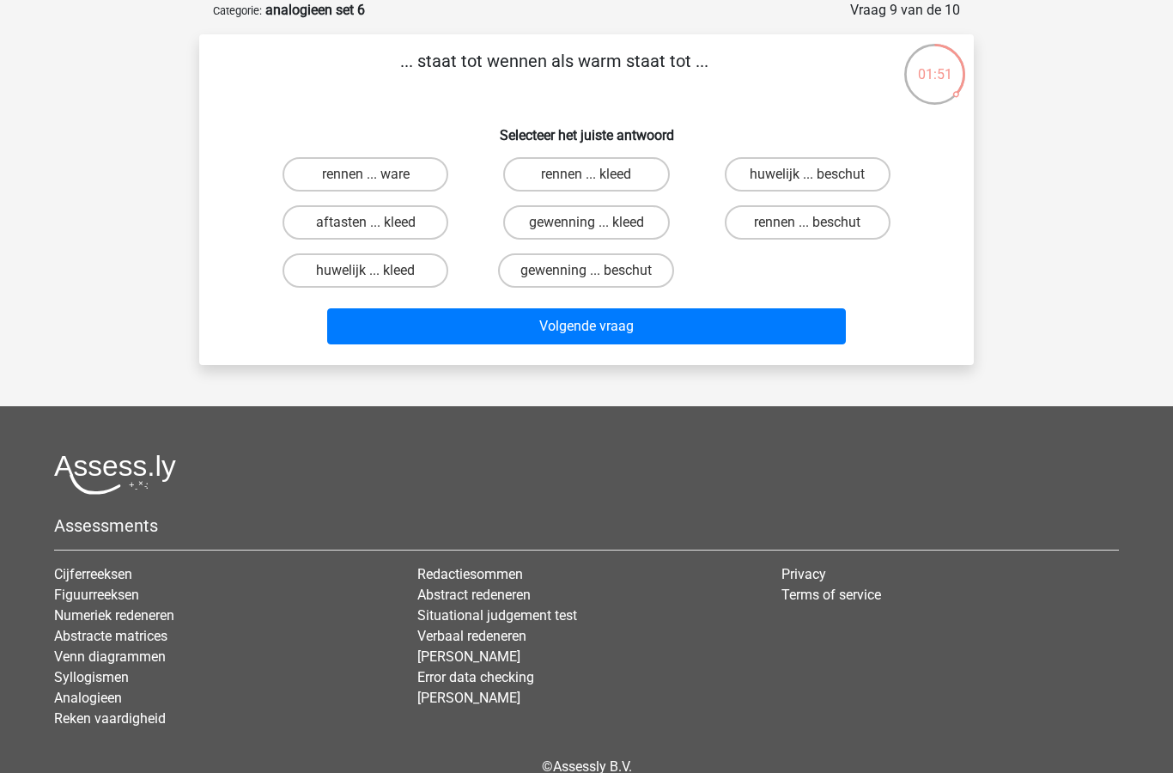
click at [415, 191] on label "rennen ... ware" at bounding box center [366, 174] width 166 height 34
click at [377, 186] on input "rennen ... ware" at bounding box center [371, 179] width 11 height 11
radio input "true"
click at [583, 328] on button "Volgende vraag" at bounding box center [587, 326] width 520 height 36
click at [818, 176] on input "zee ... seconde" at bounding box center [813, 179] width 11 height 11
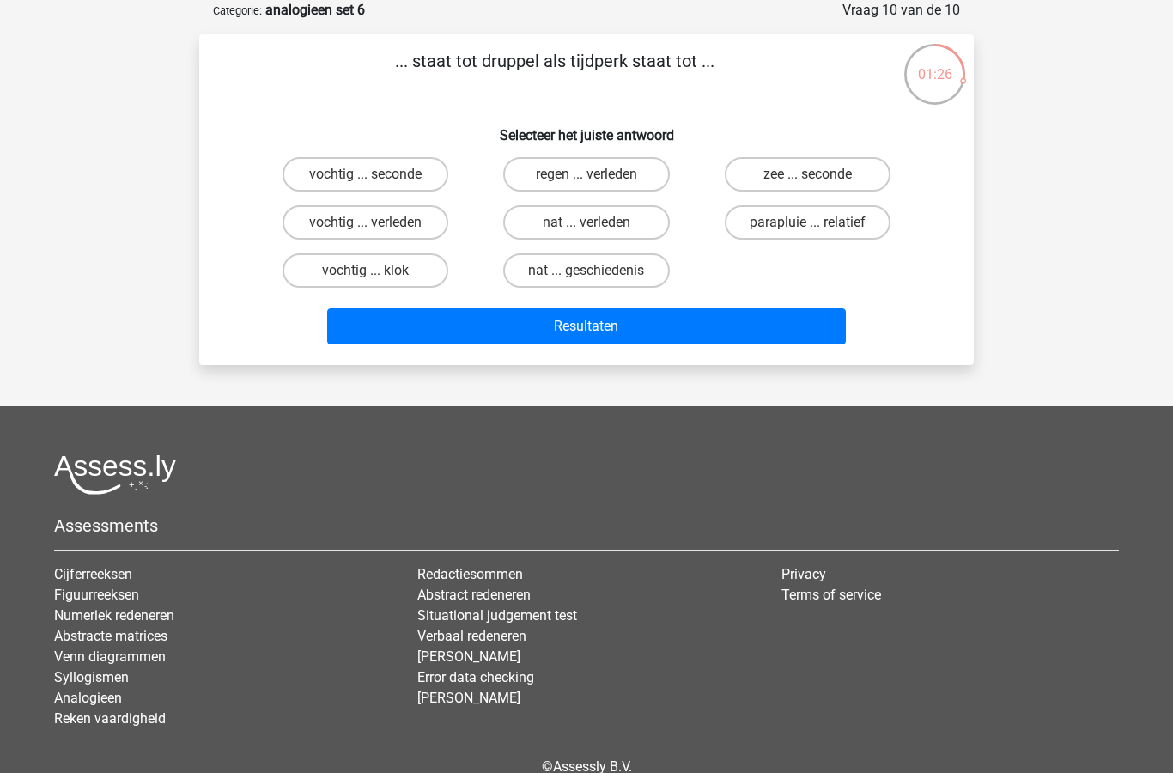
radio input "true"
click at [642, 337] on button "Resultaten" at bounding box center [587, 326] width 520 height 36
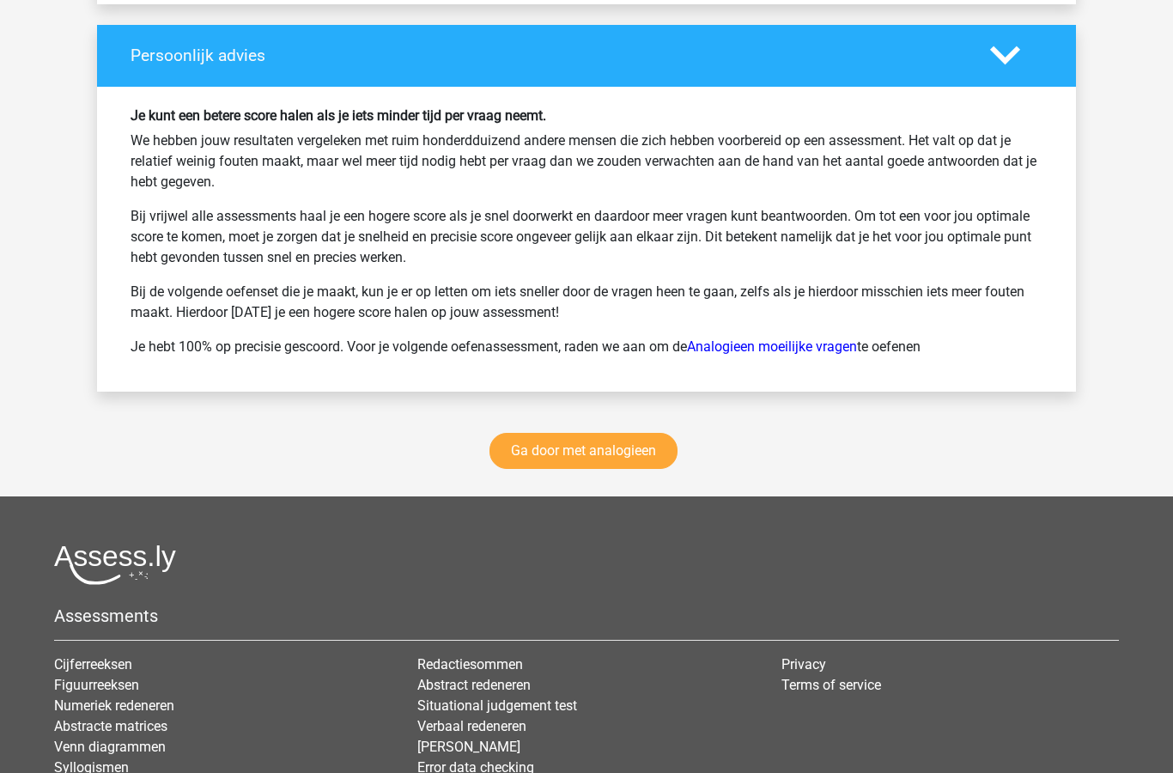
scroll to position [2259, 0]
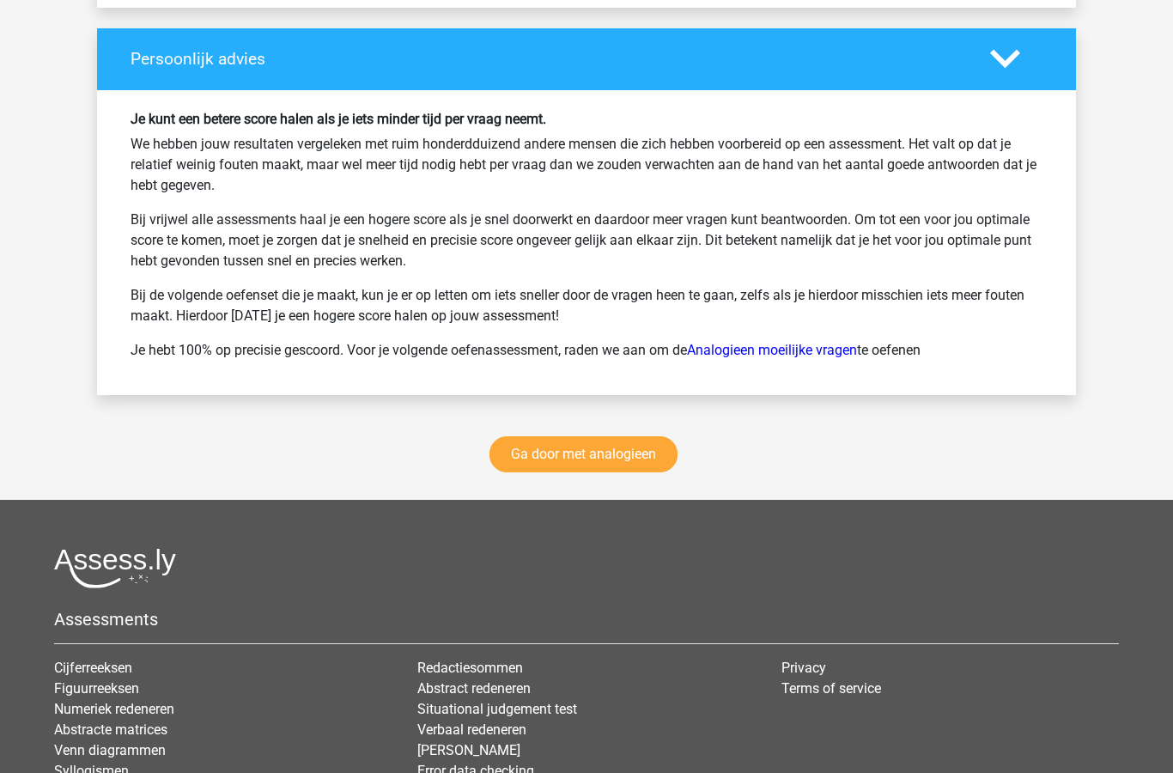
click at [626, 460] on link "Ga door met analogieen" at bounding box center [584, 454] width 188 height 36
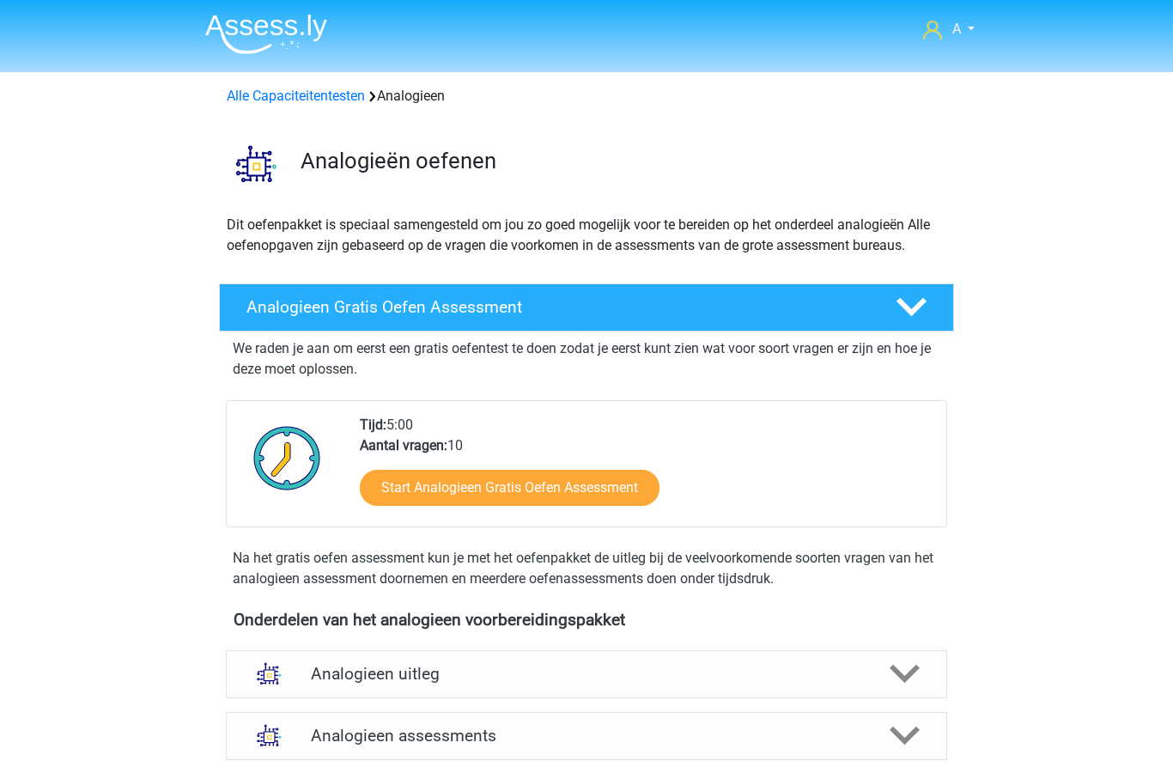
scroll to position [705, 0]
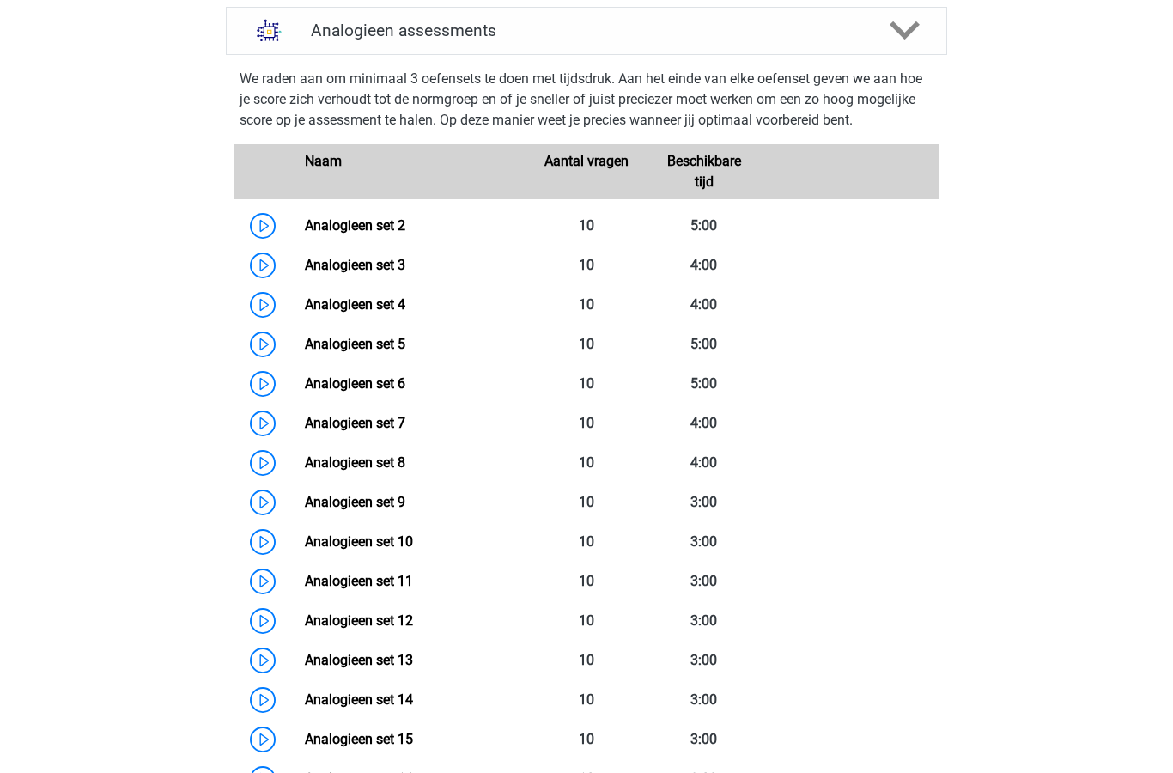
click at [388, 424] on link "Analogieen set 7" at bounding box center [355, 423] width 101 height 16
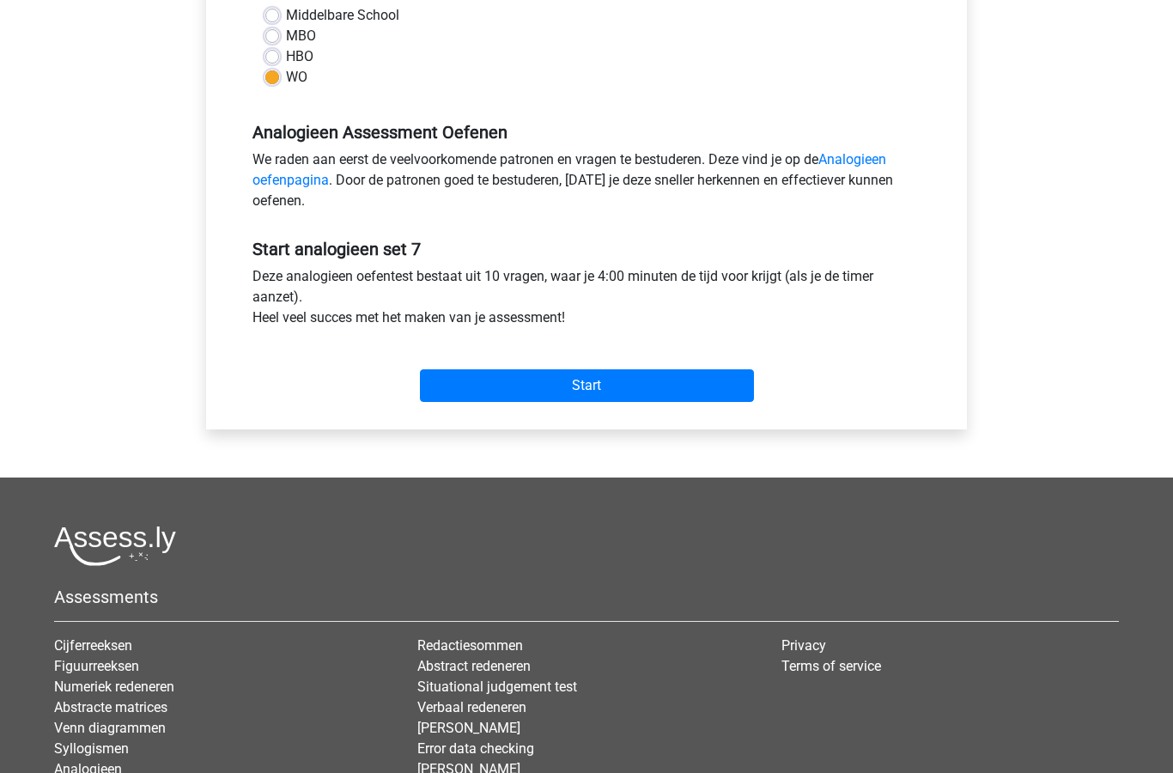
scroll to position [425, 0]
click at [653, 390] on input "Start" at bounding box center [587, 386] width 334 height 33
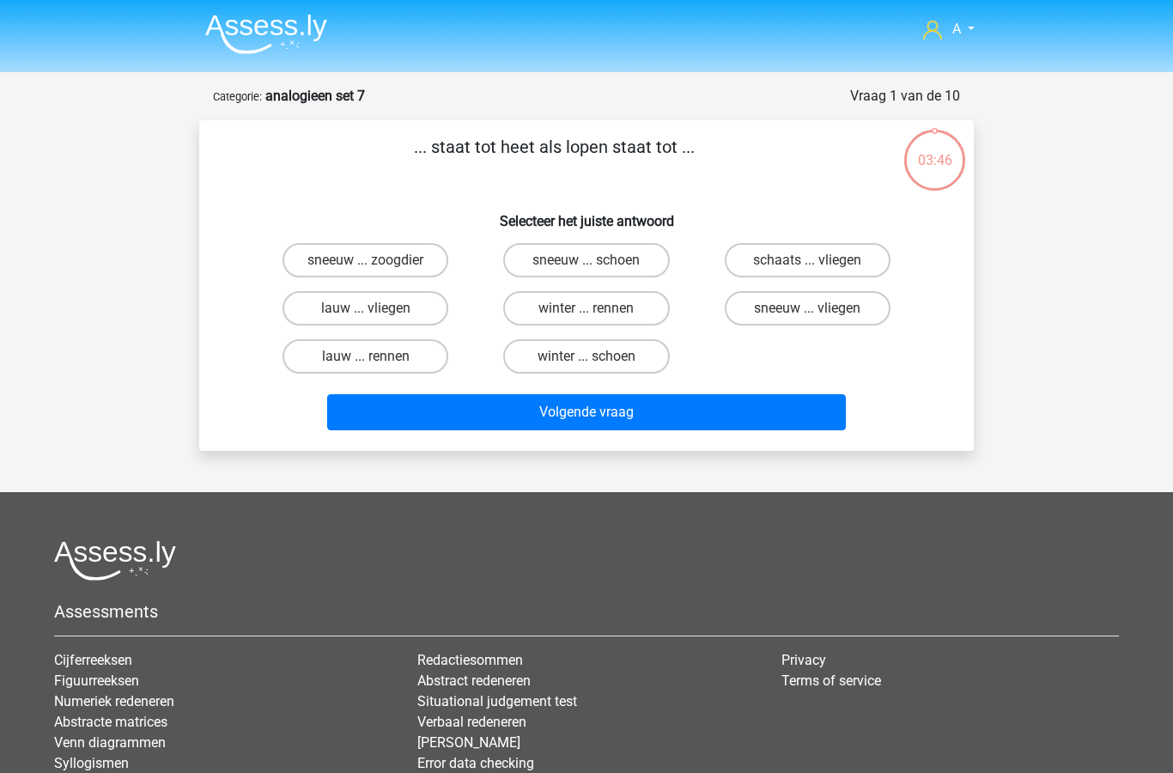
click at [416, 357] on label "lauw ... rennen" at bounding box center [366, 356] width 166 height 34
click at [377, 357] on input "lauw ... rennen" at bounding box center [371, 362] width 11 height 11
radio input "true"
click at [606, 413] on button "Volgende vraag" at bounding box center [587, 412] width 520 height 36
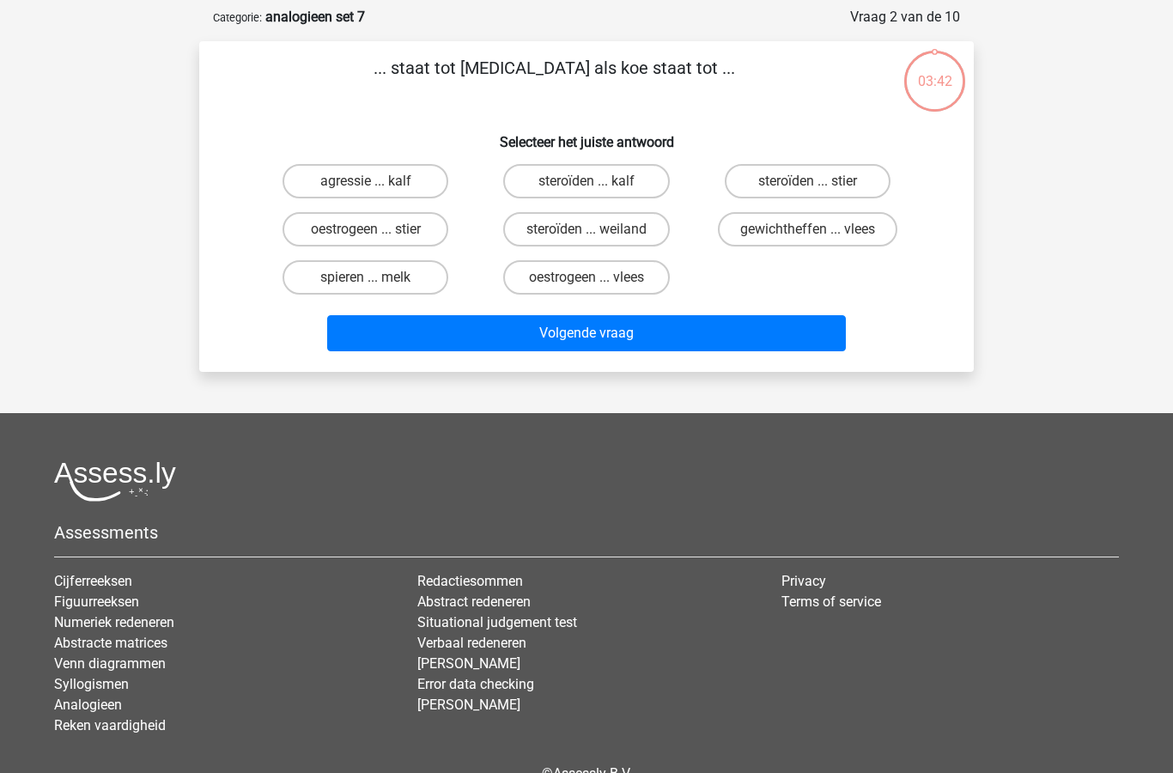
scroll to position [86, 0]
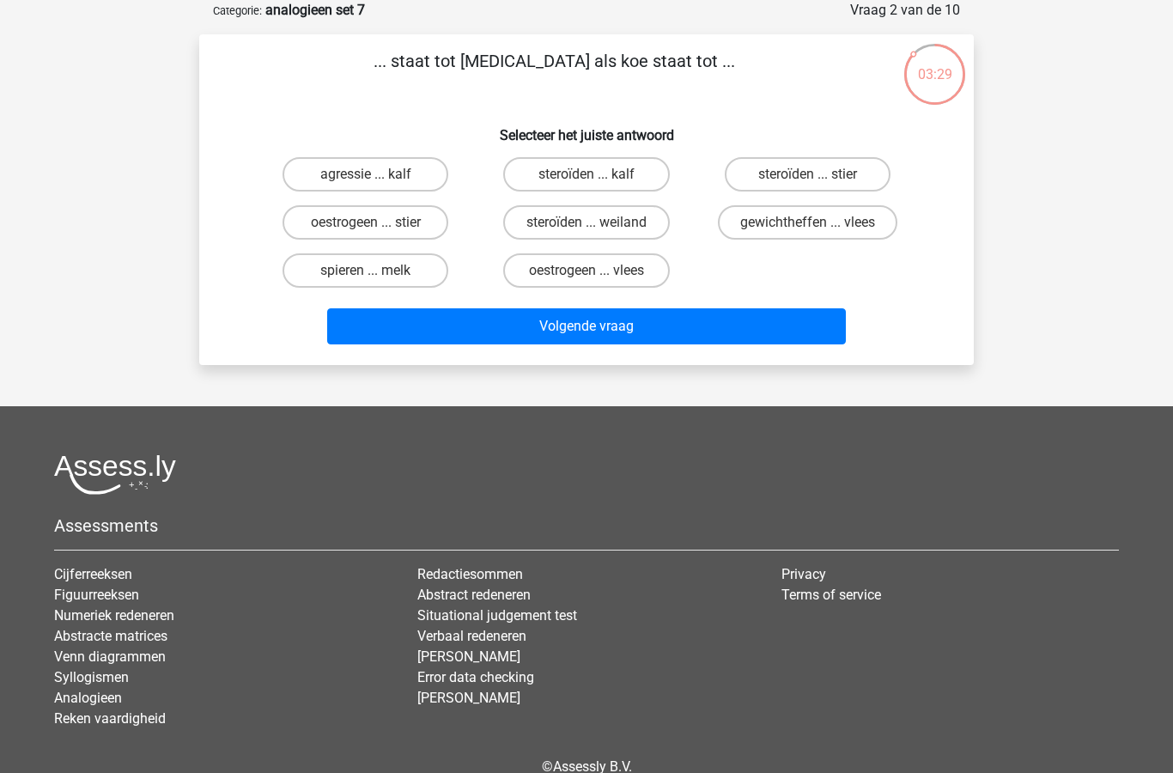
click at [416, 231] on label "oestrogeen ... stier" at bounding box center [366, 222] width 166 height 34
click at [377, 231] on input "oestrogeen ... stier" at bounding box center [371, 227] width 11 height 11
radio input "true"
click at [609, 331] on button "Volgende vraag" at bounding box center [587, 326] width 520 height 36
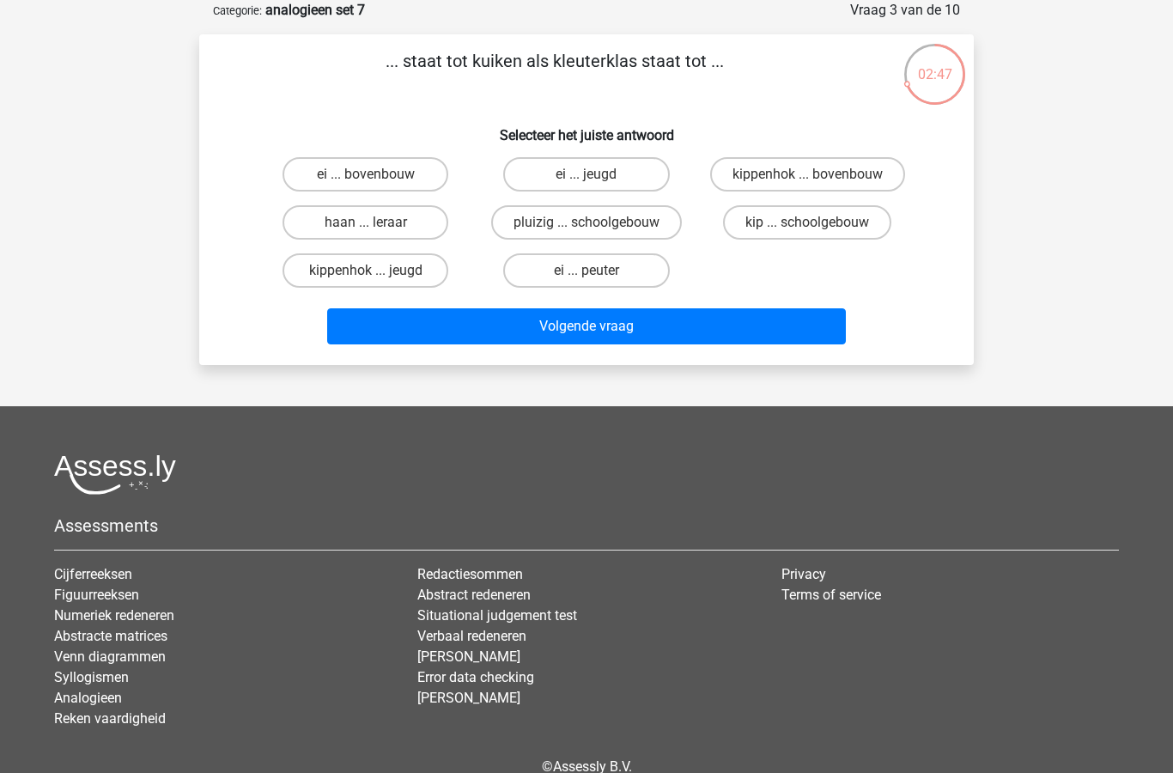
click at [408, 180] on label "ei ... bovenbouw" at bounding box center [366, 174] width 166 height 34
click at [377, 180] on input "ei ... bovenbouw" at bounding box center [371, 179] width 11 height 11
radio input "true"
click at [622, 336] on button "Volgende vraag" at bounding box center [587, 326] width 520 height 36
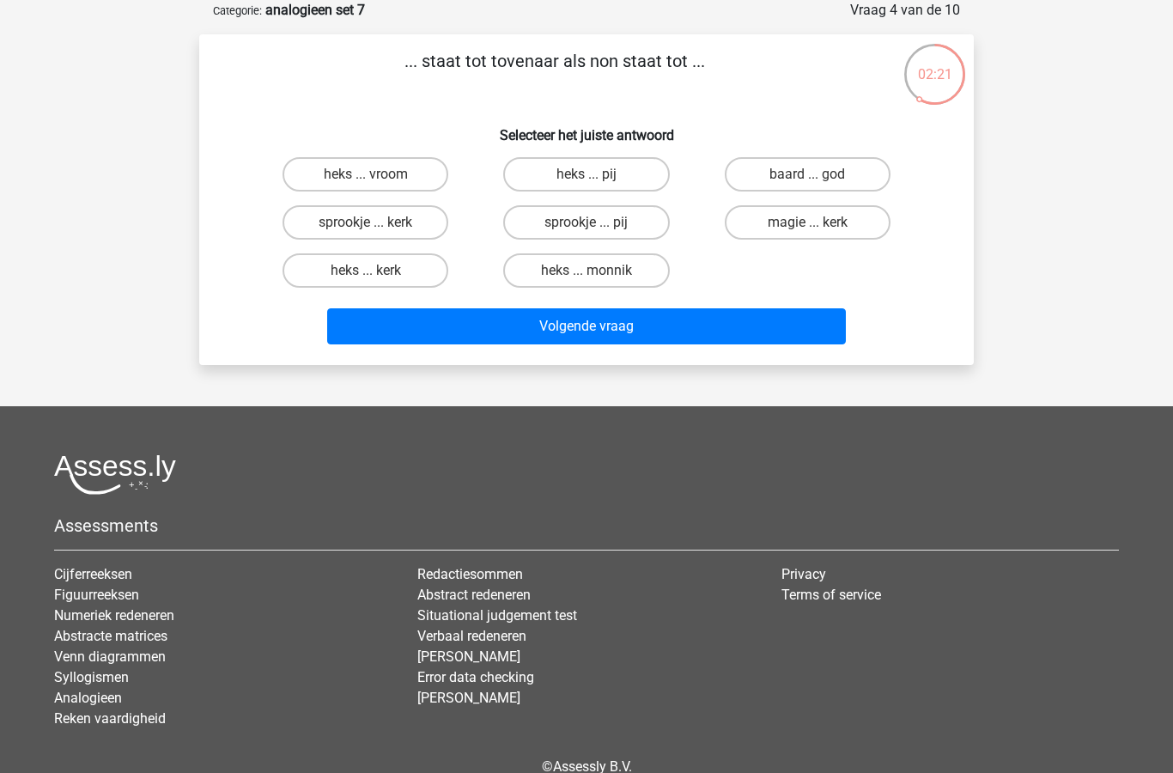
click at [606, 272] on label "heks ... monnik" at bounding box center [586, 270] width 166 height 34
click at [598, 272] on input "heks ... monnik" at bounding box center [592, 276] width 11 height 11
radio input "true"
click at [585, 328] on button "Volgende vraag" at bounding box center [587, 326] width 520 height 36
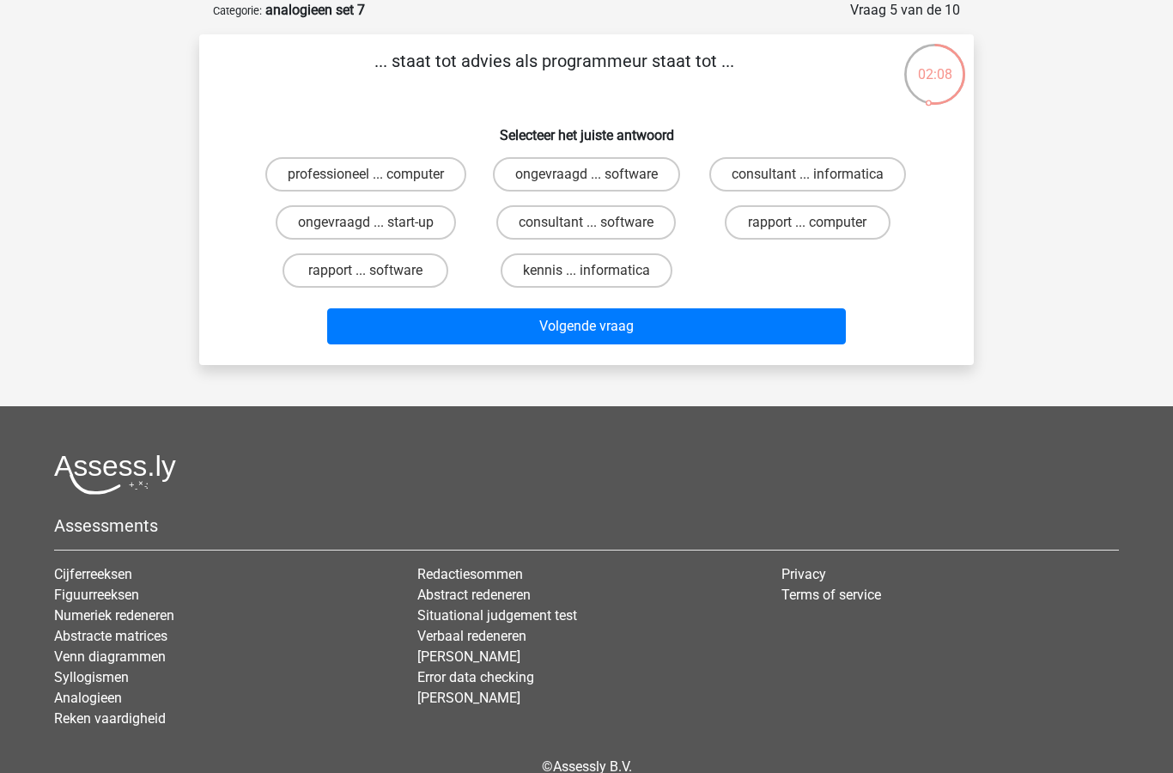
click at [632, 222] on label "consultant ... software" at bounding box center [587, 222] width 180 height 34
click at [598, 222] on input "consultant ... software" at bounding box center [592, 227] width 11 height 11
radio input "true"
click at [642, 326] on button "Volgende vraag" at bounding box center [587, 326] width 520 height 36
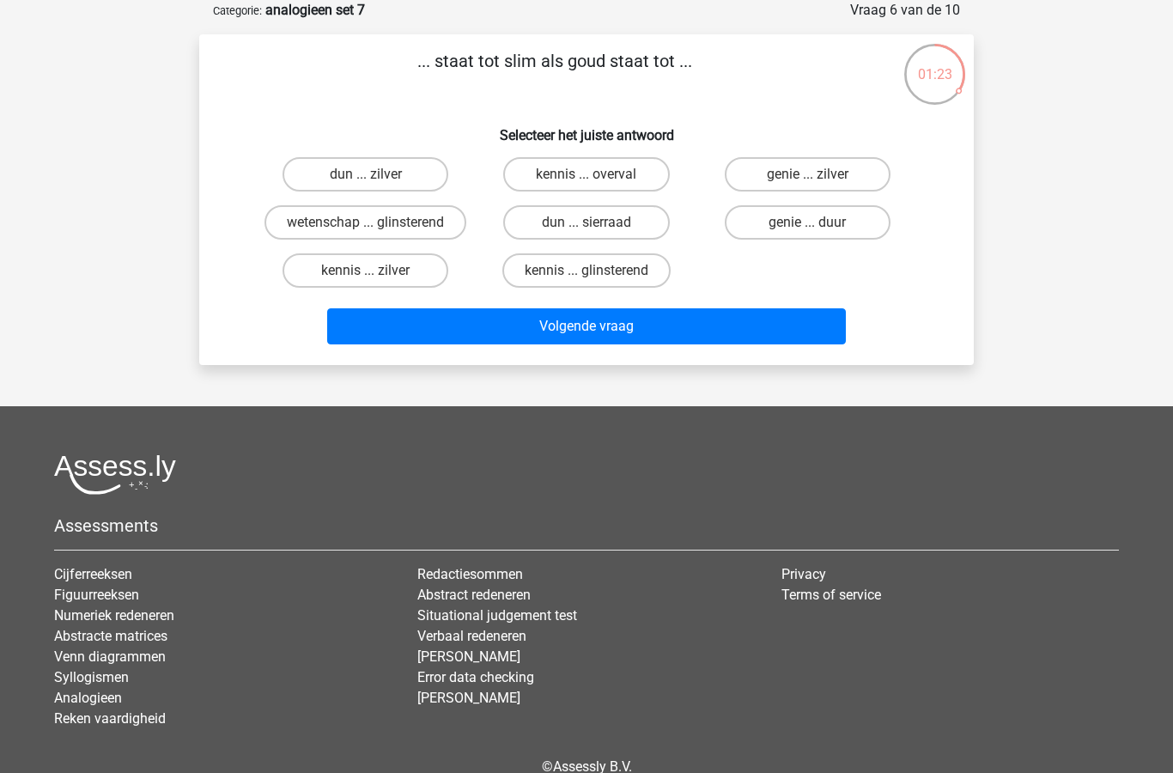
click at [619, 272] on label "kennis ... glinsterend" at bounding box center [587, 270] width 168 height 34
click at [598, 272] on input "kennis ... glinsterend" at bounding box center [592, 276] width 11 height 11
radio input "true"
click at [620, 337] on button "Volgende vraag" at bounding box center [587, 326] width 520 height 36
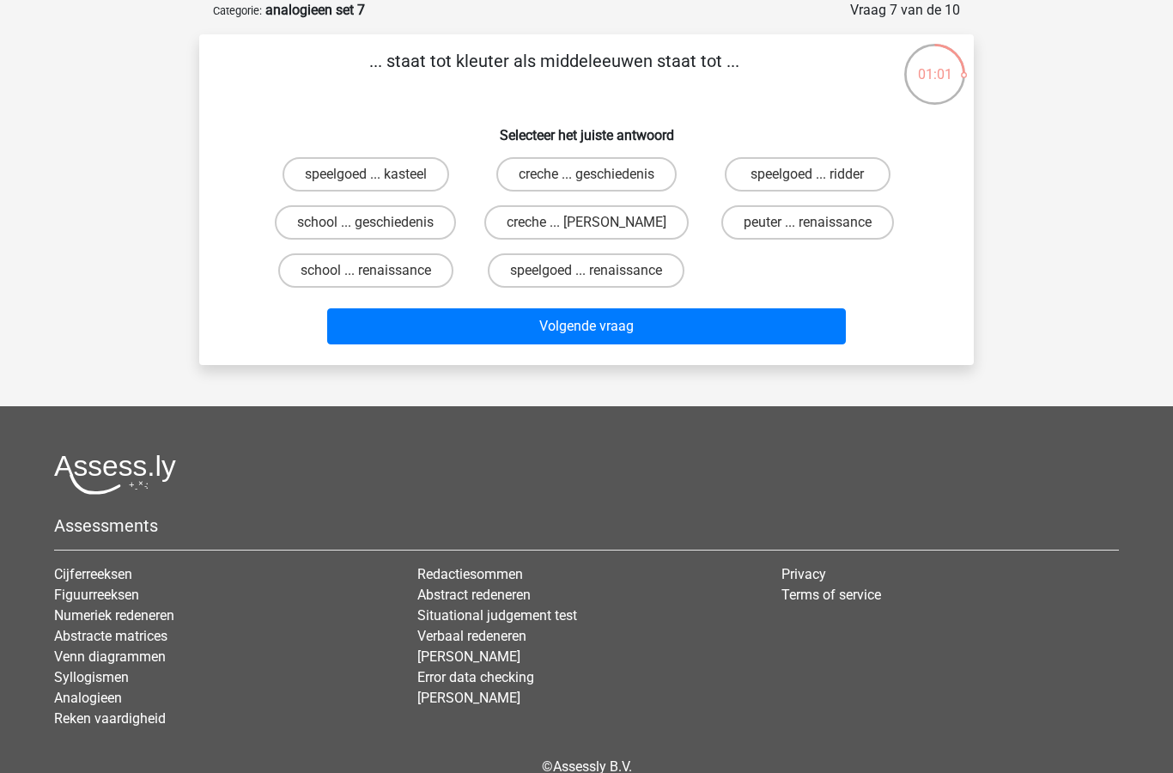
click at [806, 226] on label "peuter ... renaissance" at bounding box center [808, 222] width 173 height 34
click at [808, 226] on input "peuter ... renaissance" at bounding box center [813, 227] width 11 height 11
radio input "true"
click at [650, 336] on button "Volgende vraag" at bounding box center [587, 326] width 520 height 36
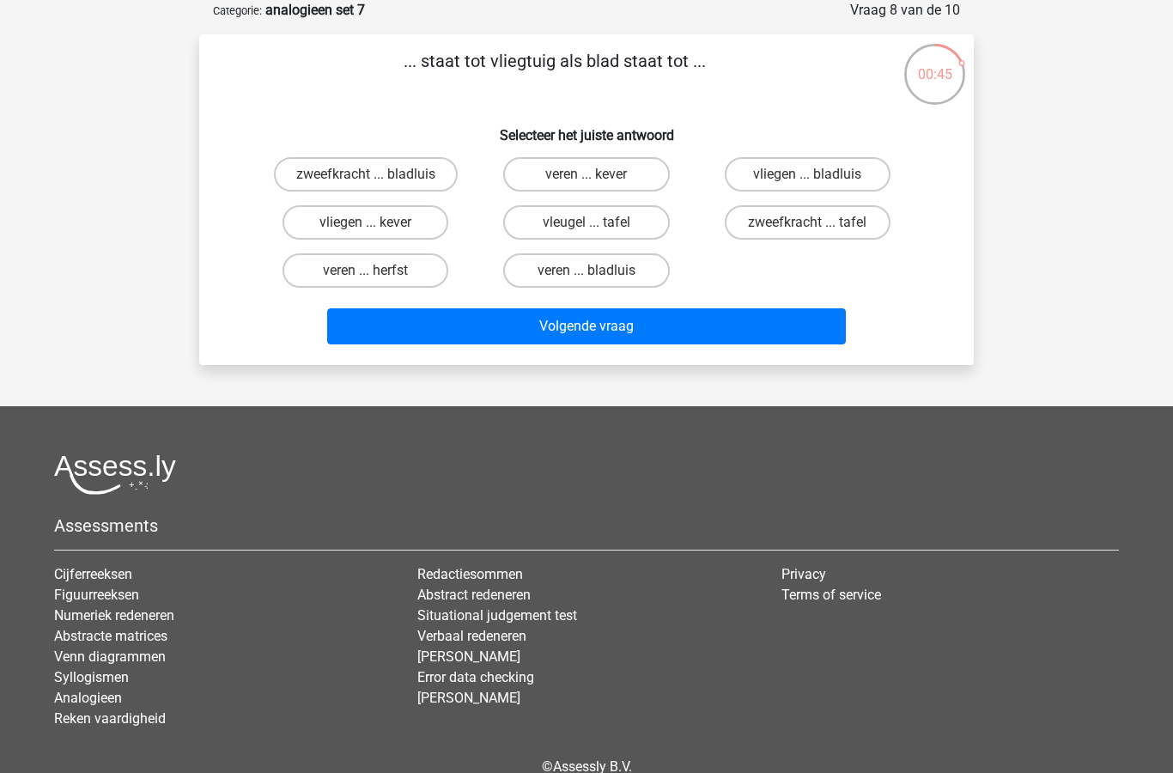
click at [613, 222] on label "vleugel ... tafel" at bounding box center [586, 222] width 166 height 34
click at [598, 222] on input "vleugel ... tafel" at bounding box center [592, 227] width 11 height 11
radio input "true"
click at [651, 318] on button "Volgende vraag" at bounding box center [587, 326] width 520 height 36
click at [415, 177] on label "mes ... trede" at bounding box center [366, 174] width 166 height 34
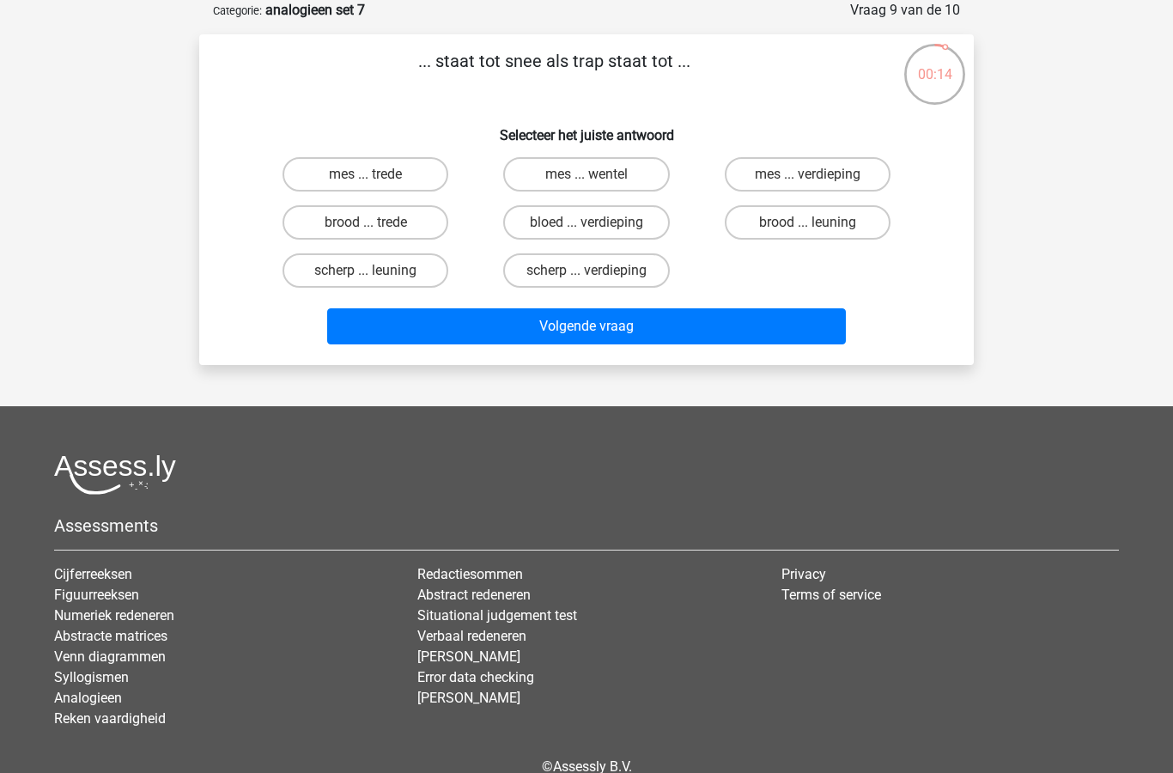
click at [377, 177] on input "mes ... trede" at bounding box center [371, 179] width 11 height 11
radio input "true"
click at [595, 332] on button "Volgende vraag" at bounding box center [587, 326] width 520 height 36
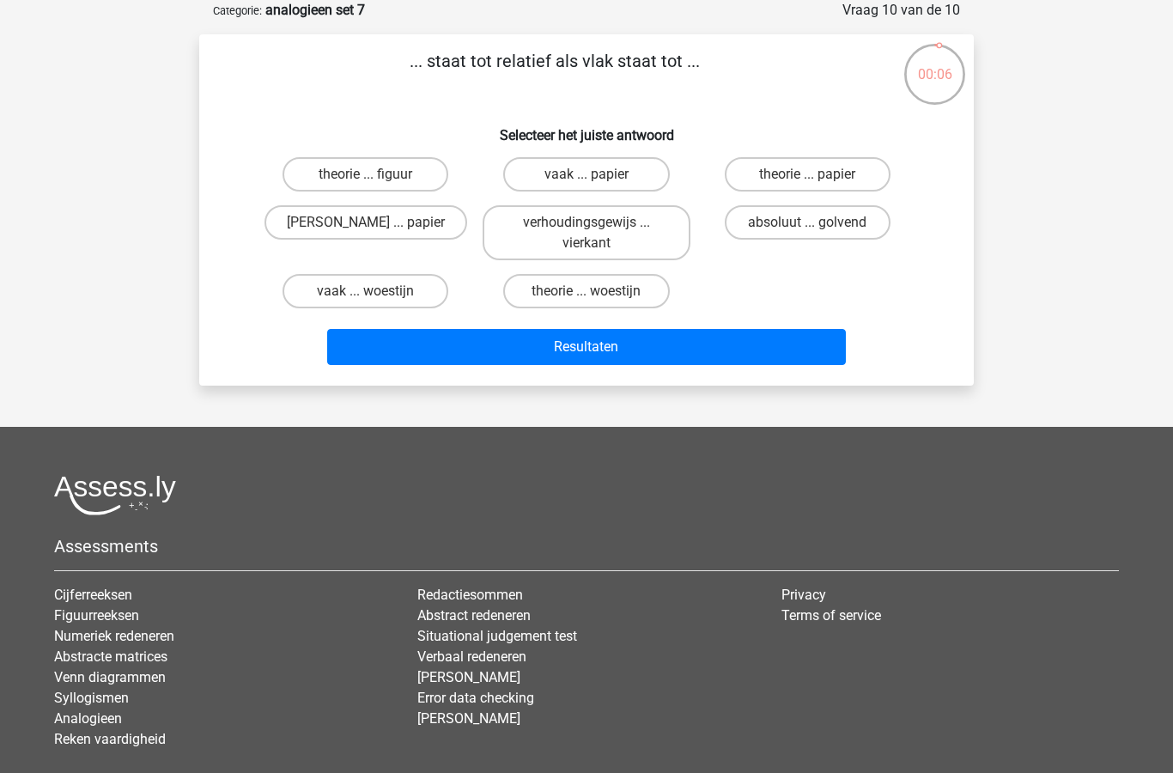
click at [814, 223] on input "absoluut ... golvend" at bounding box center [813, 227] width 11 height 11
radio input "true"
click at [655, 358] on button "Resultaten" at bounding box center [587, 347] width 520 height 36
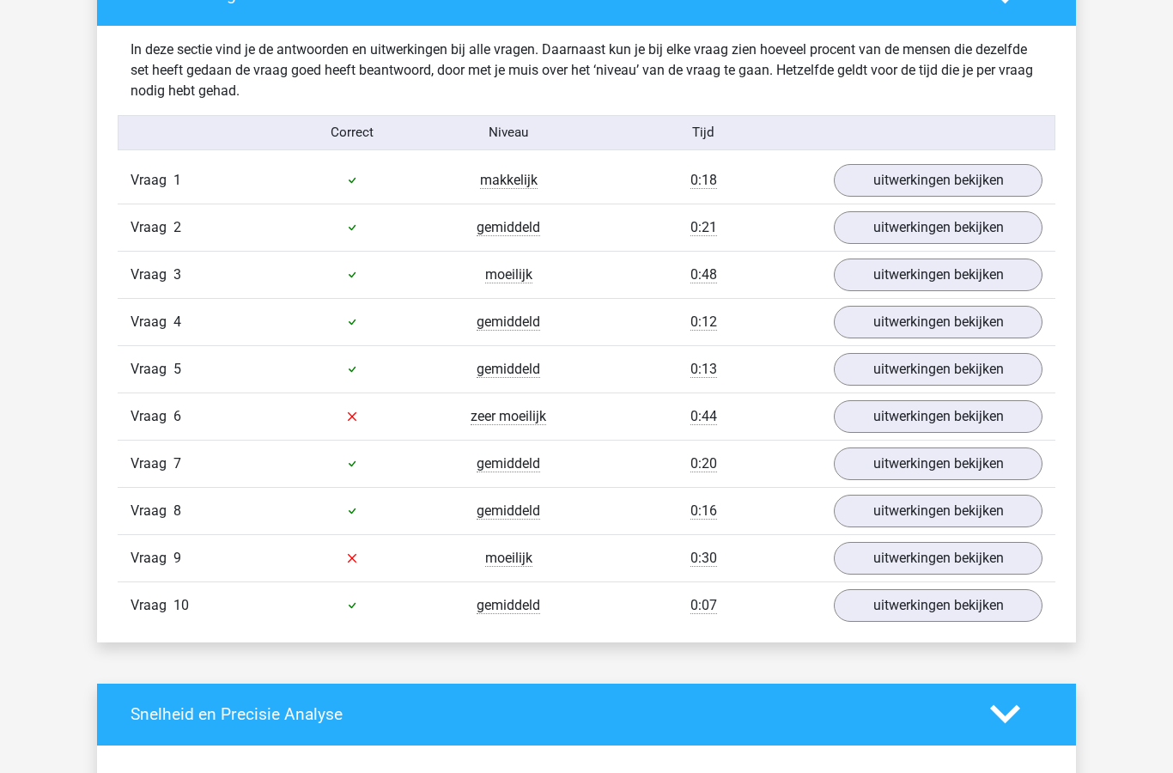
scroll to position [1027, 0]
click at [946, 418] on link "uitwerkingen bekijken" at bounding box center [938, 416] width 209 height 33
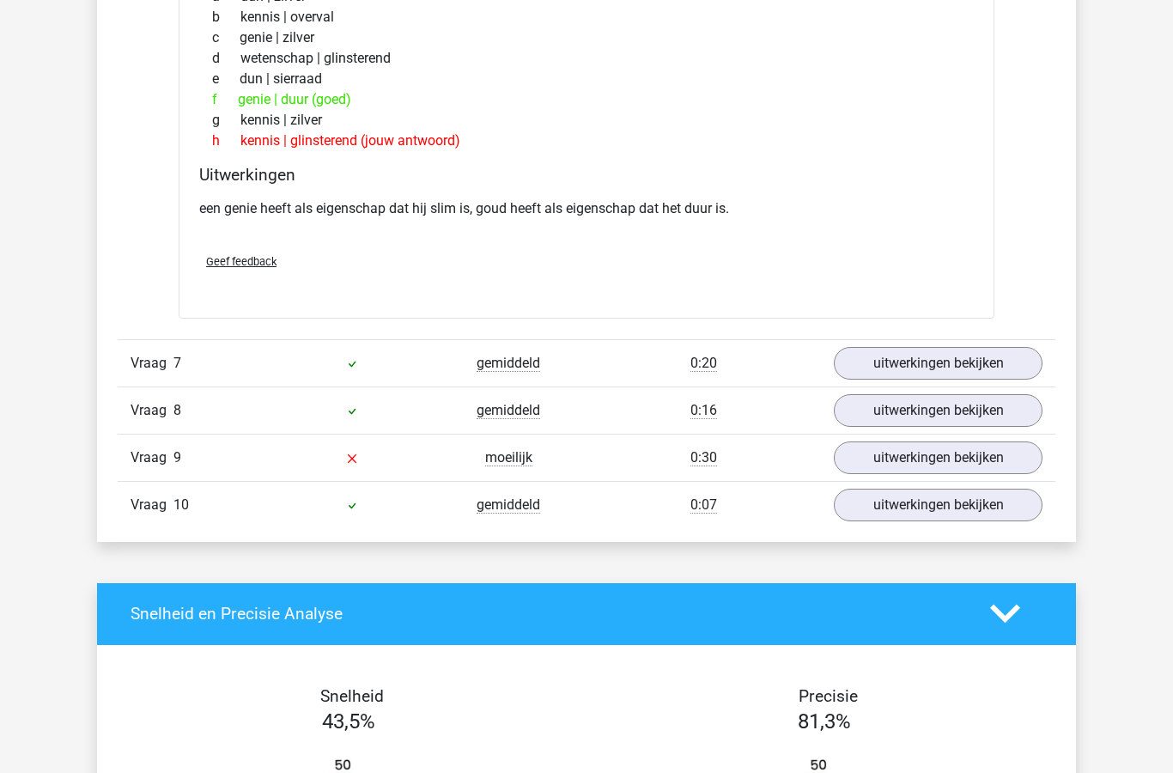
scroll to position [1557, 0]
click at [917, 458] on link "uitwerkingen bekijken" at bounding box center [938, 458] width 209 height 33
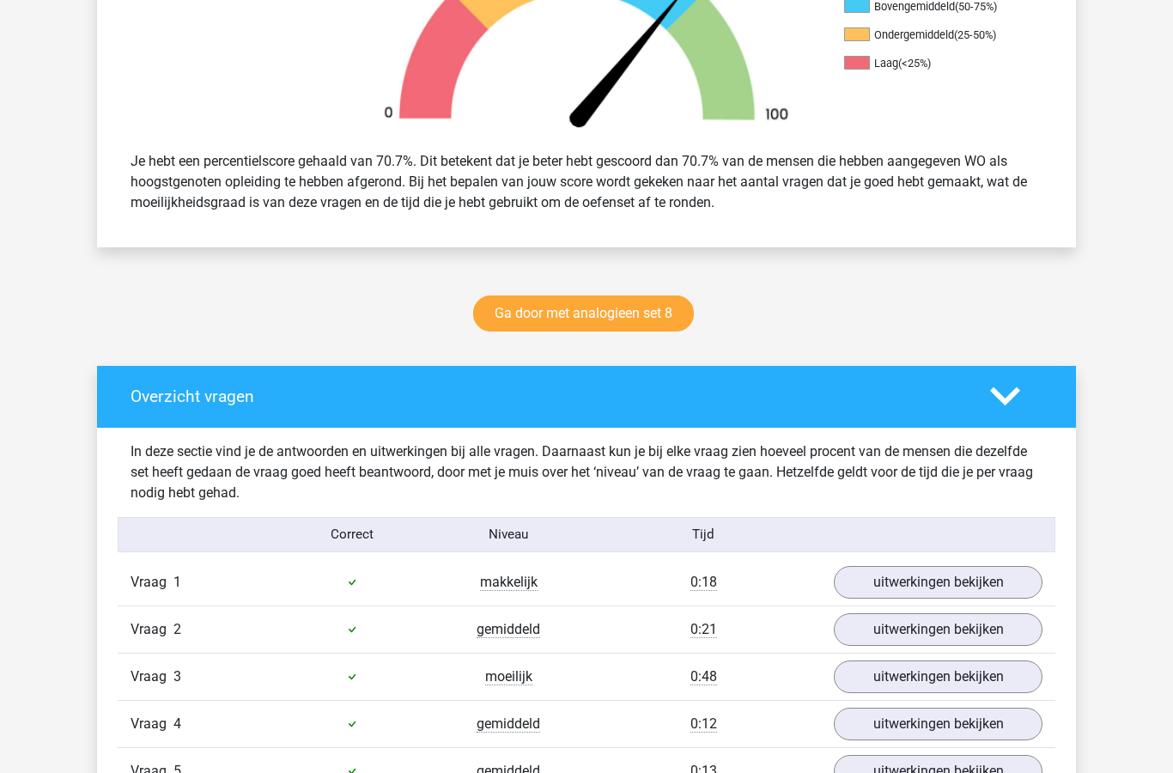
scroll to position [623, 0]
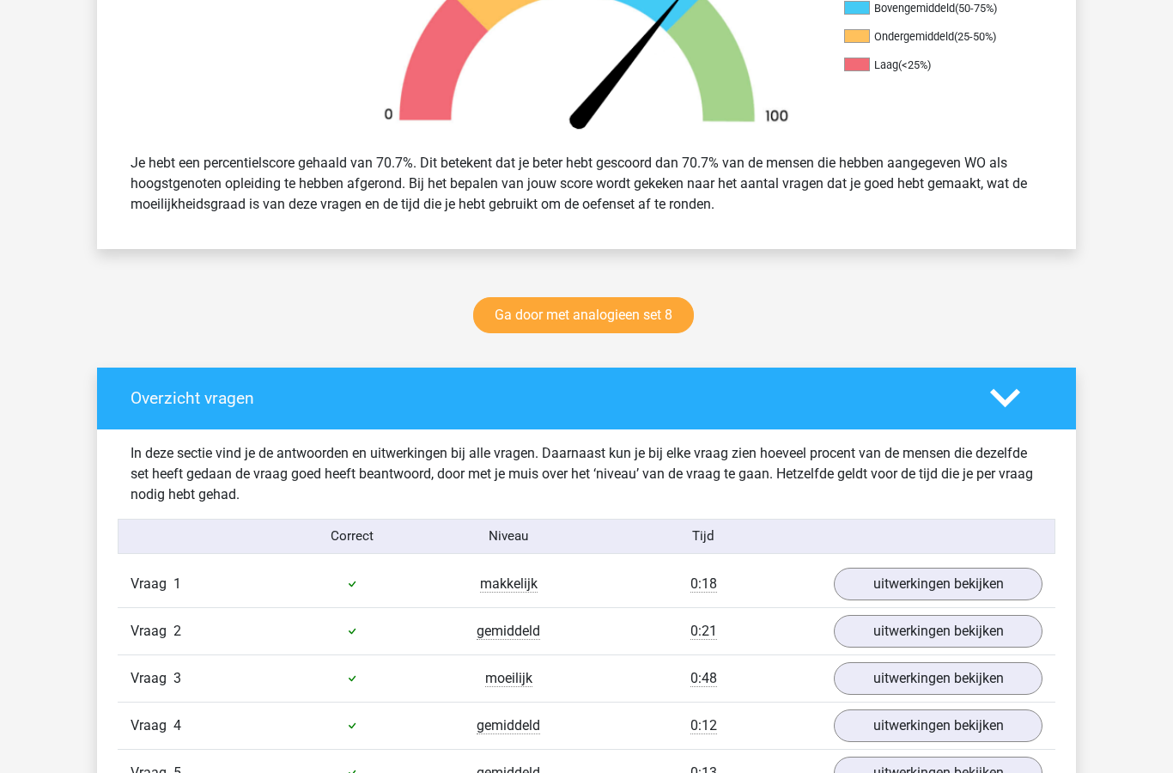
click at [666, 320] on link "Ga door met analogieen set 8" at bounding box center [583, 315] width 221 height 36
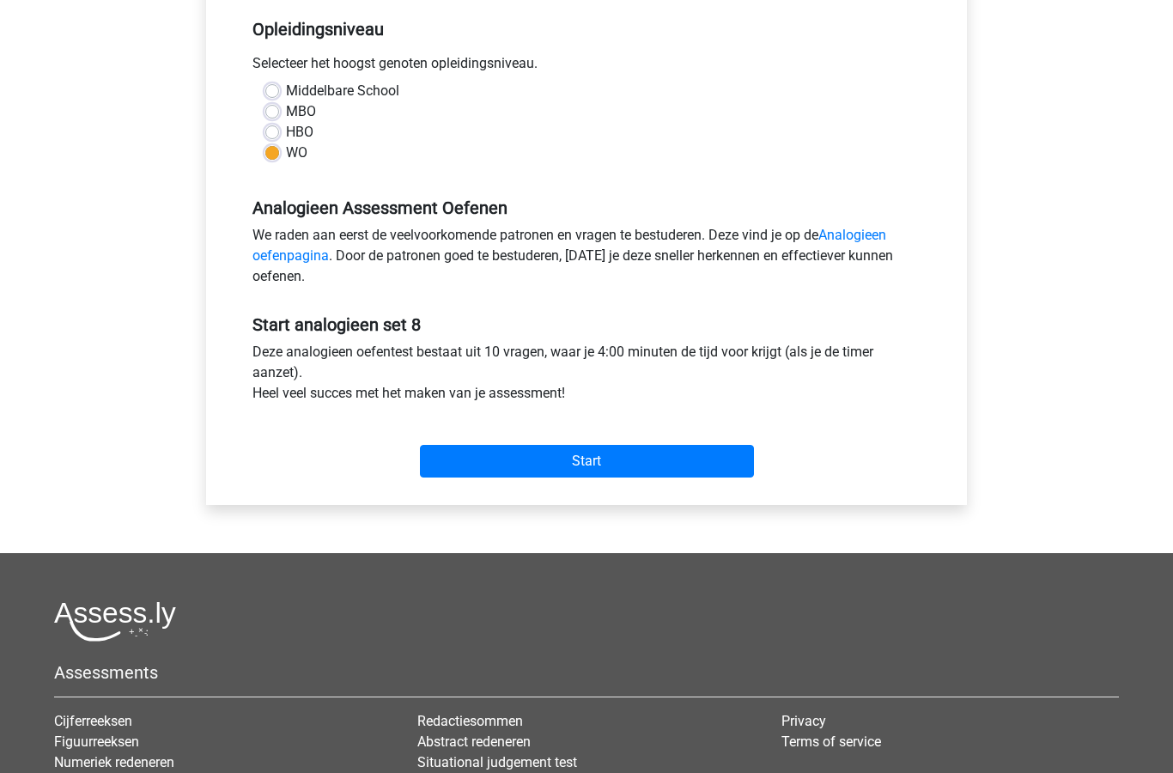
scroll to position [351, 0]
click at [655, 456] on input "Start" at bounding box center [587, 461] width 334 height 33
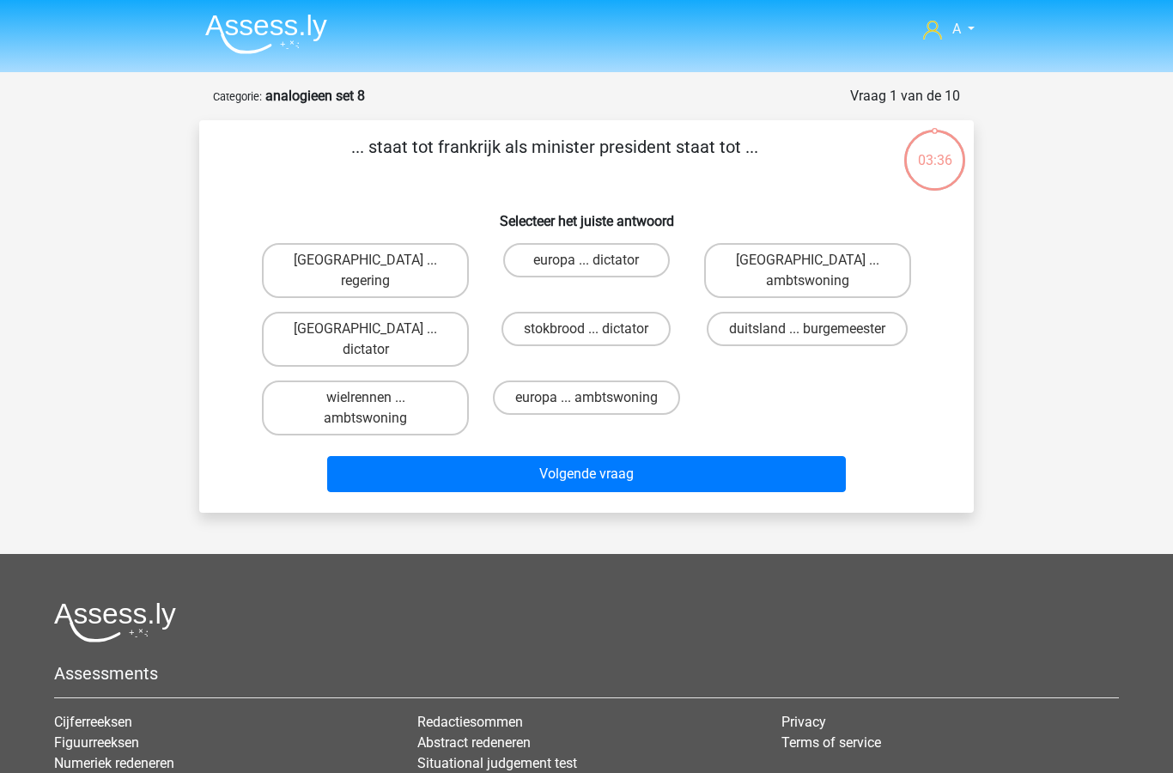
click at [389, 262] on label "parijs ... regering" at bounding box center [365, 270] width 207 height 55
click at [377, 262] on input "parijs ... regering" at bounding box center [371, 265] width 11 height 11
radio input "true"
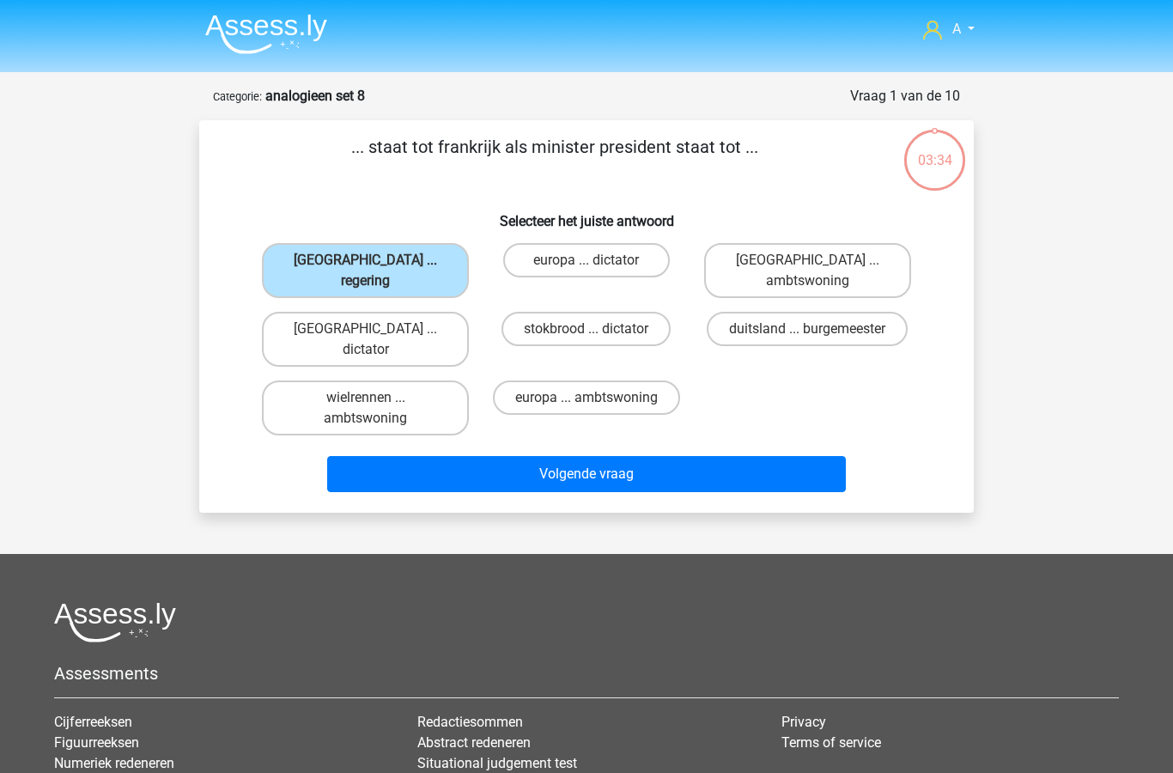
click at [550, 456] on button "Volgende vraag" at bounding box center [587, 474] width 520 height 36
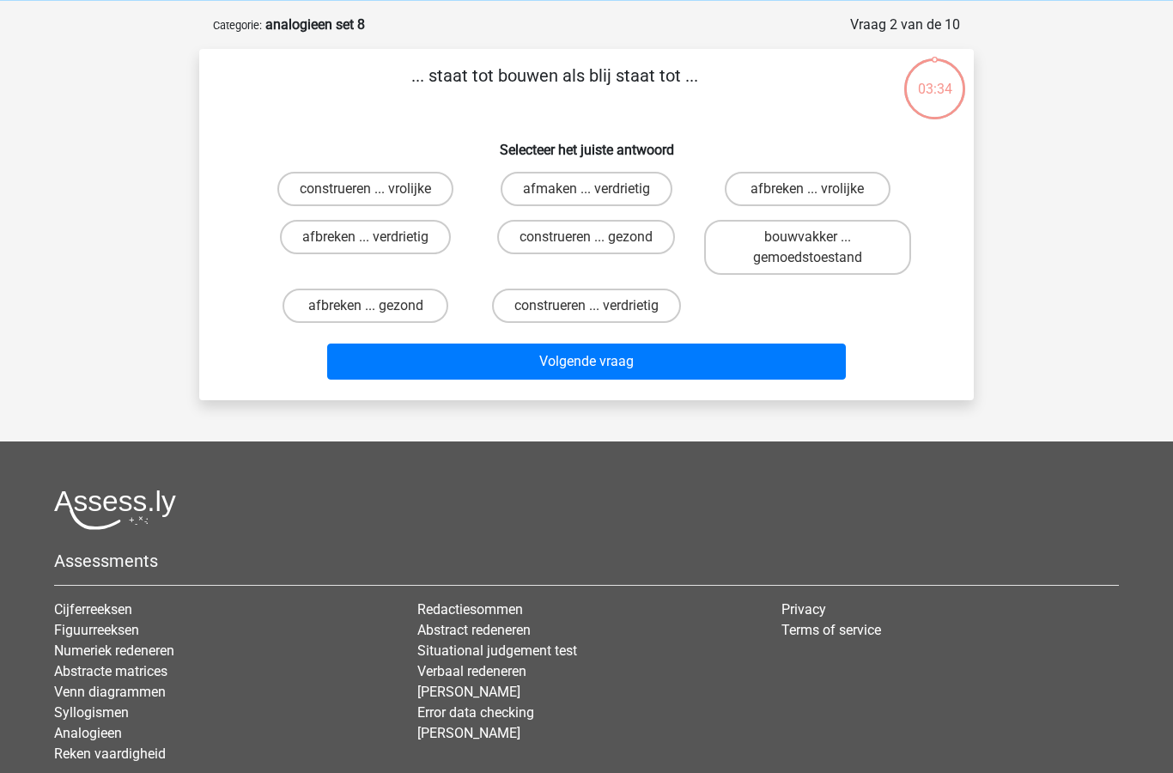
scroll to position [86, 0]
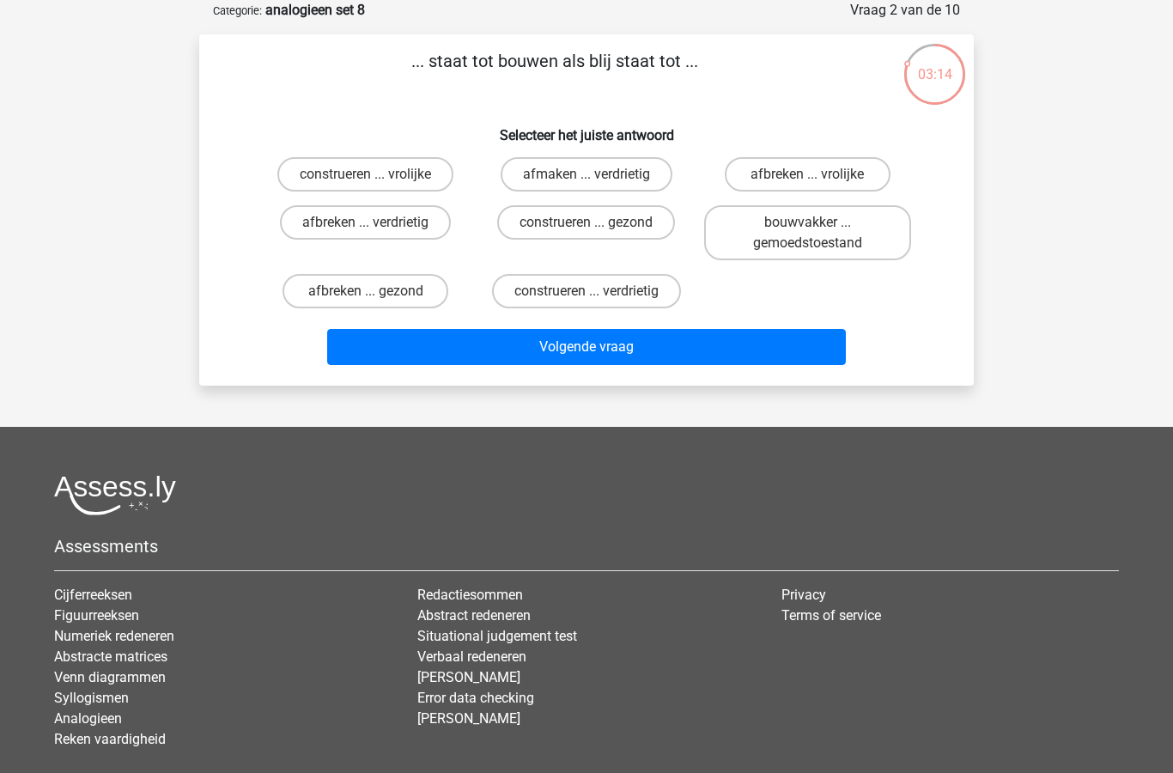
click at [397, 224] on label "afbreken ... verdrietig" at bounding box center [365, 222] width 171 height 34
click at [377, 224] on input "afbreken ... verdrietig" at bounding box center [371, 227] width 11 height 11
radio input "true"
click at [637, 355] on button "Volgende vraag" at bounding box center [587, 347] width 520 height 36
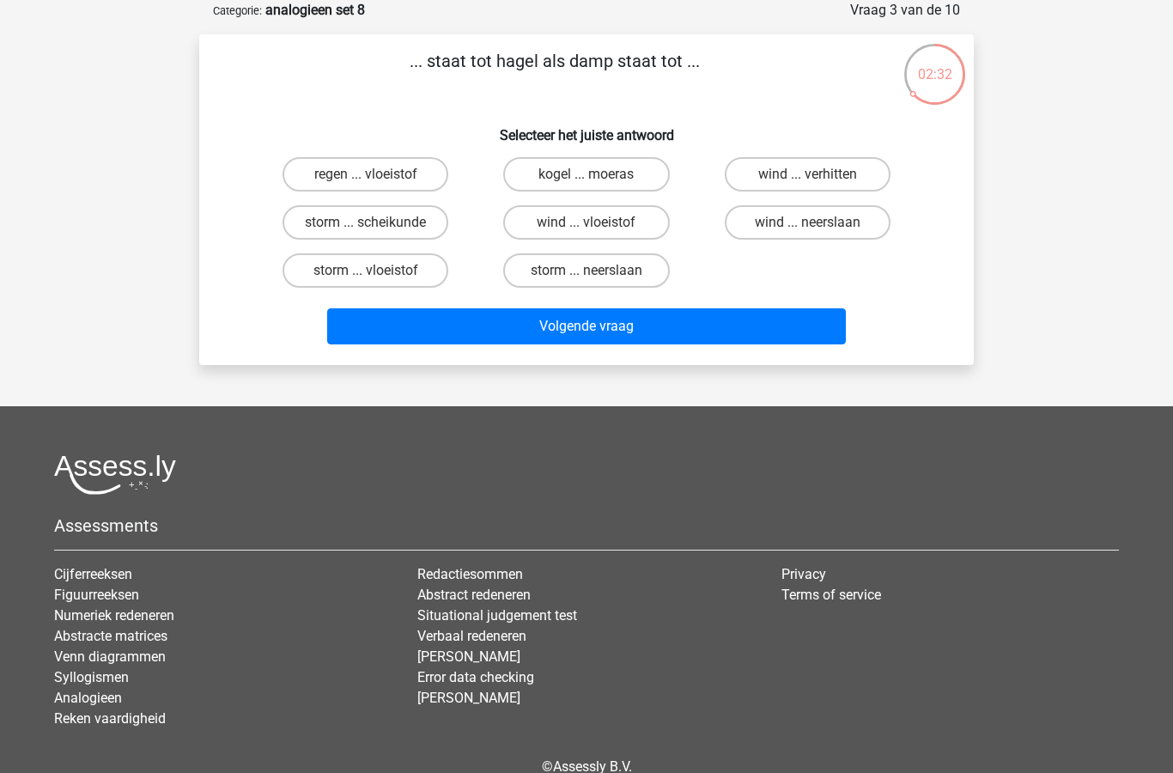
click at [323, 165] on label "regen ... vloeistof" at bounding box center [366, 174] width 166 height 34
click at [366, 174] on input "regen ... vloeistof" at bounding box center [371, 179] width 11 height 11
radio input "true"
click at [437, 337] on button "Volgende vraag" at bounding box center [587, 326] width 520 height 36
click at [798, 225] on label "vliegtuig ... ijs" at bounding box center [808, 222] width 166 height 34
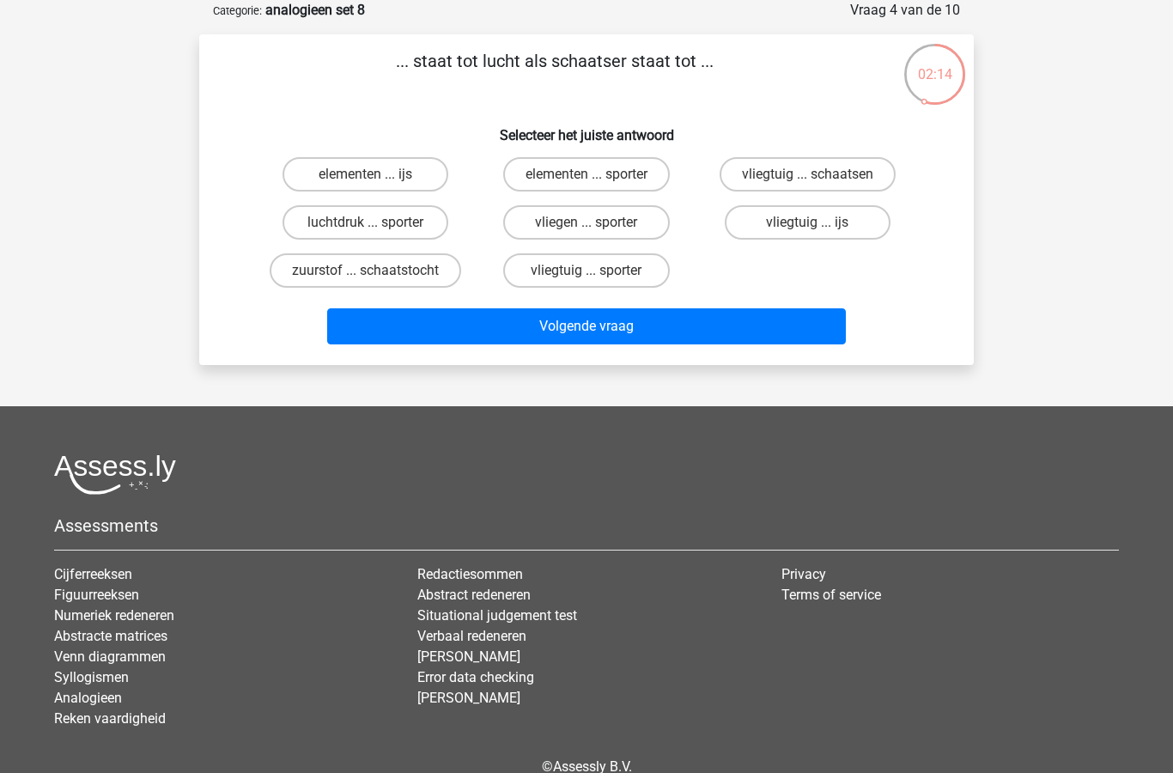
click at [808, 225] on input "vliegtuig ... ijs" at bounding box center [813, 227] width 11 height 11
radio input "true"
click at [627, 327] on button "Volgende vraag" at bounding box center [587, 326] width 520 height 36
click at [398, 278] on label "blik ... schrijven" at bounding box center [366, 270] width 166 height 34
click at [377, 278] on input "blik ... schrijven" at bounding box center [371, 276] width 11 height 11
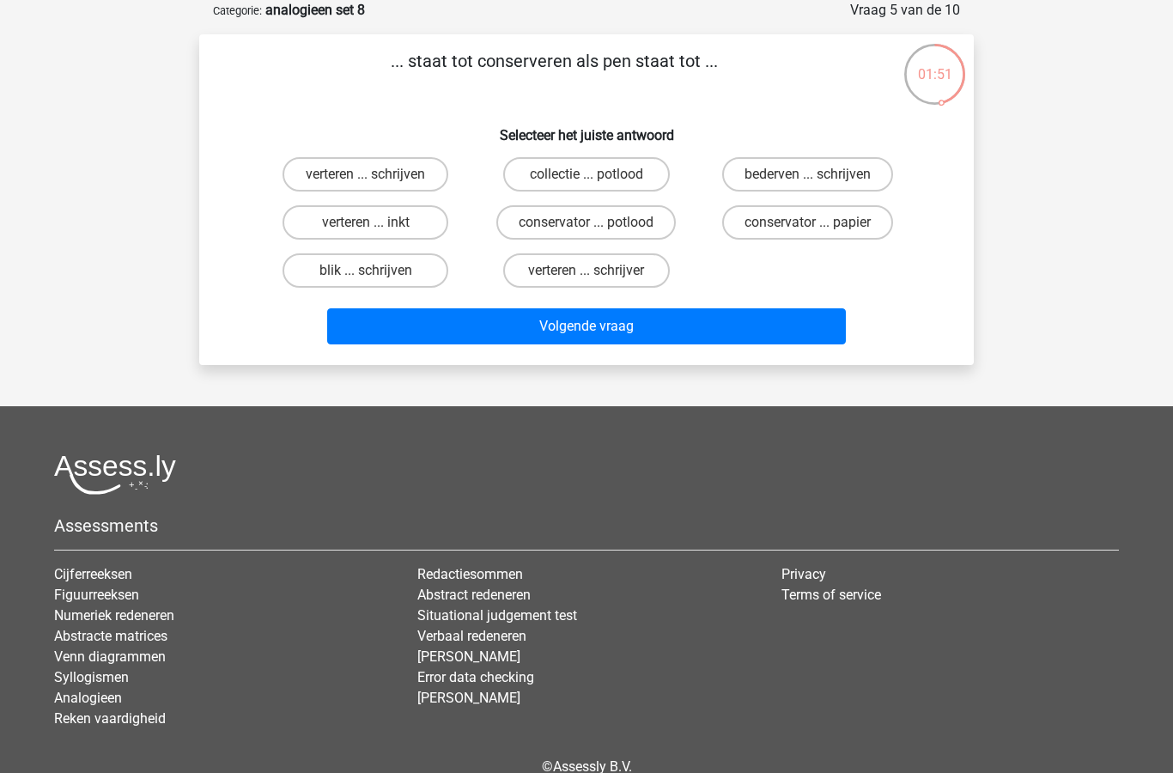
radio input "true"
click at [607, 333] on button "Volgende vraag" at bounding box center [587, 326] width 520 height 36
click at [367, 178] on input "zicht ... oor" at bounding box center [371, 179] width 11 height 11
radio input "true"
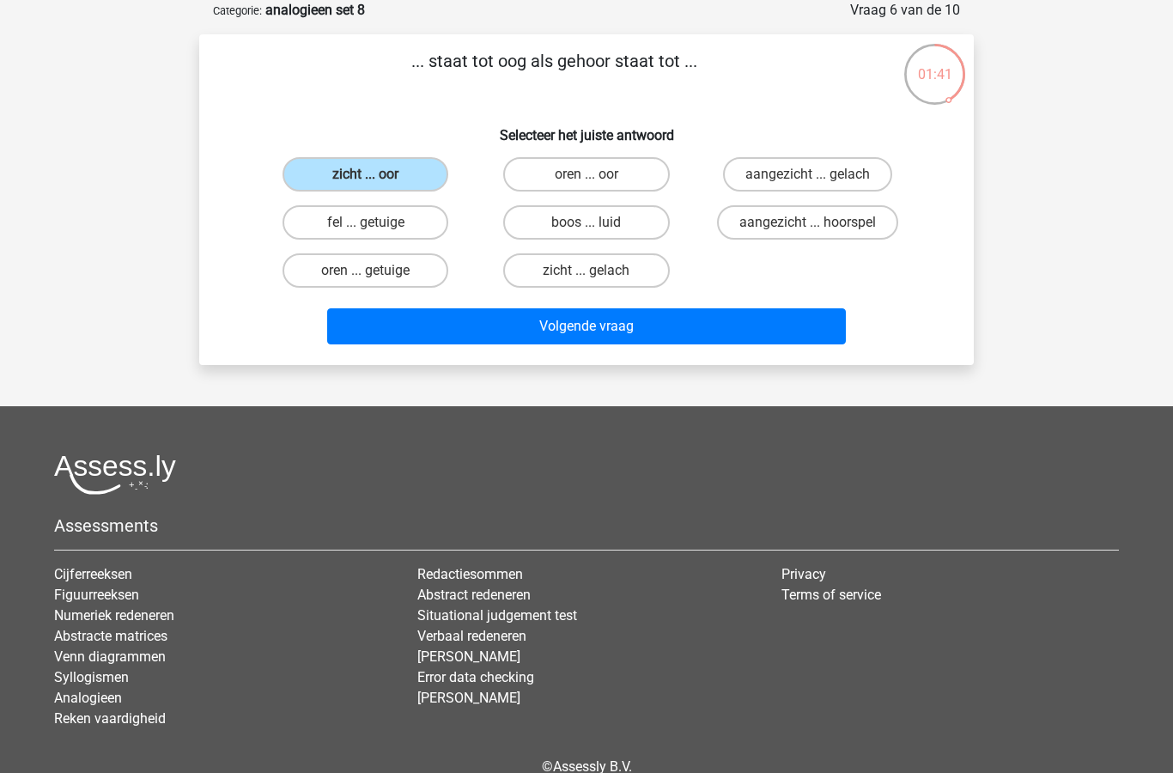
click at [631, 330] on button "Volgende vraag" at bounding box center [587, 326] width 520 height 36
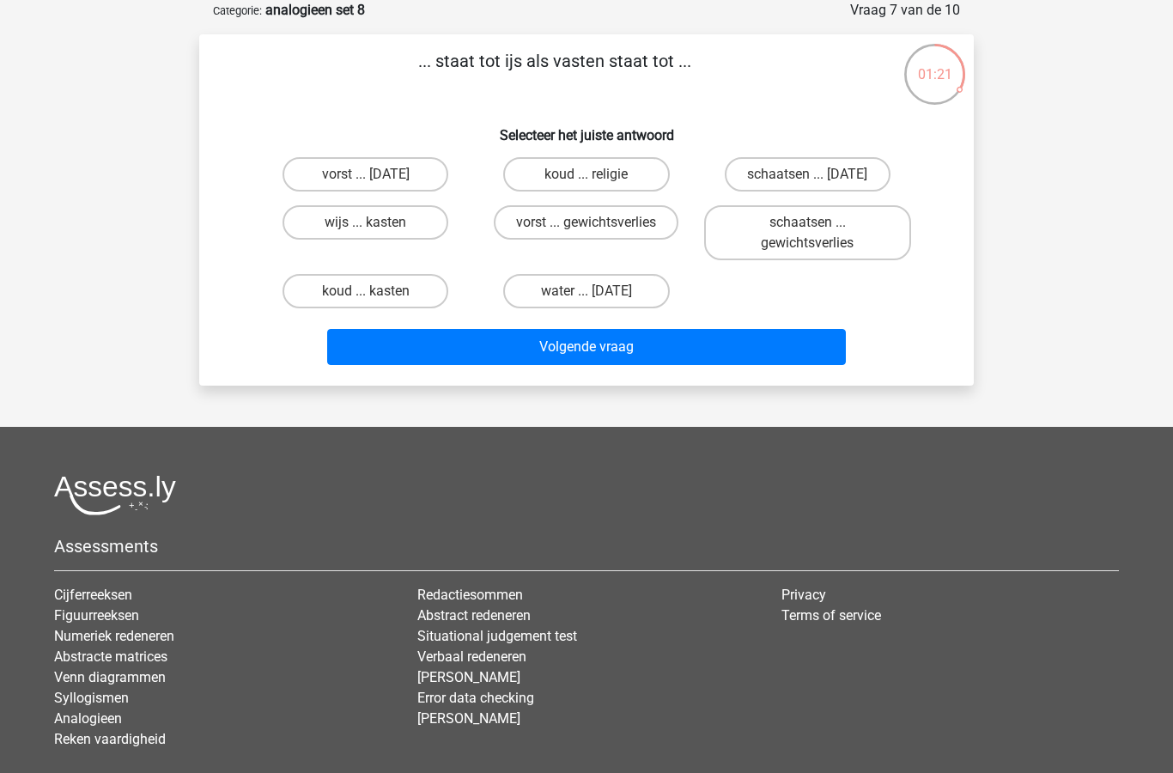
click at [817, 179] on input "schaatsen ... suikerfeest" at bounding box center [813, 179] width 11 height 11
radio input "true"
click at [596, 358] on button "Volgende vraag" at bounding box center [587, 347] width 520 height 36
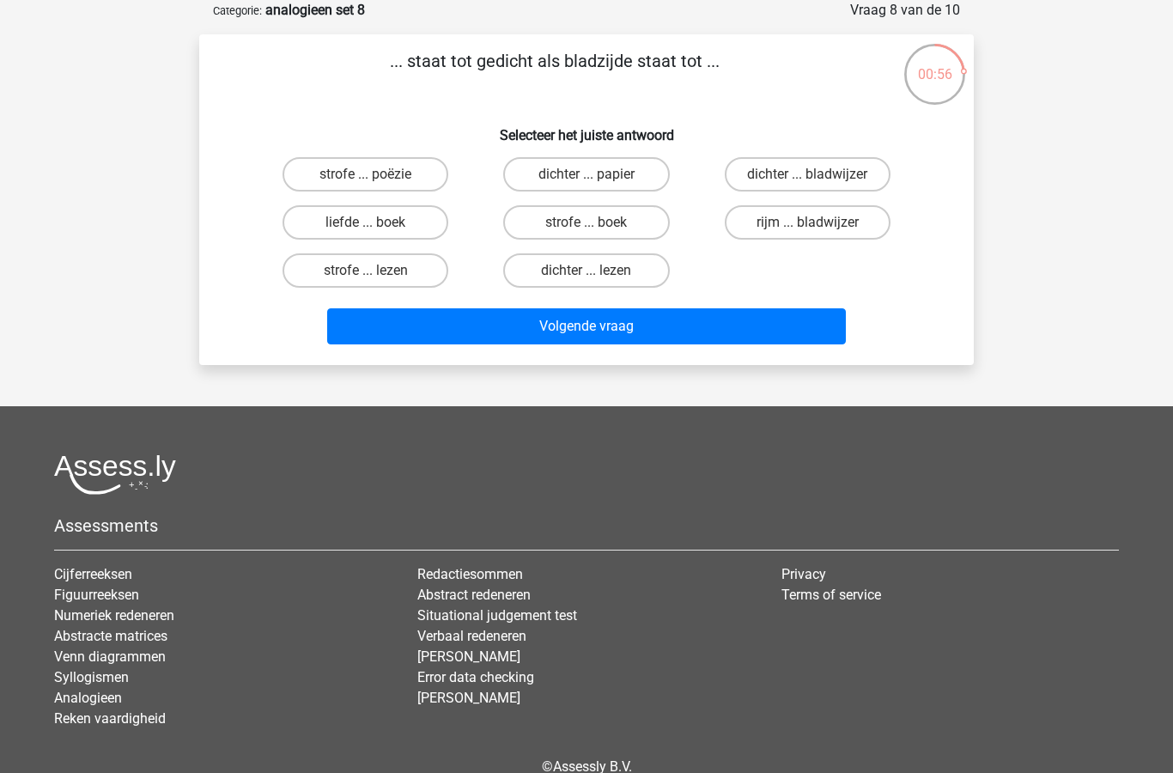
click at [608, 222] on label "strofe ... boek" at bounding box center [586, 222] width 166 height 34
click at [598, 222] on input "strofe ... boek" at bounding box center [592, 227] width 11 height 11
radio input "true"
click at [623, 329] on button "Volgende vraag" at bounding box center [587, 326] width 520 height 36
click at [363, 177] on label "dapper ... antiheld" at bounding box center [366, 174] width 166 height 34
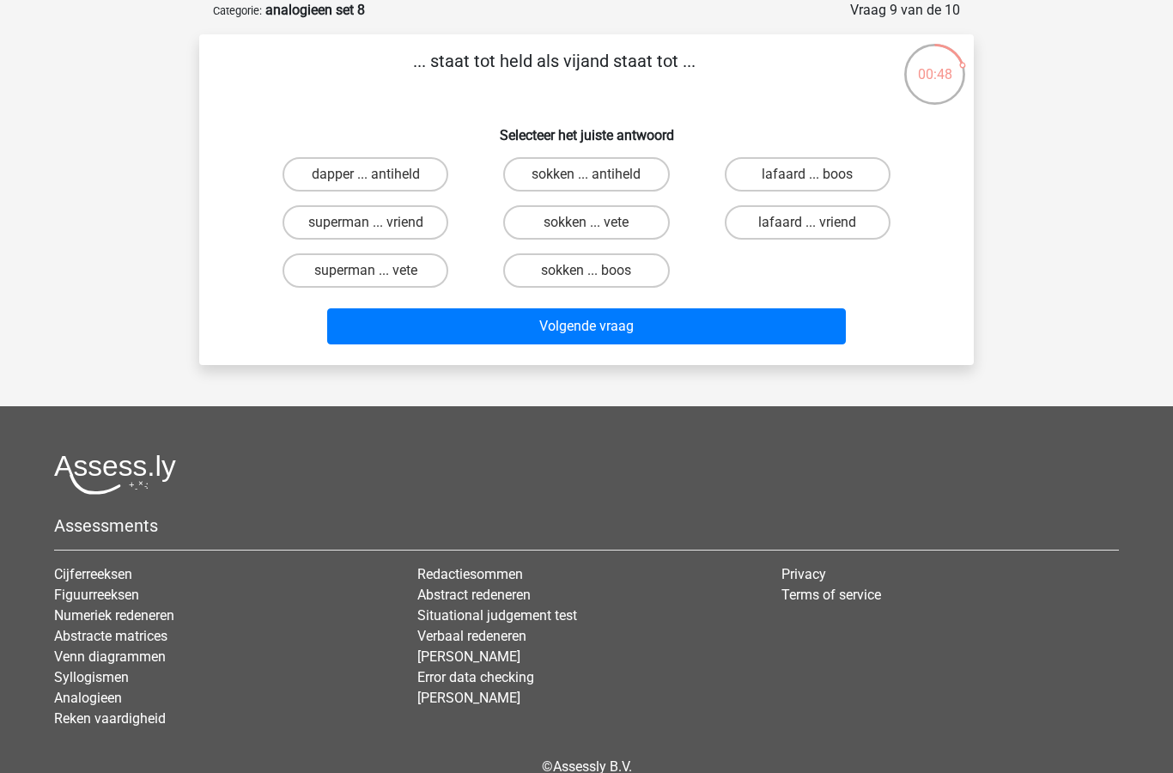
click at [366, 177] on input "dapper ... antiheld" at bounding box center [371, 179] width 11 height 11
radio input "true"
click at [804, 223] on label "lafaard ... vriend" at bounding box center [808, 222] width 166 height 34
click at [808, 223] on input "lafaard ... vriend" at bounding box center [813, 227] width 11 height 11
radio input "true"
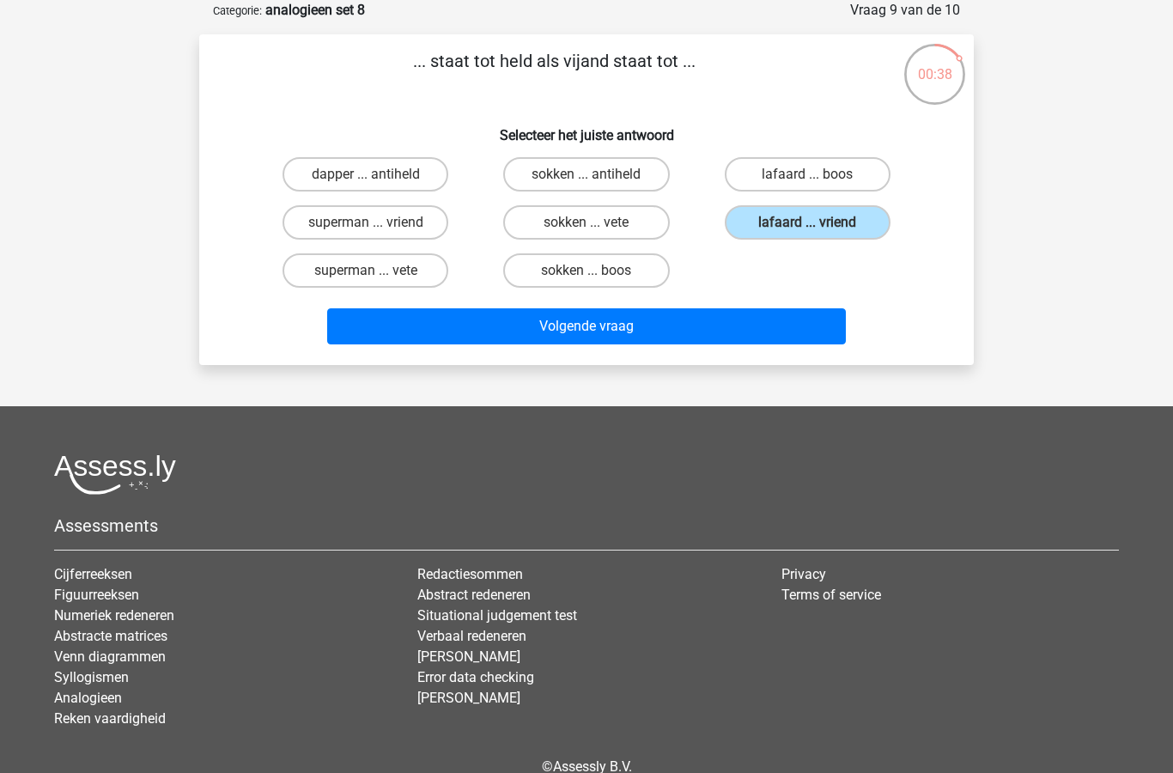
click at [645, 336] on button "Volgende vraag" at bounding box center [587, 326] width 520 height 36
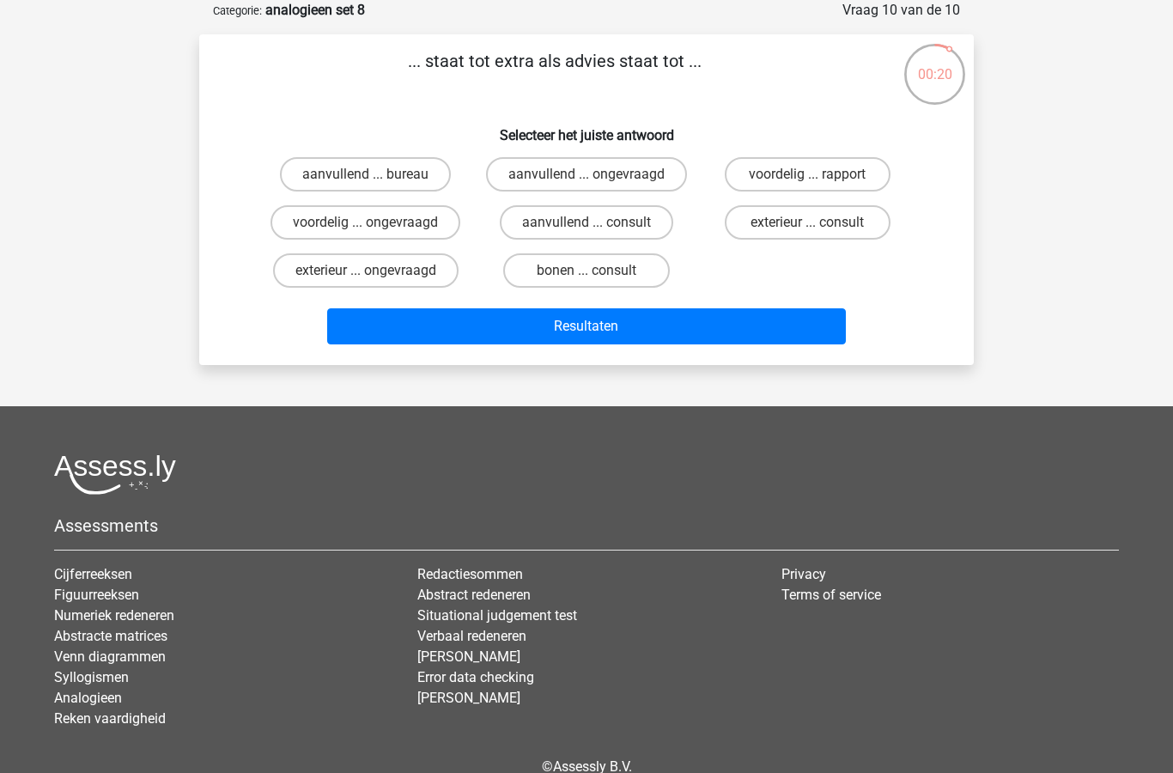
click at [637, 225] on label "aanvullend ... consult" at bounding box center [587, 222] width 174 height 34
click at [598, 225] on input "aanvullend ... consult" at bounding box center [592, 227] width 11 height 11
radio input "true"
click at [677, 327] on button "Resultaten" at bounding box center [587, 326] width 520 height 36
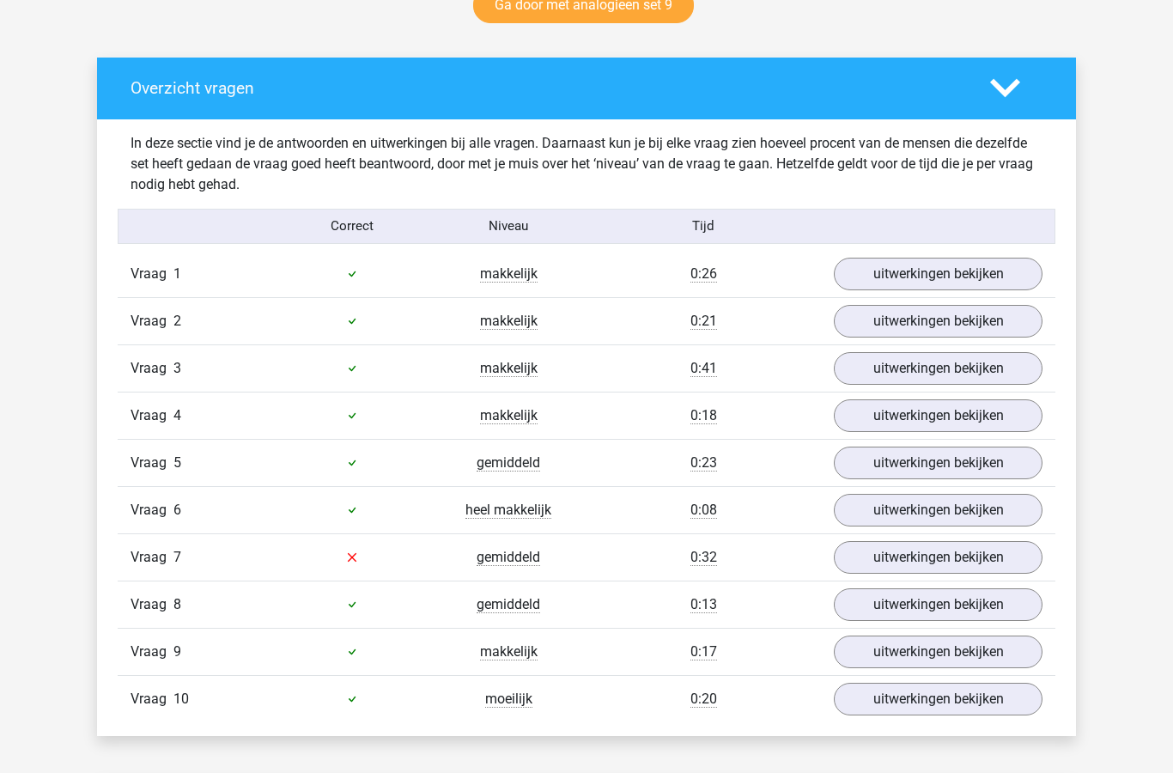
scroll to position [939, 0]
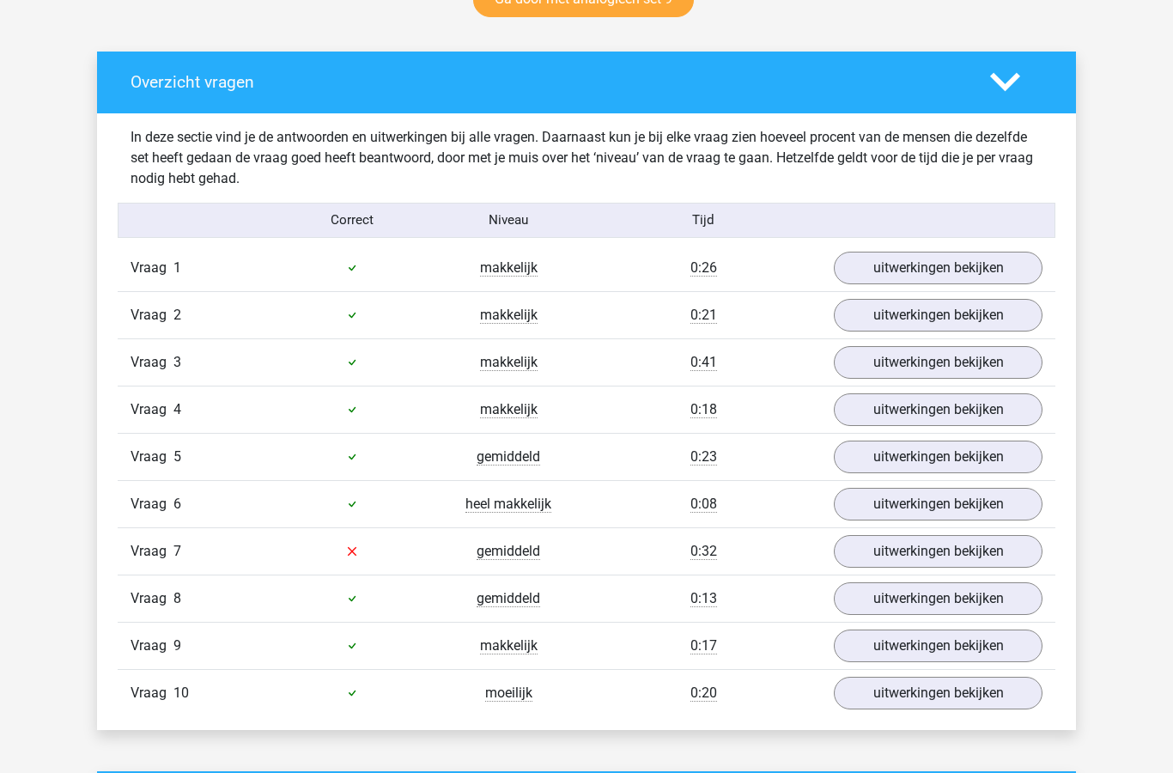
click at [950, 558] on link "uitwerkingen bekijken" at bounding box center [938, 551] width 209 height 33
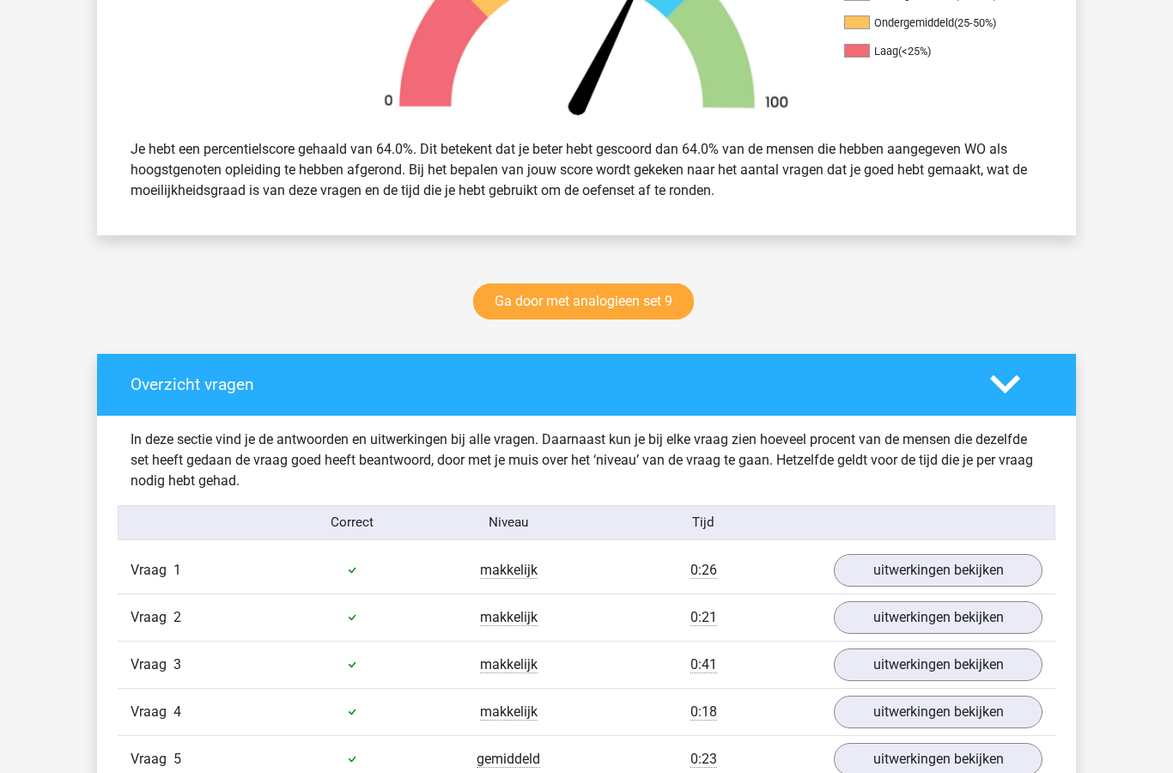
scroll to position [635, 0]
